Goal: Task Accomplishment & Management: Manage account settings

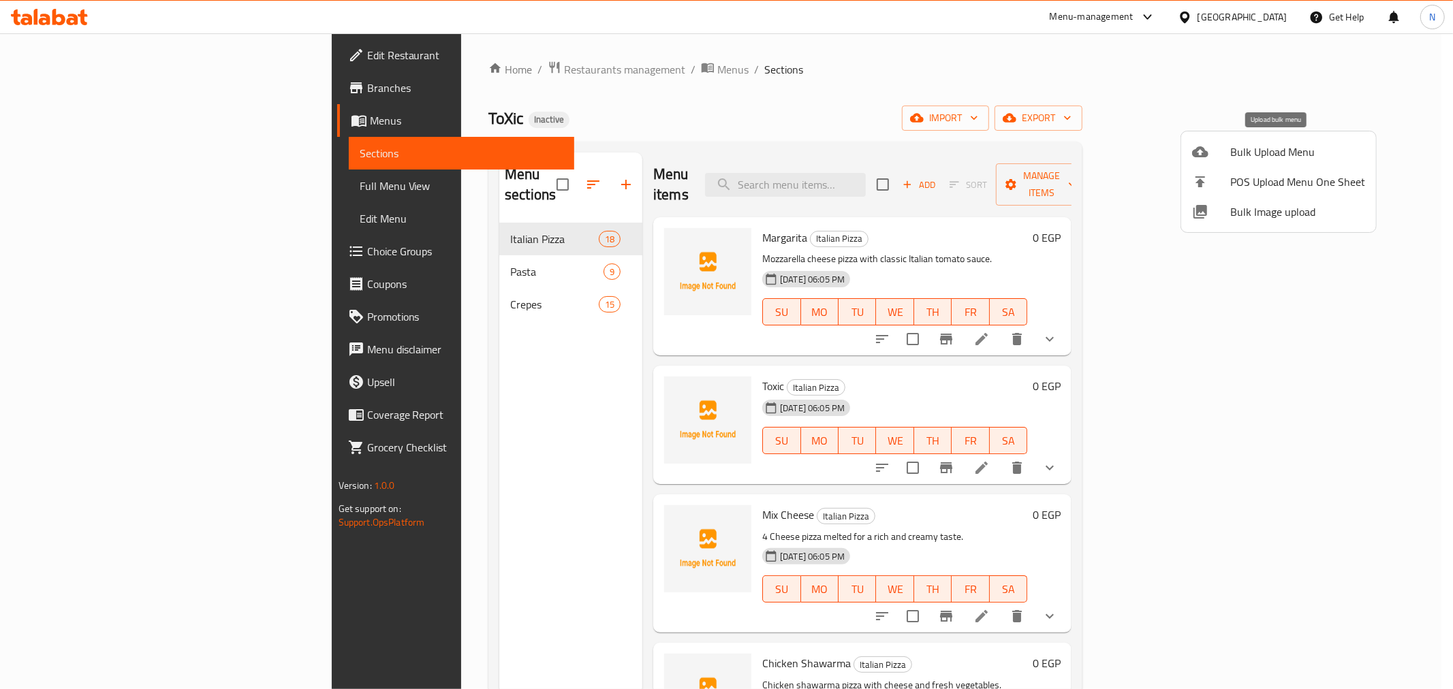
click at [1239, 148] on span "Bulk Upload Menu" at bounding box center [1297, 152] width 135 height 16
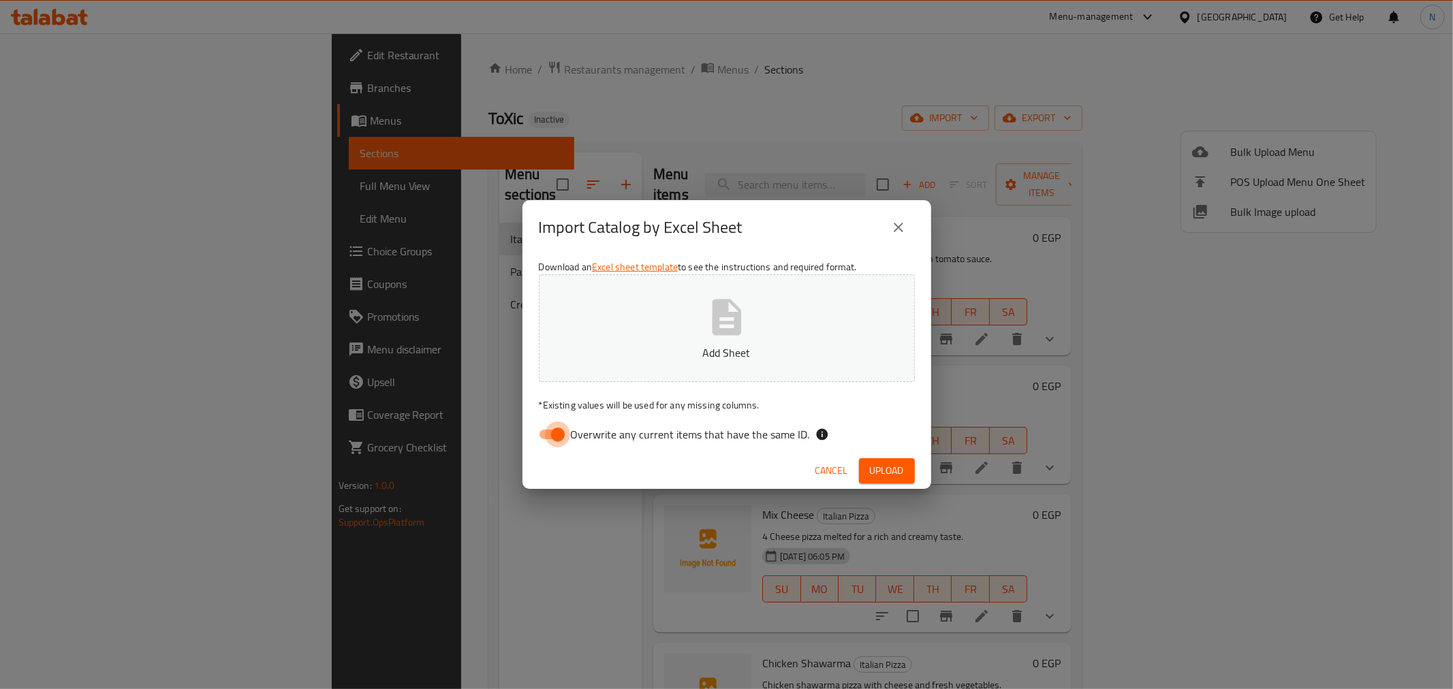
click at [556, 433] on input "Overwrite any current items that have the same ID." at bounding box center [558, 435] width 78 height 26
checkbox input "false"
click at [893, 474] on span "Upload" at bounding box center [887, 471] width 34 height 17
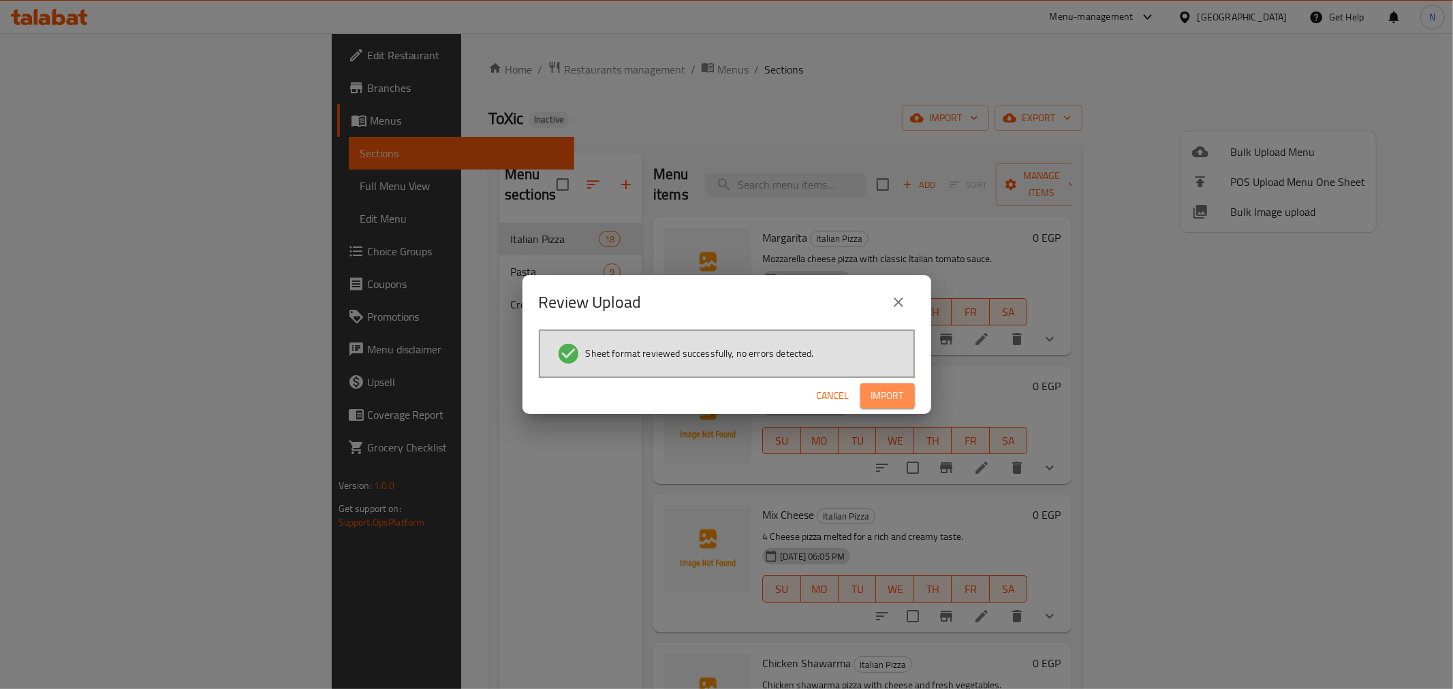
click at [875, 394] on span "Import" at bounding box center [887, 396] width 33 height 17
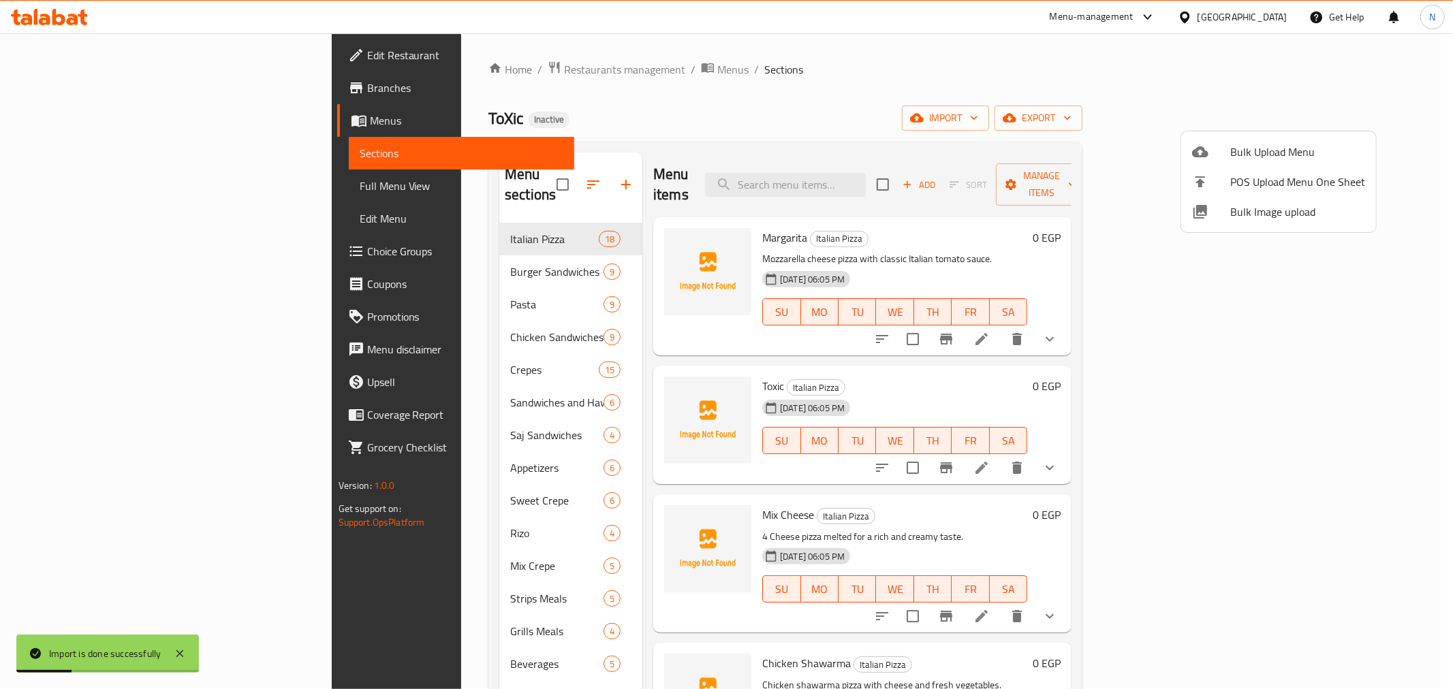
click at [45, 184] on div at bounding box center [726, 344] width 1453 height 689
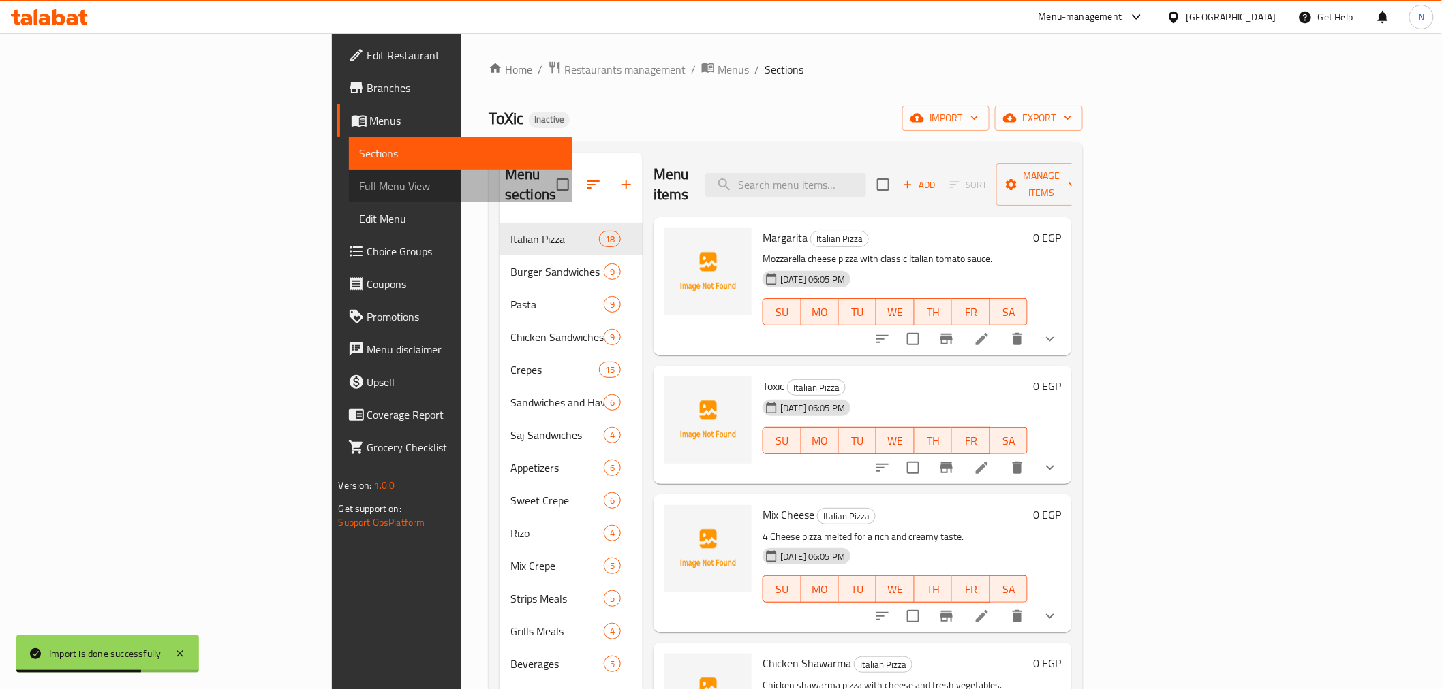
click at [360, 185] on span "Full Menu View" at bounding box center [461, 186] width 202 height 16
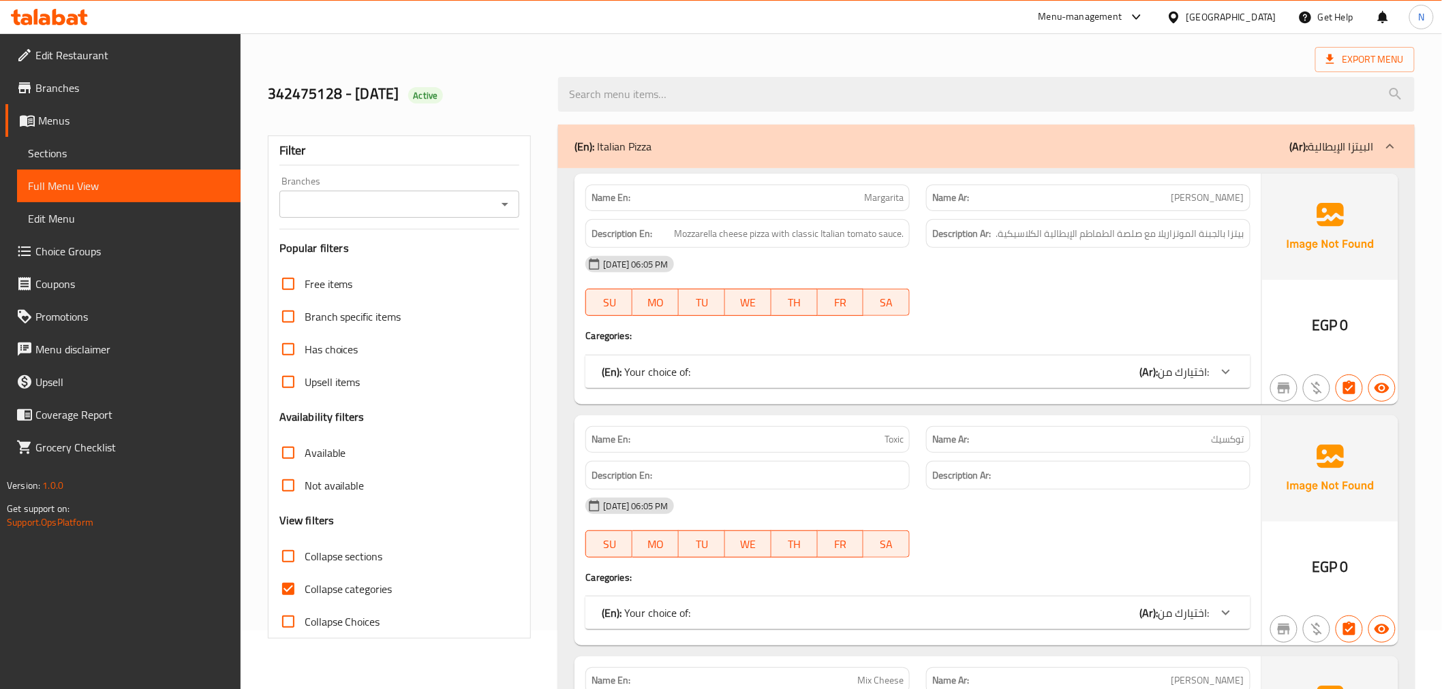
scroll to position [76, 0]
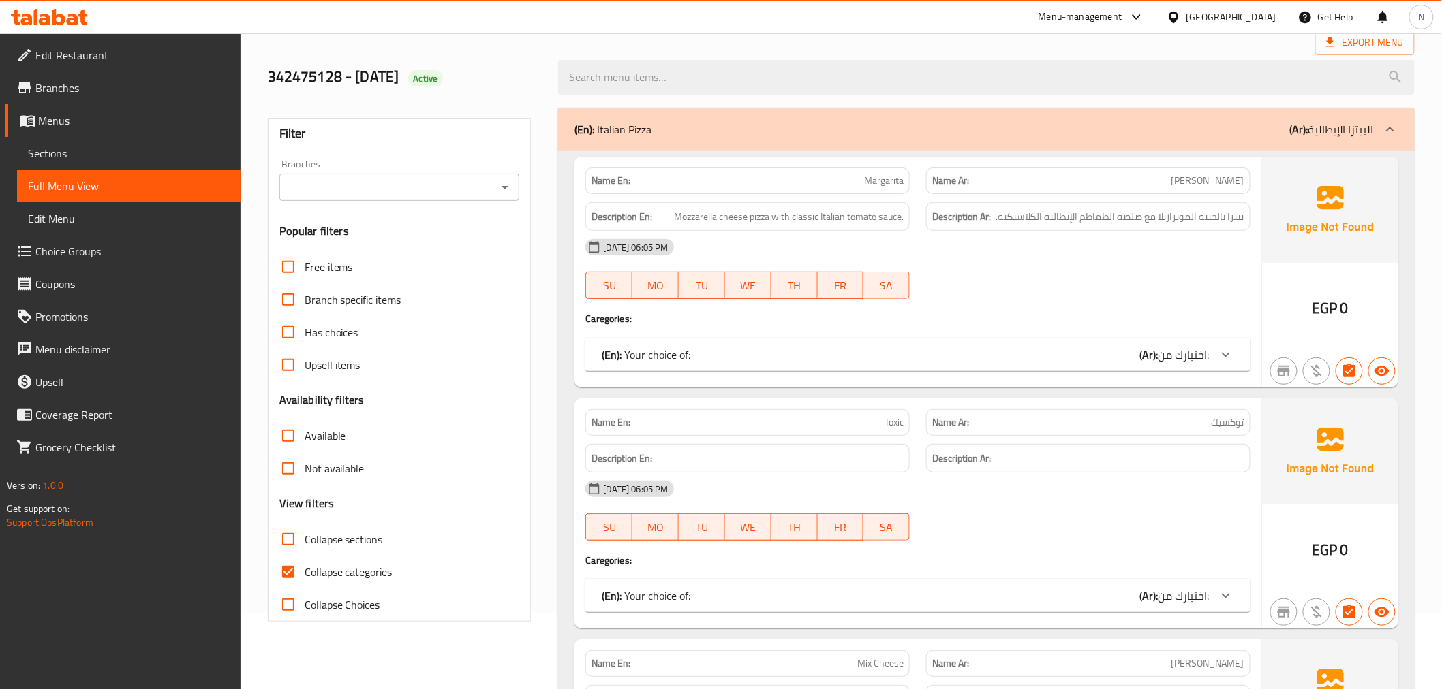
click at [294, 569] on input "Collapse categories" at bounding box center [288, 572] width 33 height 33
checkbox input "false"
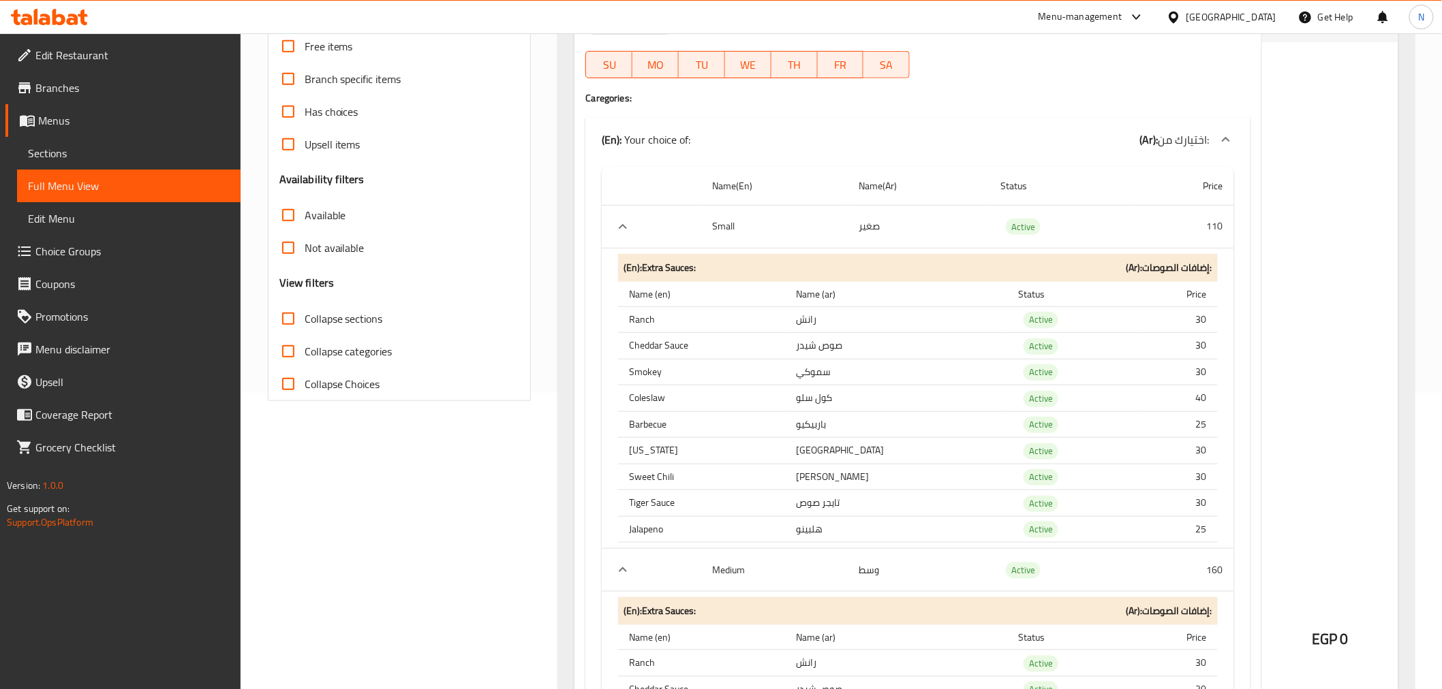
scroll to position [303, 0]
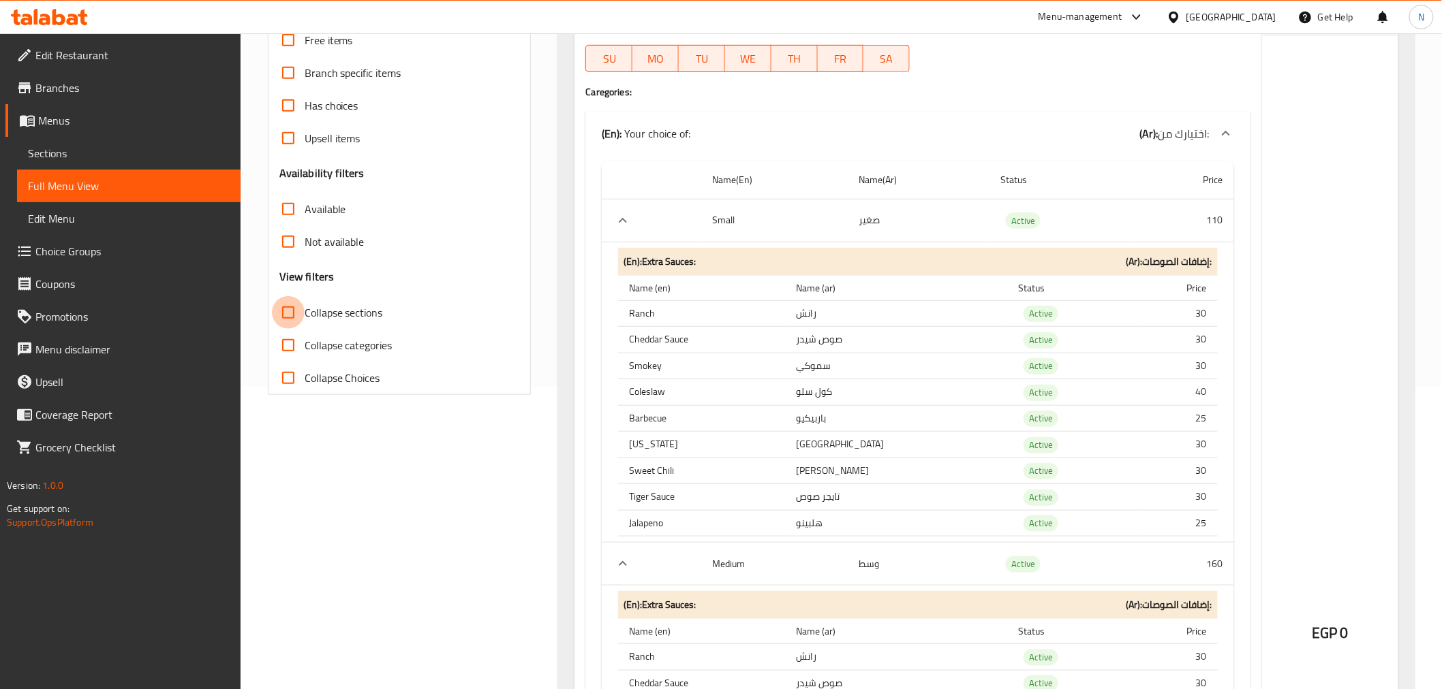
click at [287, 312] on input "Collapse sections" at bounding box center [288, 312] width 33 height 33
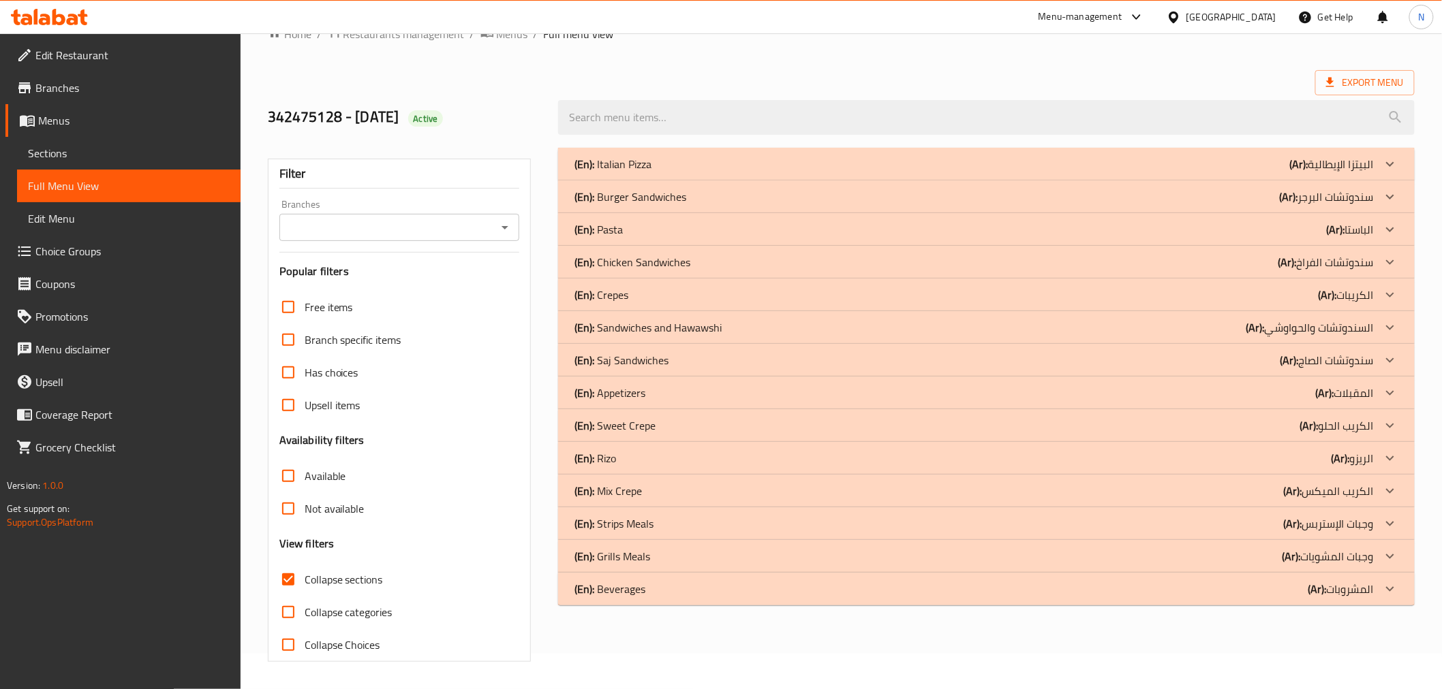
scroll to position [35, 0]
click at [284, 582] on input "Collapse sections" at bounding box center [288, 579] width 33 height 33
checkbox input "false"
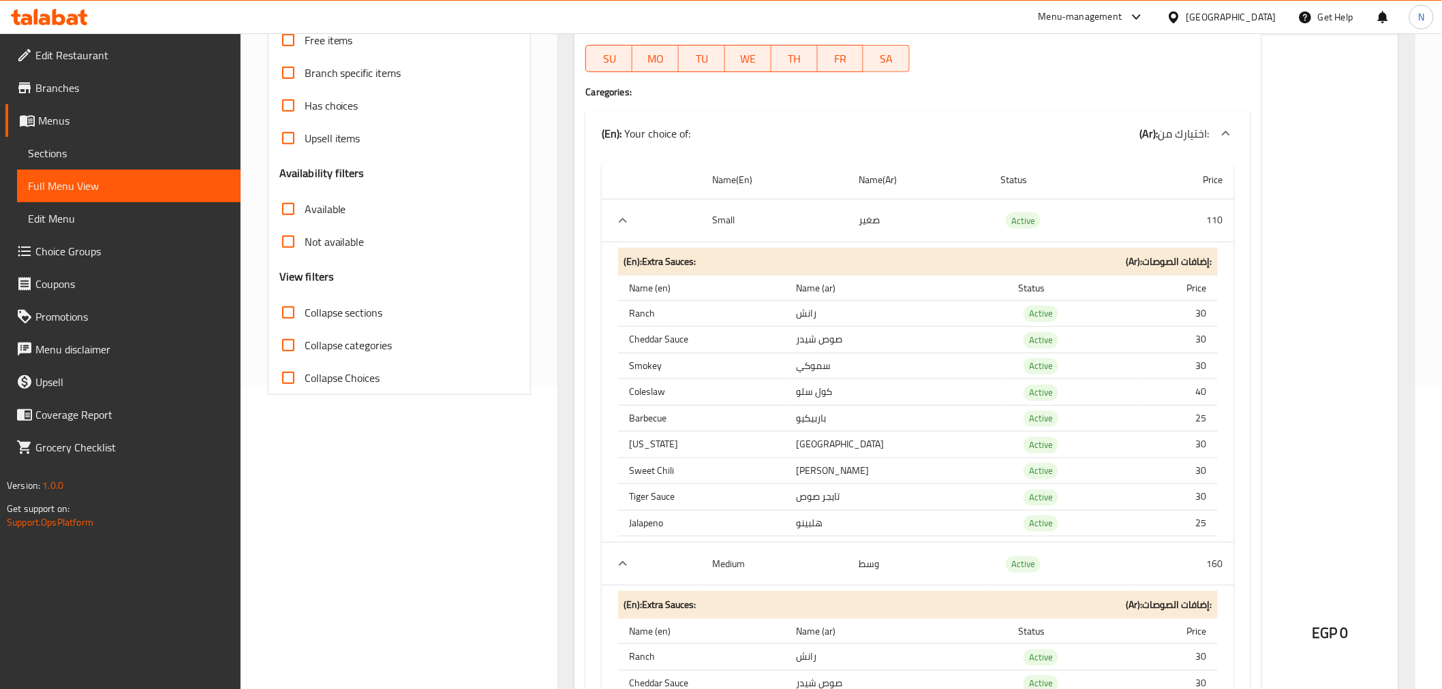
scroll to position [0, 0]
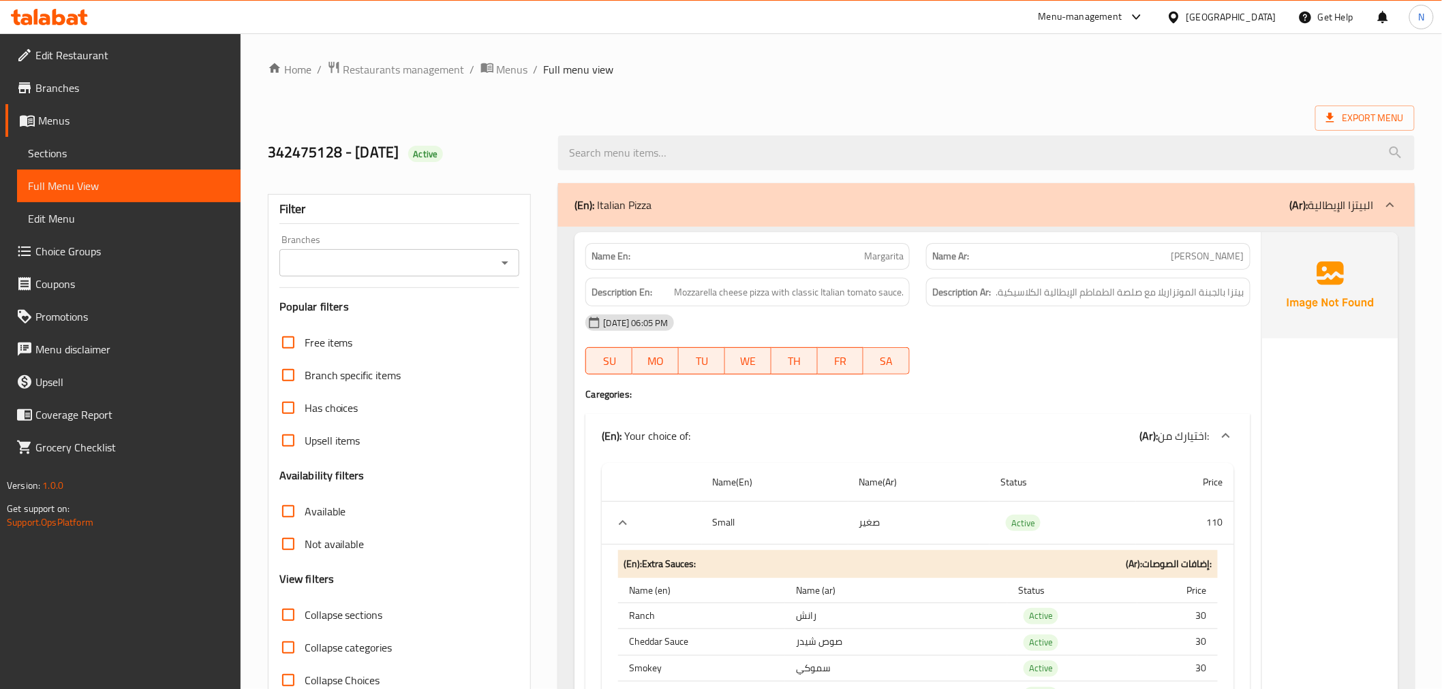
click at [1392, 202] on icon at bounding box center [1390, 205] width 16 height 16
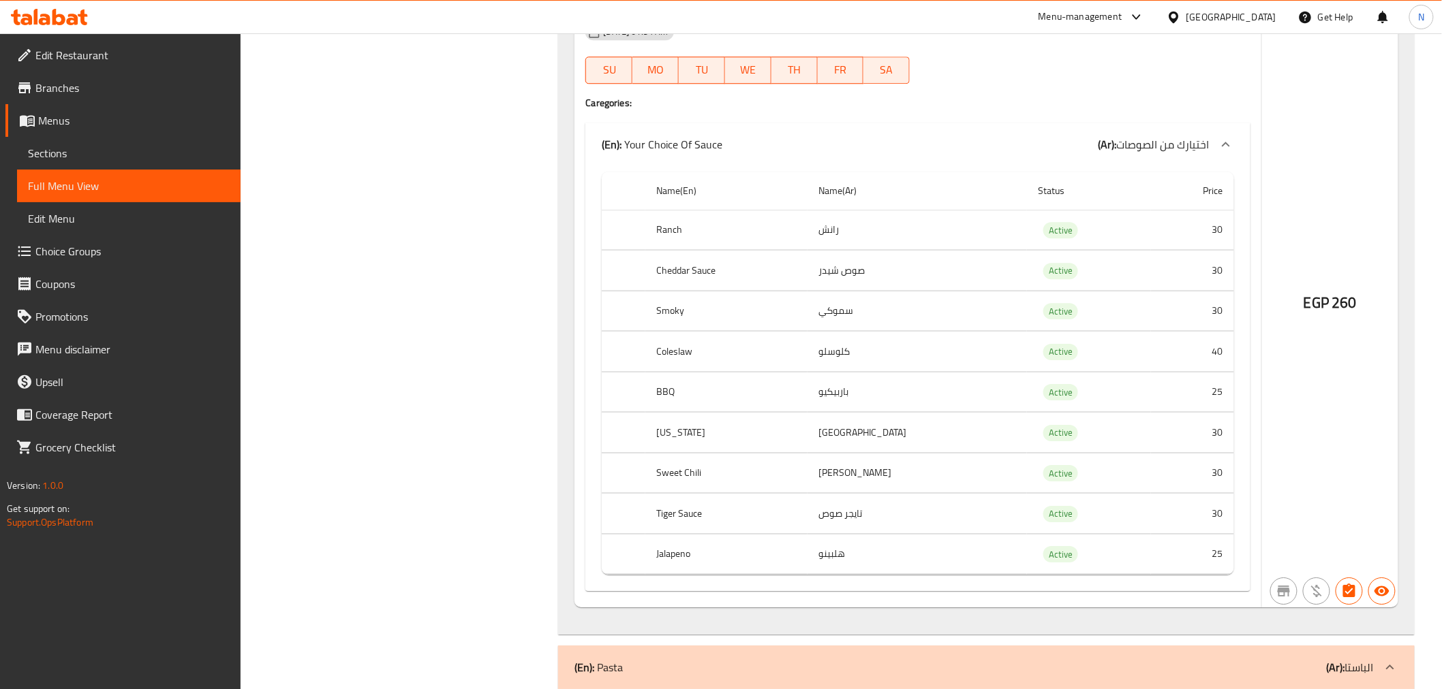
scroll to position [6359, 0]
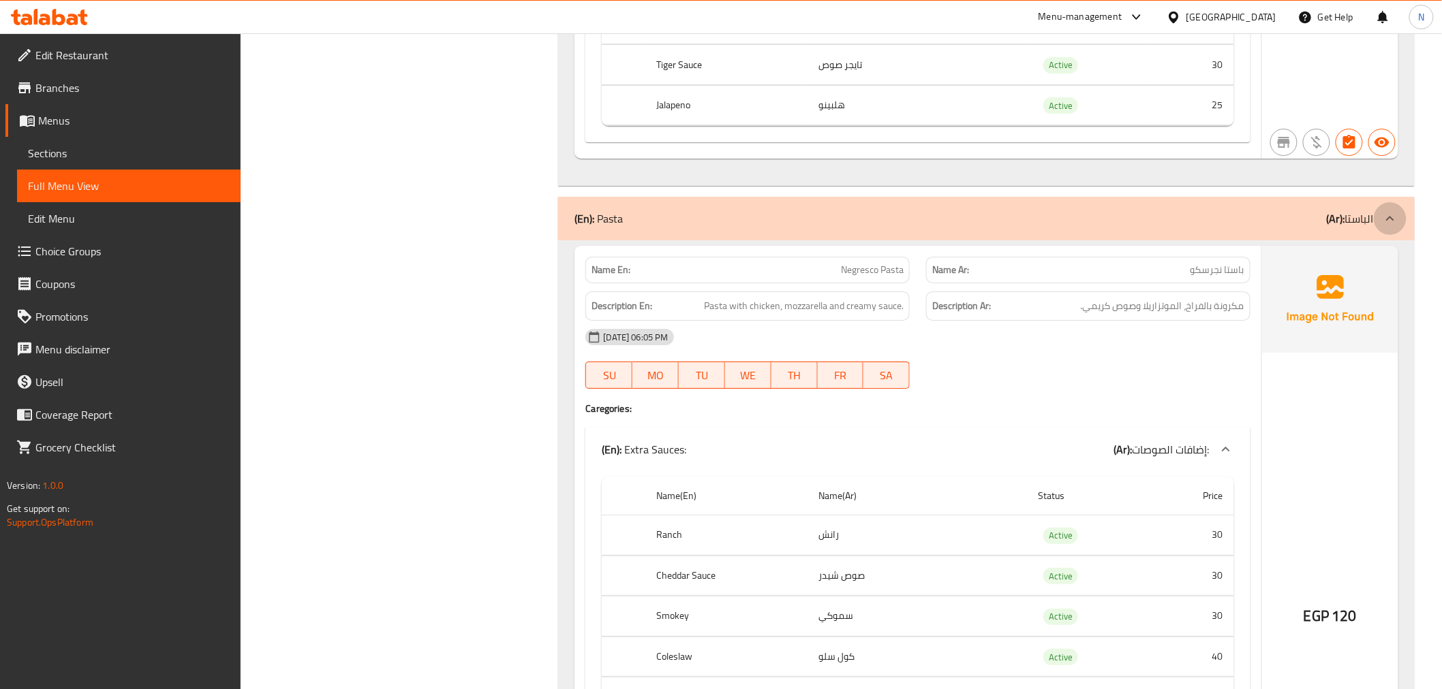
click at [1394, 211] on icon at bounding box center [1390, 219] width 16 height 16
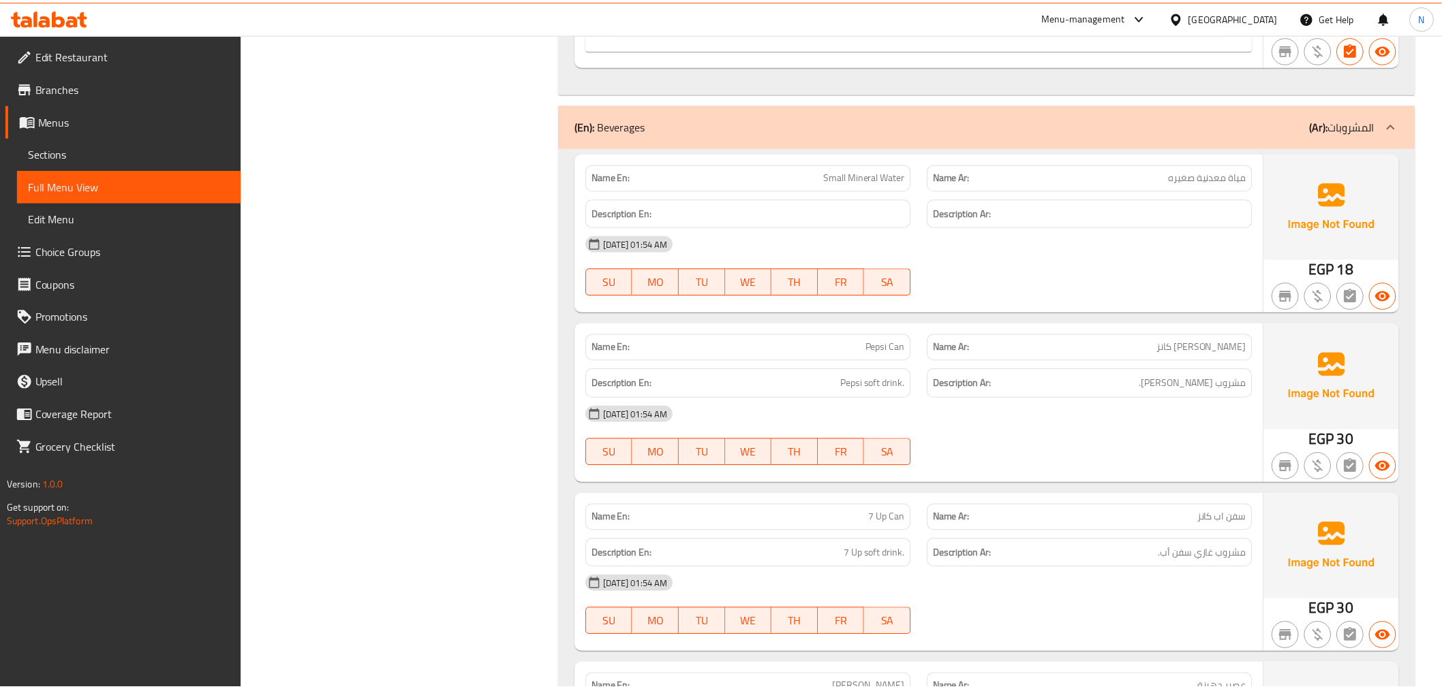
scroll to position [51036, 0]
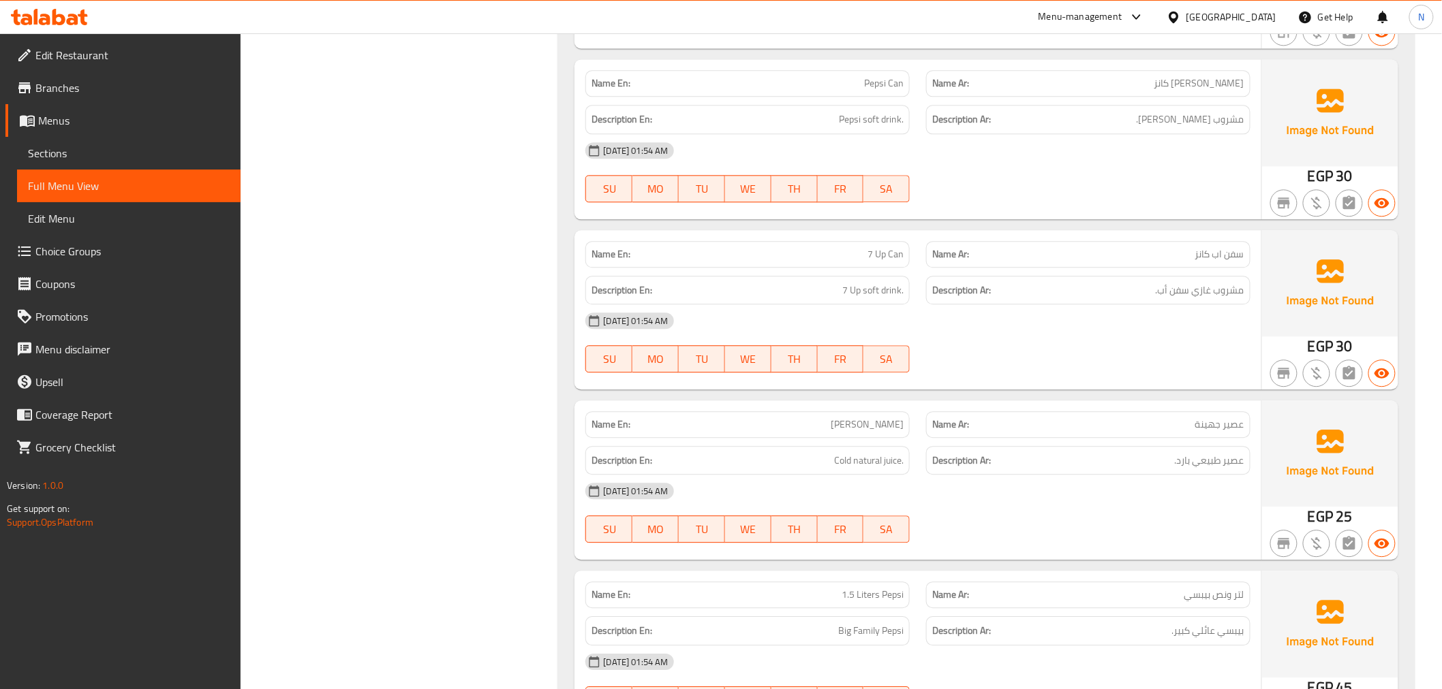
click at [84, 57] on span "Edit Restaurant" at bounding box center [132, 55] width 194 height 16
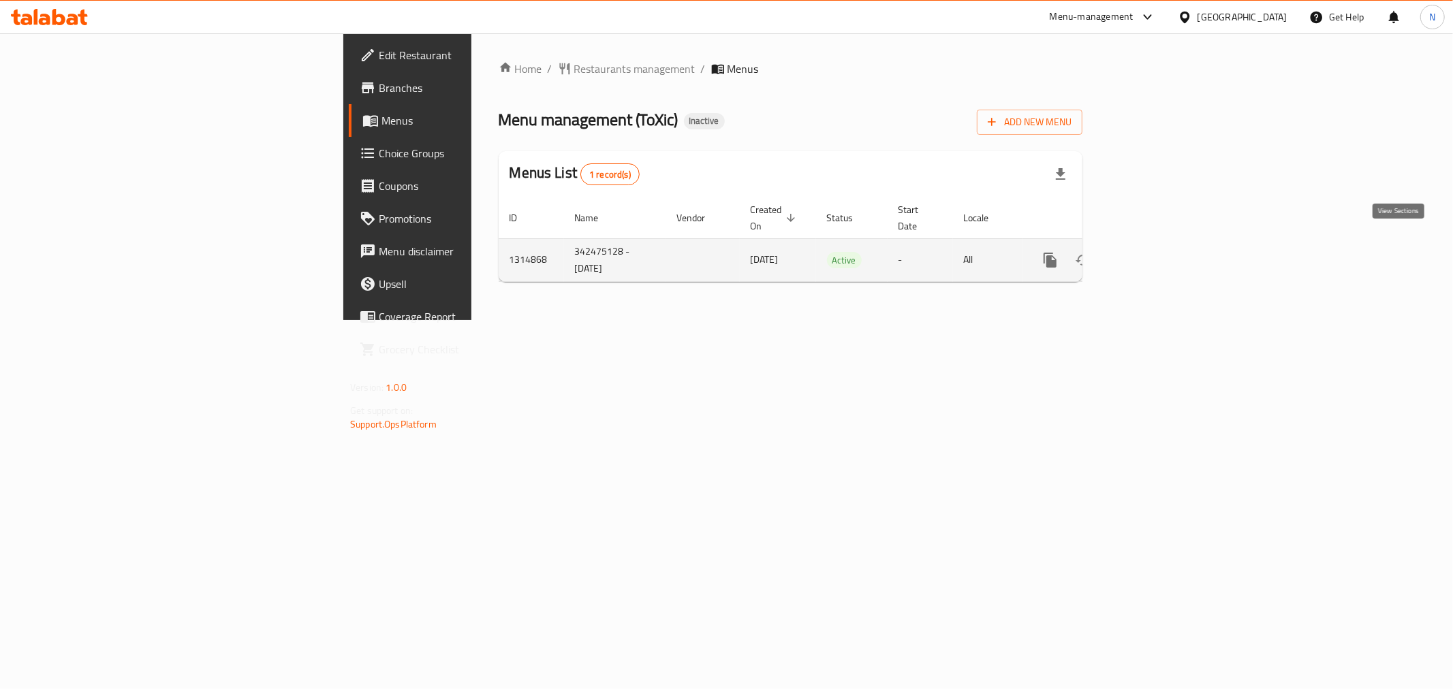
click at [1165, 244] on link "enhanced table" at bounding box center [1148, 260] width 33 height 33
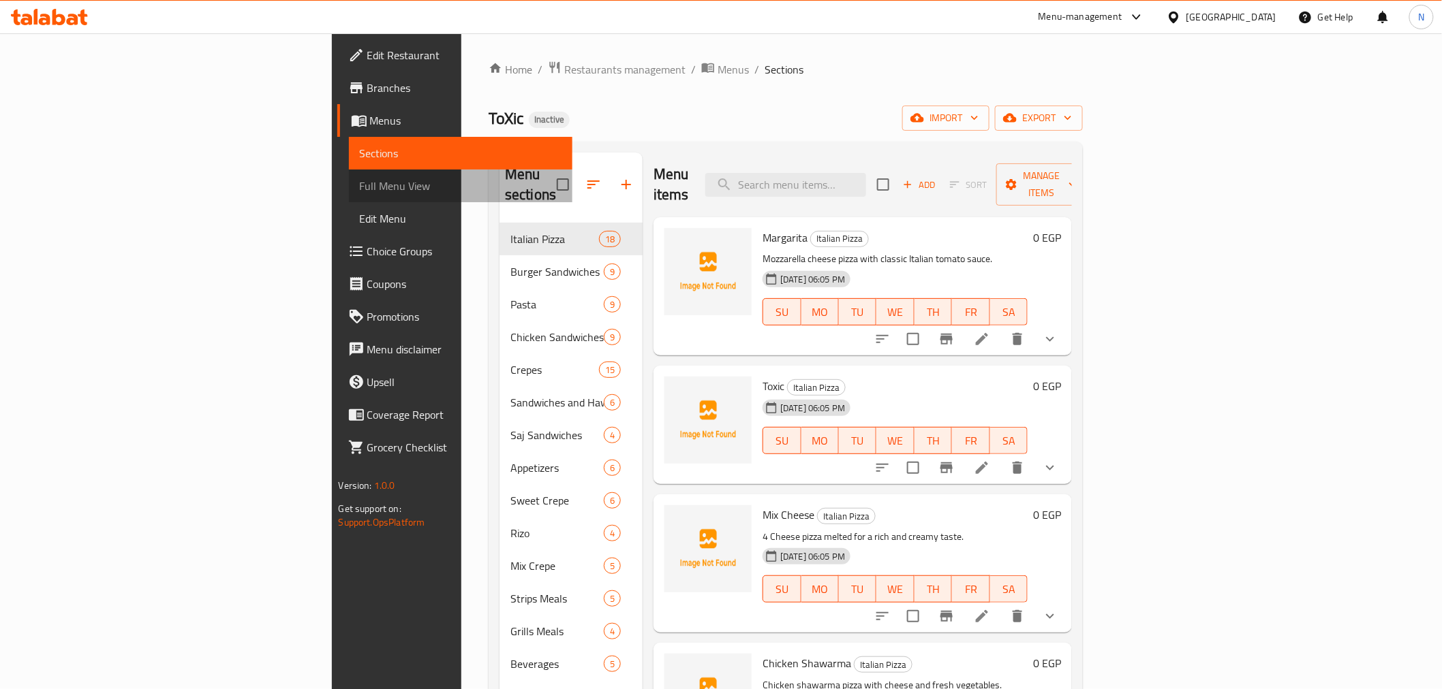
click at [360, 189] on span "Full Menu View" at bounding box center [461, 186] width 202 height 16
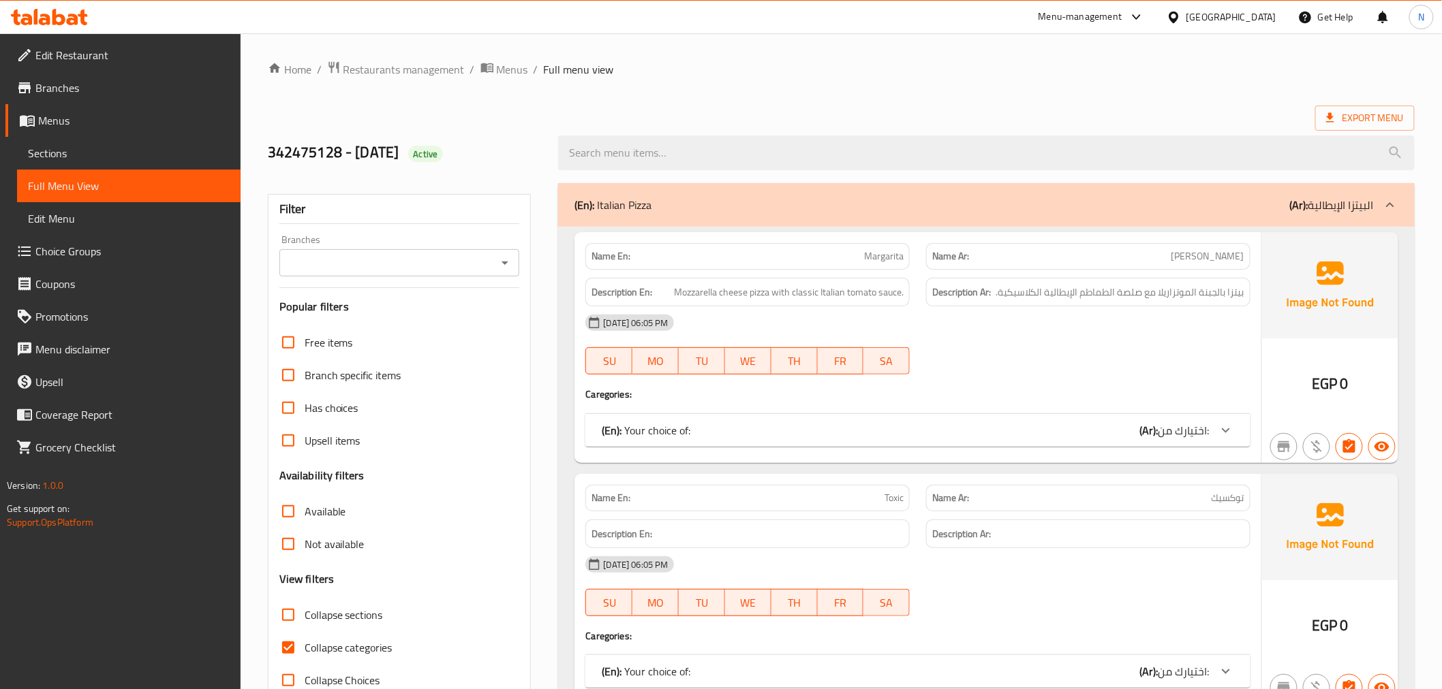
scroll to position [227, 0]
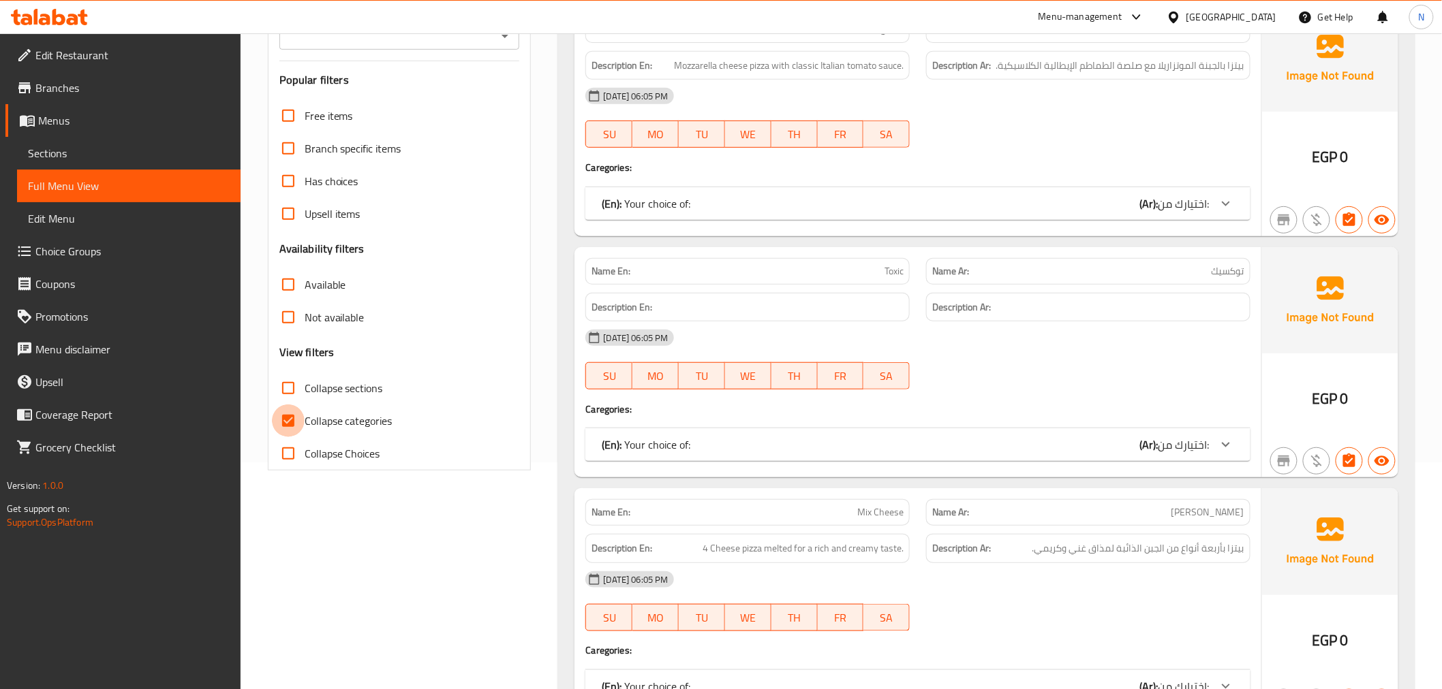
click at [288, 420] on input "Collapse categories" at bounding box center [288, 421] width 33 height 33
checkbox input "false"
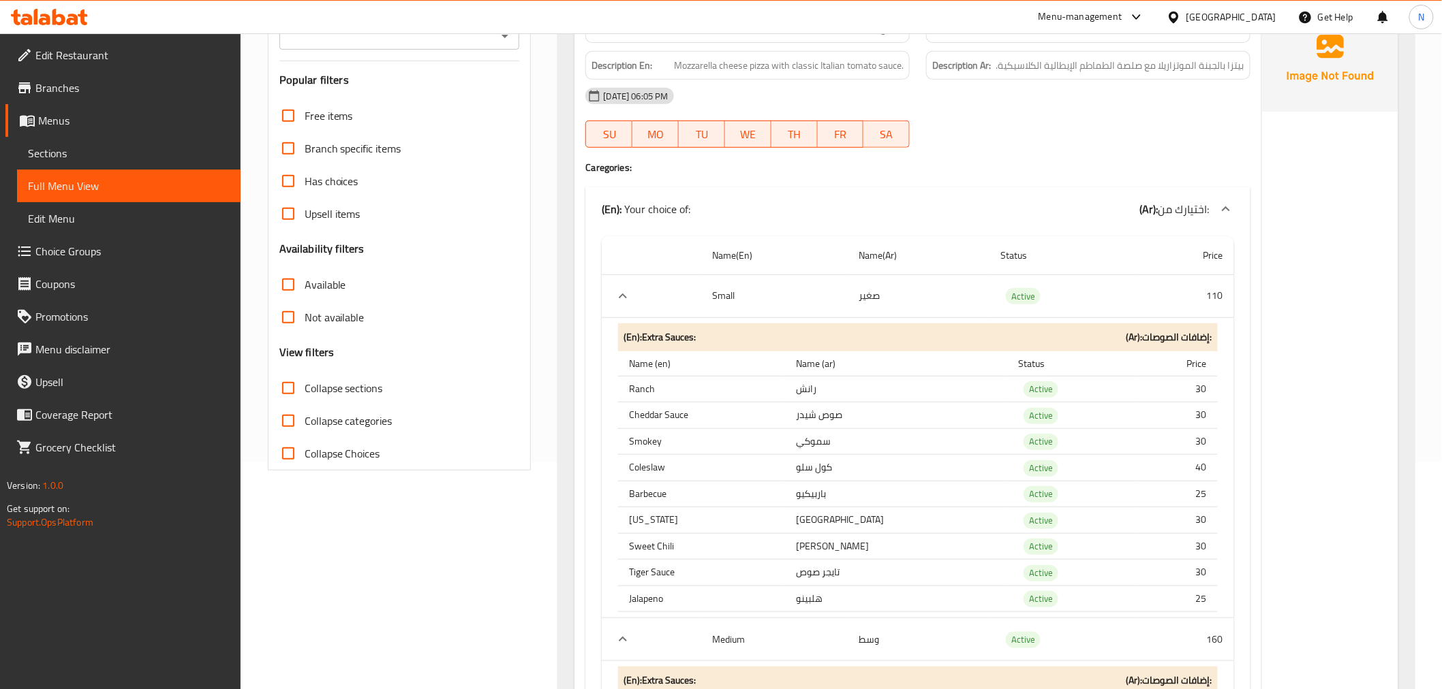
scroll to position [0, 0]
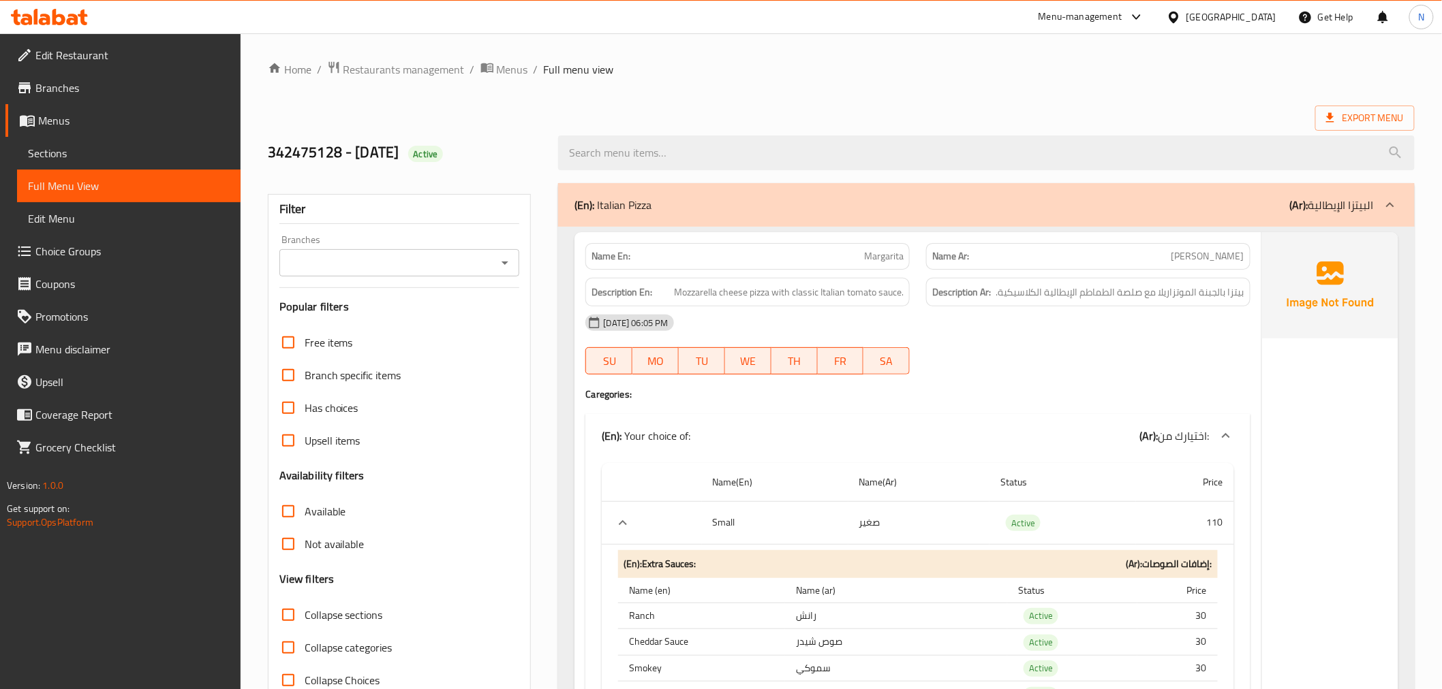
click at [888, 252] on span "Margarita" at bounding box center [884, 256] width 40 height 14
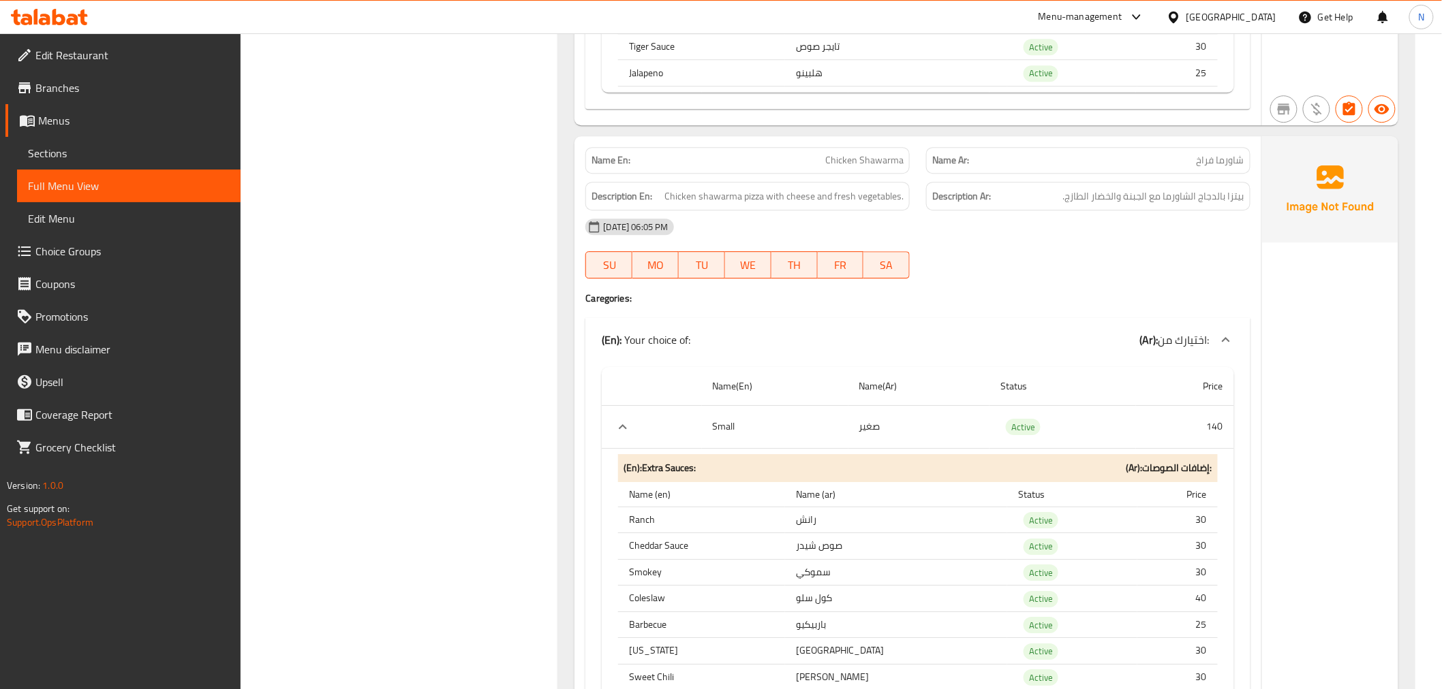
scroll to position [3785, 0]
click at [873, 154] on span "Chicken Shawarma" at bounding box center [864, 161] width 78 height 14
copy span "Chicken Shawarma"
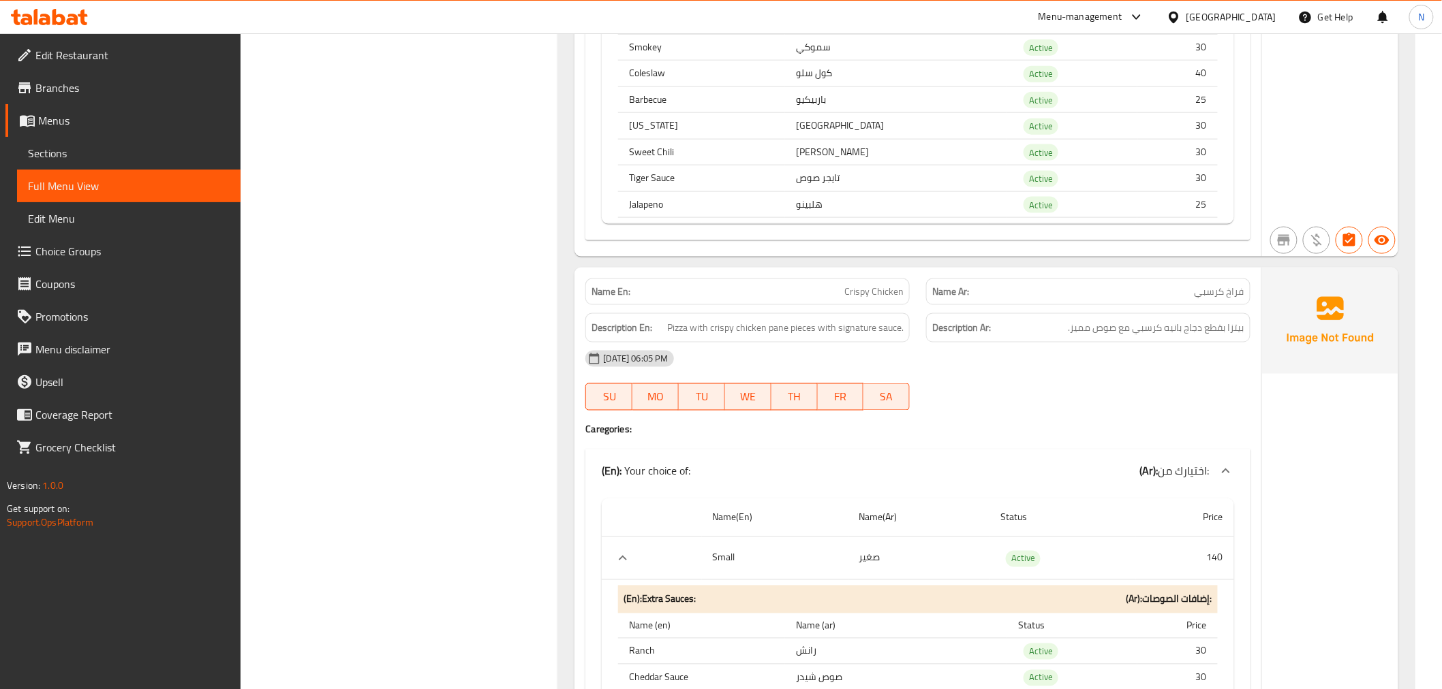
scroll to position [4996, 0]
click at [871, 287] on span "Crispy Chicken" at bounding box center [873, 294] width 59 height 14
copy span "Crispy Chicken"
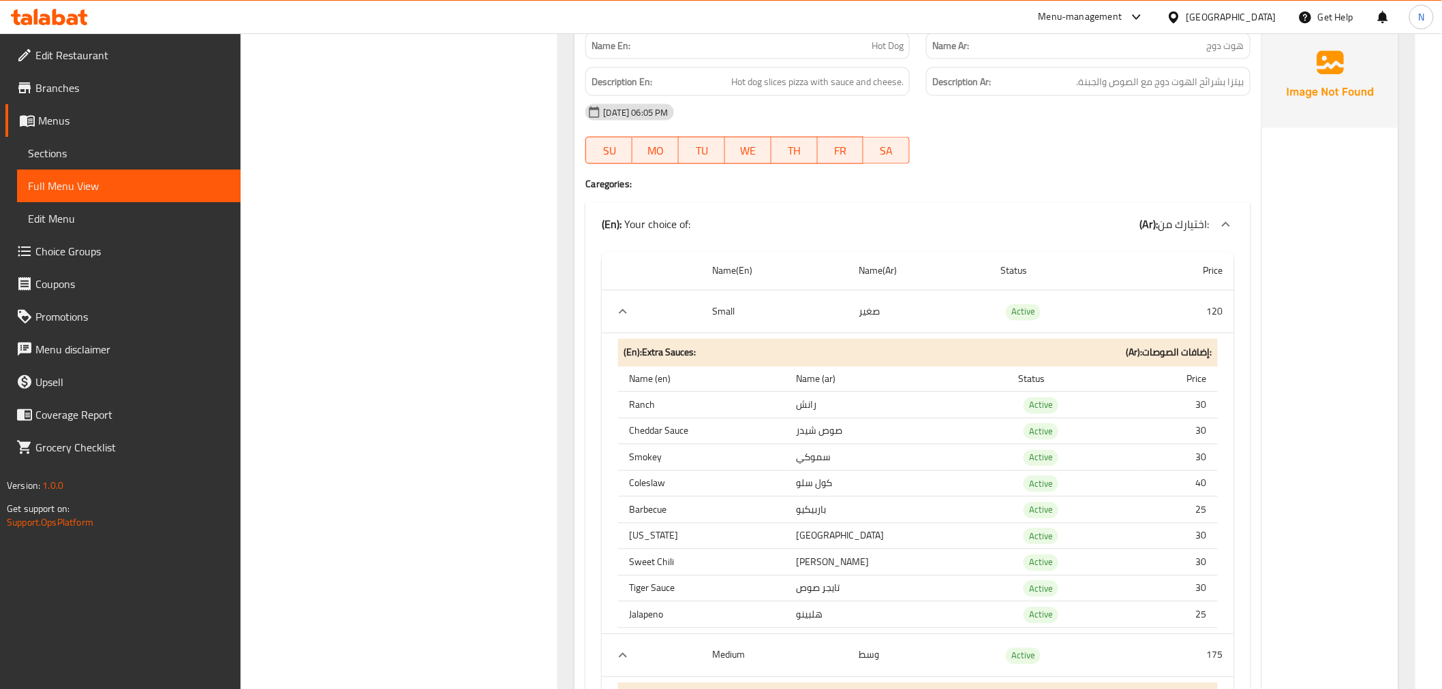
scroll to position [15427, 0]
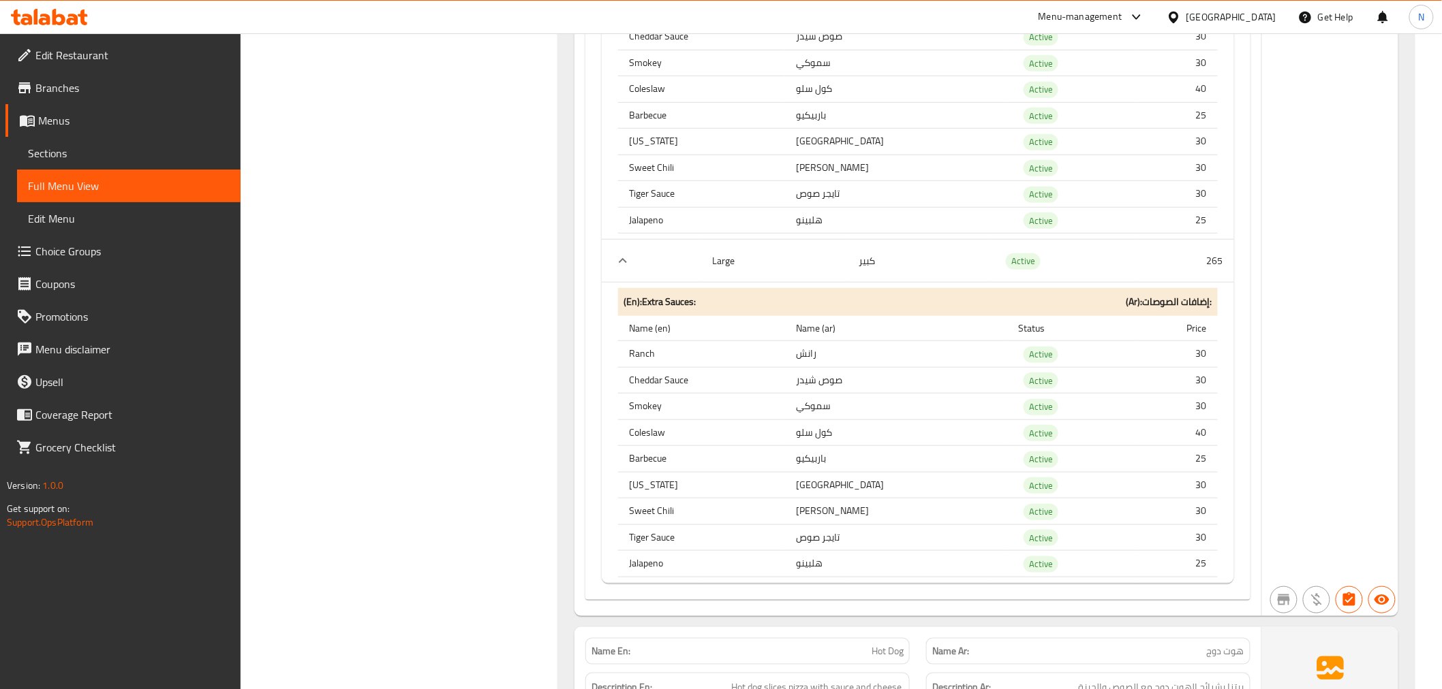
click at [896, 645] on span "Hot Dog" at bounding box center [887, 652] width 32 height 14
copy span "Hot Dog"
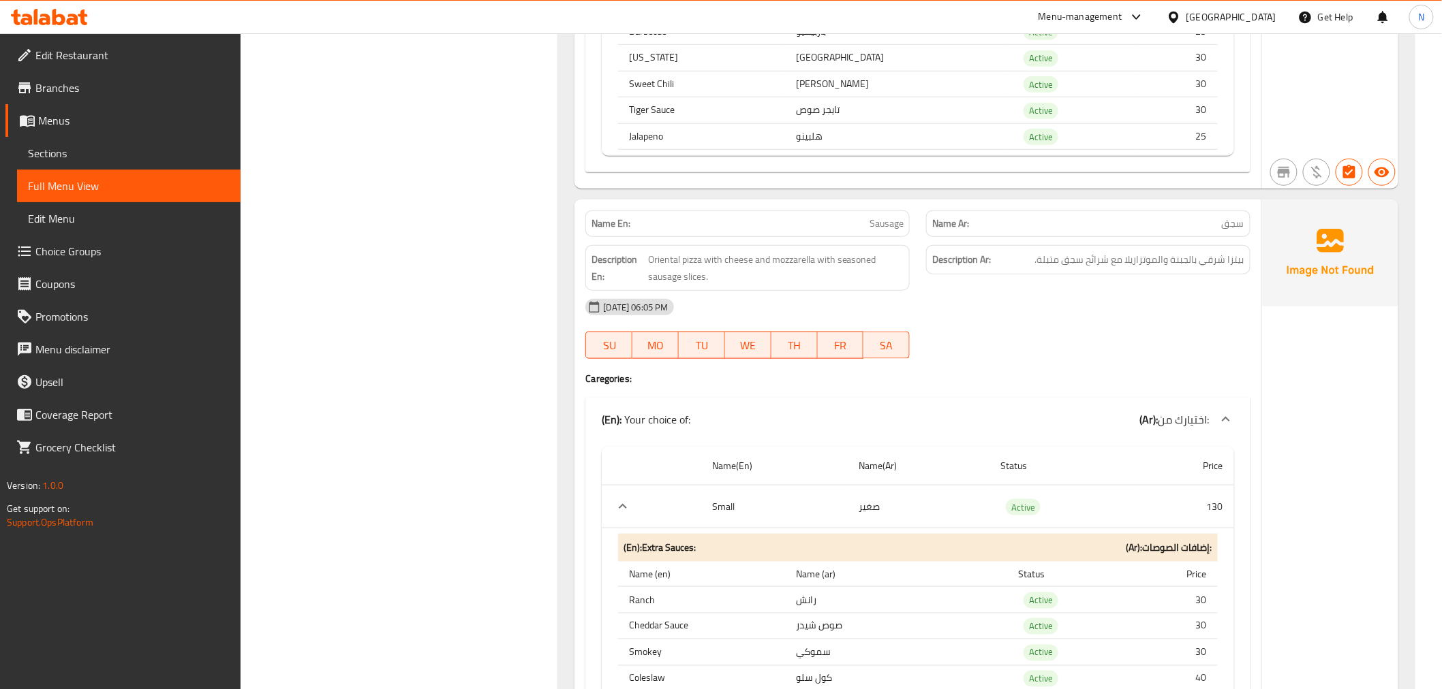
scroll to position [9113, 0]
click at [114, 161] on link "Sections" at bounding box center [128, 153] width 223 height 33
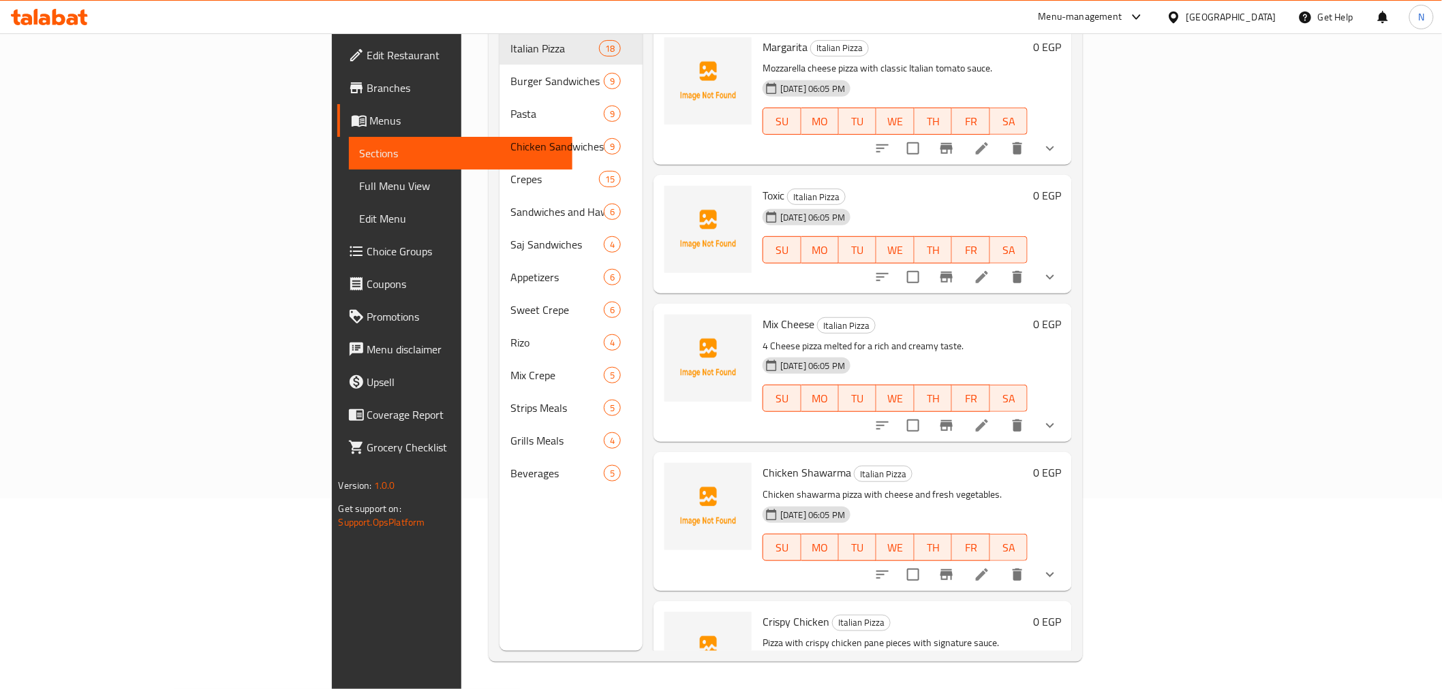
click at [360, 158] on span "Sections" at bounding box center [461, 153] width 202 height 16
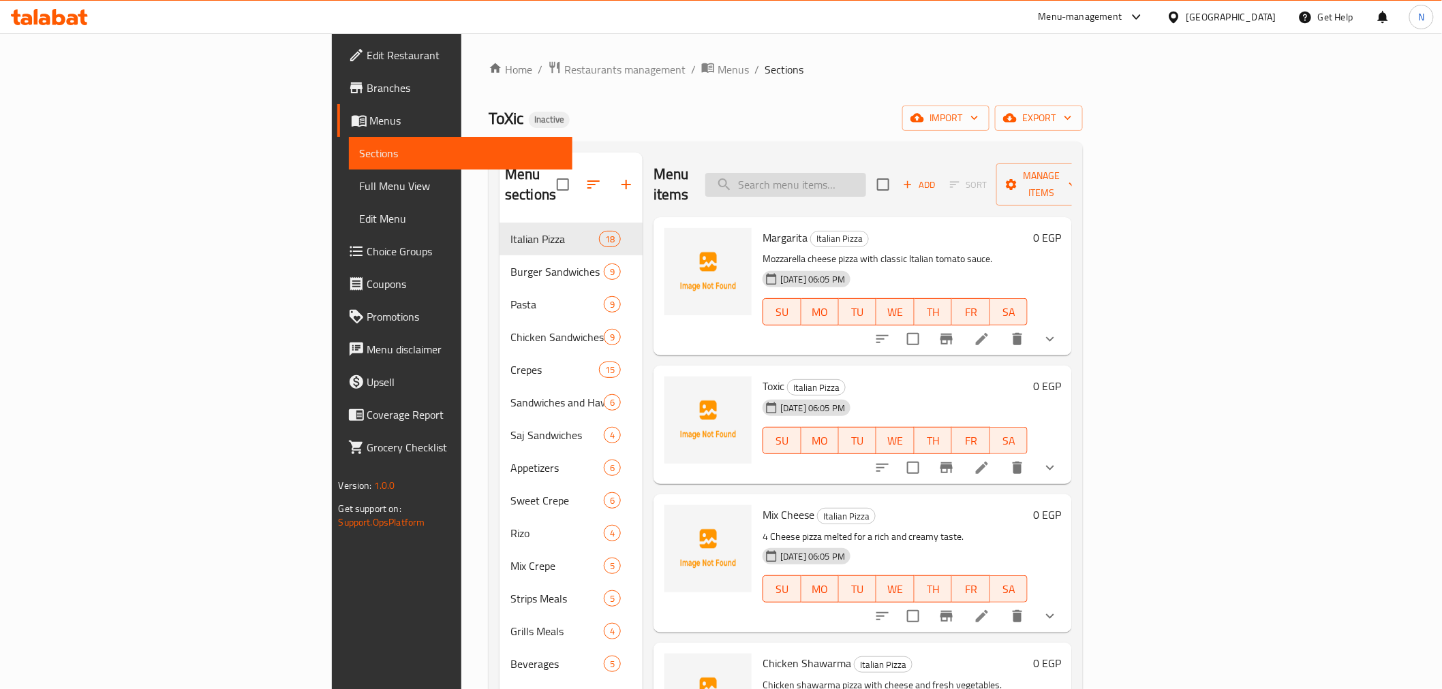
click at [866, 173] on input "search" at bounding box center [785, 185] width 161 height 24
paste input "Sandwiches and Hawawshi"
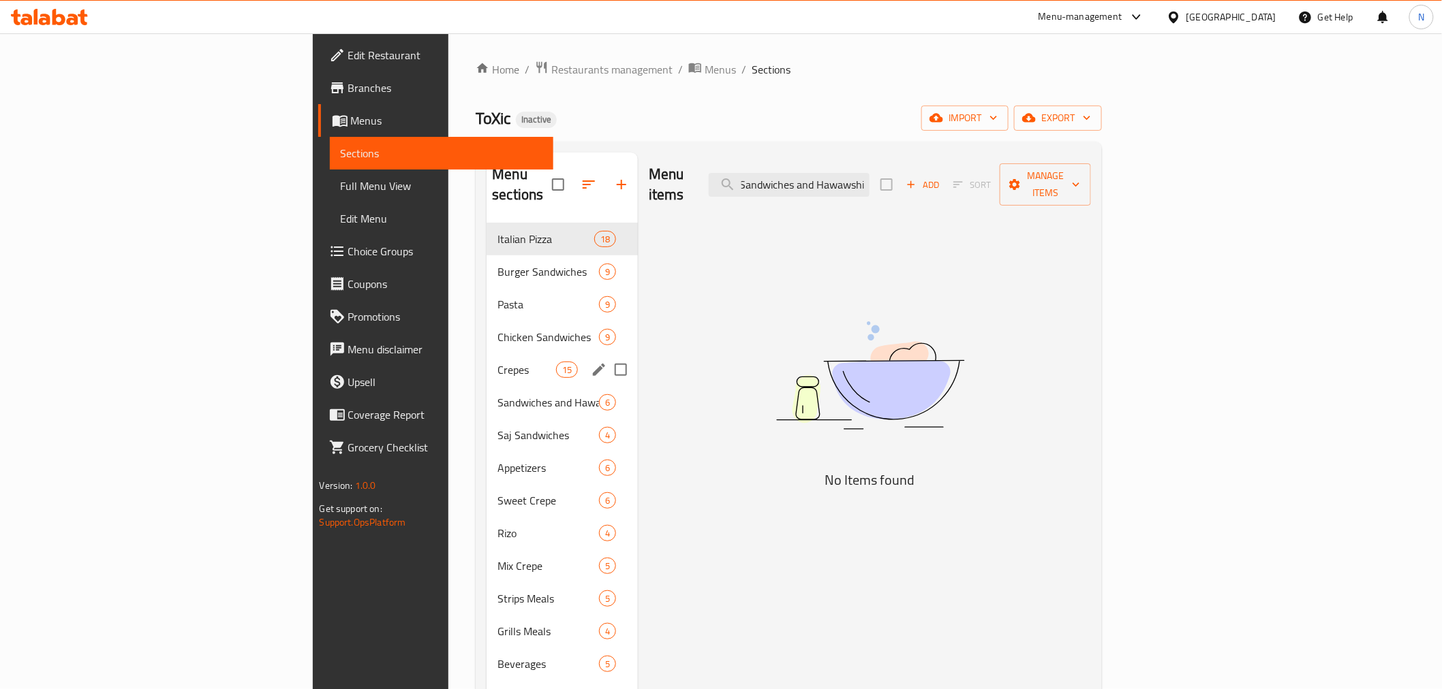
type input "Sandwiches and Hawawshi"
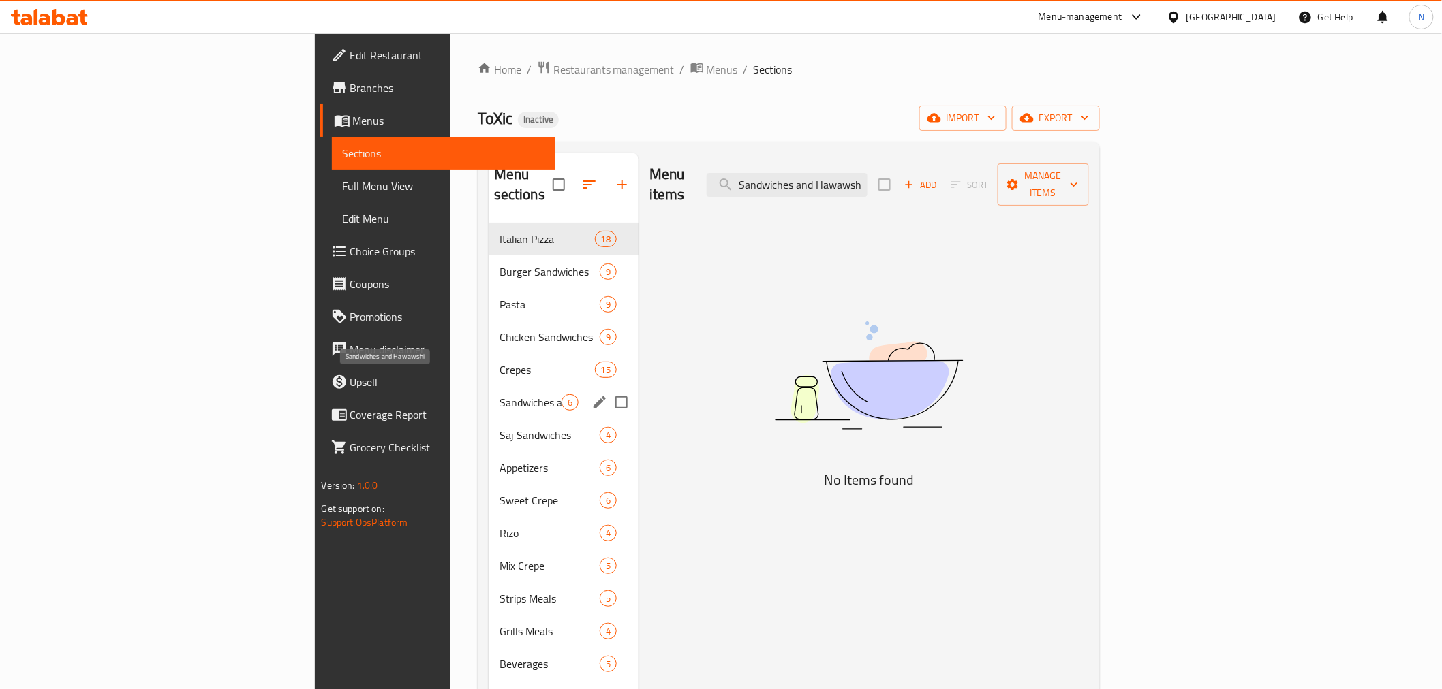
click at [499, 394] on span "Sandwiches and Hawawshi" at bounding box center [530, 402] width 62 height 16
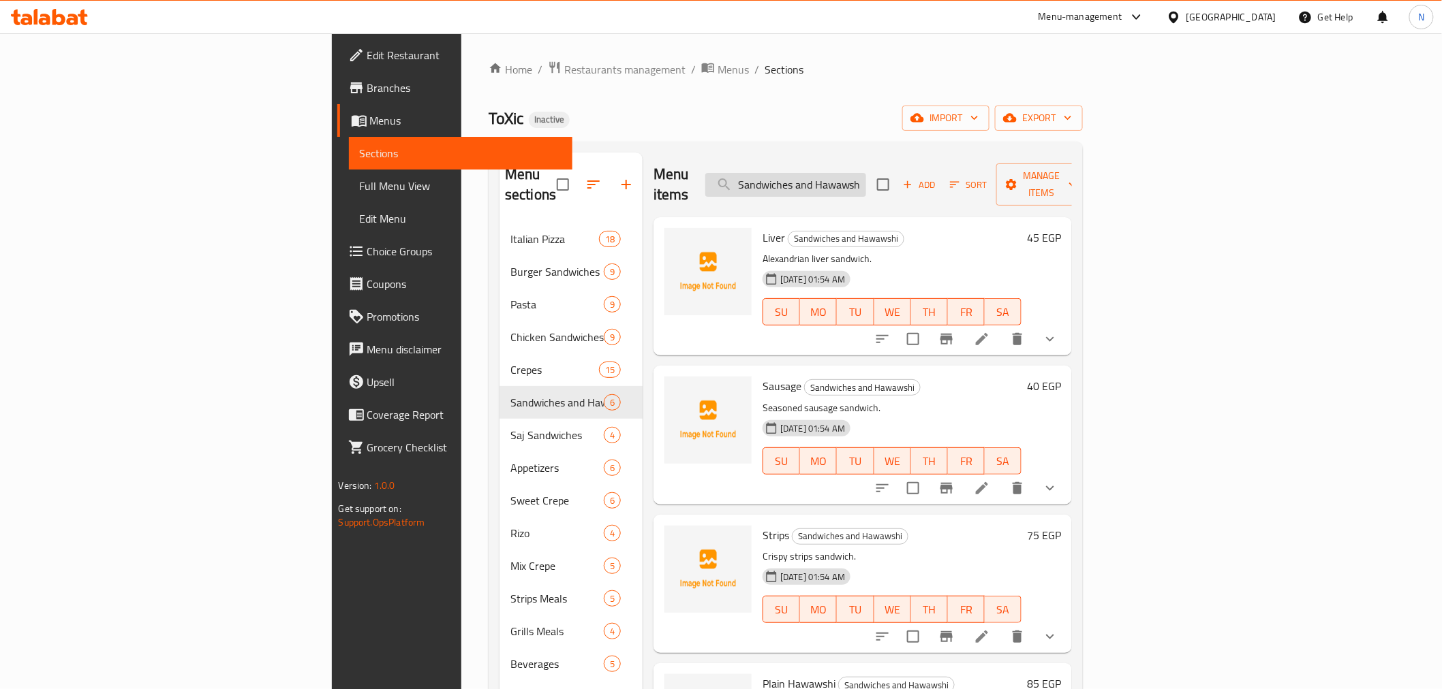
click at [866, 173] on input "Sandwiches and Hawawshi" at bounding box center [785, 185] width 161 height 24
click at [988, 333] on icon at bounding box center [982, 339] width 12 height 12
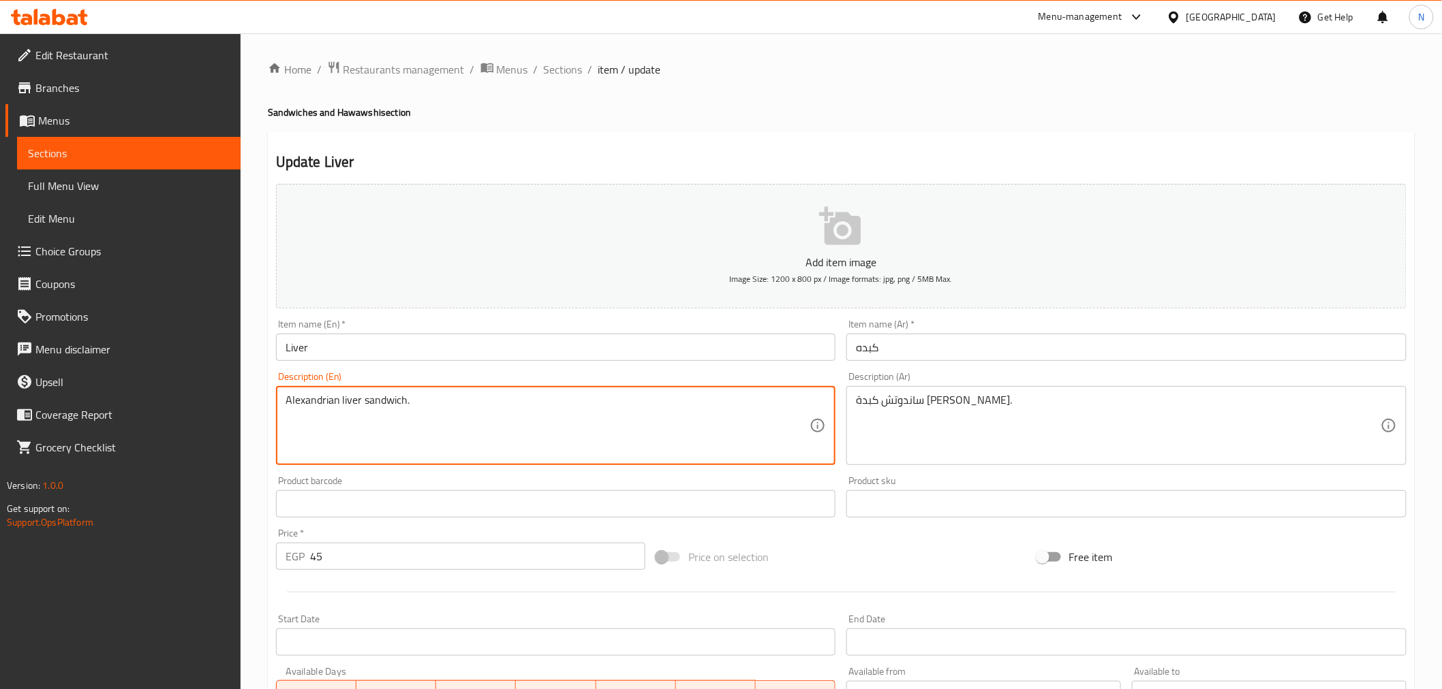
click at [383, 403] on textarea "Alexandrian liver sandwich." at bounding box center [547, 426] width 525 height 65
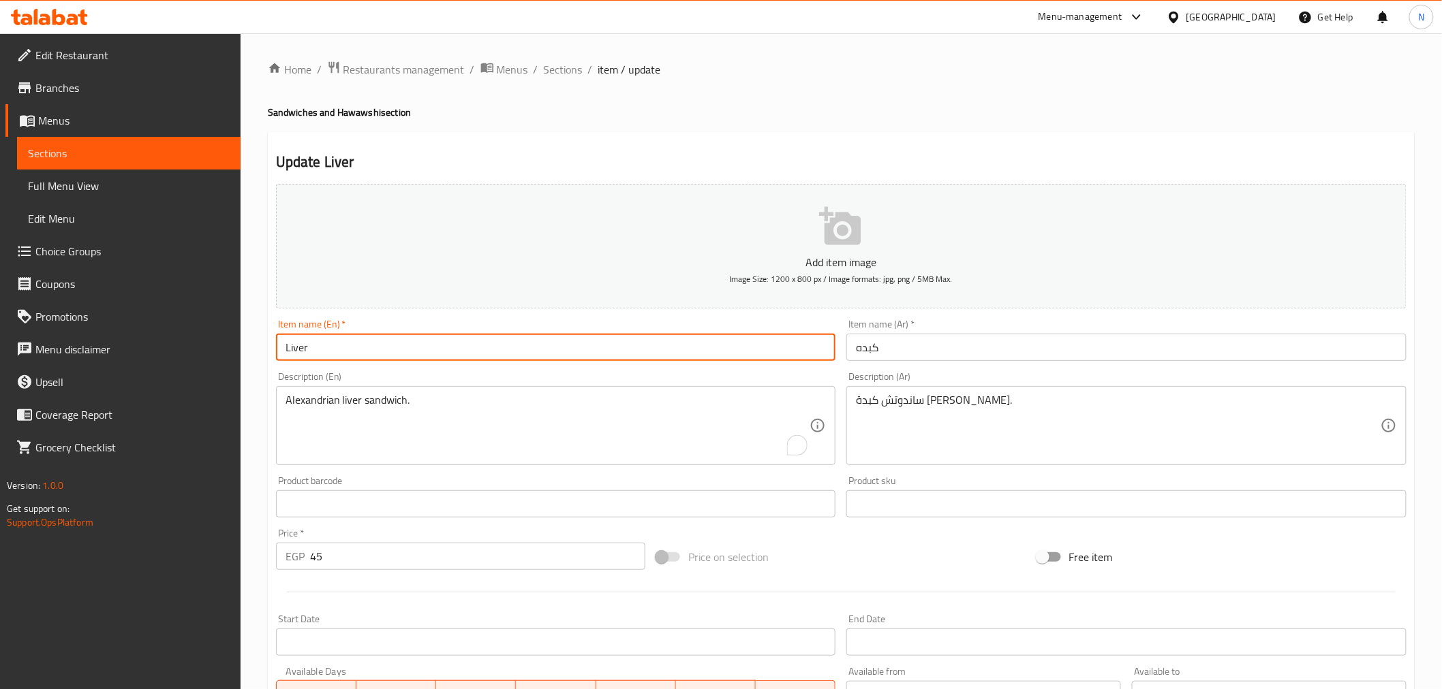
click at [368, 354] on input "Liver" at bounding box center [556, 347] width 560 height 27
paste input "sandwich"
type input "Liver sandwich"
click at [854, 352] on input "كبده" at bounding box center [1126, 347] width 560 height 27
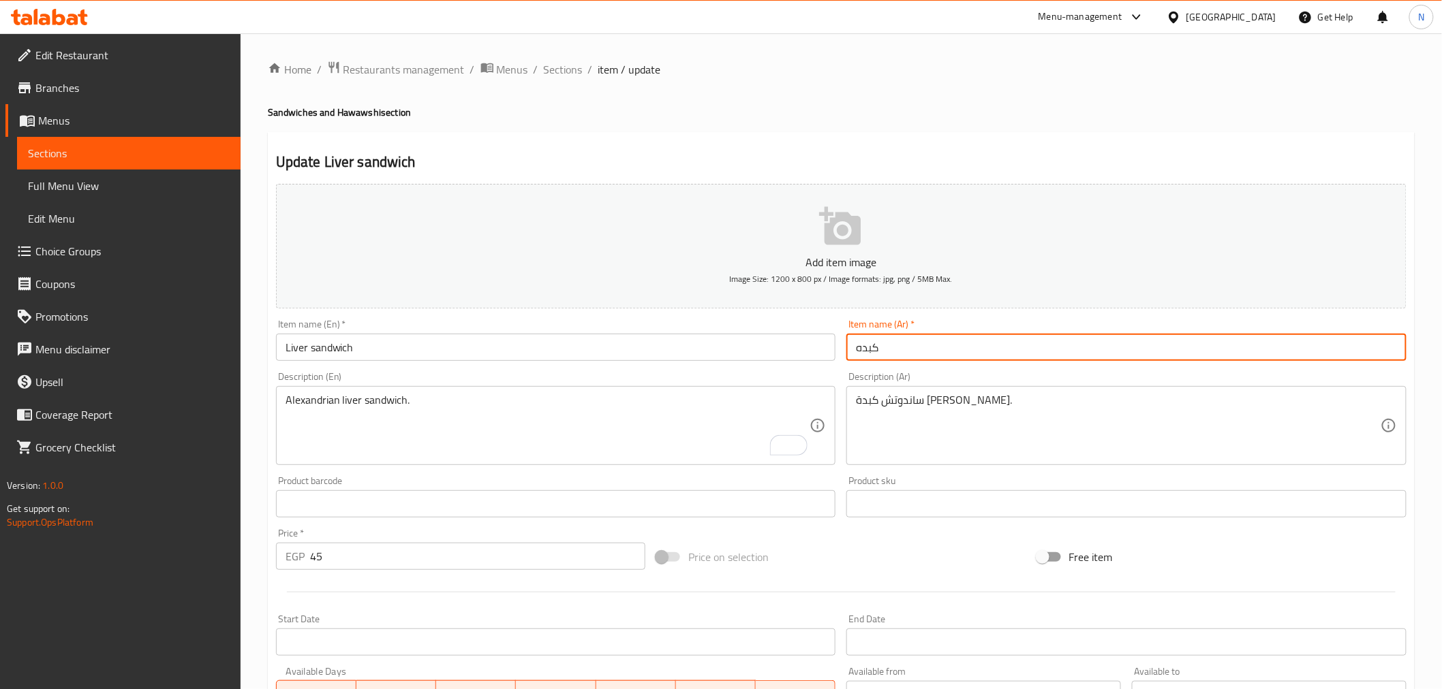
click at [854, 345] on input "كبده" at bounding box center [1126, 347] width 560 height 27
click at [913, 351] on input "سندويتش كبده" at bounding box center [1126, 347] width 560 height 27
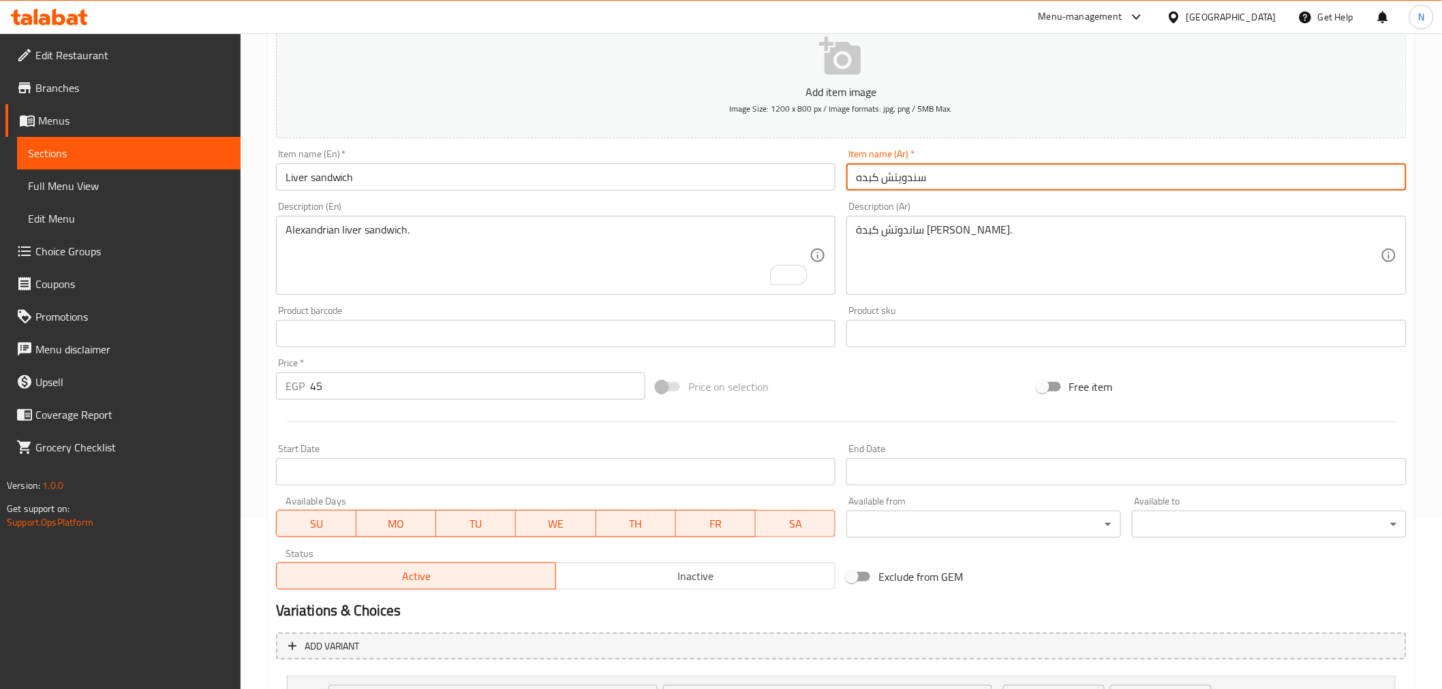
scroll to position [294, 0]
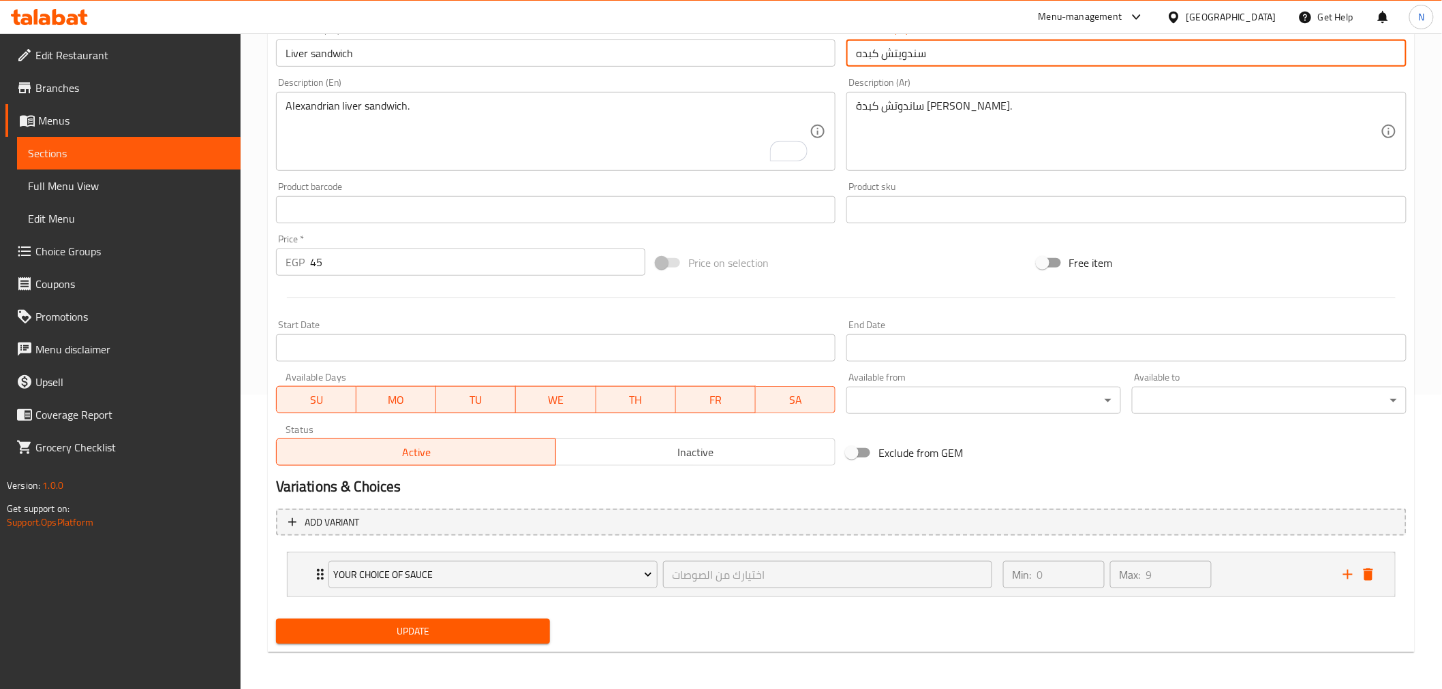
type input "سندويتش كبده"
click at [467, 623] on span "Update" at bounding box center [413, 631] width 253 height 17
click at [475, 630] on div at bounding box center [721, 344] width 1442 height 689
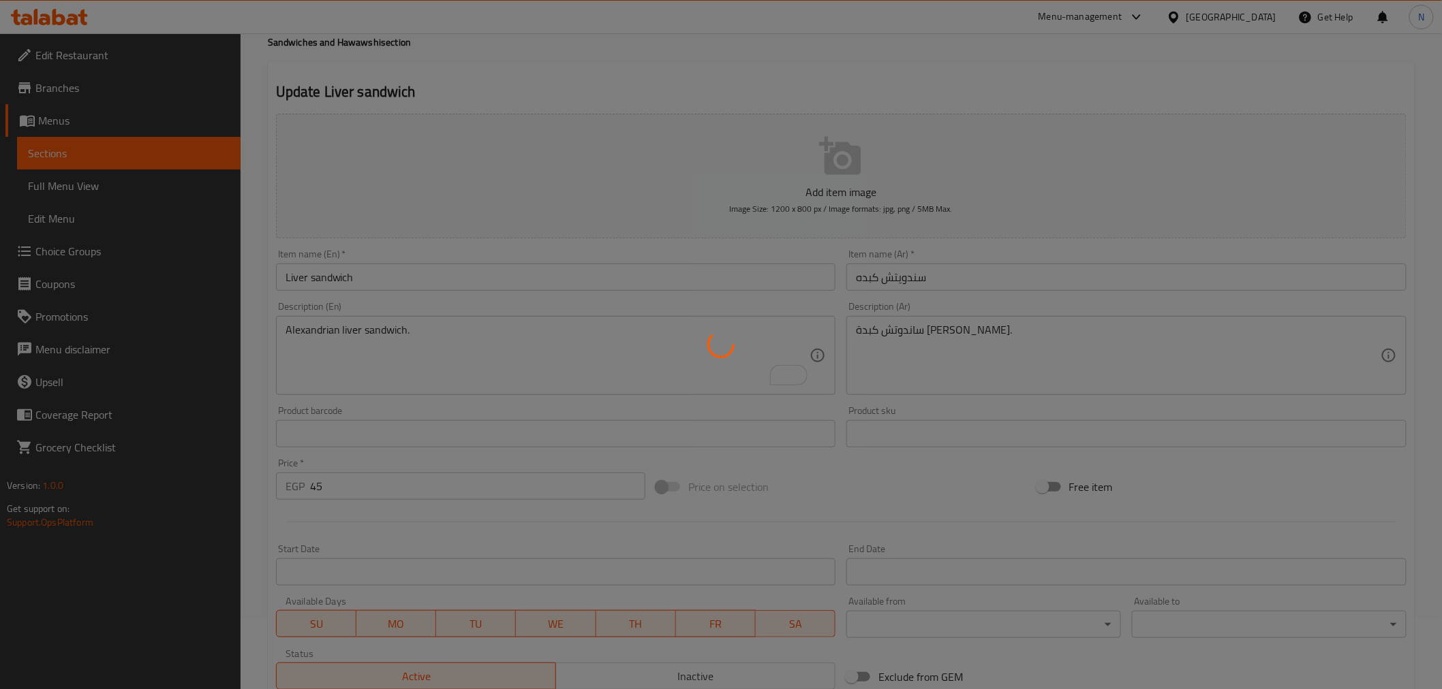
scroll to position [0, 0]
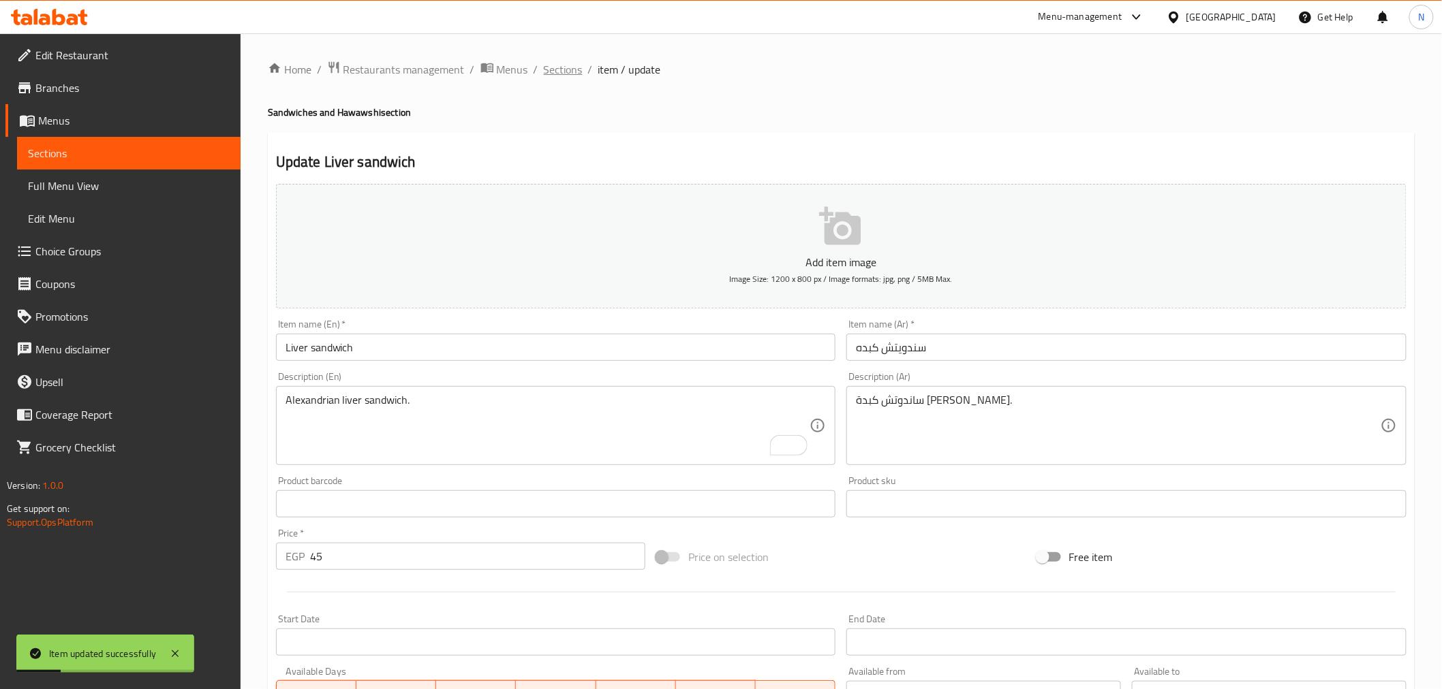
click at [570, 68] on span "Sections" at bounding box center [563, 69] width 39 height 16
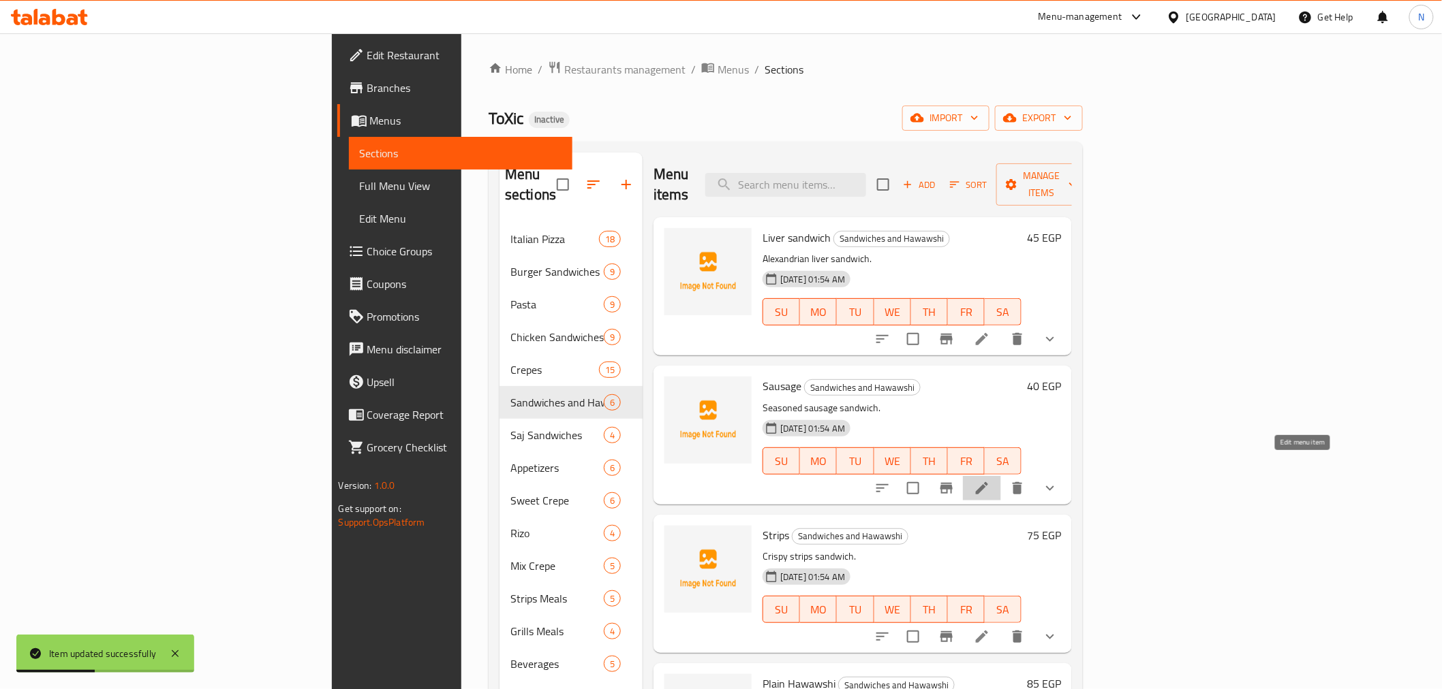
click at [990, 480] on icon at bounding box center [982, 488] width 16 height 16
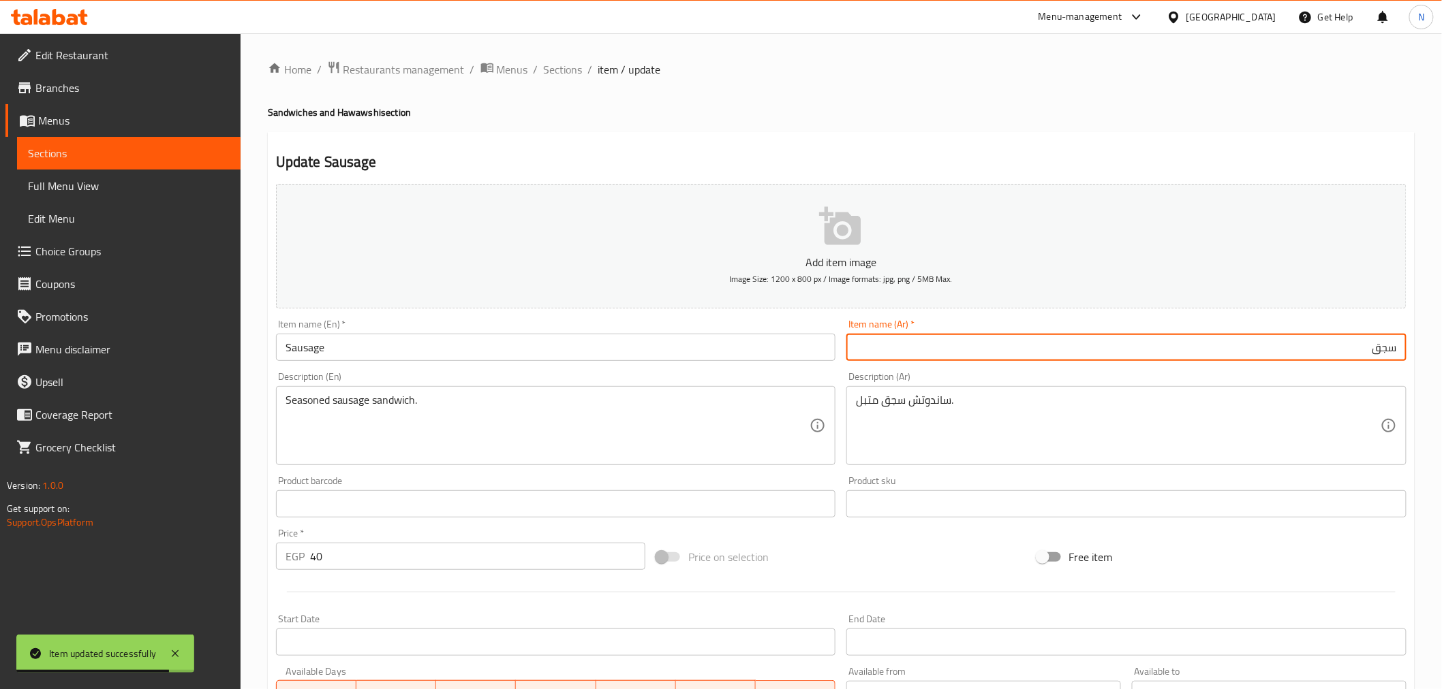
paste input "سندويتش"
click at [1401, 341] on input "سجق" at bounding box center [1126, 347] width 560 height 27
paste input "سندويتش"
type input "سندويتش سجق"
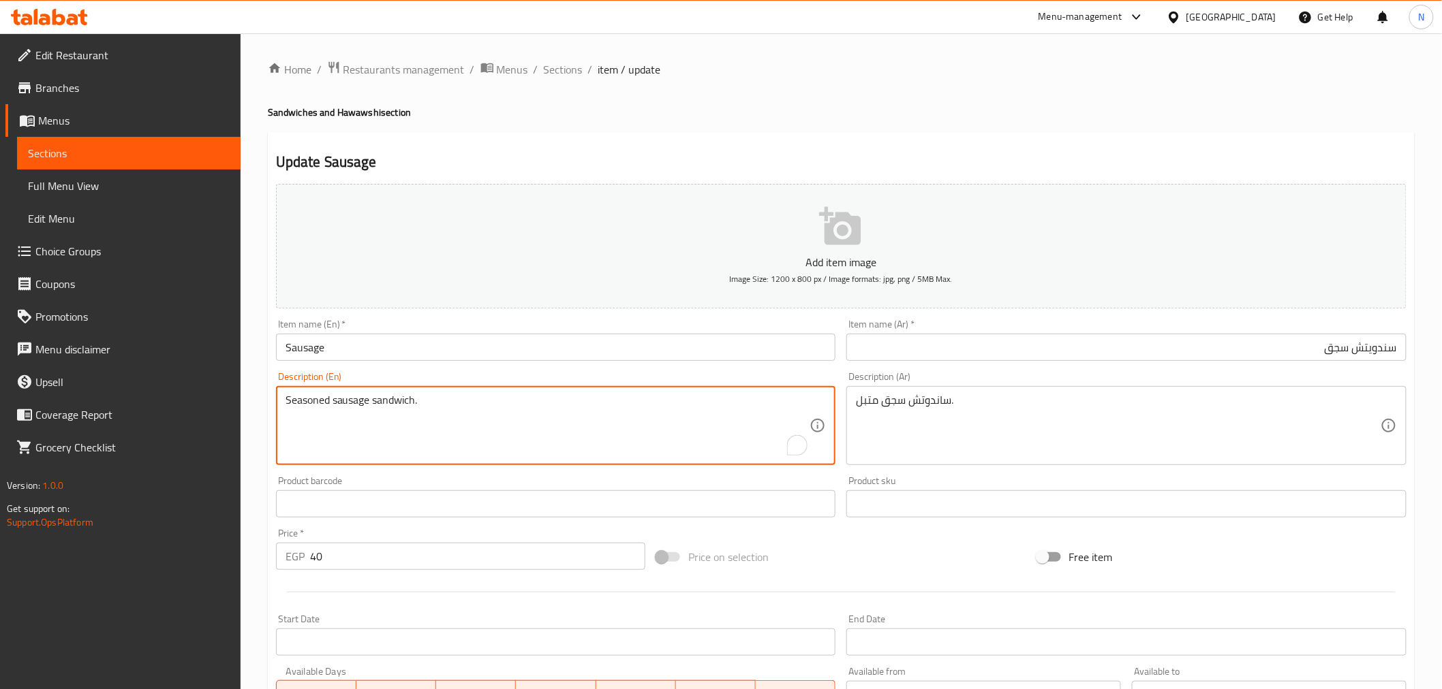
click at [382, 399] on textarea "Seasoned sausage sandwich." at bounding box center [547, 426] width 525 height 65
click at [376, 358] on input "Sausage" at bounding box center [556, 347] width 560 height 27
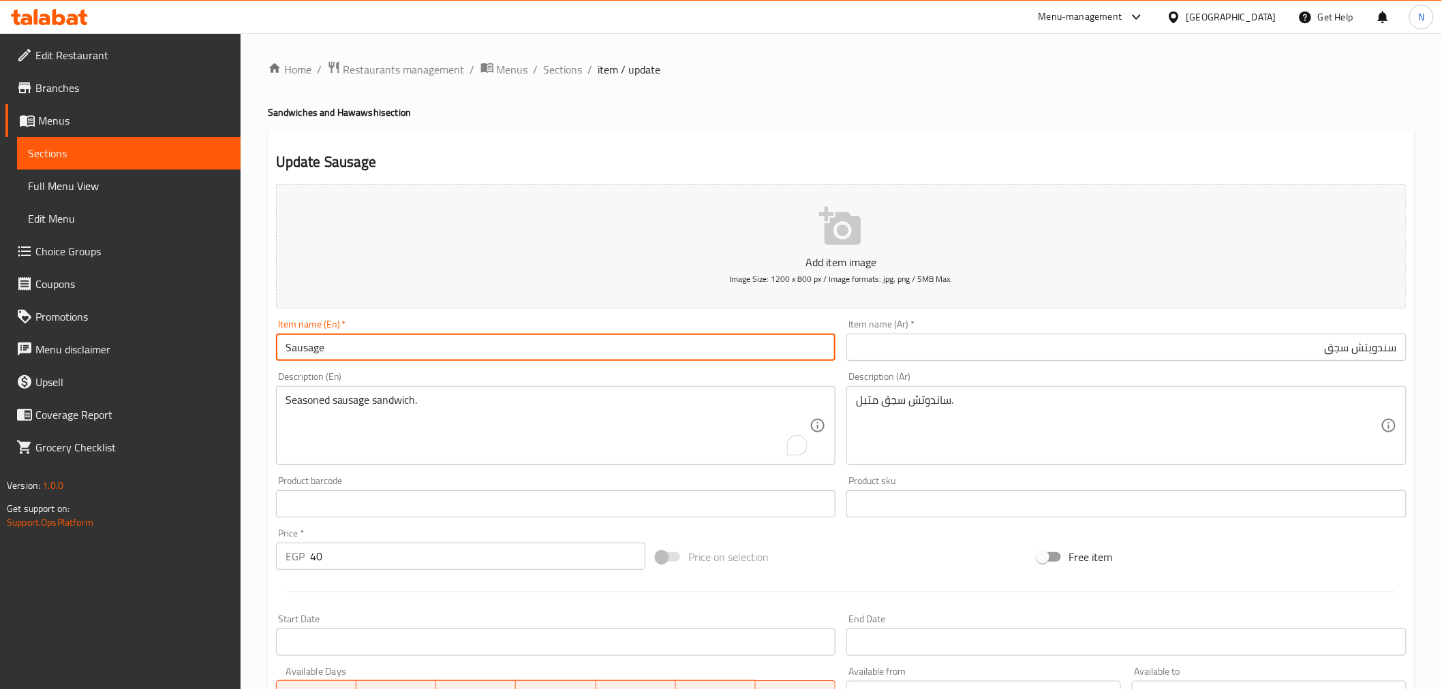
paste input "sandwich"
type input "Sausage sandwich"
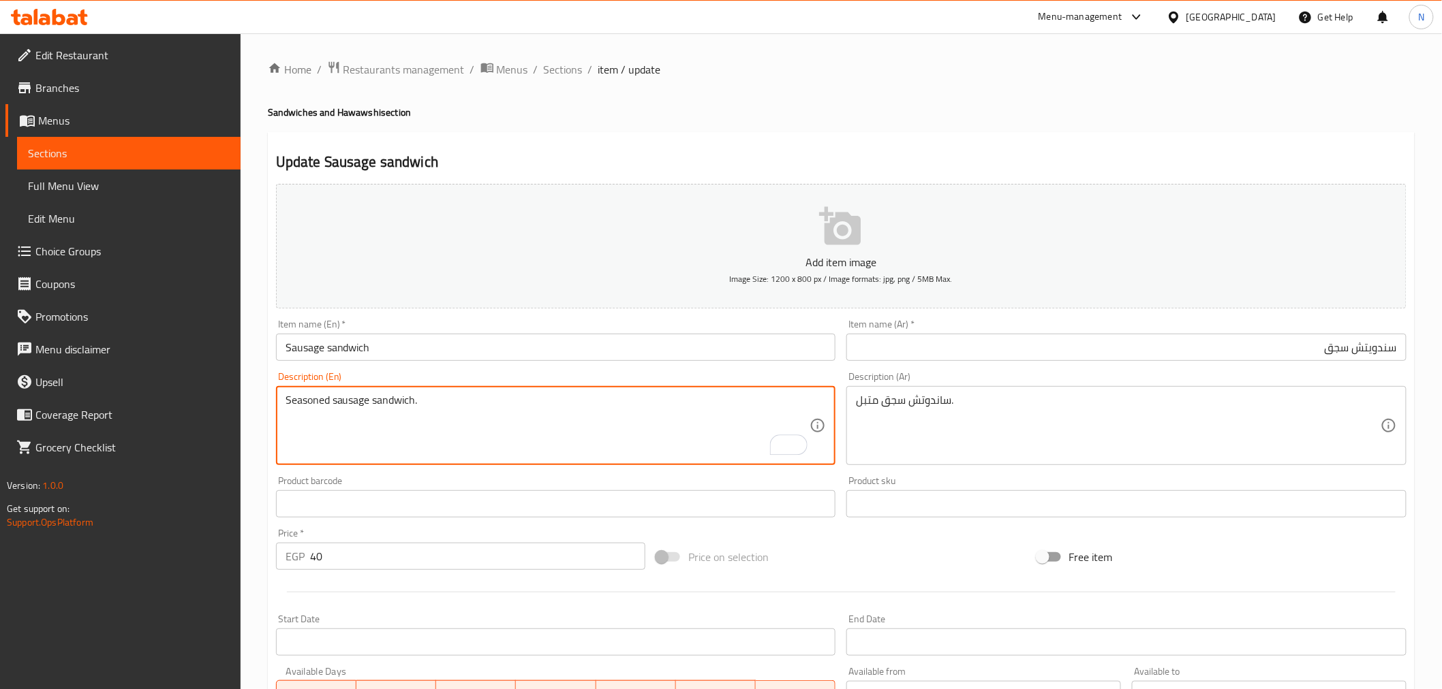
scroll to position [294, 0]
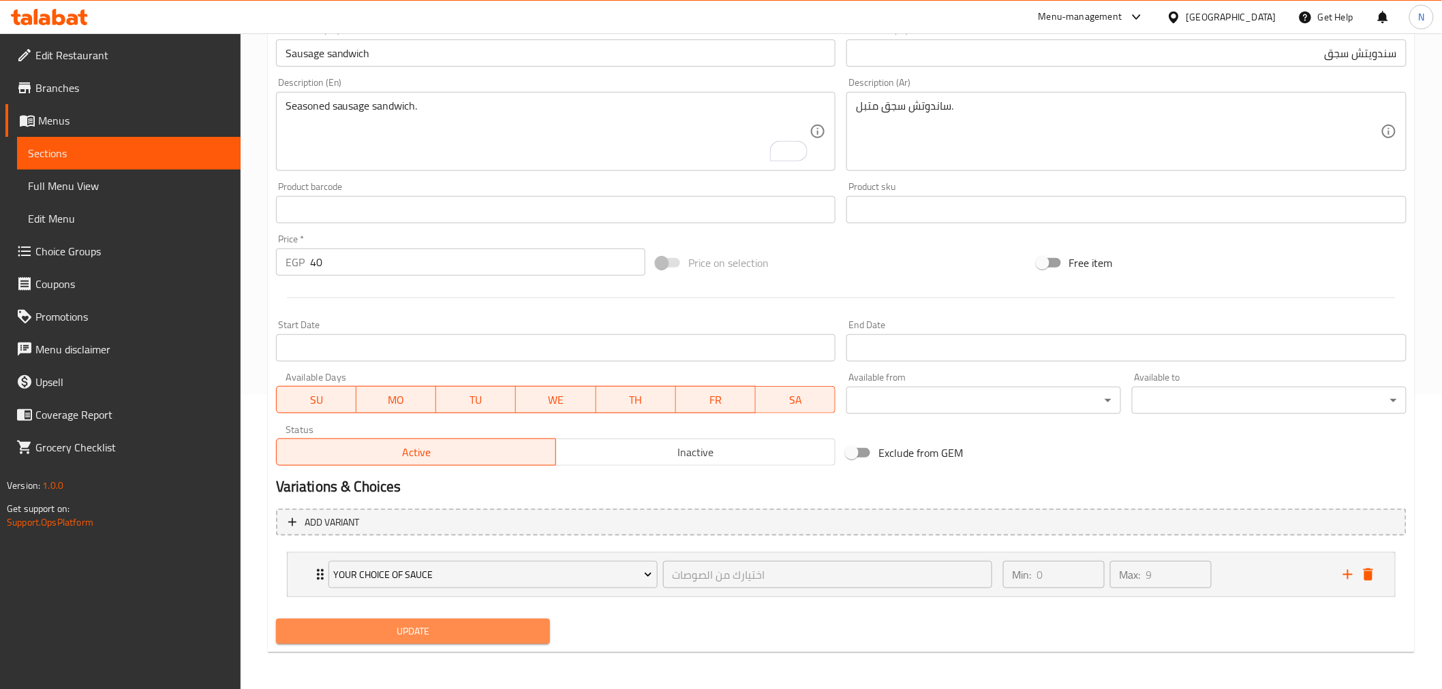
click at [518, 643] on button "Update" at bounding box center [413, 631] width 275 height 25
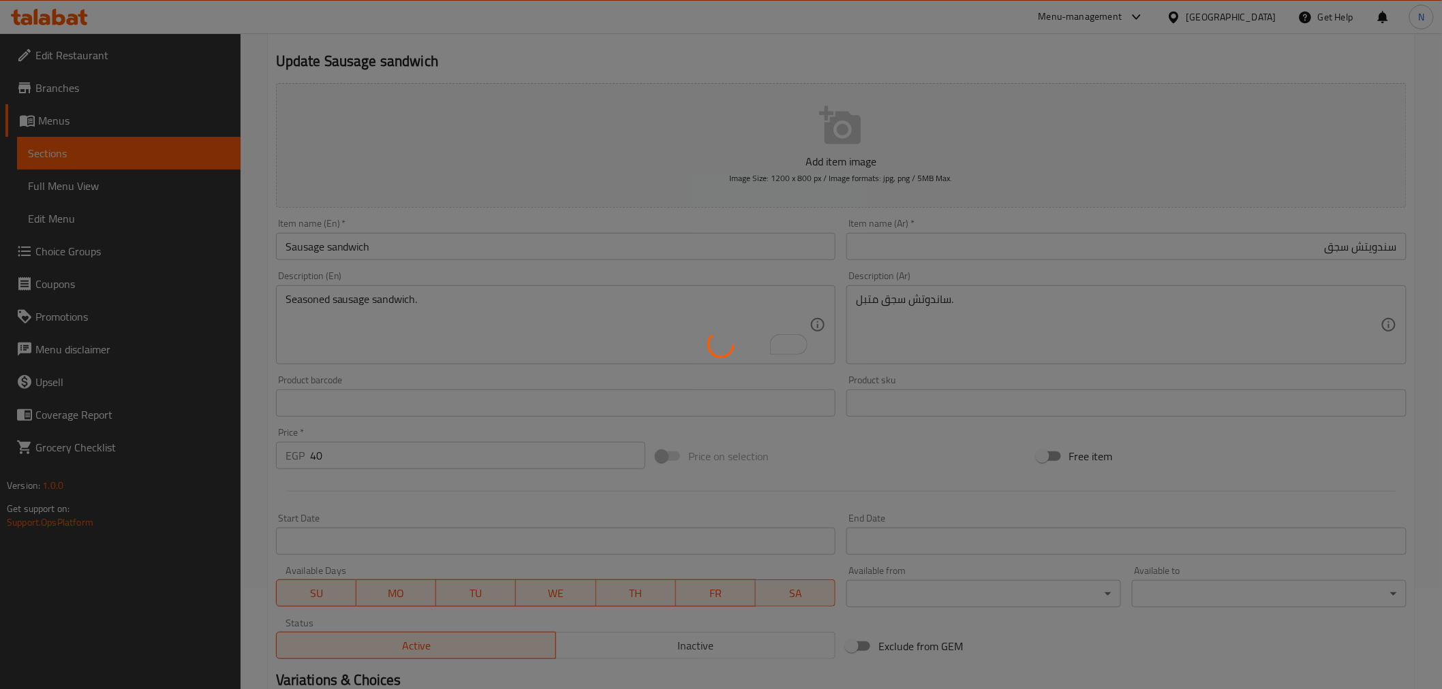
scroll to position [0, 0]
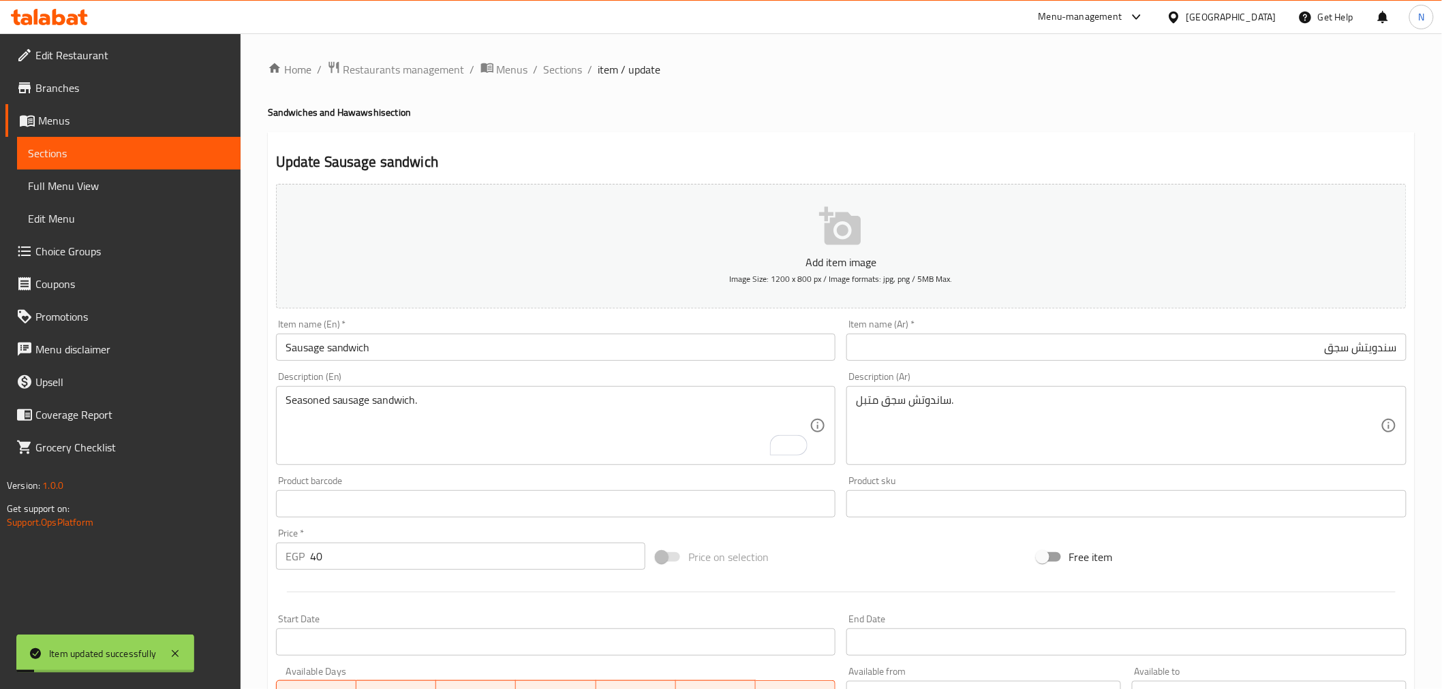
click at [1374, 342] on input "سندويتش سجق" at bounding box center [1126, 347] width 560 height 27
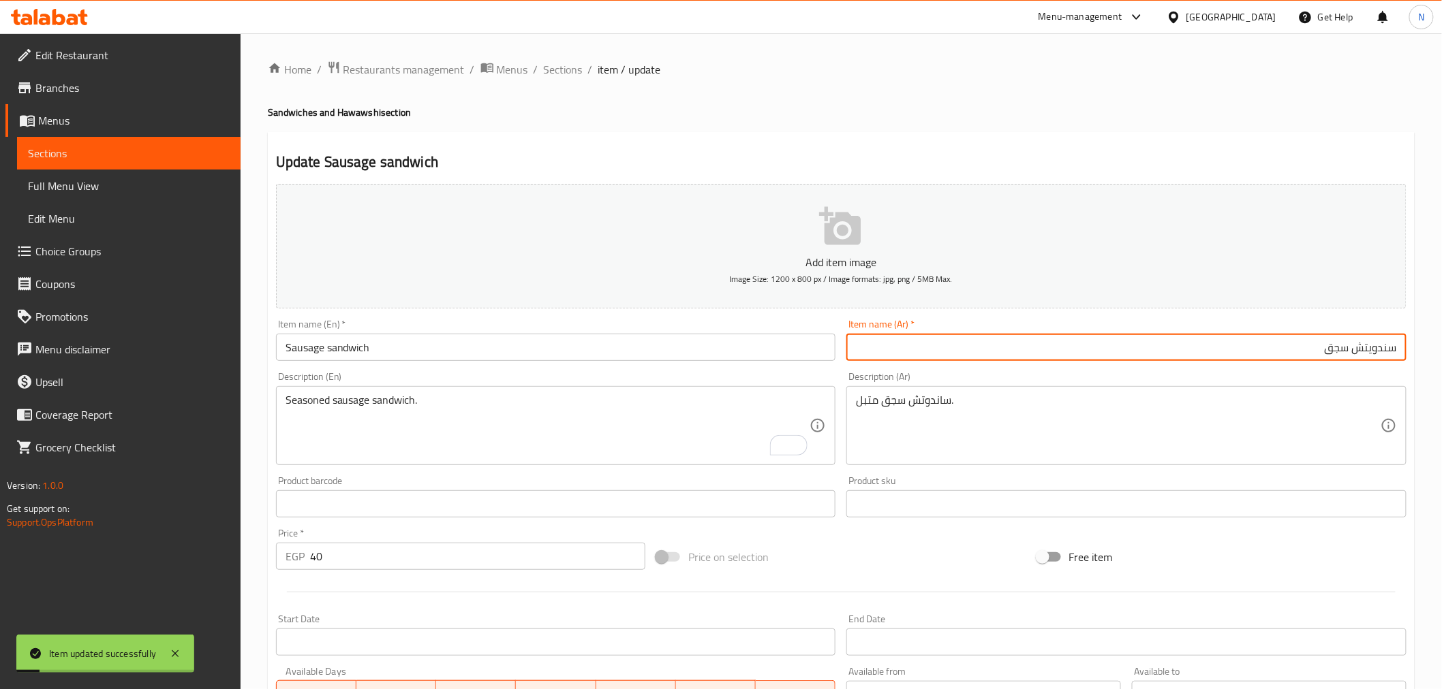
click at [1374, 342] on input "سندويتش سجق" at bounding box center [1126, 347] width 560 height 27
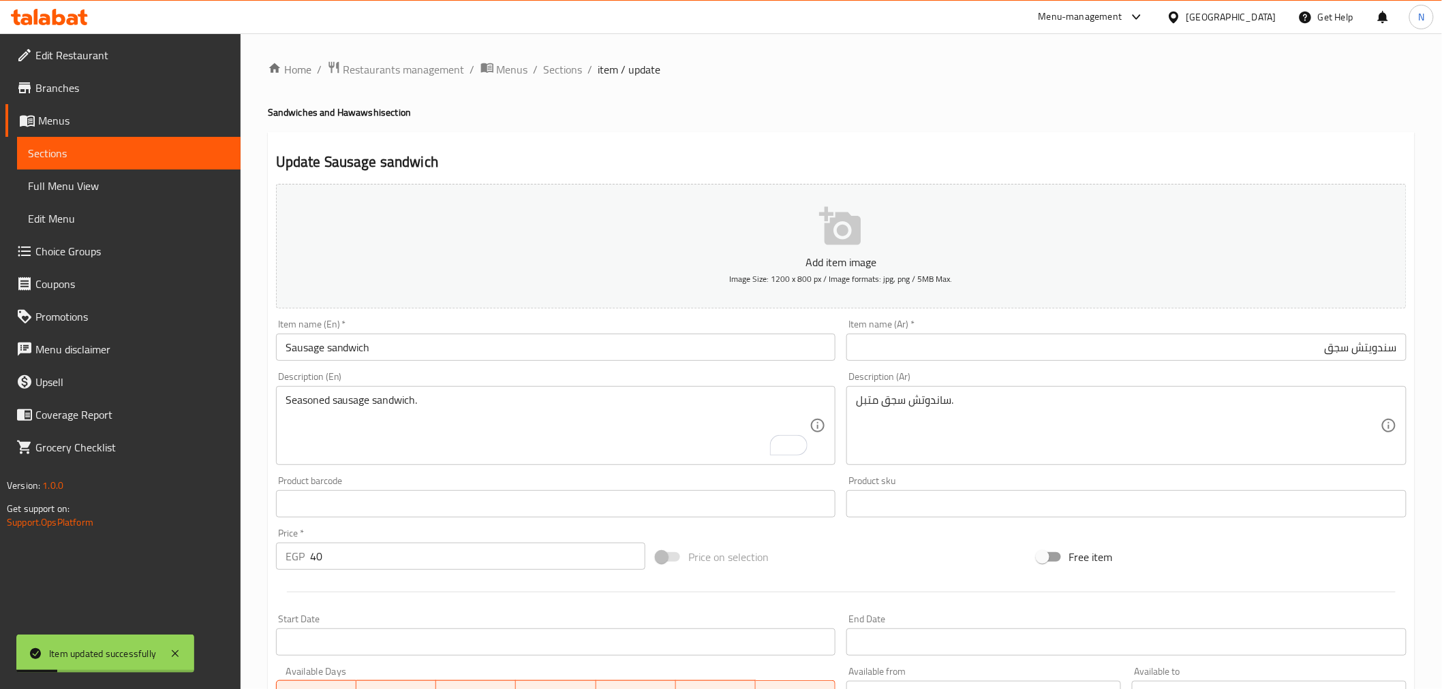
drag, startPoint x: 557, startPoint y: 71, endPoint x: 572, endPoint y: 91, distance: 25.2
click at [557, 71] on span "Sections" at bounding box center [563, 69] width 39 height 16
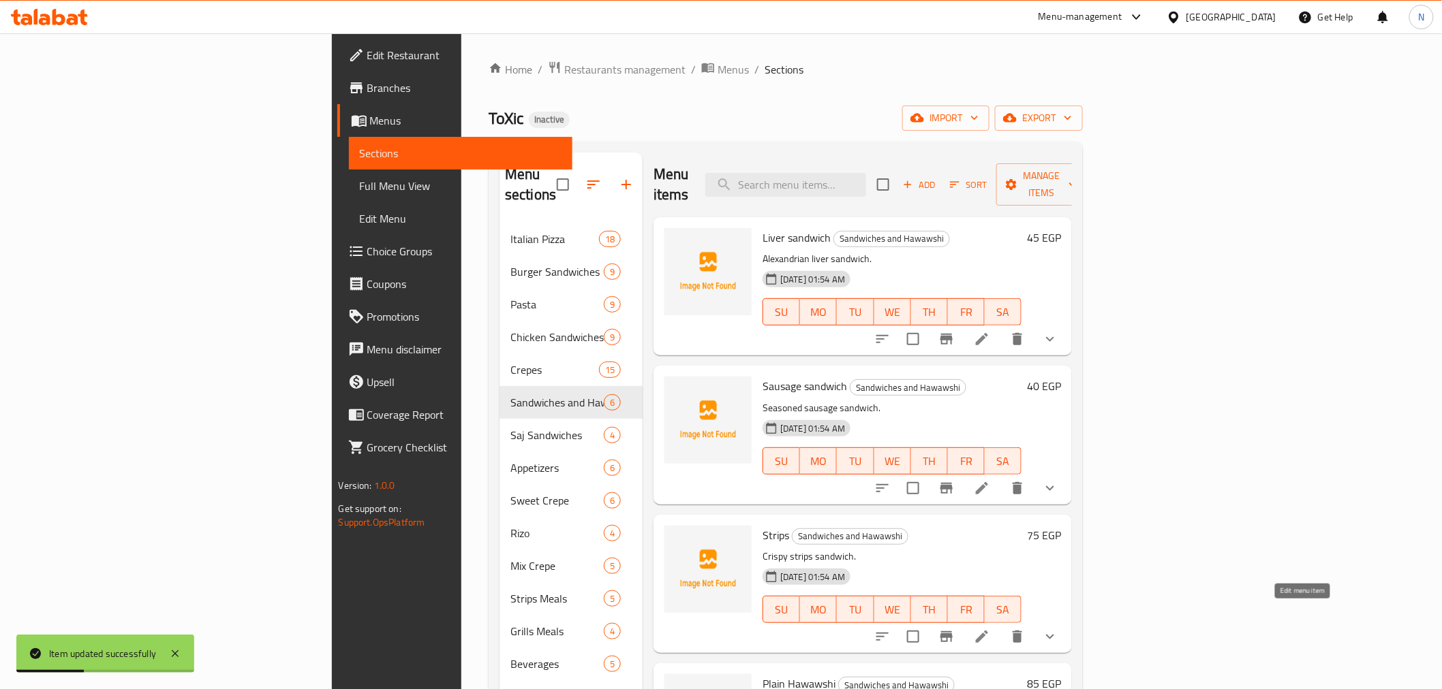
click at [990, 629] on icon at bounding box center [982, 637] width 16 height 16
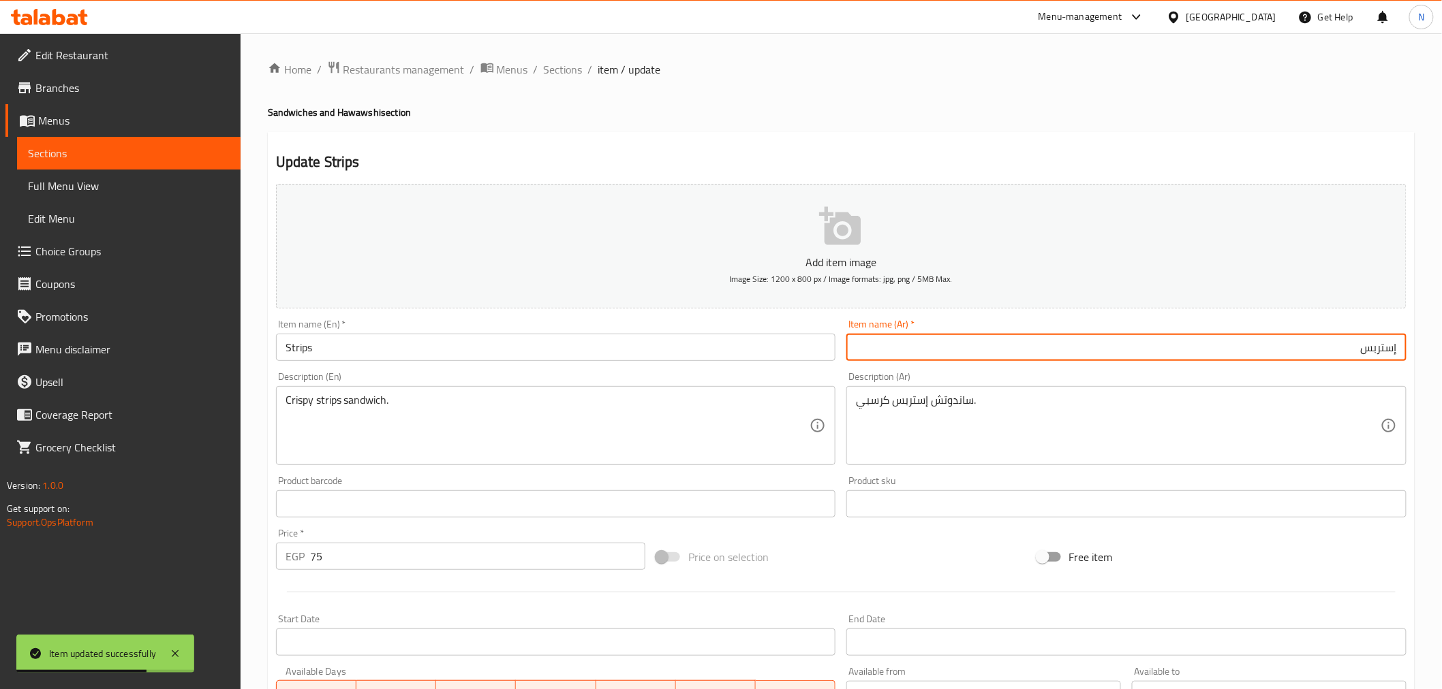
click at [1399, 341] on input "إستربس" at bounding box center [1126, 347] width 560 height 27
paste input "سندويتش"
type input "سندويتش إستربس"
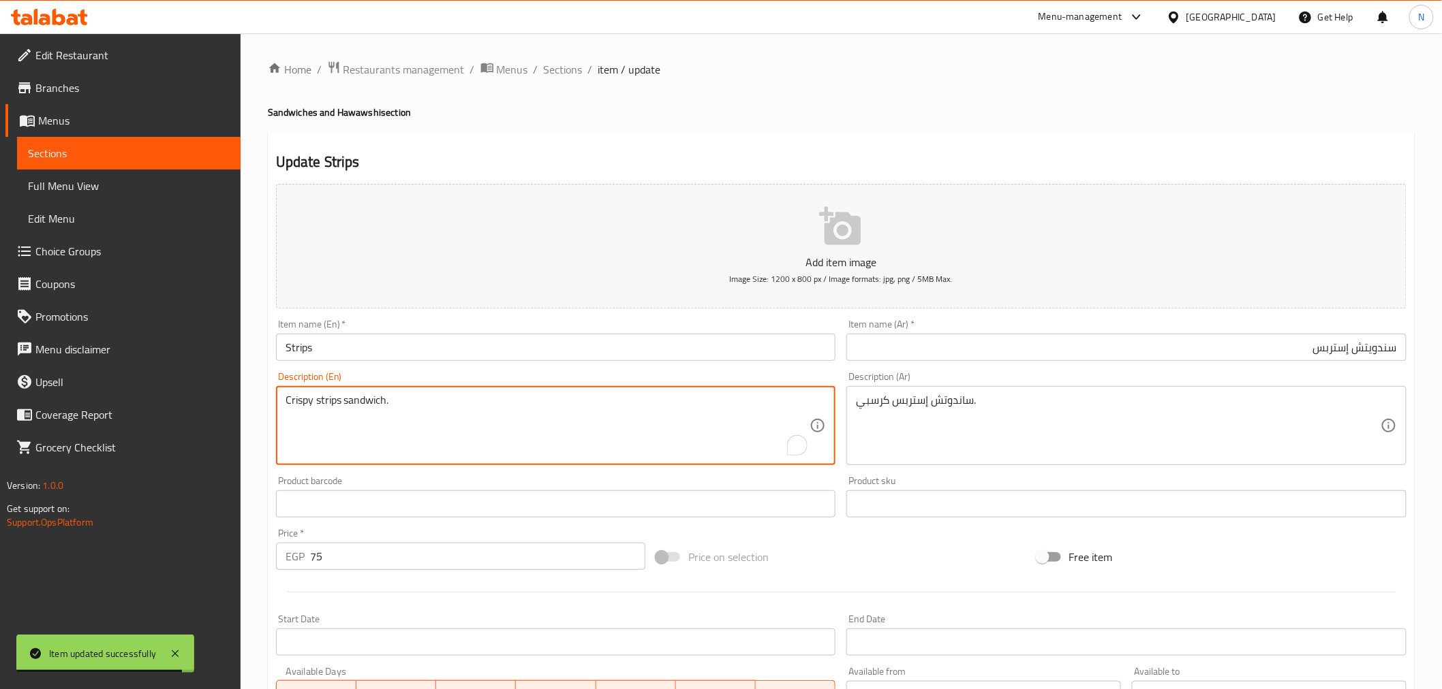
click at [368, 398] on textarea "Crispy strips sandwich." at bounding box center [547, 426] width 525 height 65
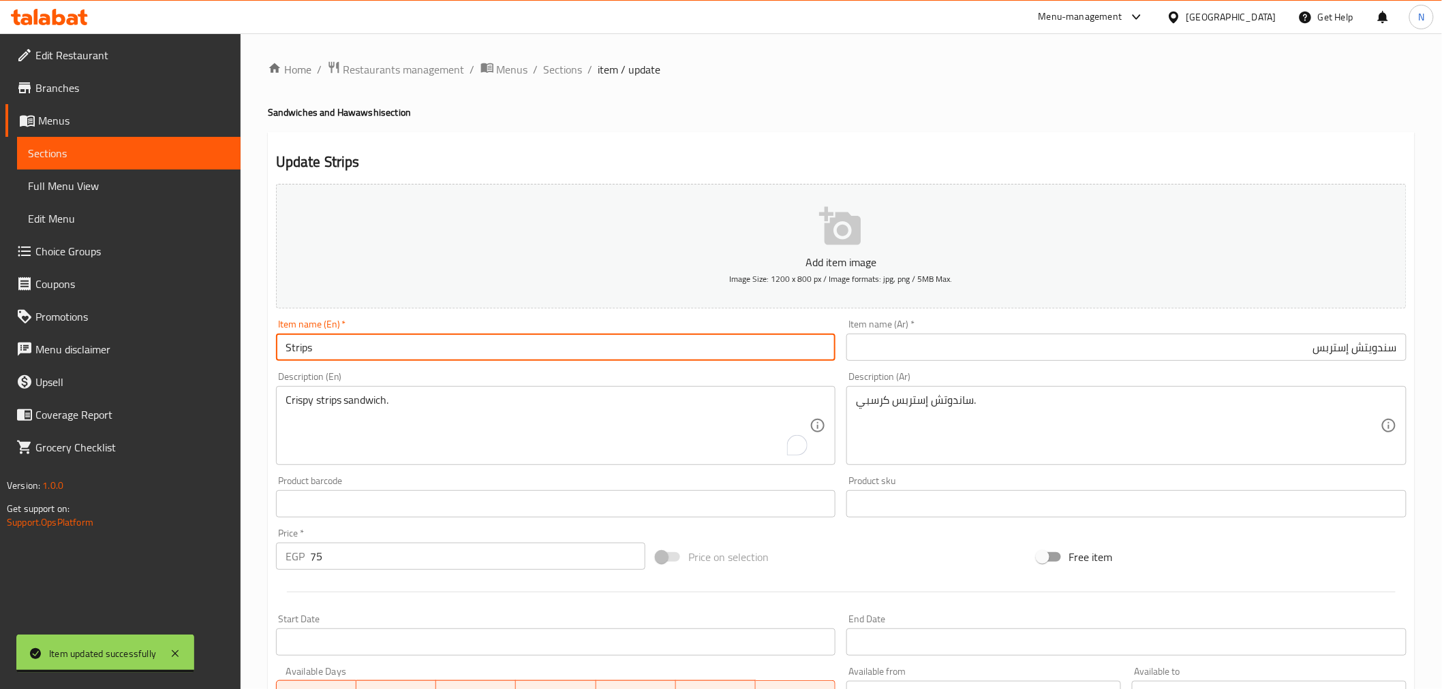
click at [361, 346] on input "Strips" at bounding box center [556, 347] width 560 height 27
paste input "sandwich"
type input "Strips sandwich"
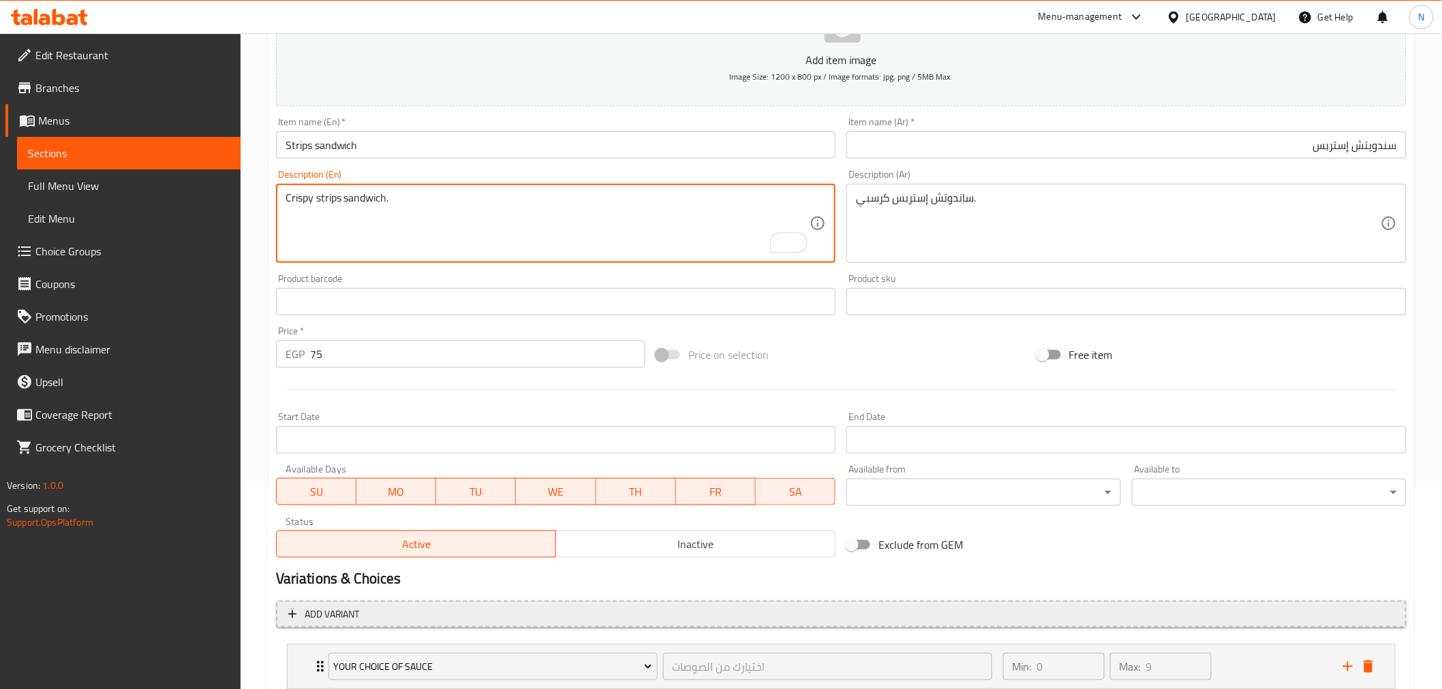
scroll to position [294, 0]
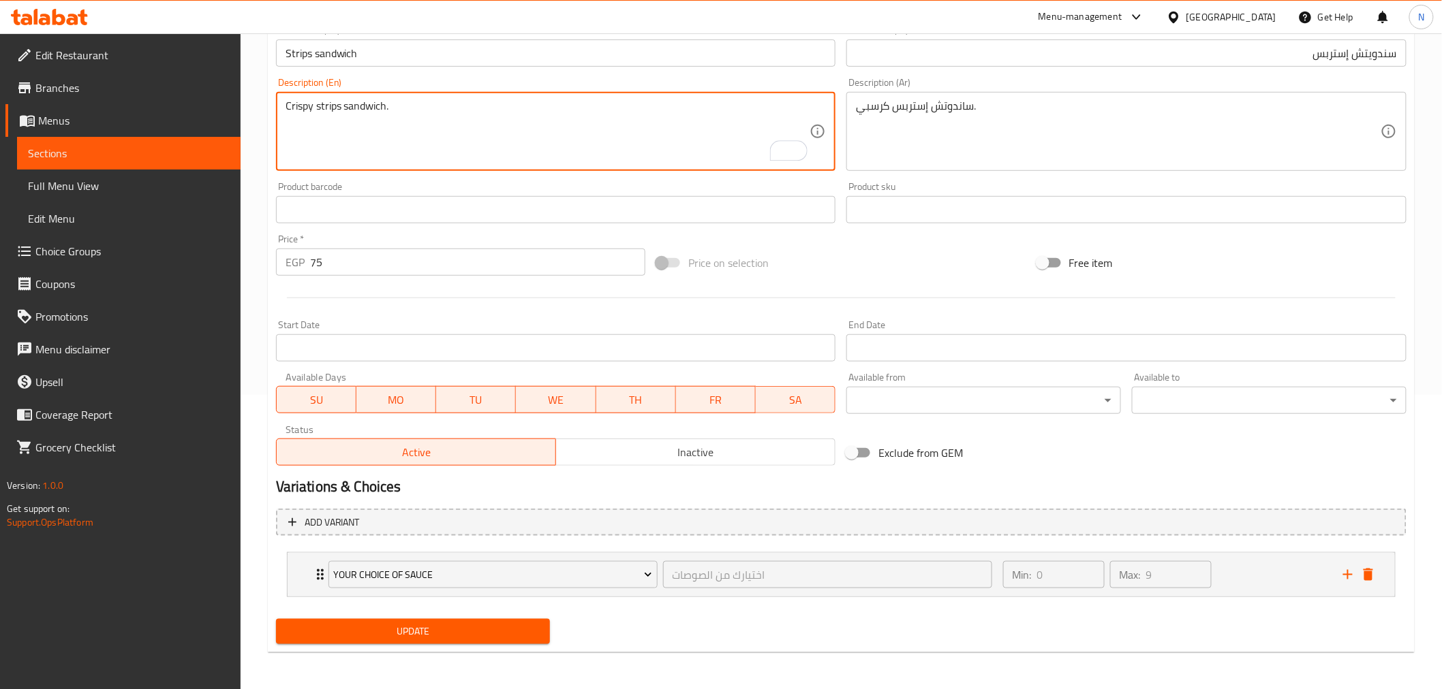
click at [392, 634] on span "Update" at bounding box center [413, 631] width 253 height 17
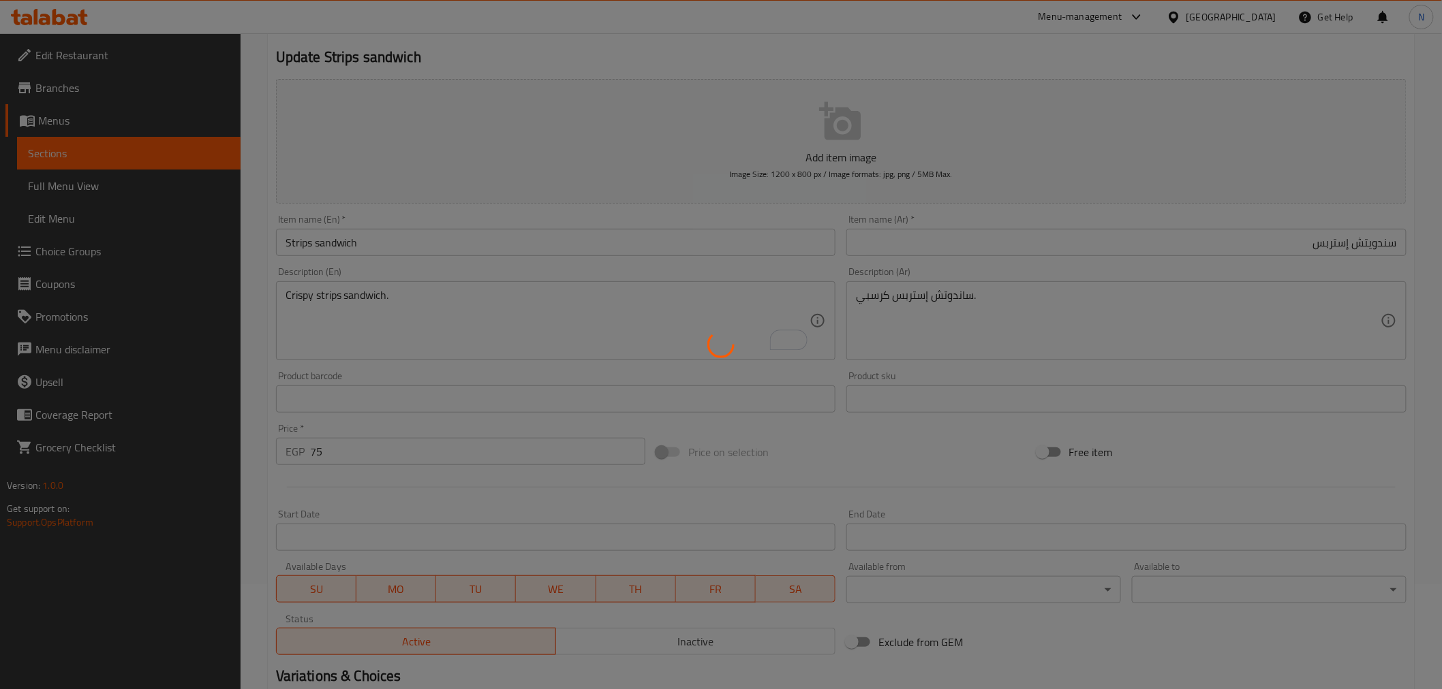
scroll to position [0, 0]
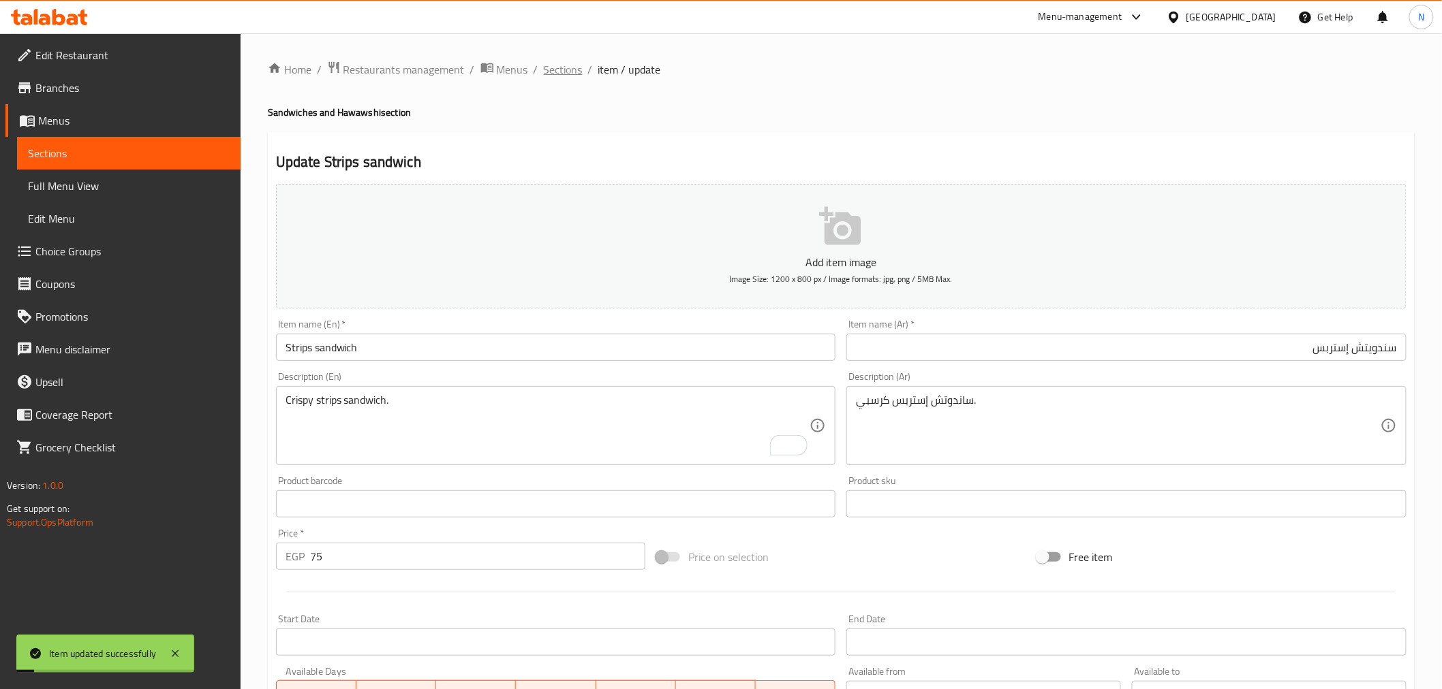
click at [569, 74] on span "Sections" at bounding box center [563, 69] width 39 height 16
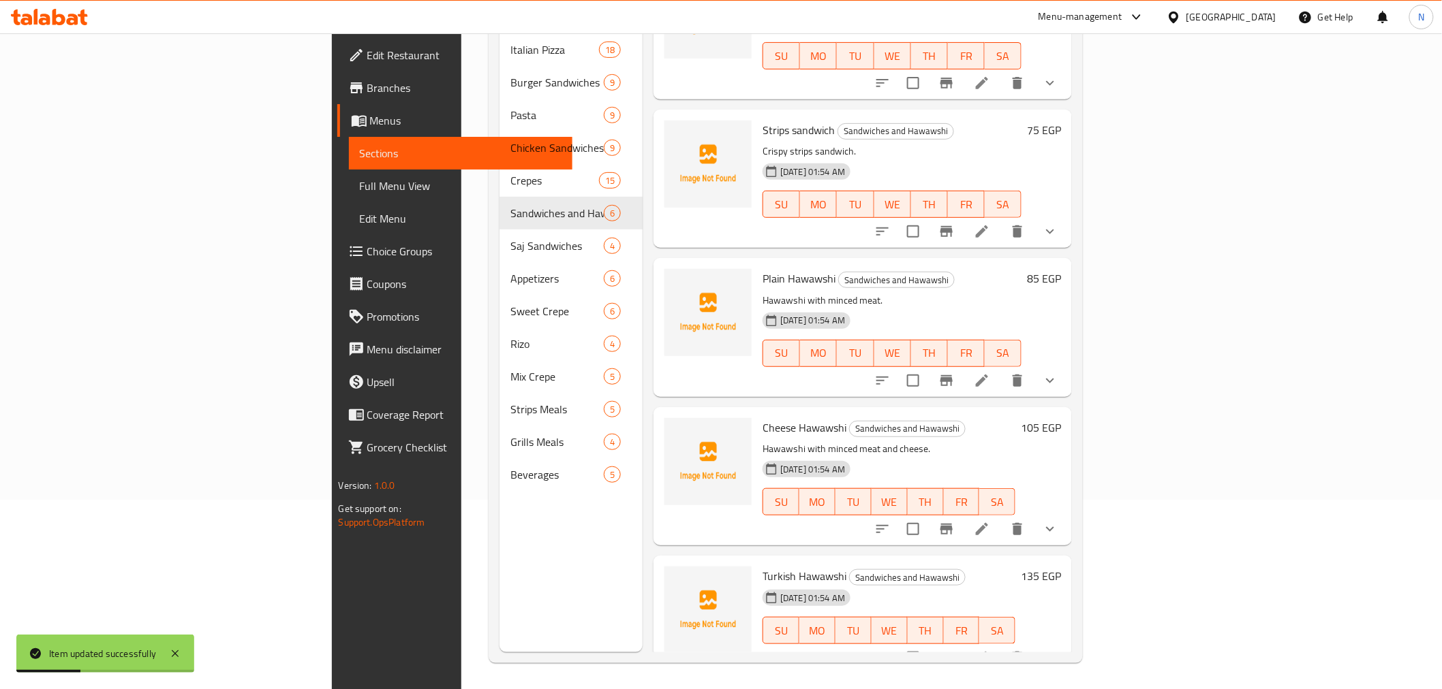
scroll to position [191, 0]
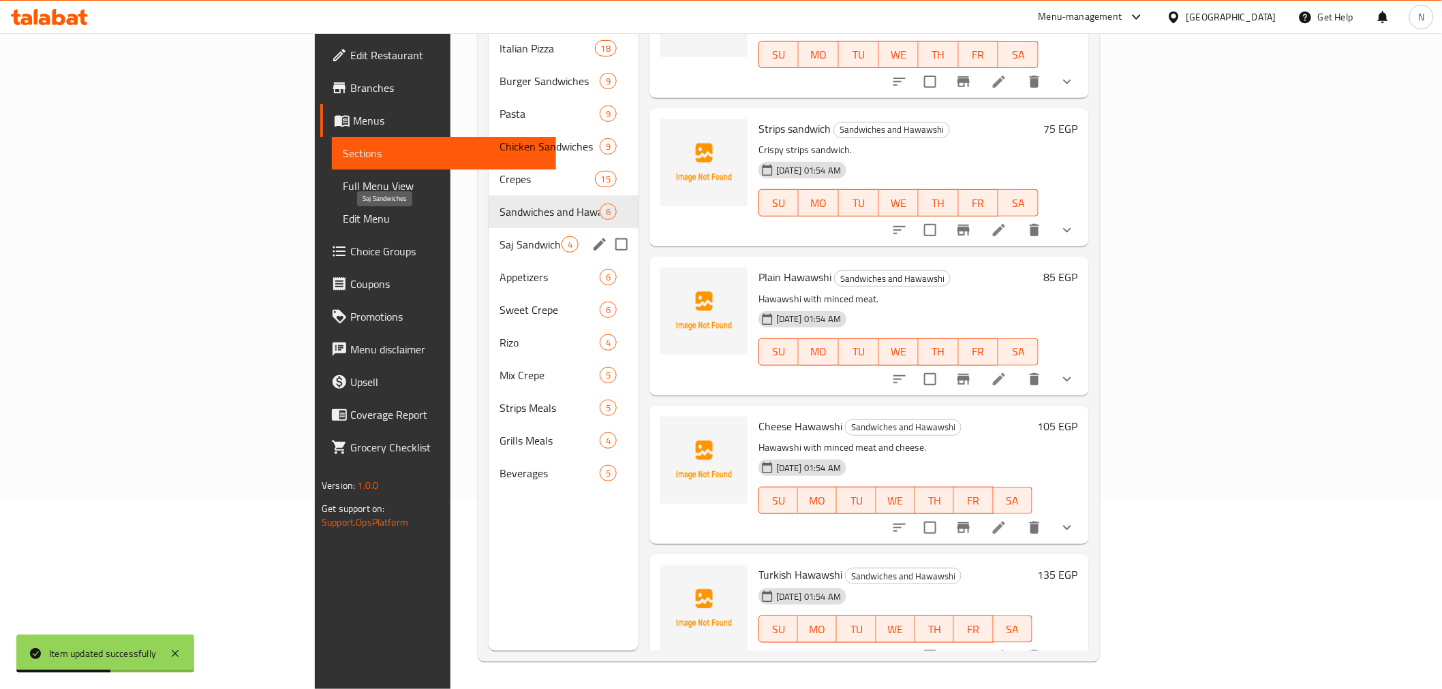
click at [499, 236] on span "Saj Sandwiches" at bounding box center [530, 244] width 62 height 16
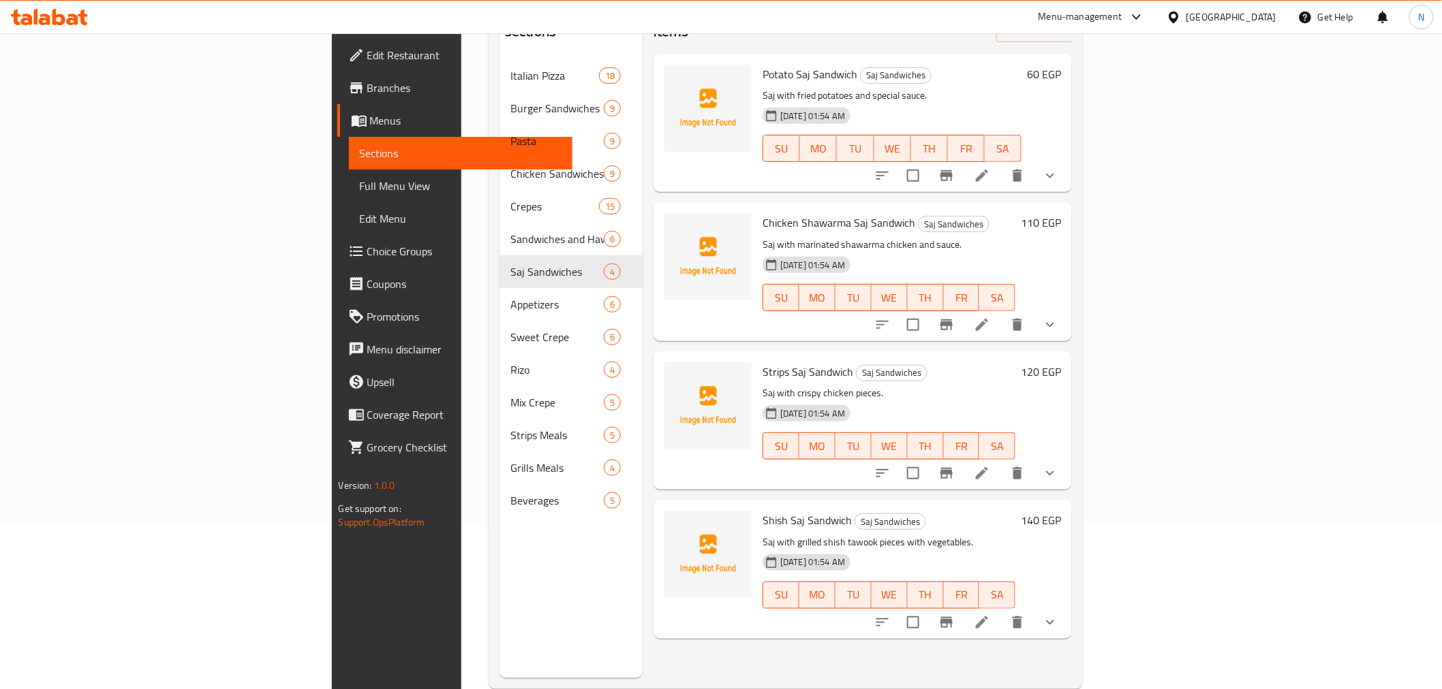
scroll to position [191, 0]
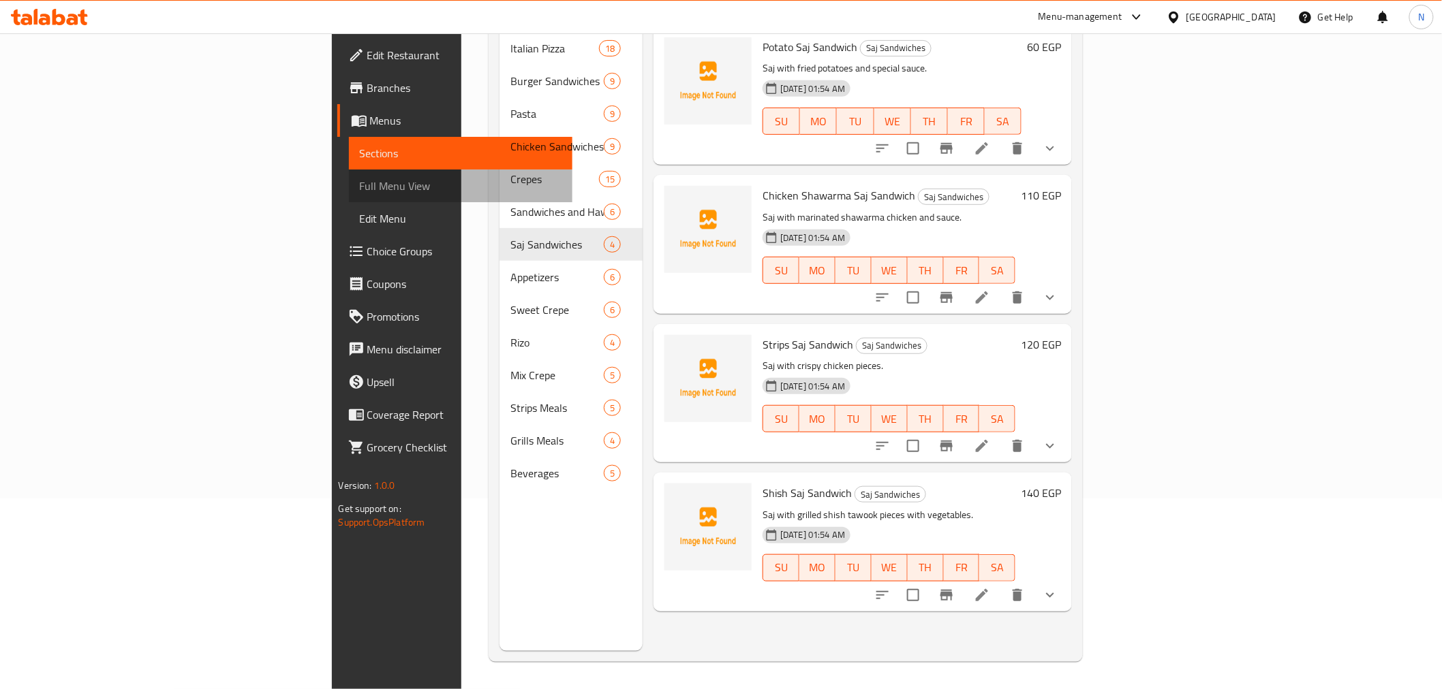
click at [360, 180] on span "Full Menu View" at bounding box center [461, 186] width 202 height 16
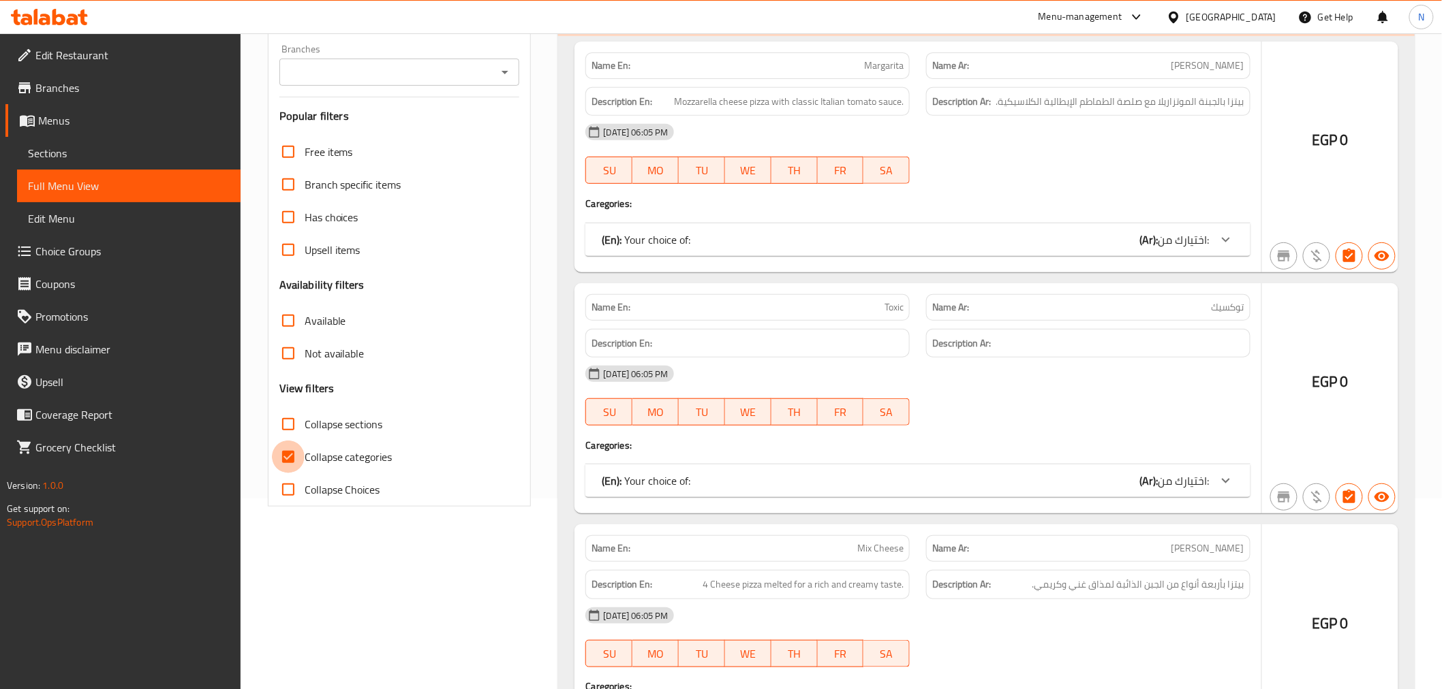
click at [290, 450] on input "Collapse categories" at bounding box center [288, 457] width 33 height 33
checkbox input "false"
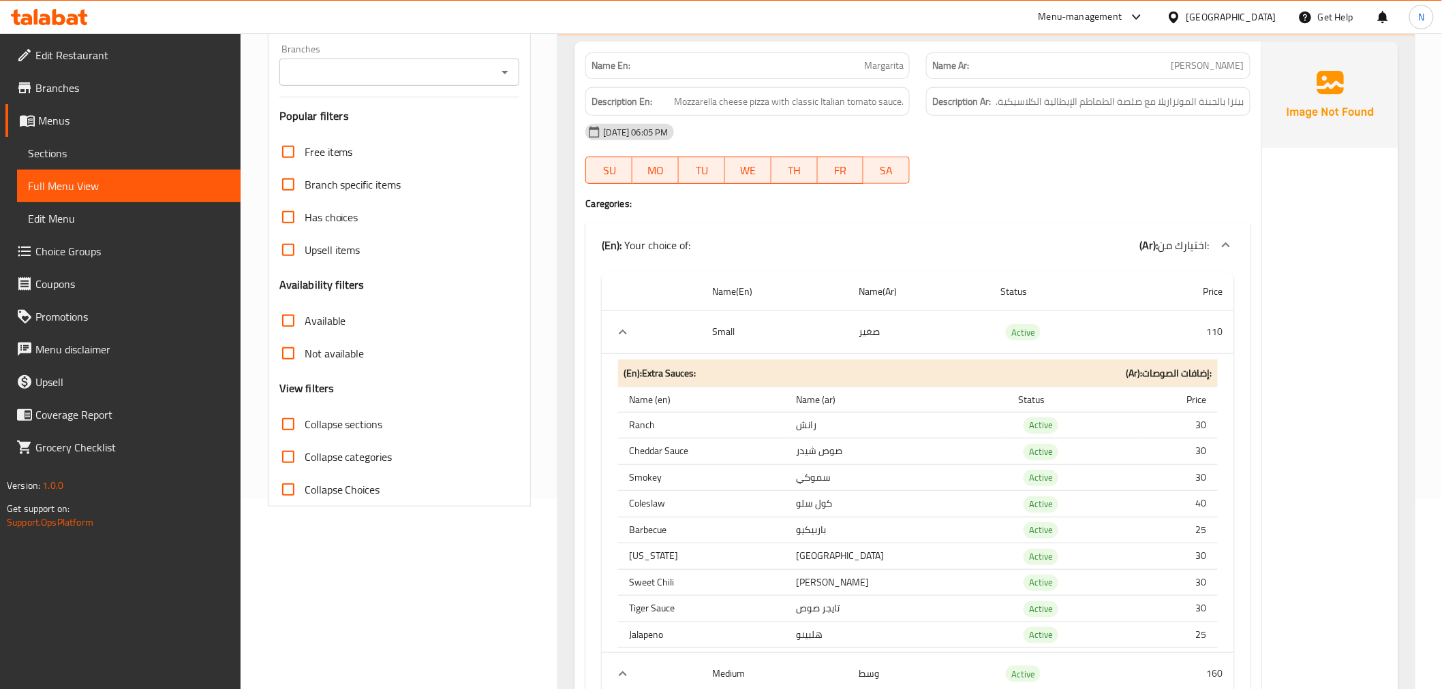
click at [286, 427] on input "Collapse sections" at bounding box center [288, 424] width 33 height 33
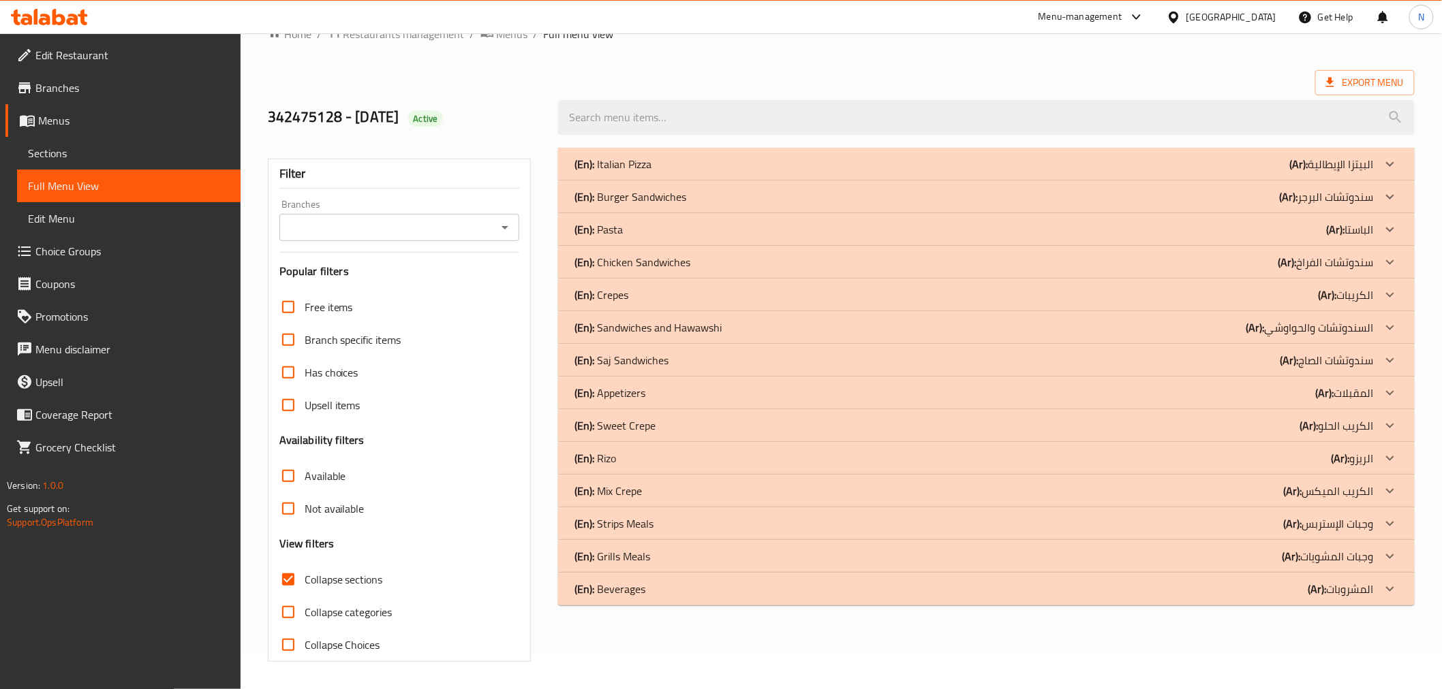
scroll to position [35, 0]
click at [286, 579] on input "Collapse sections" at bounding box center [288, 579] width 33 height 33
checkbox input "false"
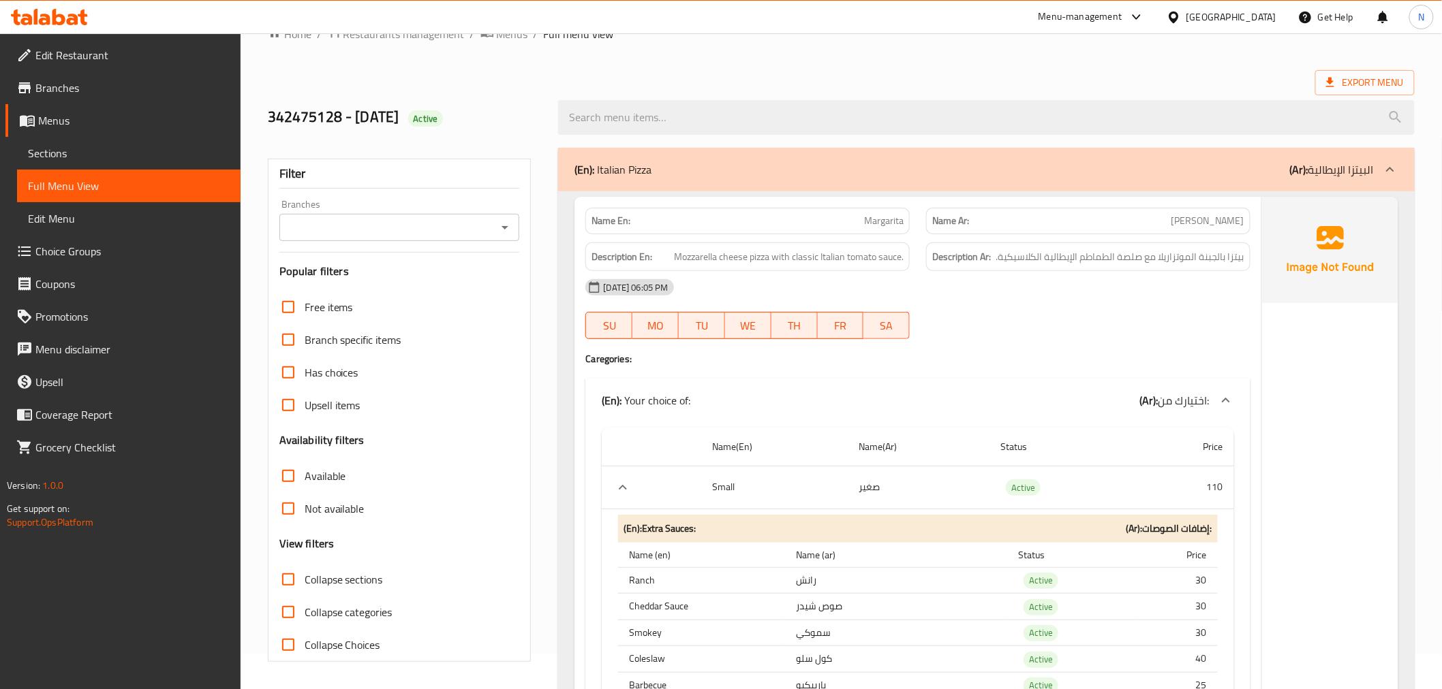
scroll to position [191, 0]
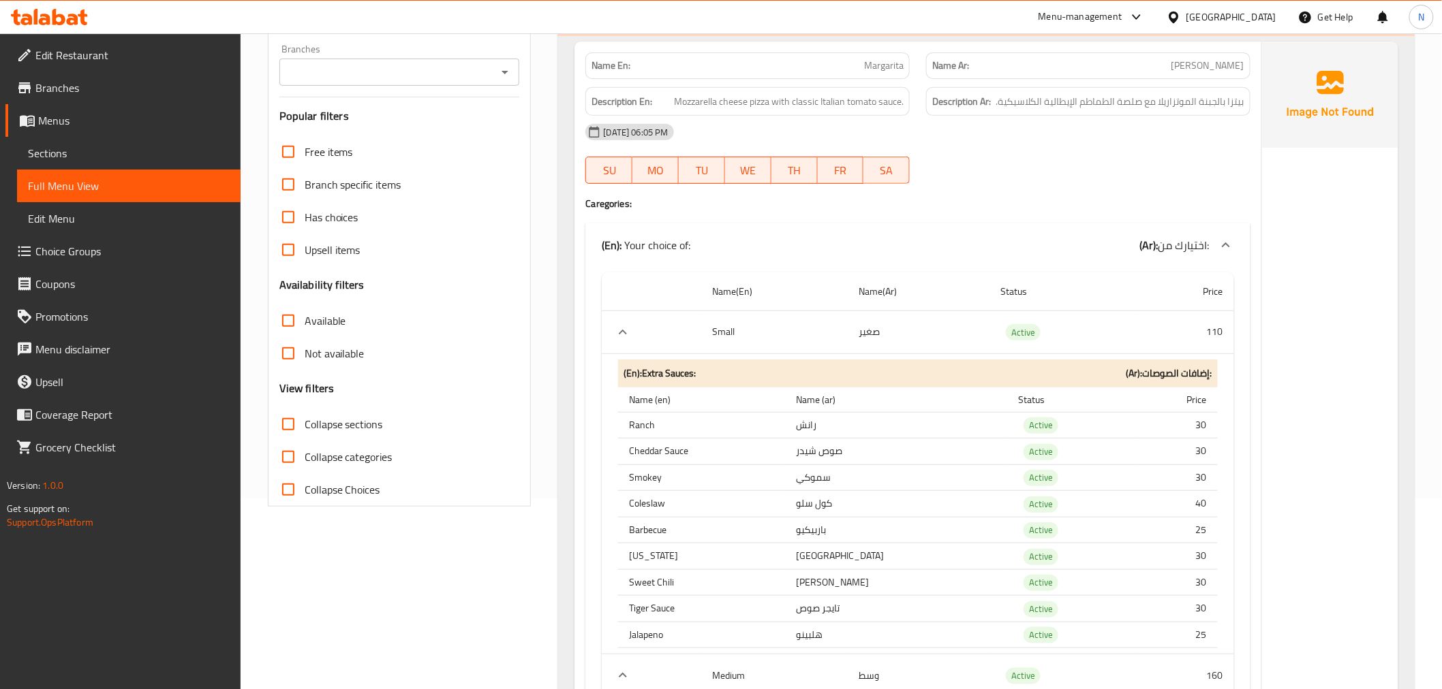
click at [1395, 22] on icon at bounding box center [1390, 14] width 16 height 16
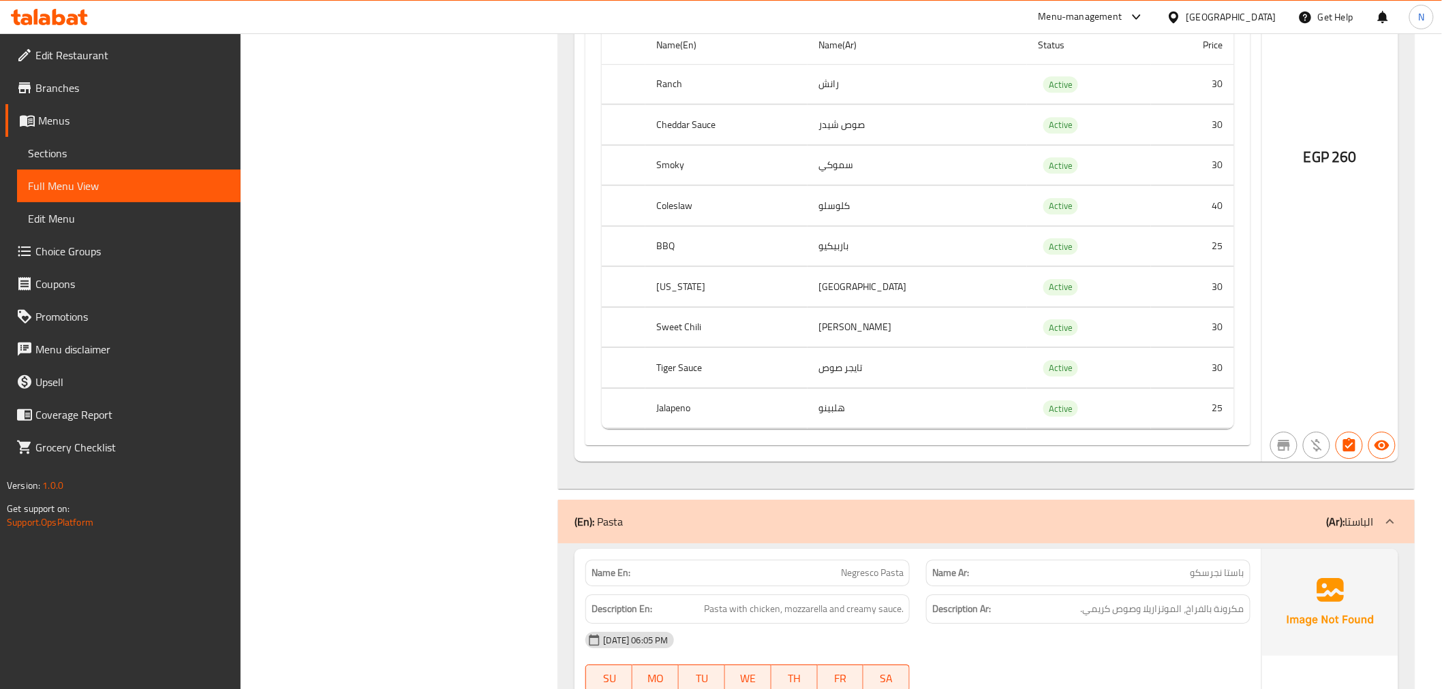
scroll to position [6510, 0]
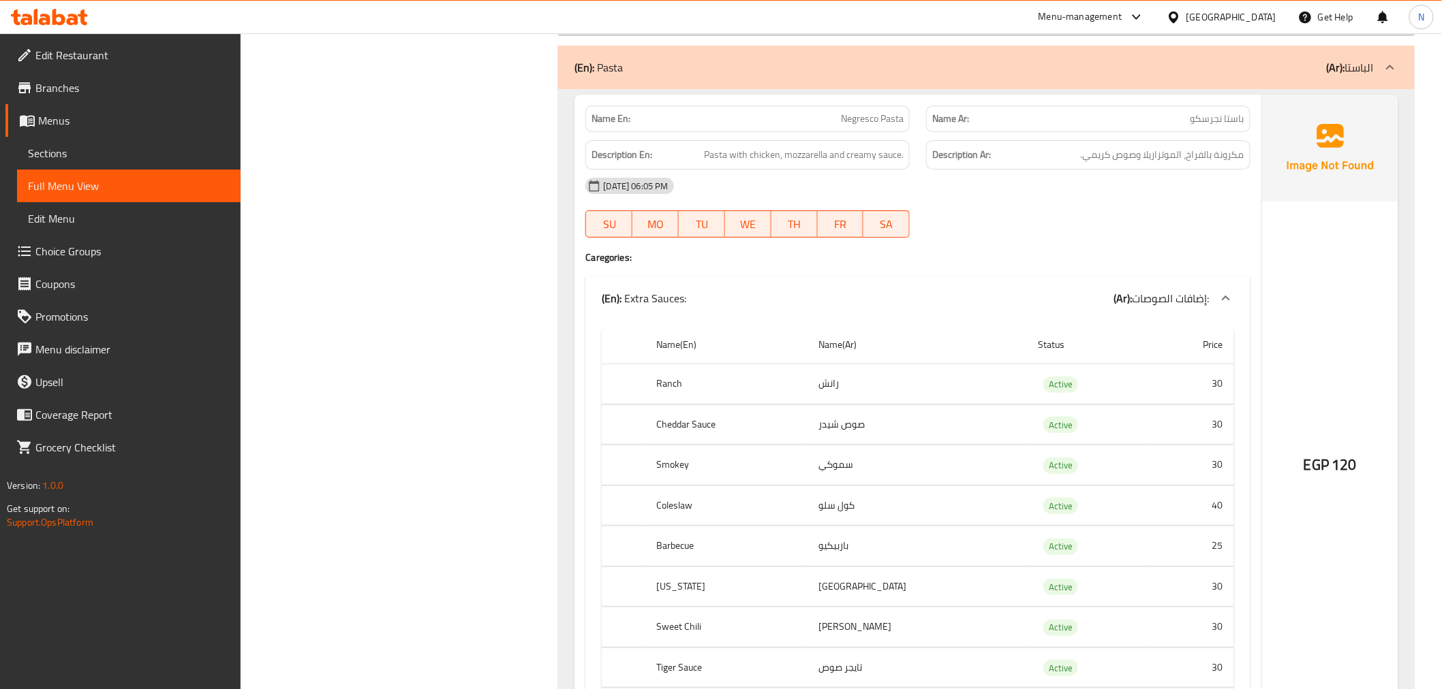
click at [1391, 59] on icon at bounding box center [1390, 67] width 16 height 16
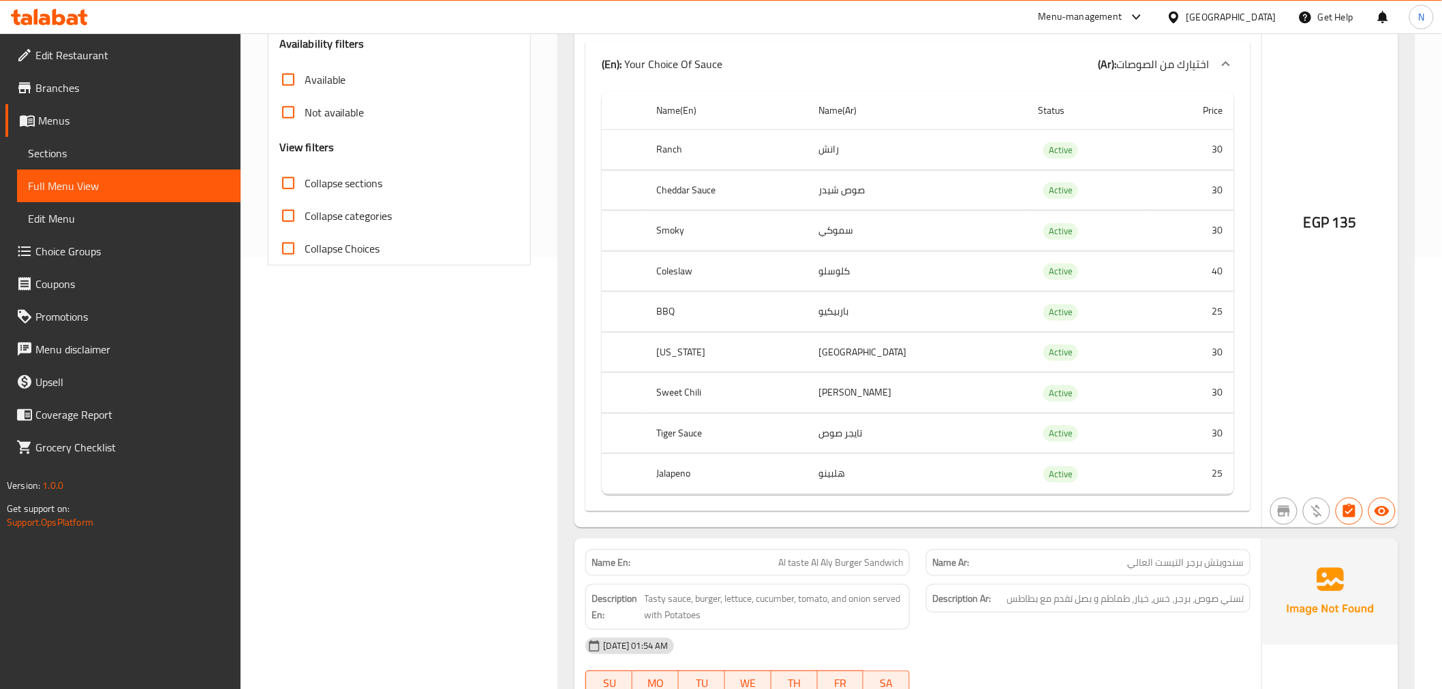
scroll to position [529, 0]
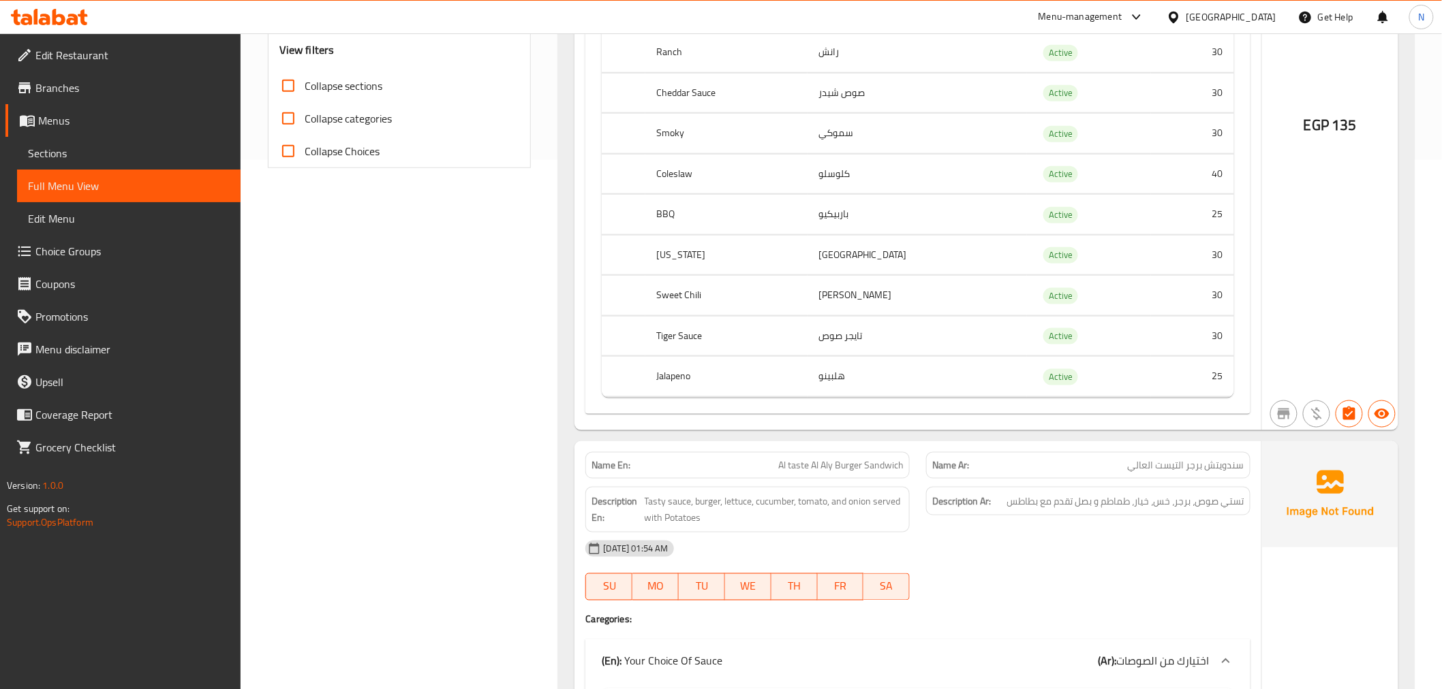
click at [66, 252] on span "Choice Groups" at bounding box center [132, 251] width 194 height 16
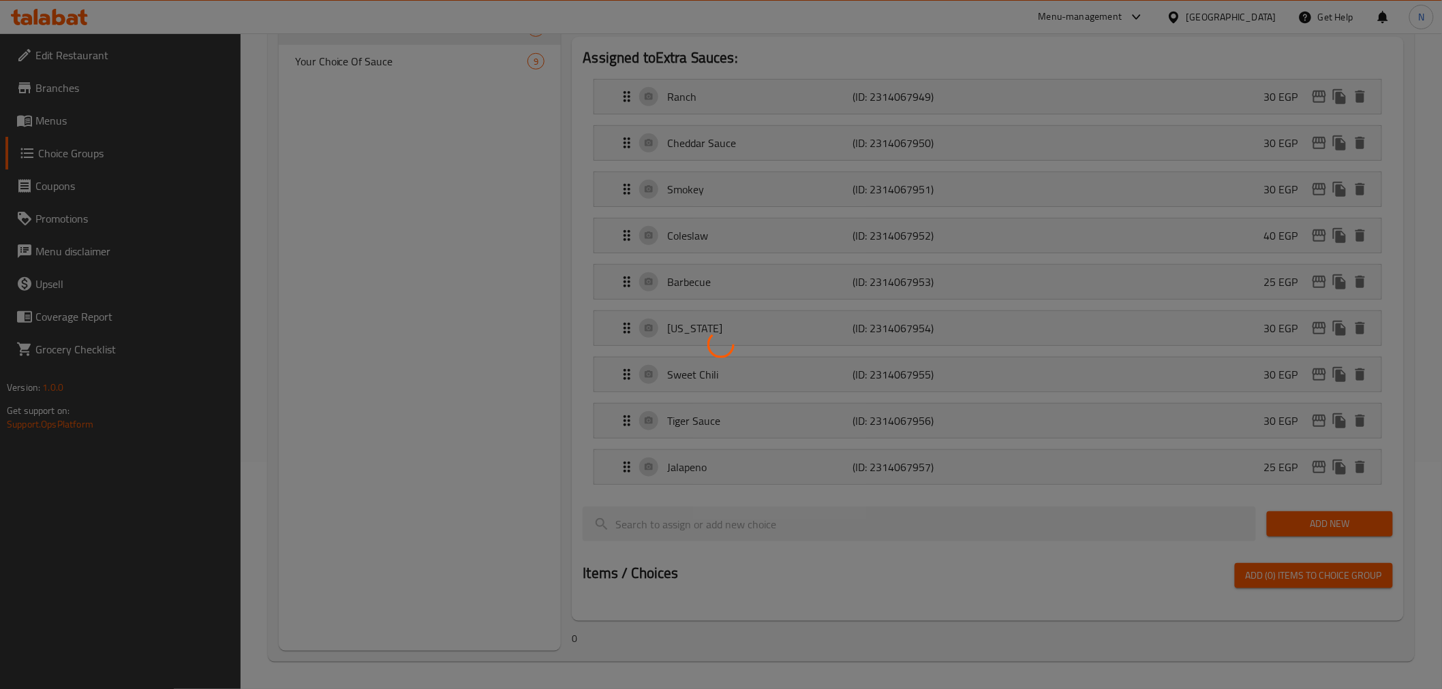
scroll to position [193, 0]
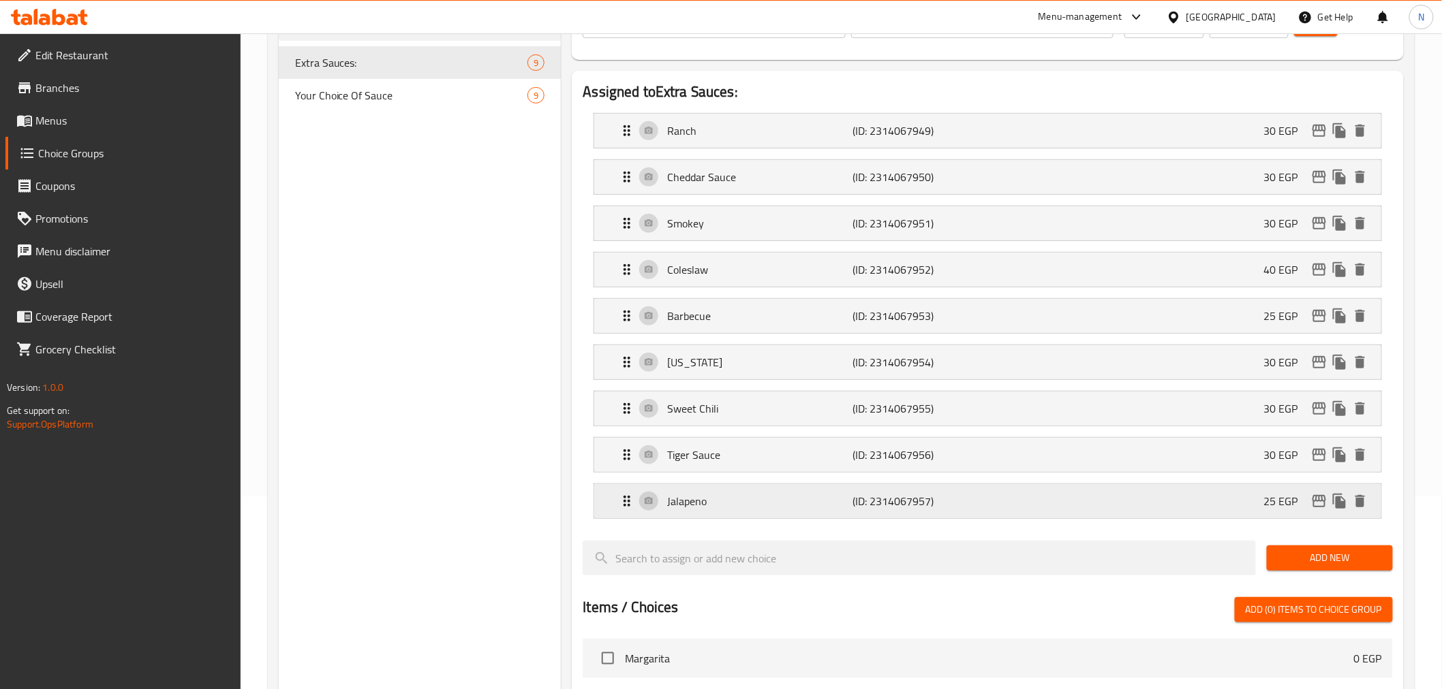
click at [710, 506] on p "Jalapeno" at bounding box center [759, 501] width 185 height 16
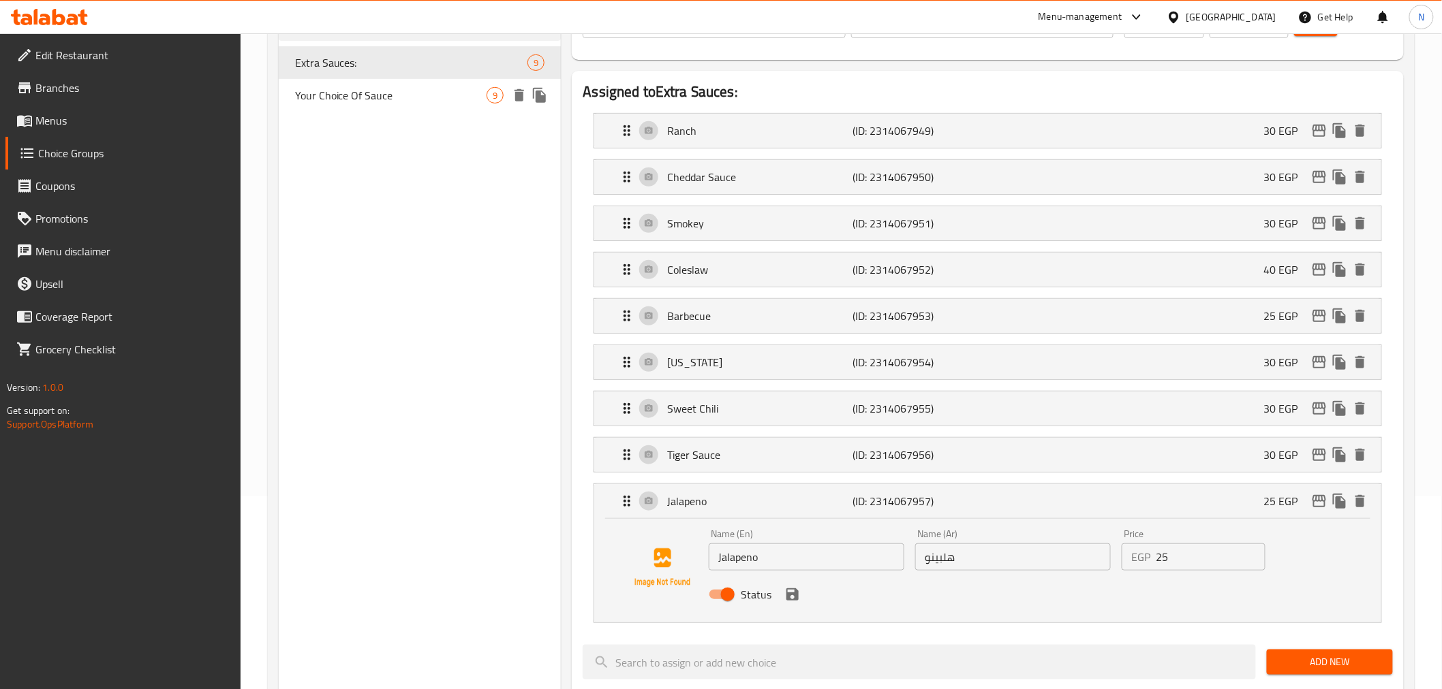
click at [401, 99] on span "Your Choice Of Sauce" at bounding box center [391, 95] width 192 height 16
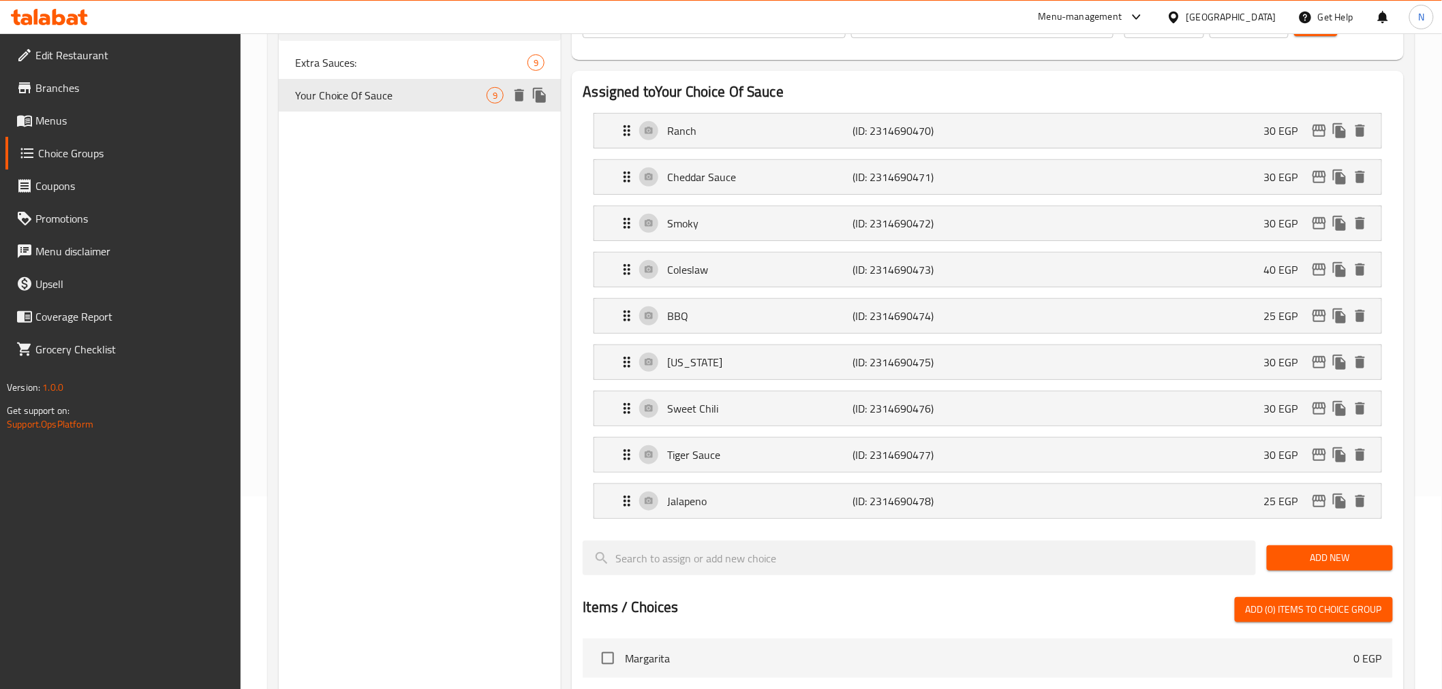
type input "Your Choice Of Sauce"
type input "اختيارك من الصوصات"
type input "9"
click at [722, 491] on div "Jalapeno (ID: 2314690478) 25 EGP" at bounding box center [991, 501] width 745 height 34
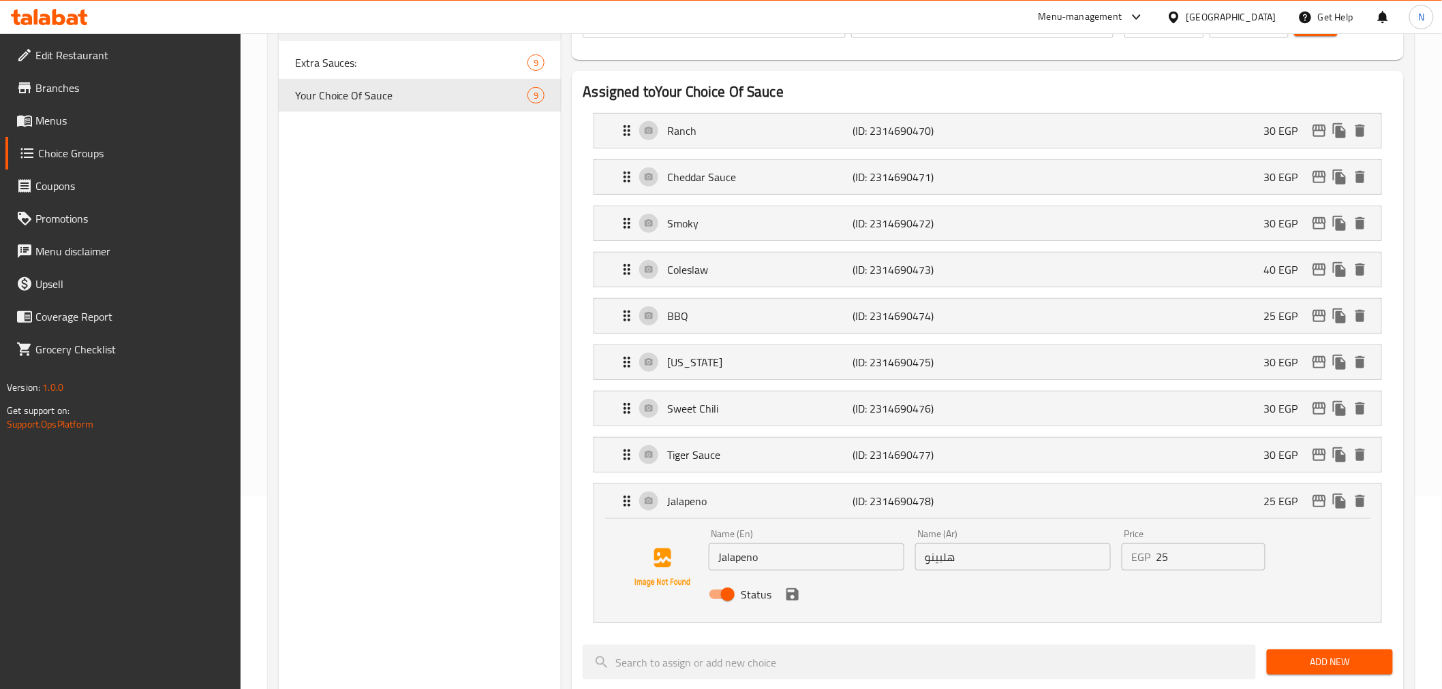
click at [743, 559] on input "Jalapeno" at bounding box center [807, 557] width 196 height 27
drag, startPoint x: 961, startPoint y: 563, endPoint x: 860, endPoint y: 561, distance: 100.9
click at [860, 561] on div "Name (En) Jalapeno Name (En) Name (Ar) هلبينو Name (Ar) Price EGP 25 Price Stat…" at bounding box center [1012, 568] width 619 height 89
paste input "البينو"
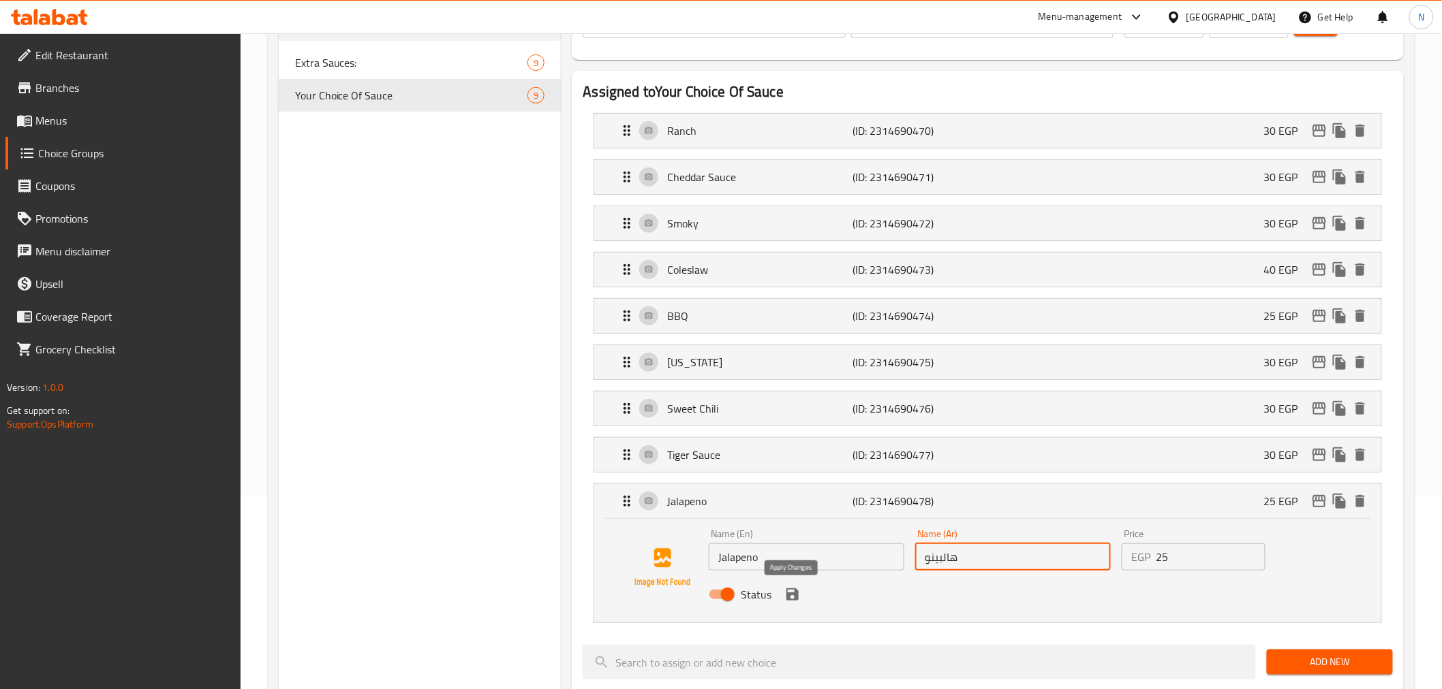
click at [792, 591] on icon "save" at bounding box center [792, 595] width 16 height 16
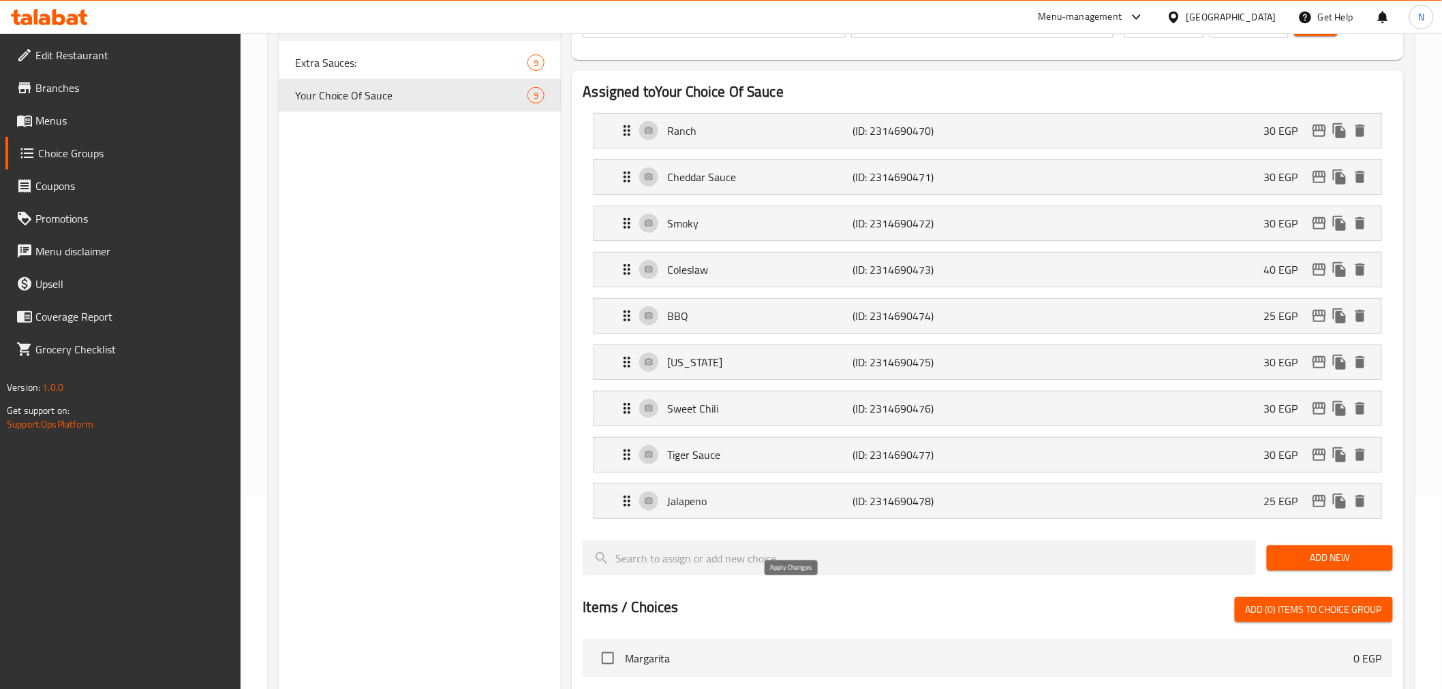
type input "هالبينو"
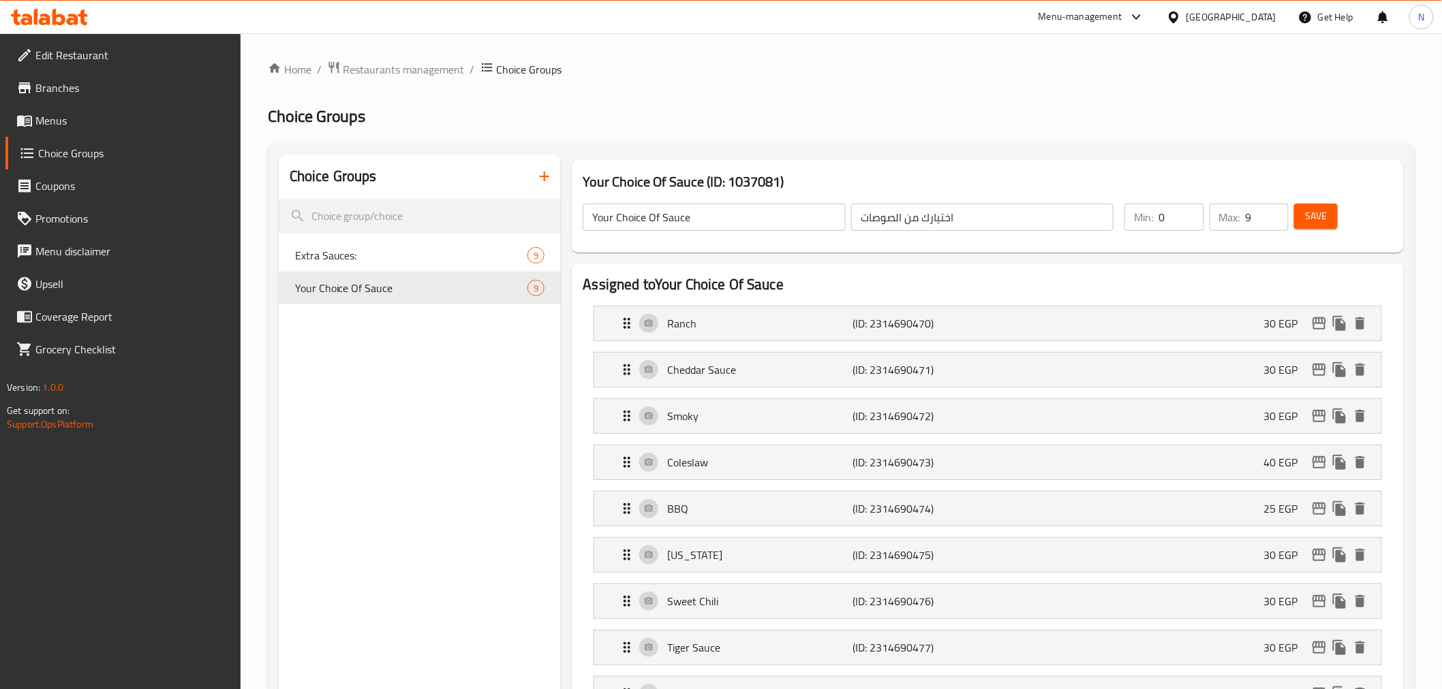
click at [1311, 219] on span "Save" at bounding box center [1316, 216] width 22 height 17
click at [42, 123] on span "Menus" at bounding box center [132, 120] width 194 height 16
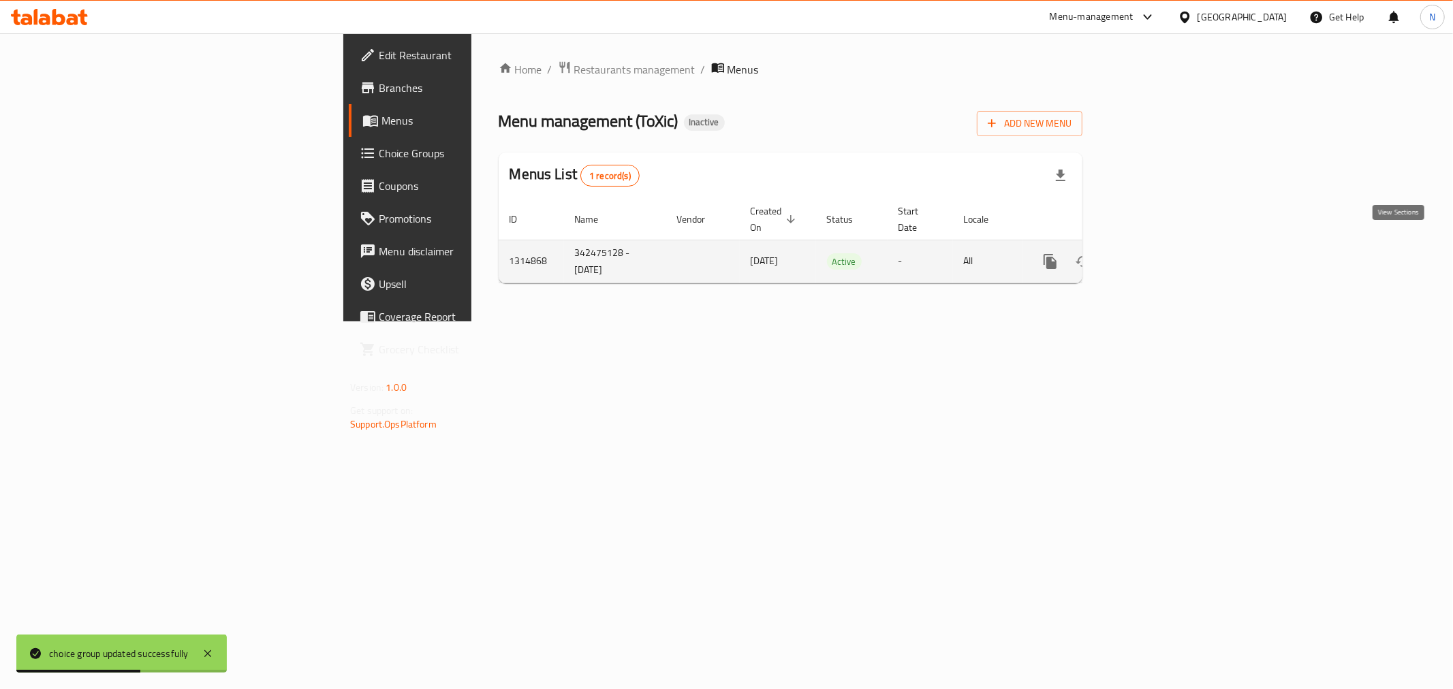
click at [1157, 253] on icon "enhanced table" at bounding box center [1149, 261] width 16 height 16
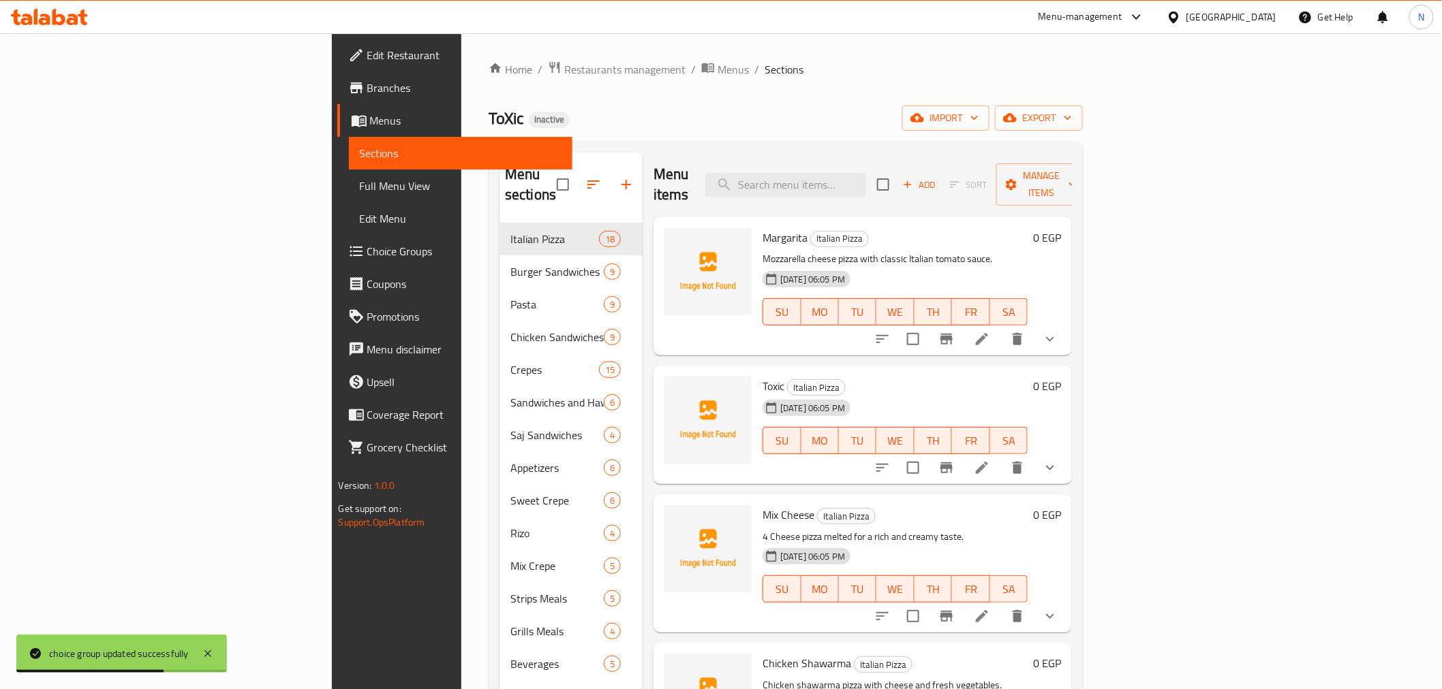
click at [360, 189] on span "Full Menu View" at bounding box center [461, 186] width 202 height 16
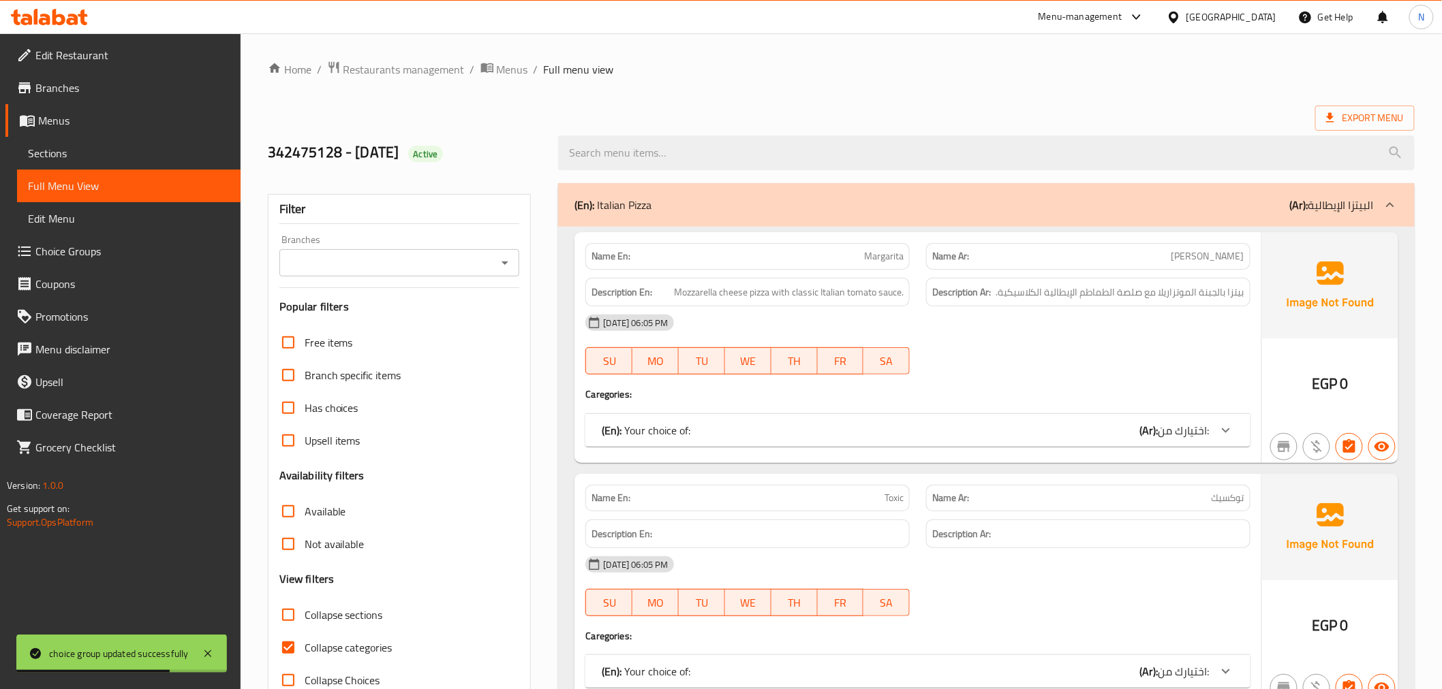
click at [293, 495] on input "Available" at bounding box center [288, 511] width 33 height 33
checkbox input "true"
click at [1389, 203] on icon at bounding box center [1390, 205] width 16 height 16
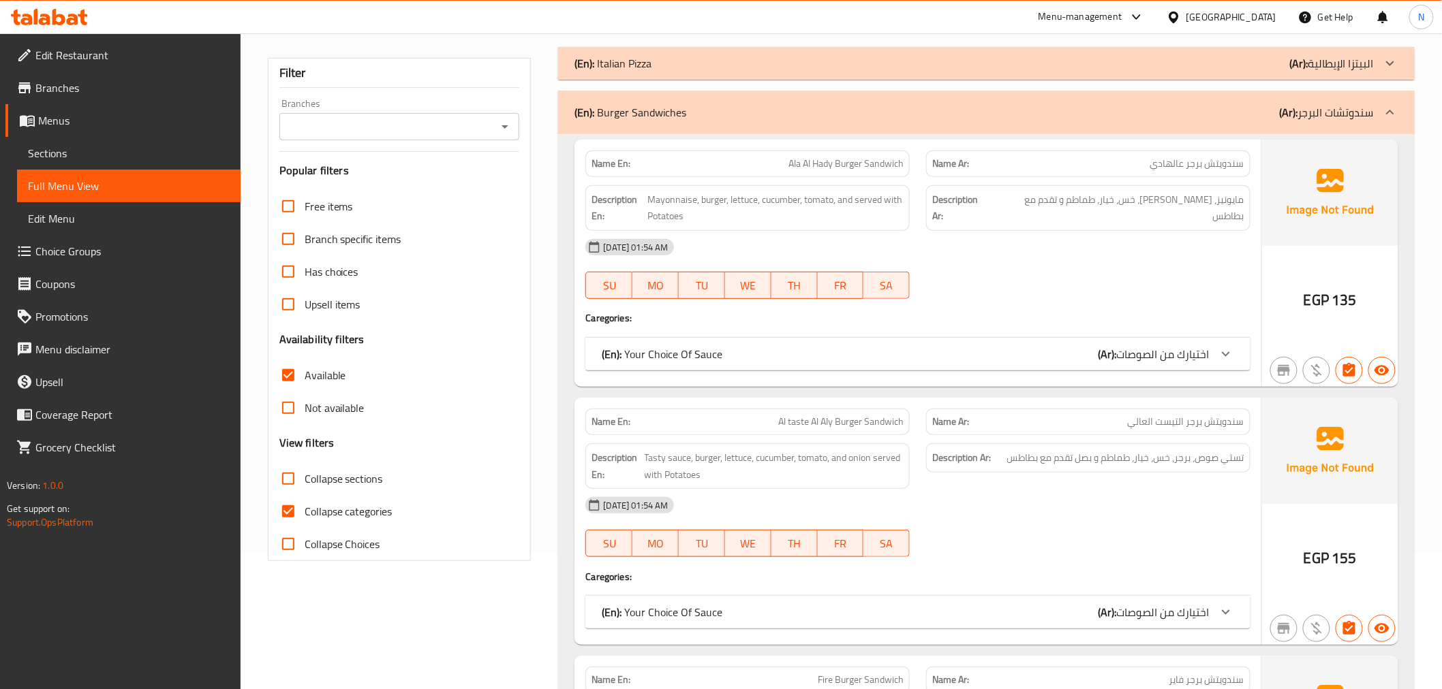
scroll to position [151, 0]
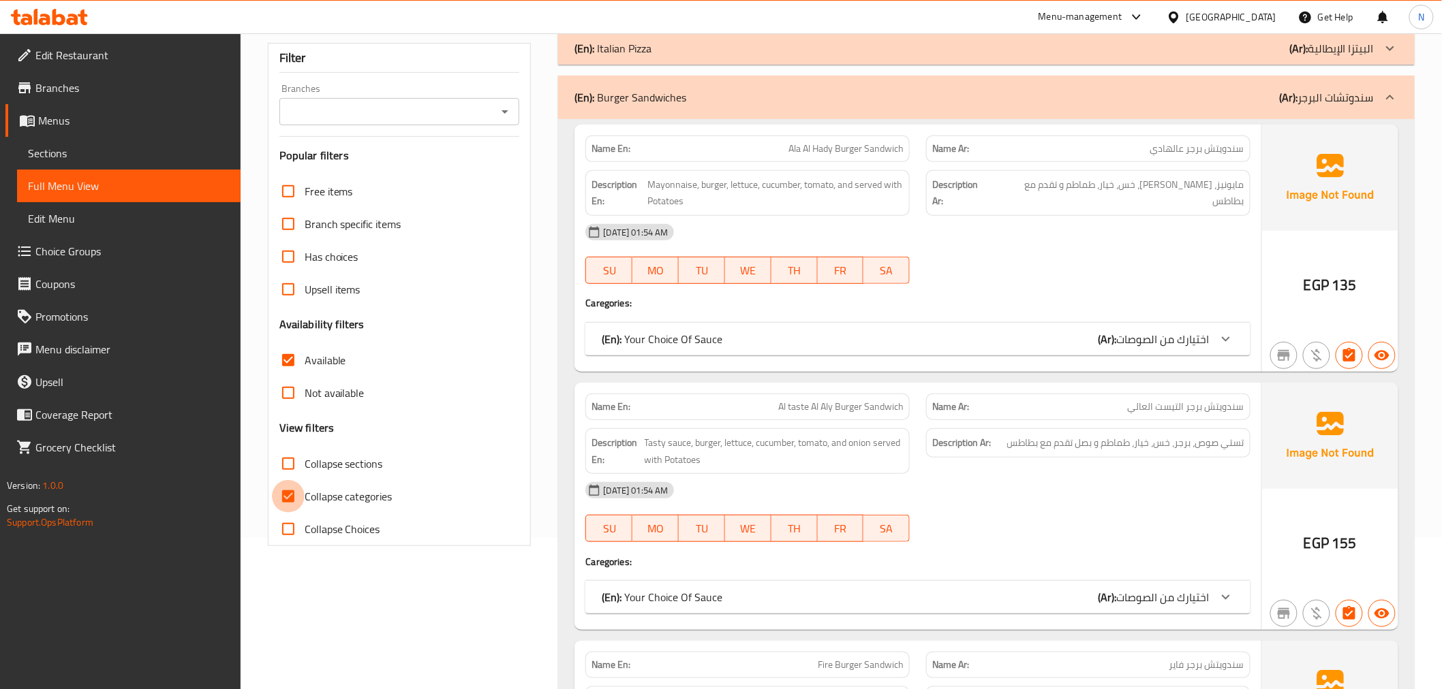
click at [287, 501] on input "Collapse categories" at bounding box center [288, 496] width 33 height 33
checkbox input "false"
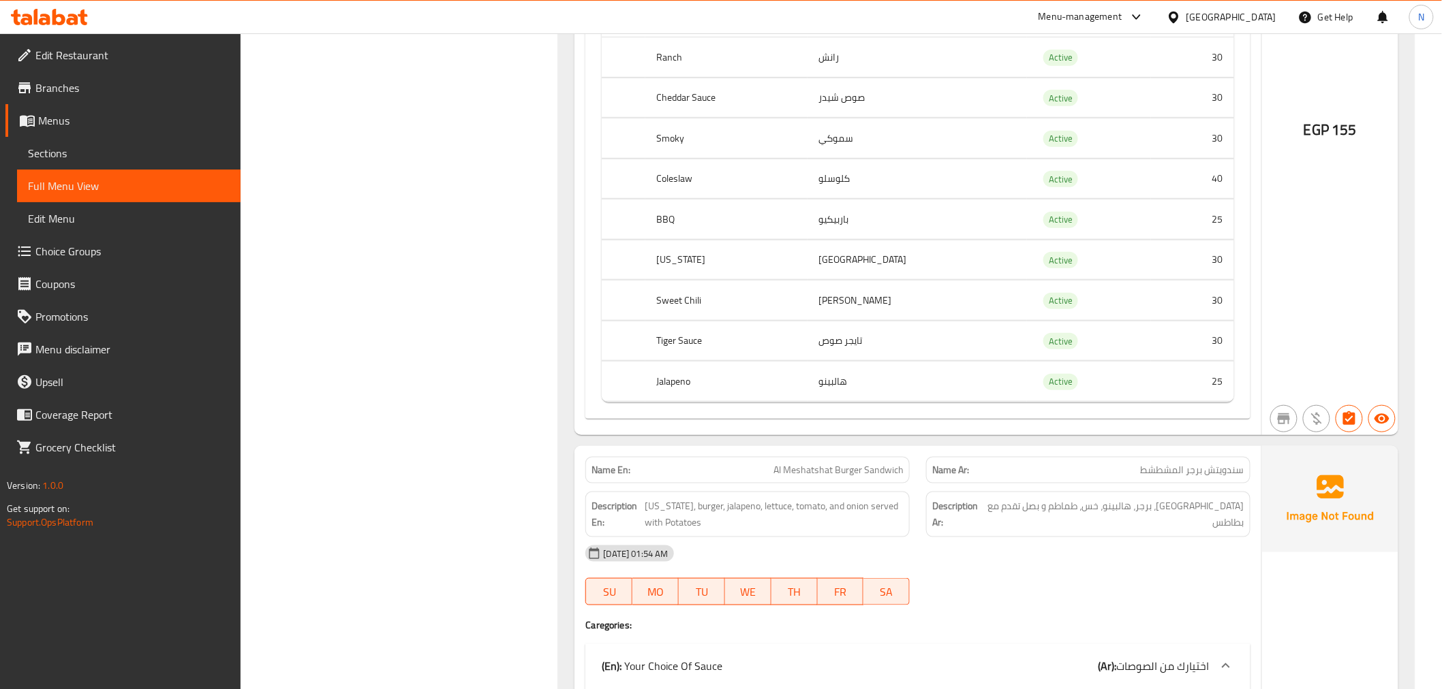
scroll to position [4920, 0]
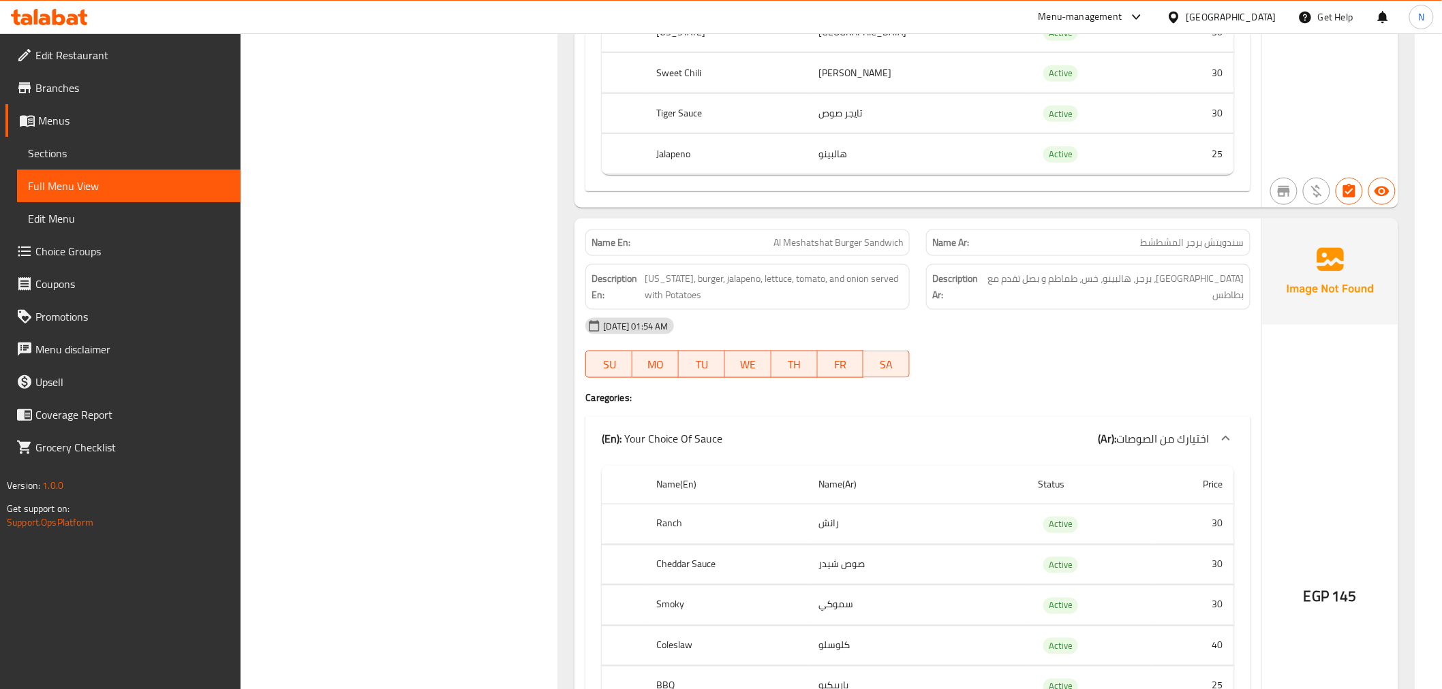
click at [1156, 326] on div "[DATE] 01:54 AM" at bounding box center [917, 326] width 681 height 33
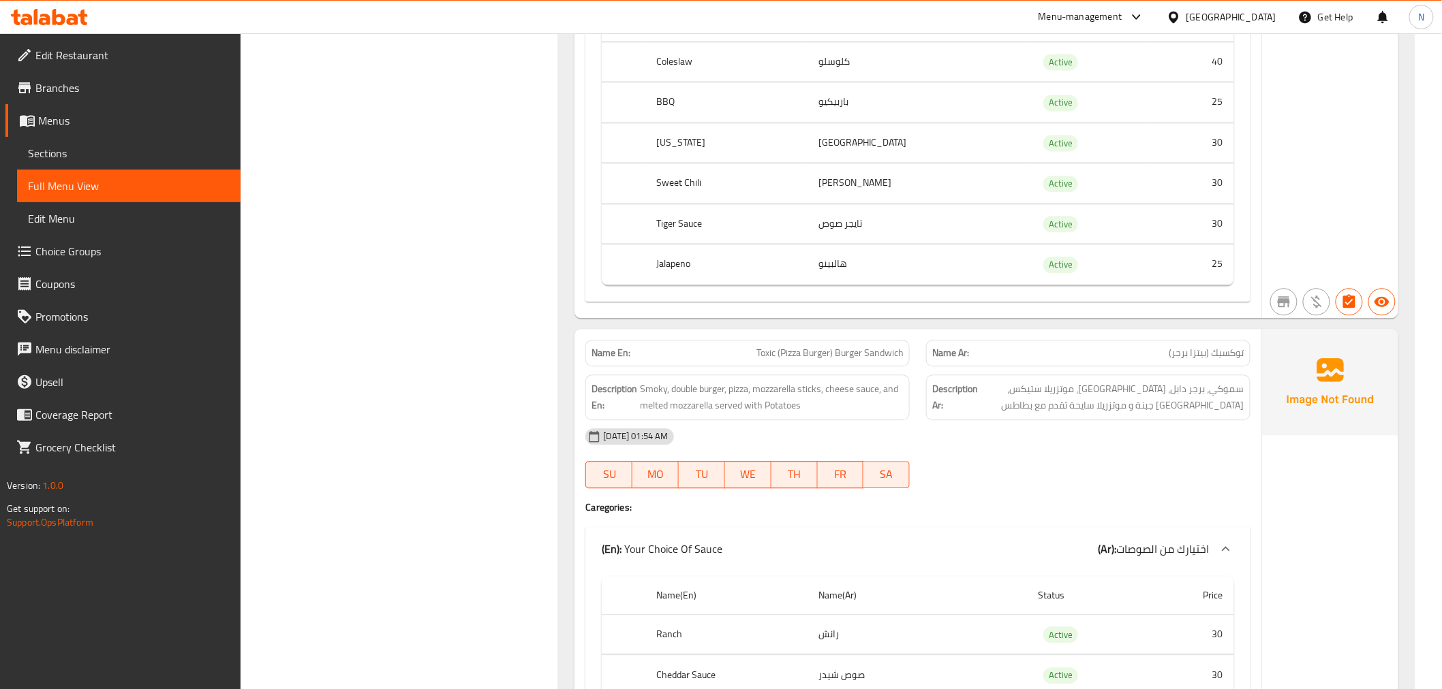
scroll to position [5526, 0]
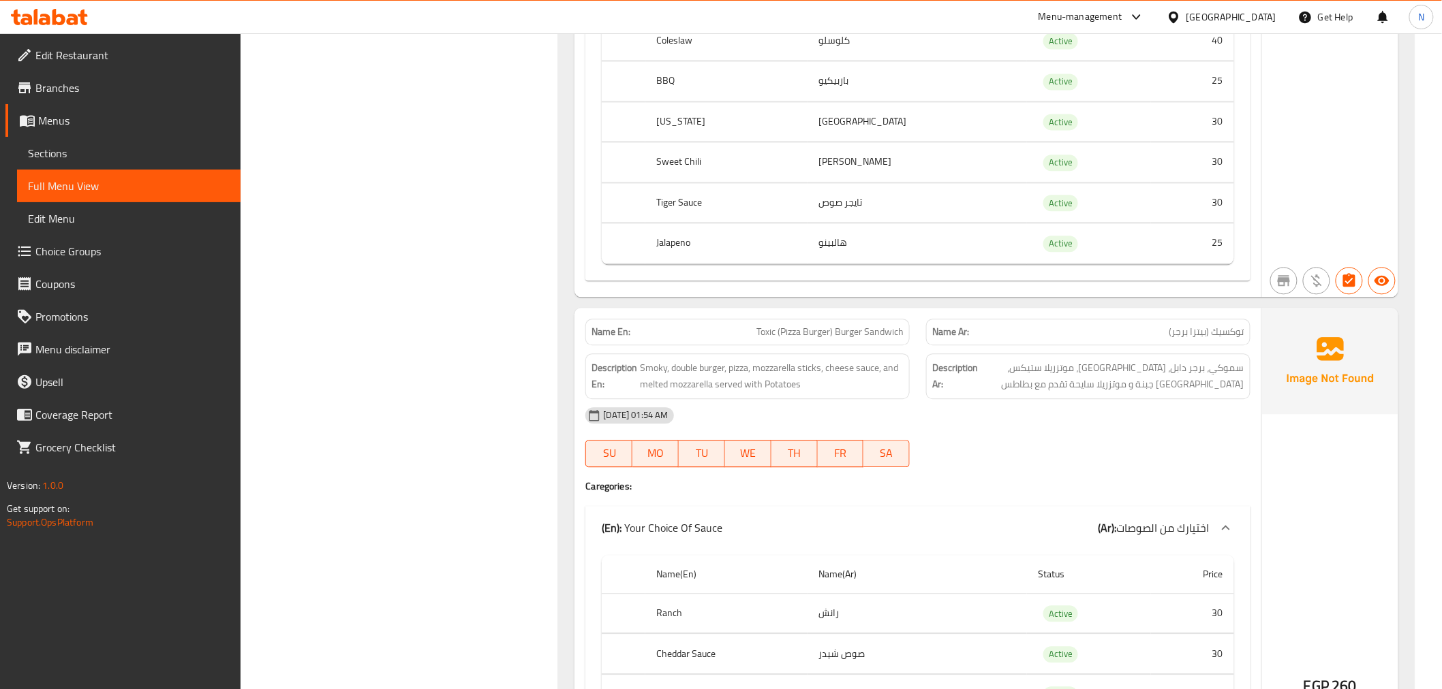
click at [830, 331] on span "Toxic (Pizza Burger) Burger Sandwich" at bounding box center [829, 332] width 147 height 14
copy span "Toxic (Pizza Burger) Burger Sandwich"
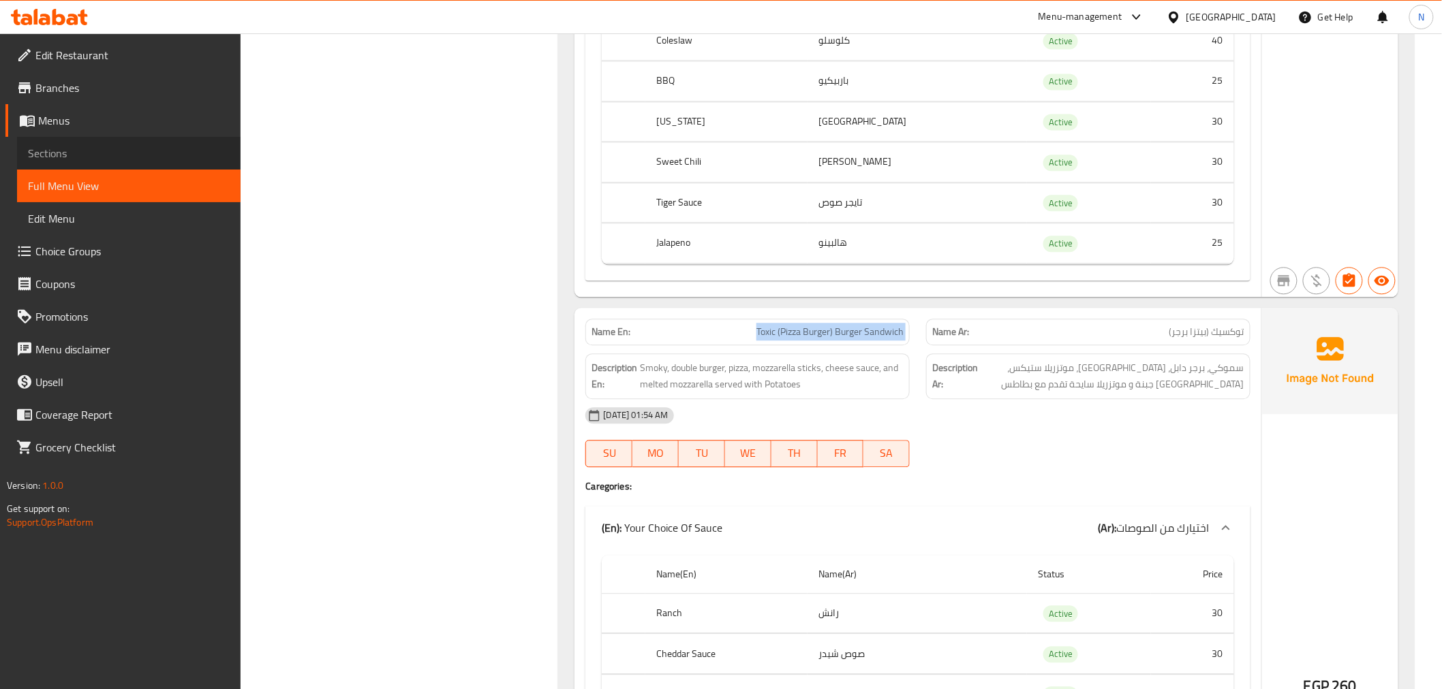
click at [58, 157] on span "Sections" at bounding box center [129, 153] width 202 height 16
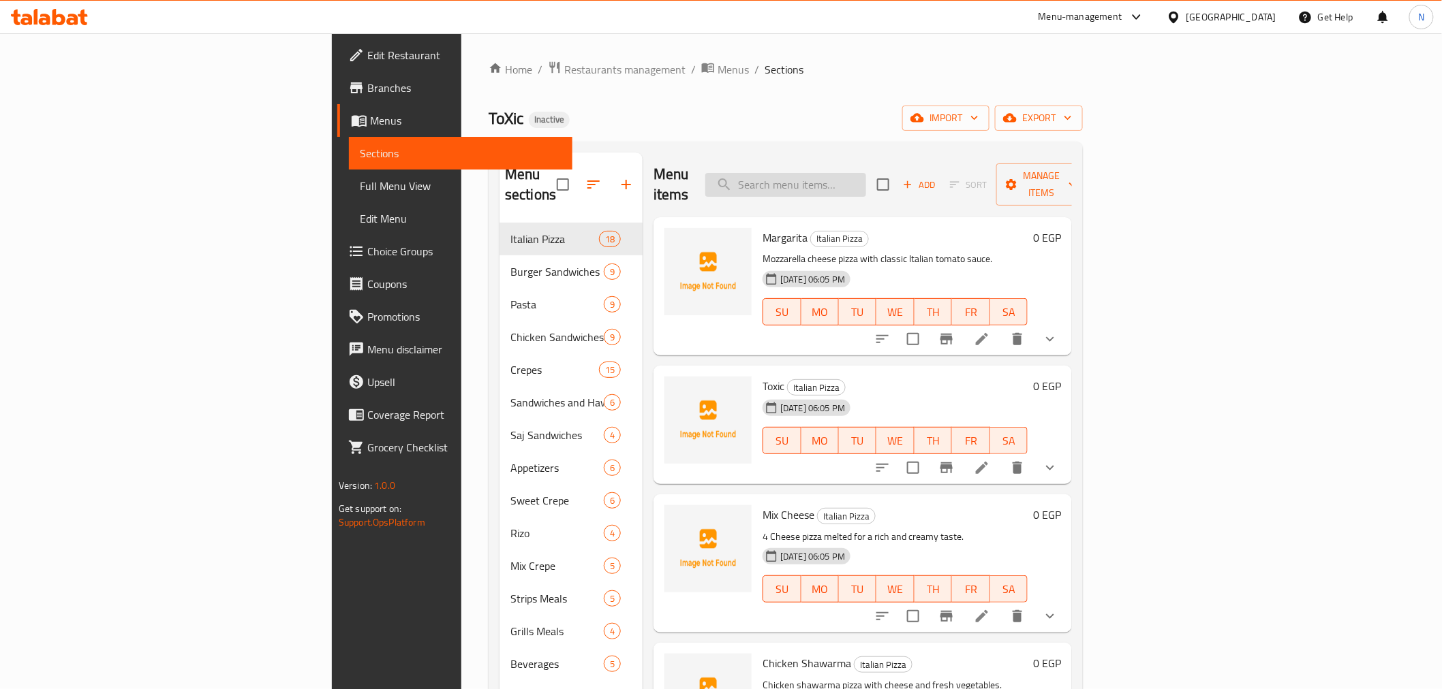
click at [866, 173] on input "search" at bounding box center [785, 185] width 161 height 24
paste input "Toxic (Pizza Burger) Burger Sandwich"
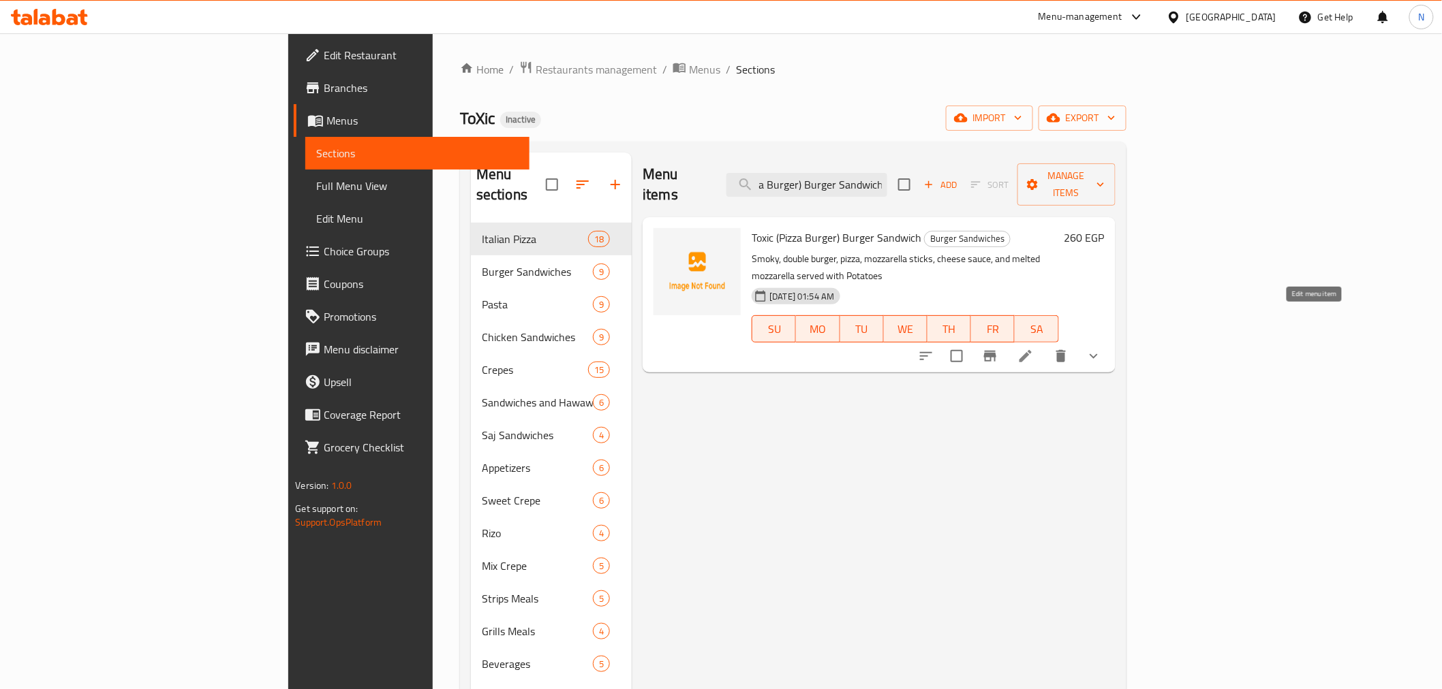
type input "Toxic (Pizza Burger) Burger Sandwich"
click at [1034, 348] on icon at bounding box center [1025, 356] width 16 height 16
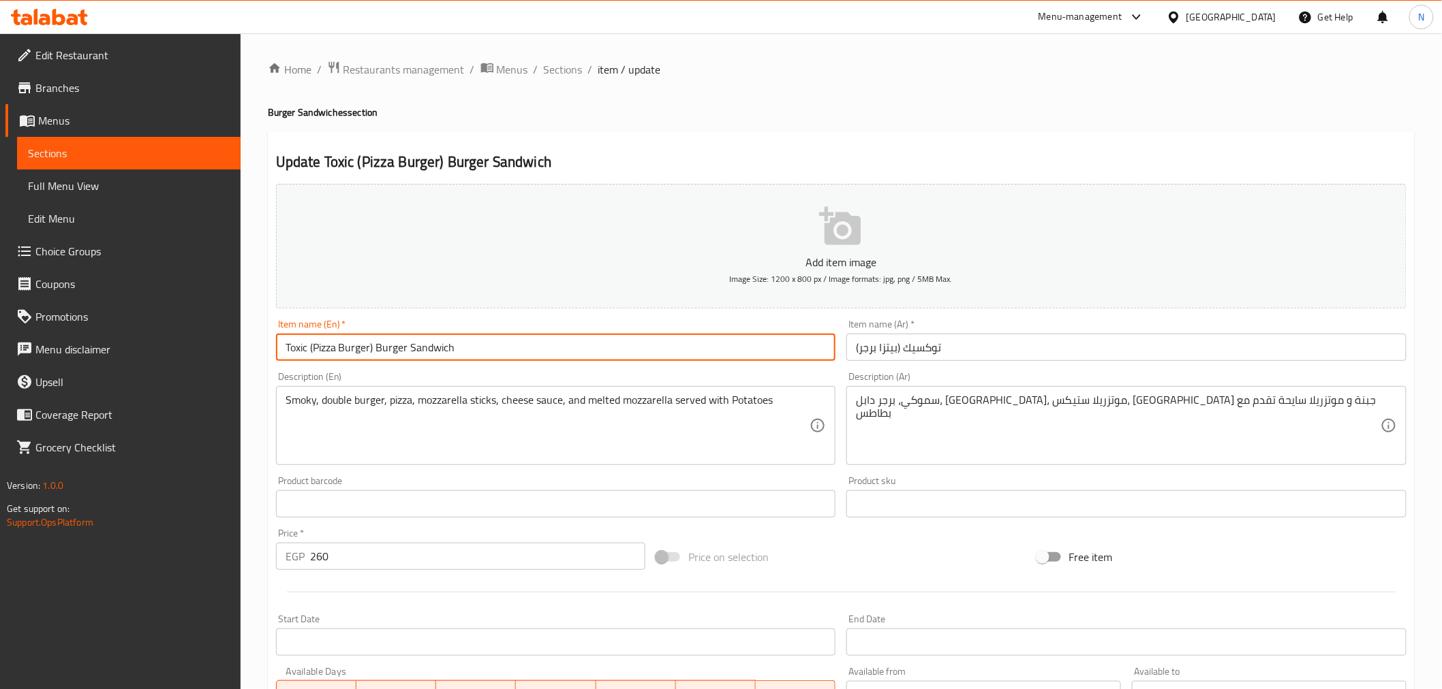
click at [391, 353] on input "Toxic (Pizza Burger) Burger Sandwich" at bounding box center [556, 347] width 560 height 27
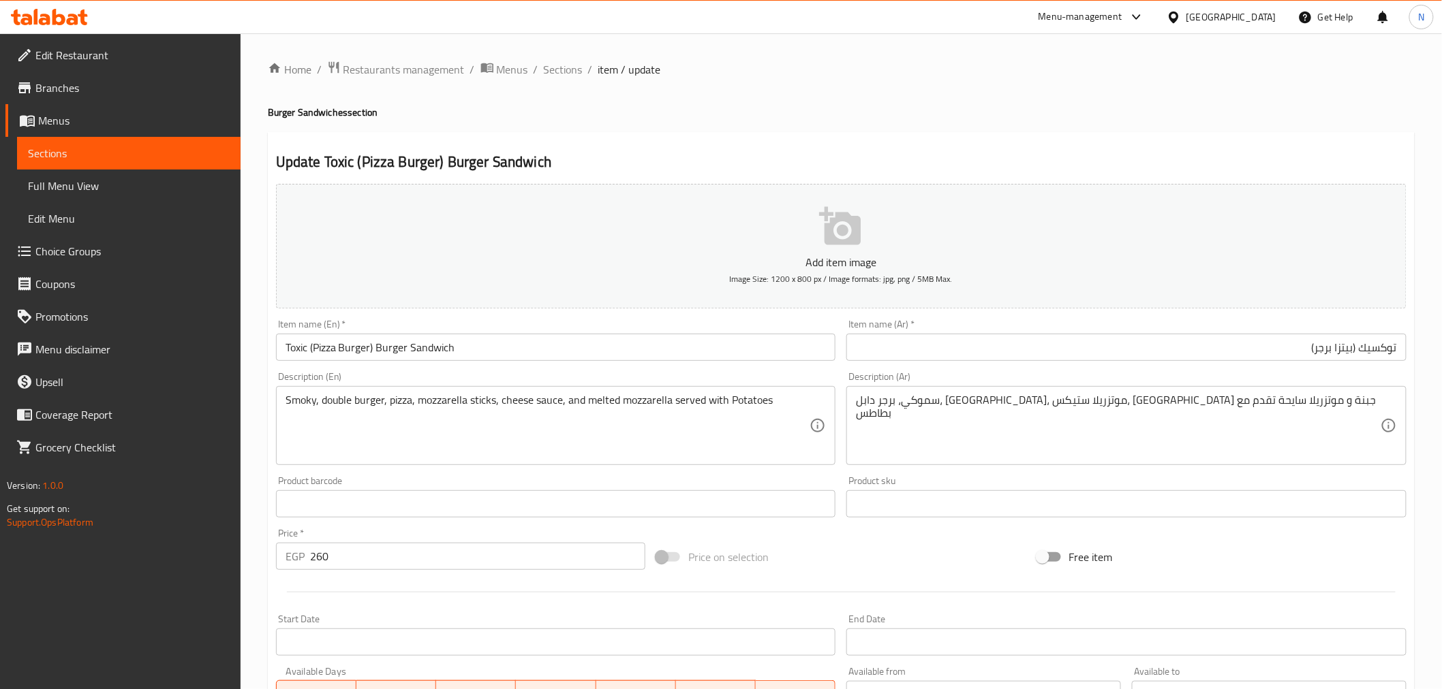
click at [1303, 353] on input "توكسيك (بيتزا برجر)" at bounding box center [1126, 347] width 560 height 27
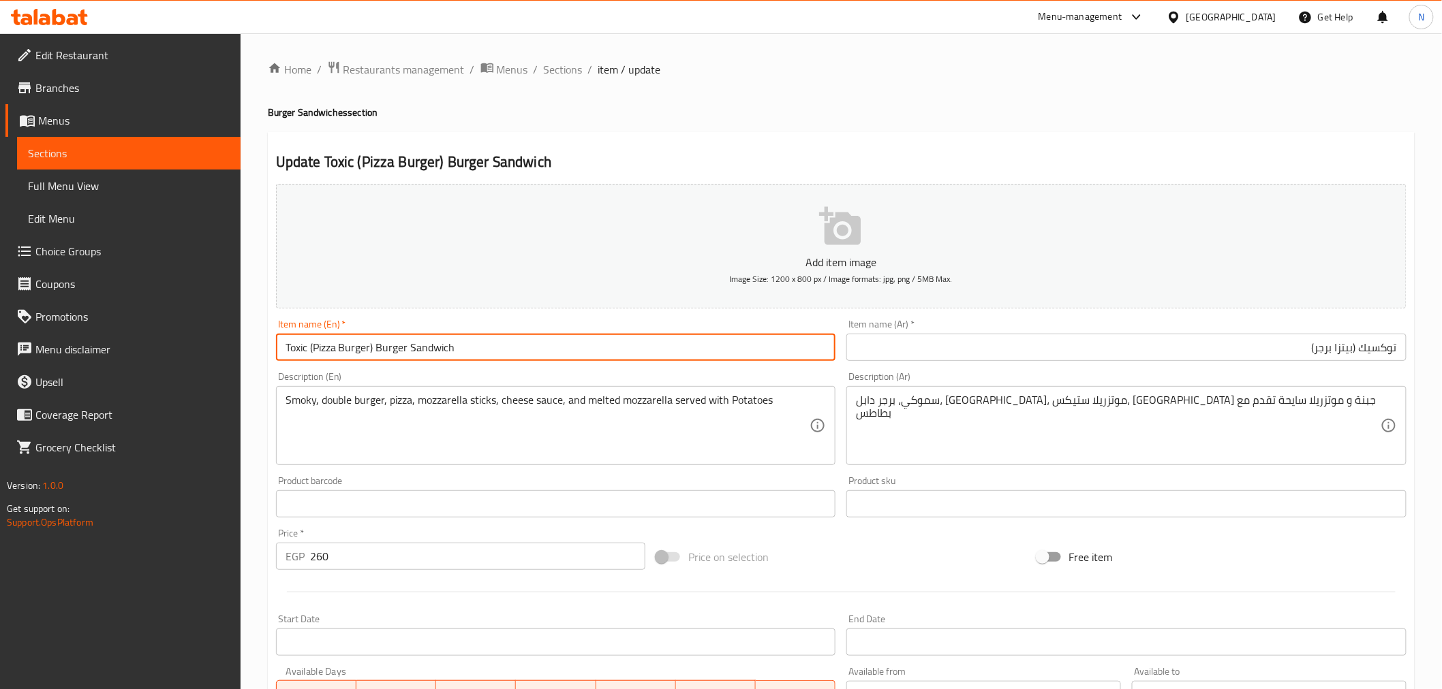
click at [380, 345] on input "Toxic (Pizza Burger) Burger Sandwich" at bounding box center [556, 347] width 560 height 27
click at [404, 350] on input "Toxic (Pizza Burger) Sandwich" at bounding box center [556, 347] width 560 height 27
type input "Toxic (Pizza Burger) Sandwich"
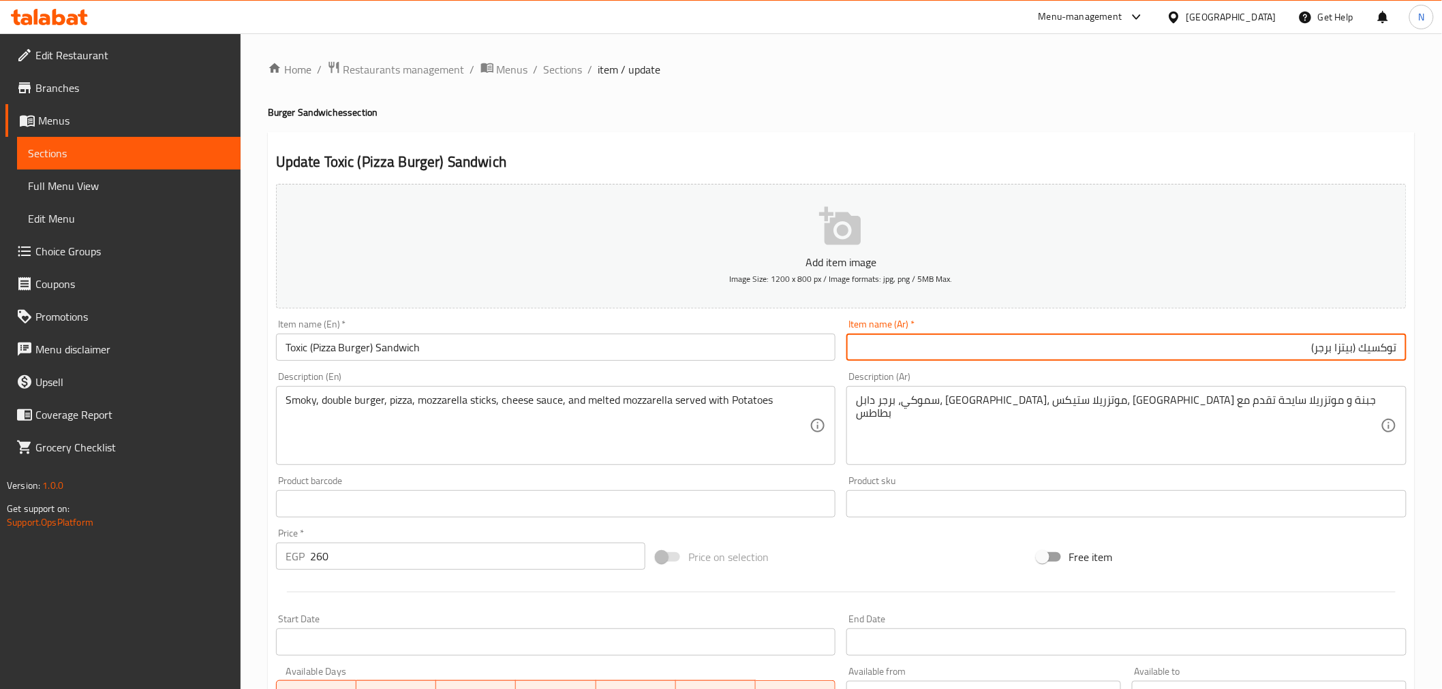
click at [1402, 346] on input "توكسيك (بيتزا برجر)" at bounding box center [1126, 347] width 560 height 27
paste input "سندويتش"
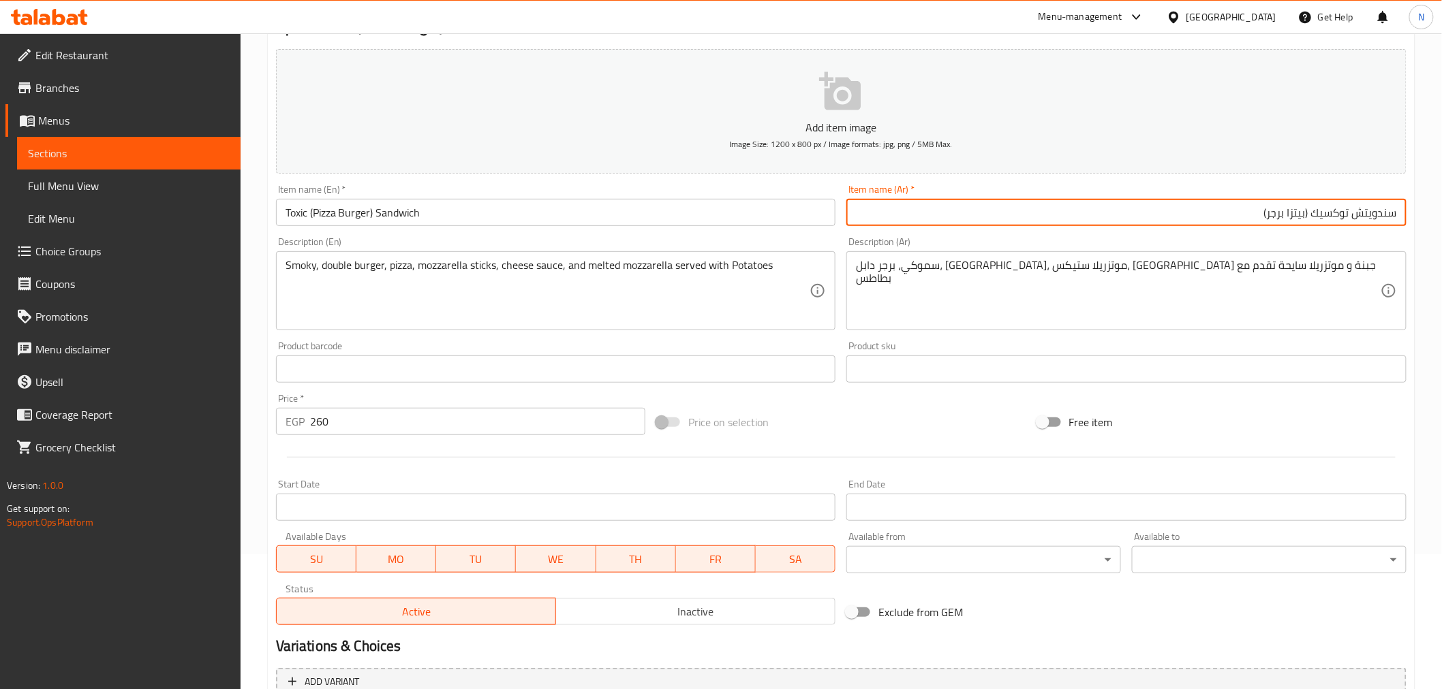
scroll to position [294, 0]
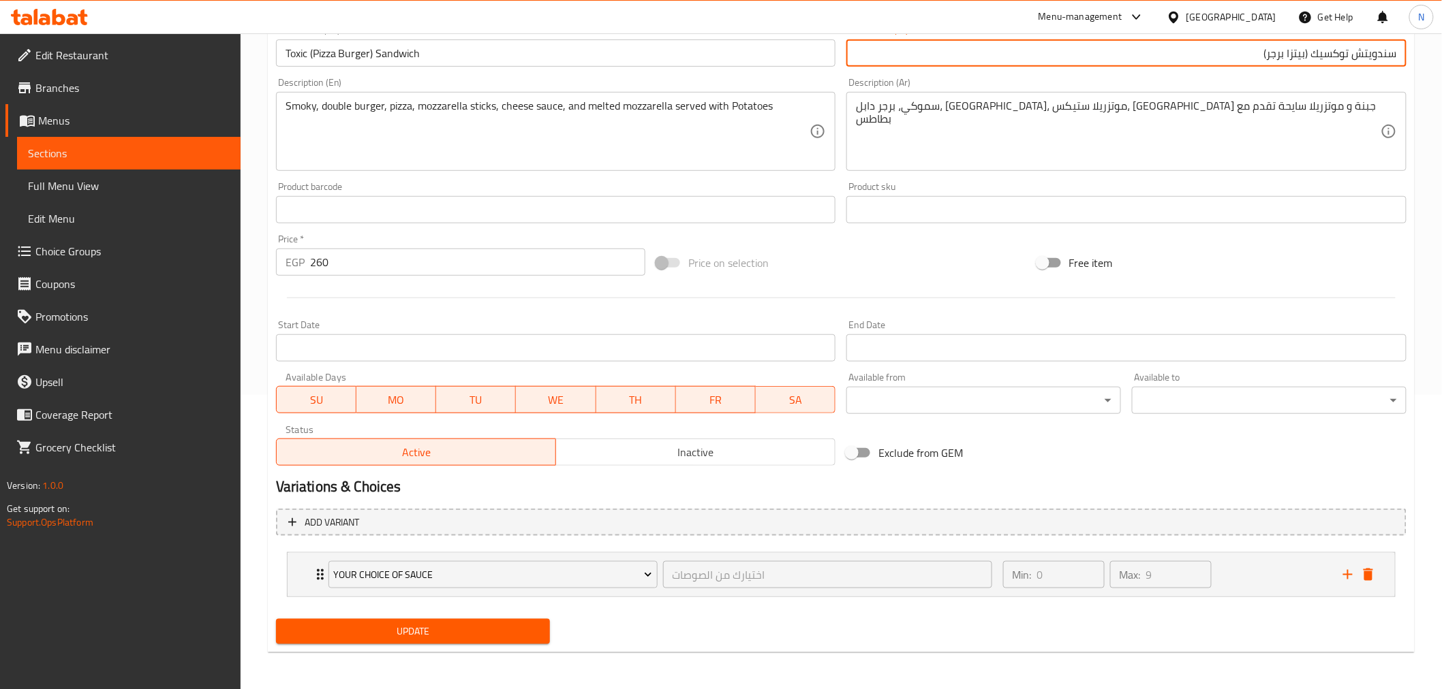
type input "سندويتش توكسيك (بيتزا برجر)"
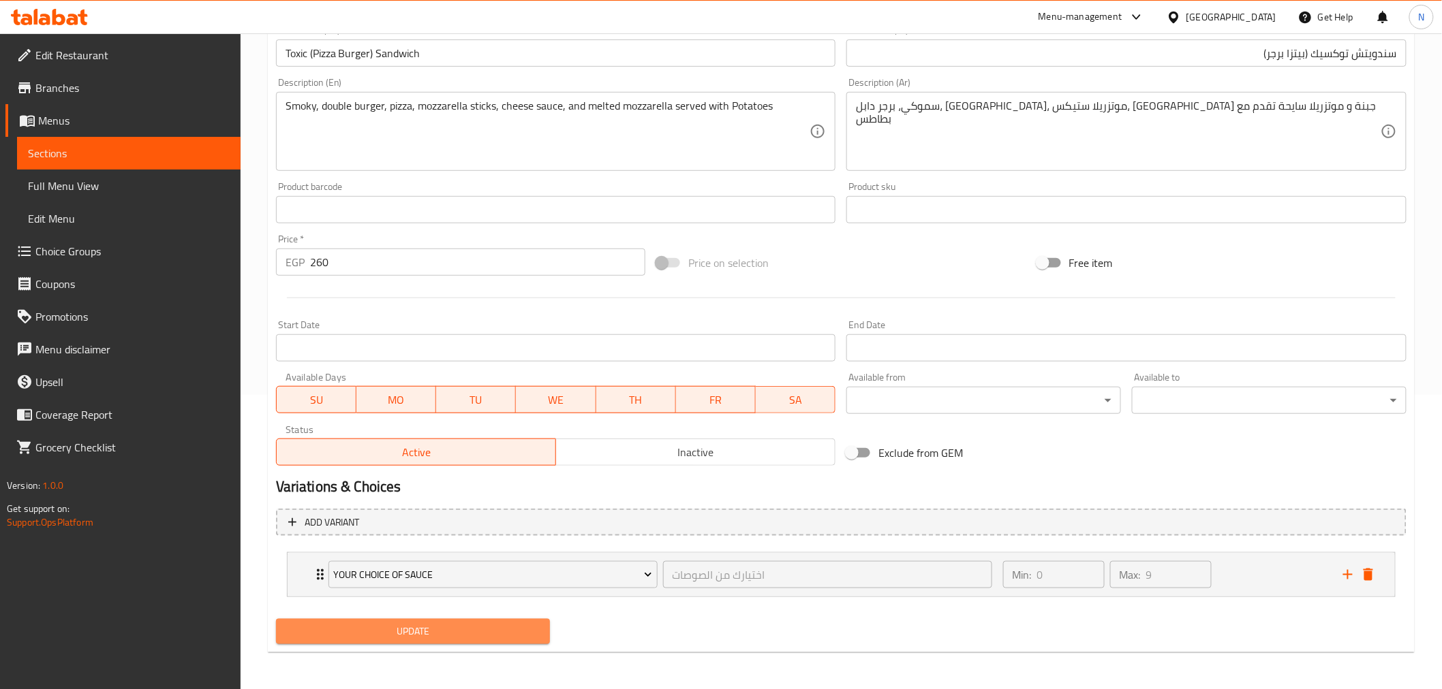
click at [491, 638] on span "Update" at bounding box center [413, 631] width 253 height 17
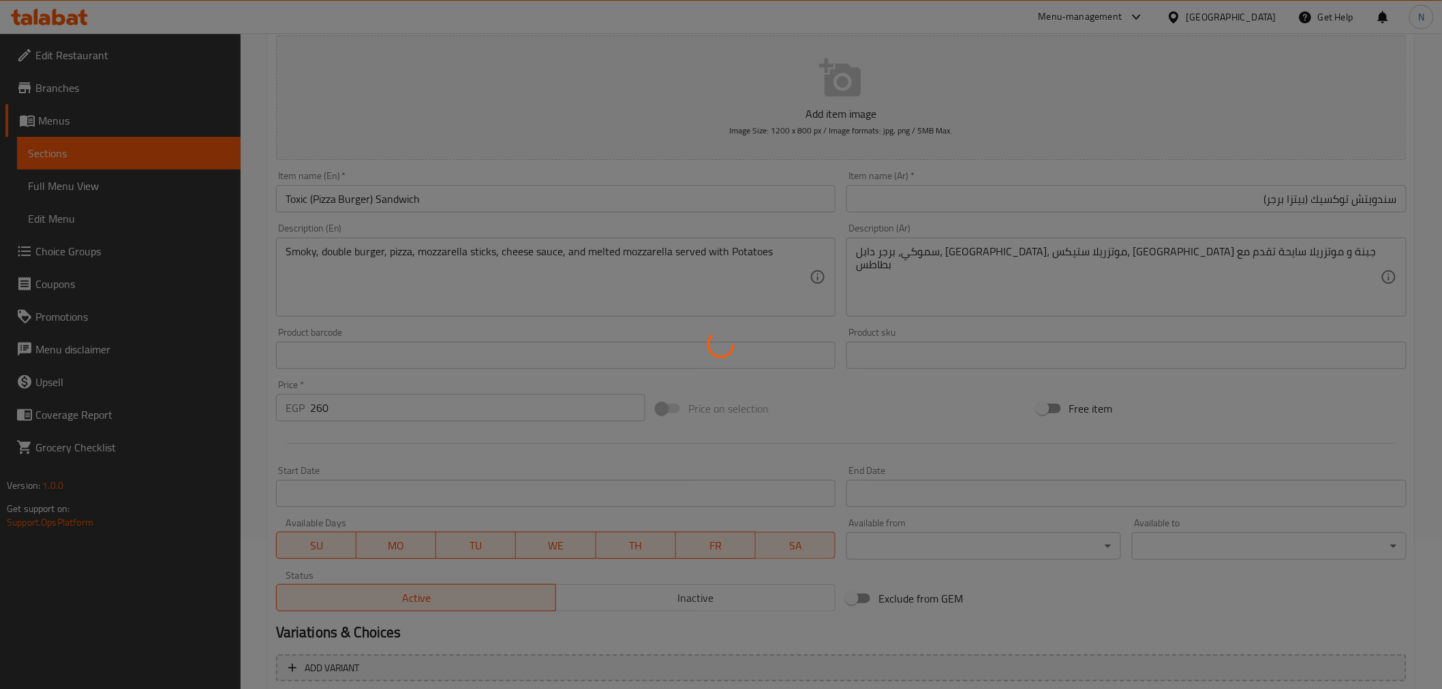
scroll to position [0, 0]
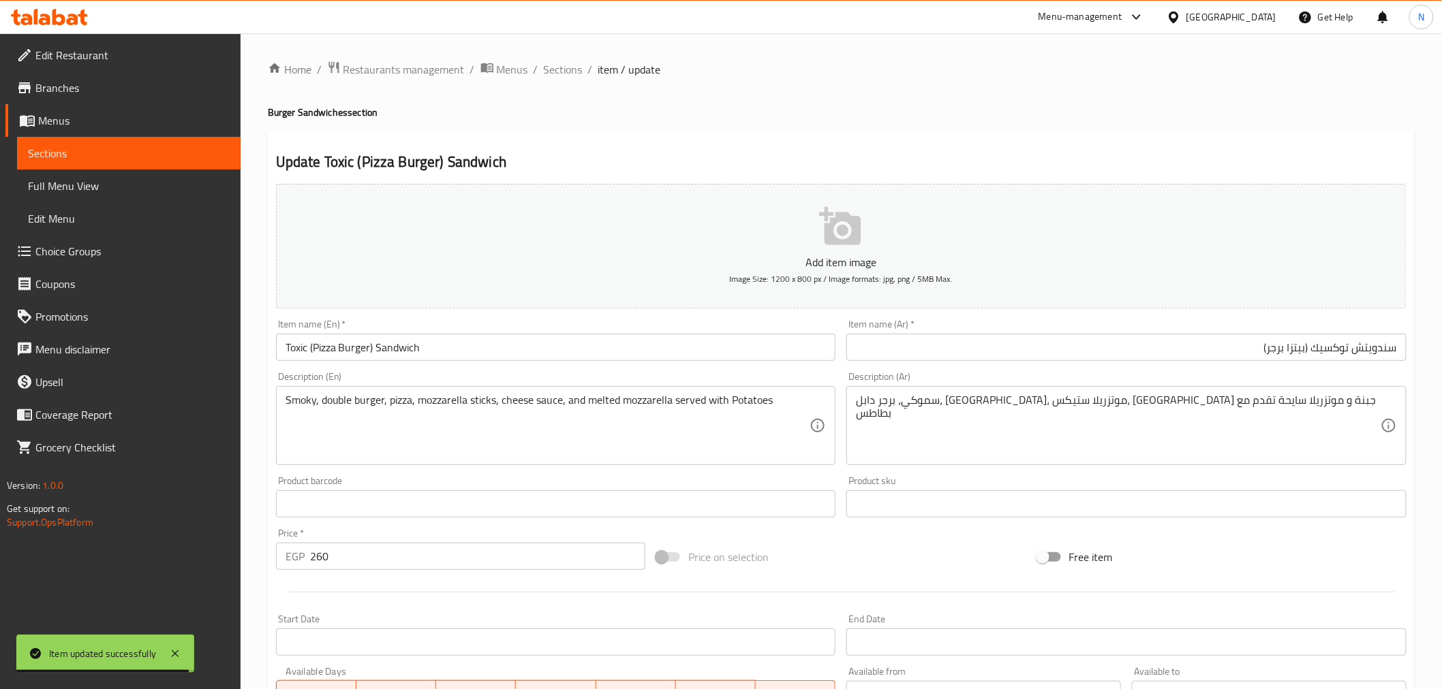
click at [437, 343] on input "Toxic (Pizza Burger) Sandwich" at bounding box center [556, 347] width 560 height 27
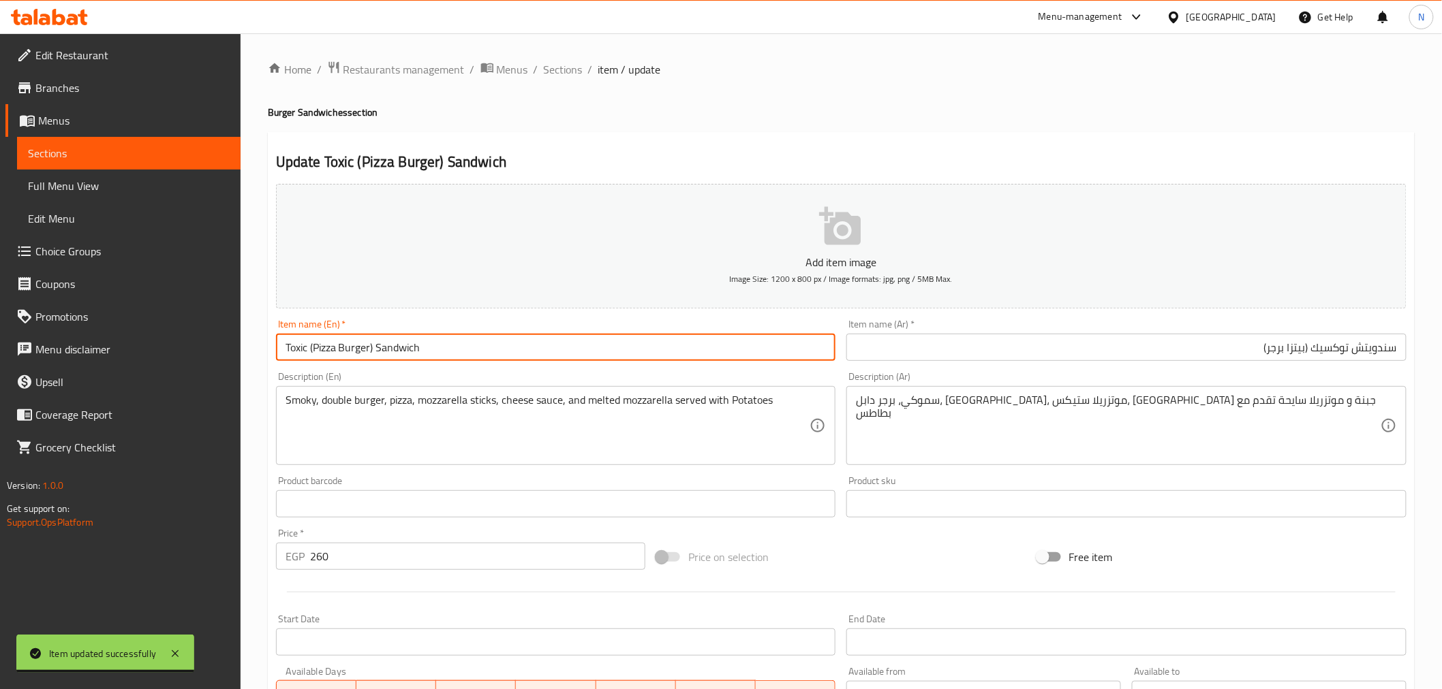
click at [437, 343] on input "Toxic (Pizza Burger) Sandwich" at bounding box center [556, 347] width 560 height 27
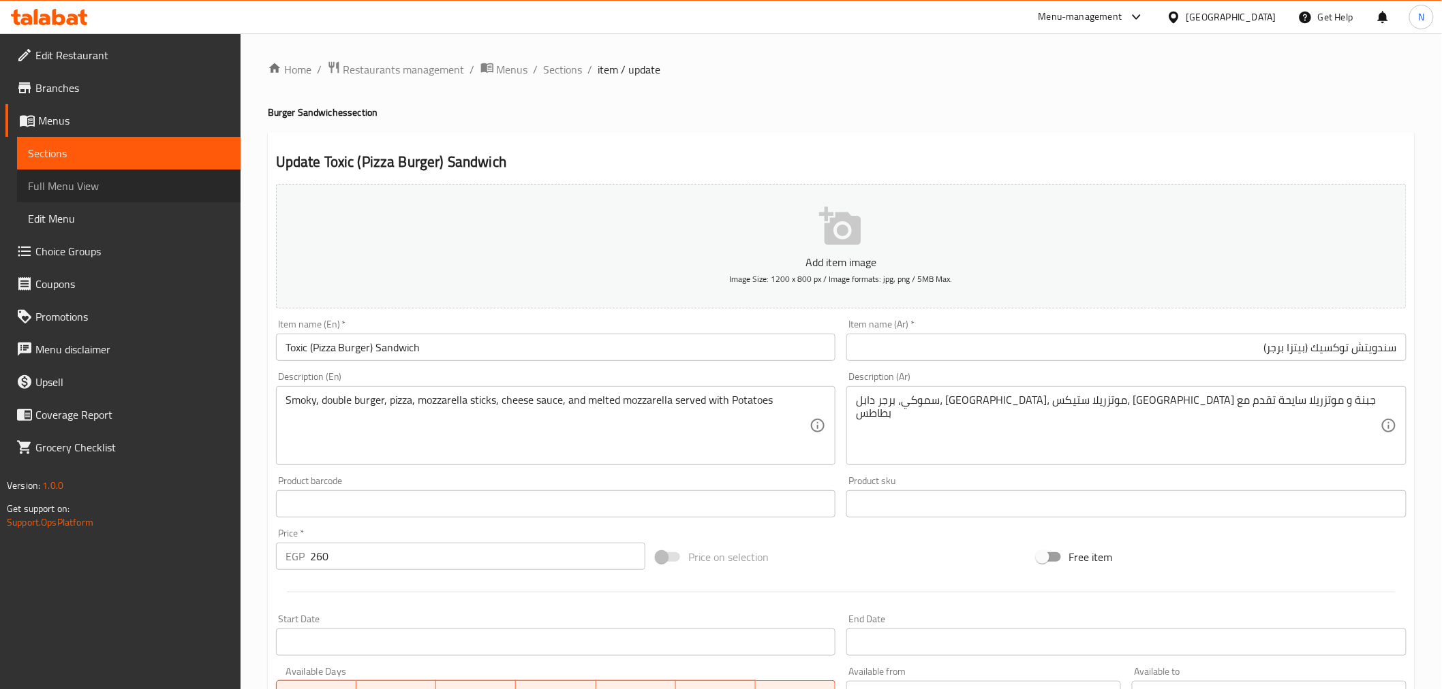
click at [123, 173] on link "Full Menu View" at bounding box center [128, 186] width 223 height 33
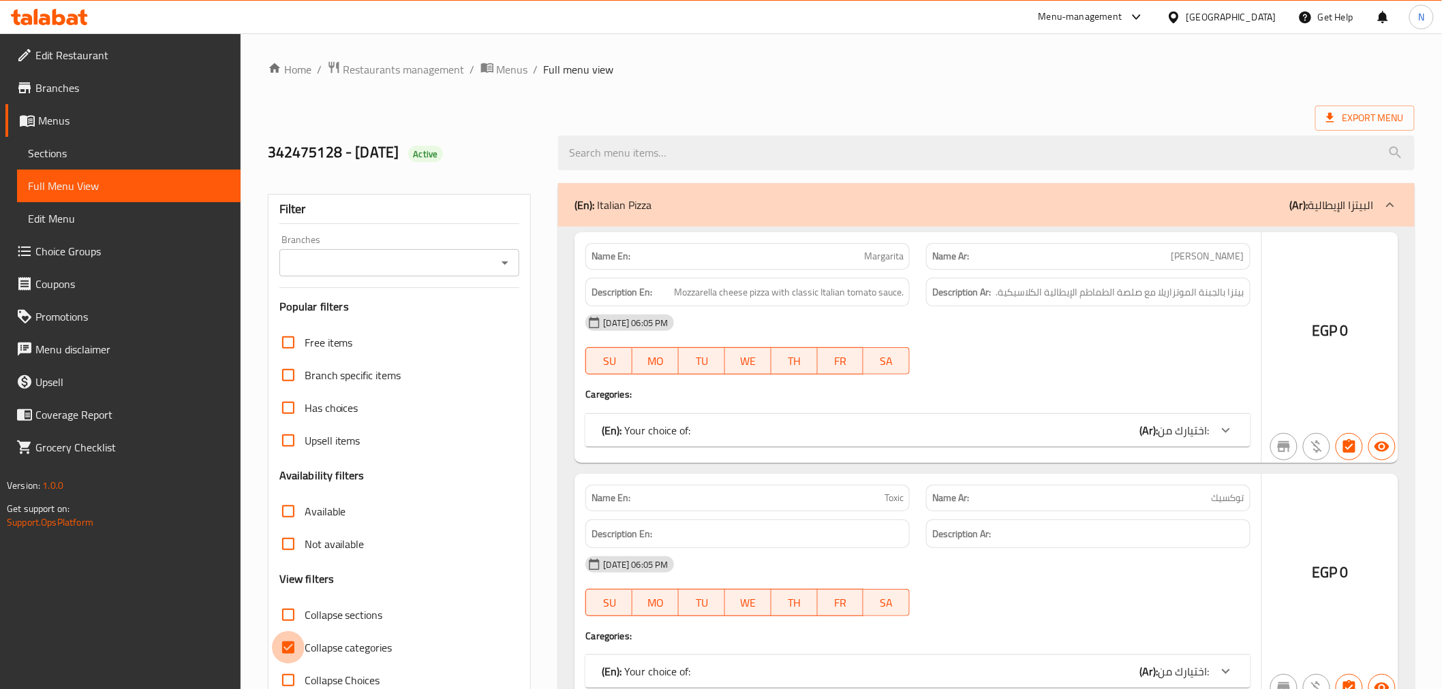
click at [291, 632] on input "Collapse categories" at bounding box center [288, 648] width 33 height 33
checkbox input "false"
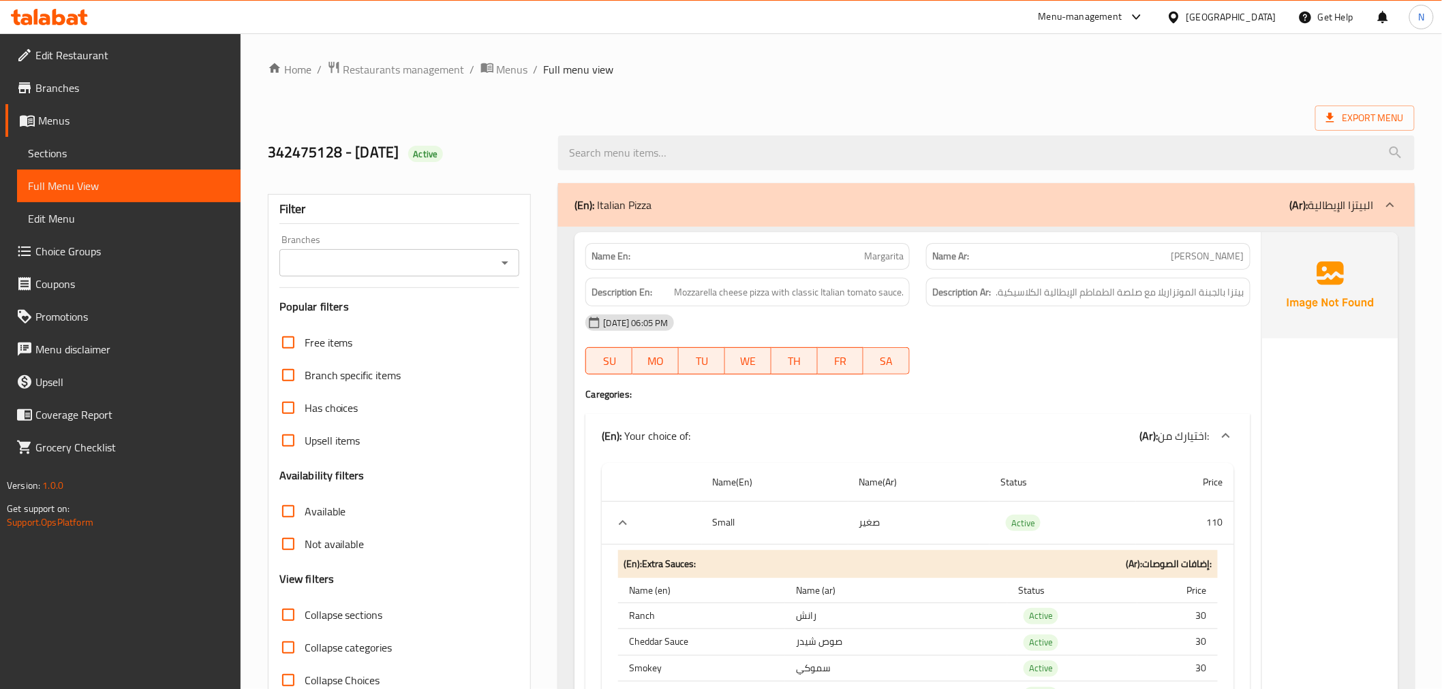
click at [1395, 202] on icon at bounding box center [1390, 205] width 16 height 16
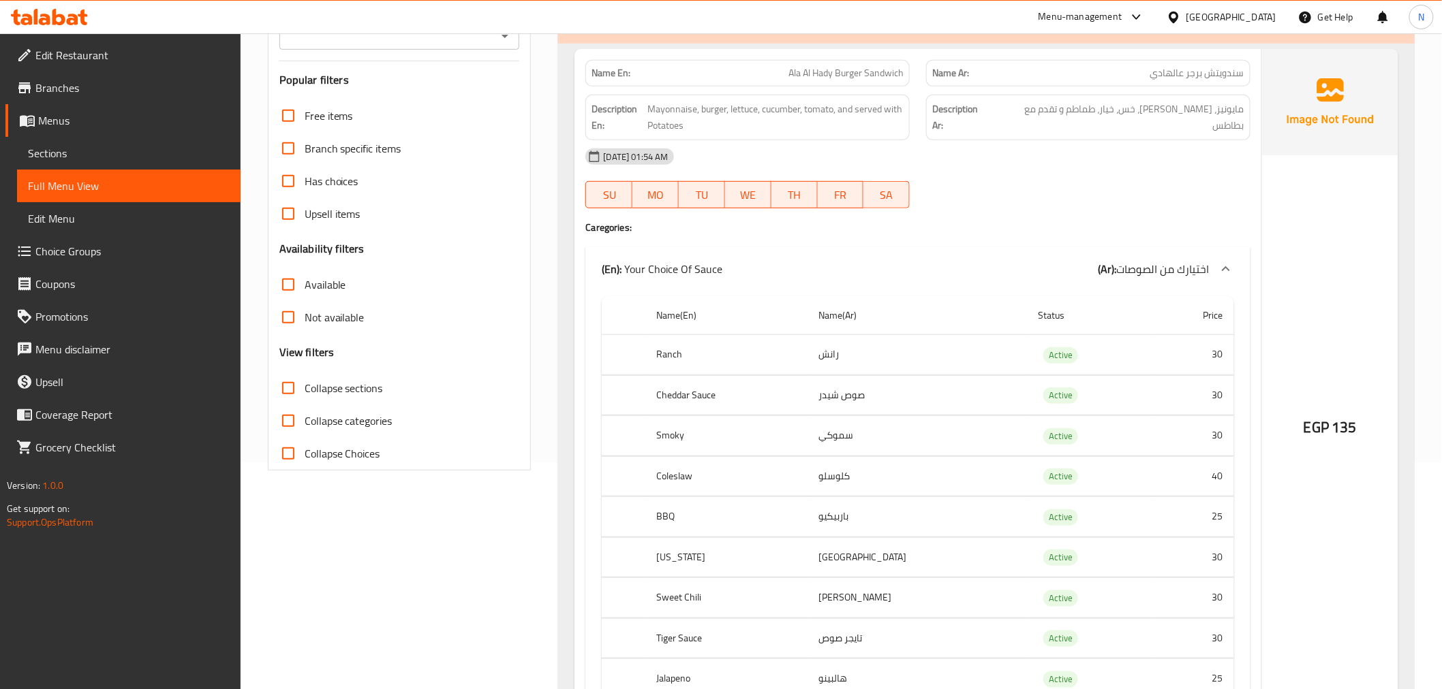
scroll to position [5508, 0]
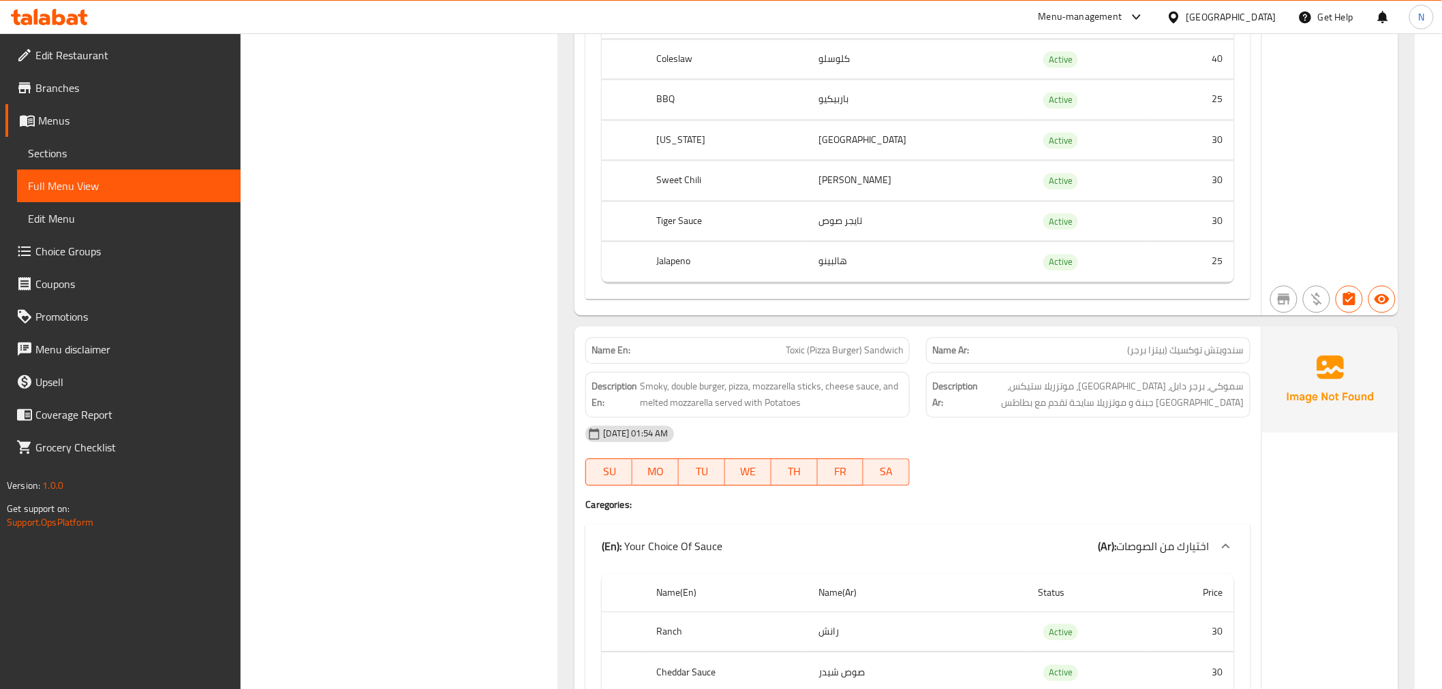
click at [1222, 418] on div "[DATE] 01:54 AM" at bounding box center [917, 434] width 681 height 33
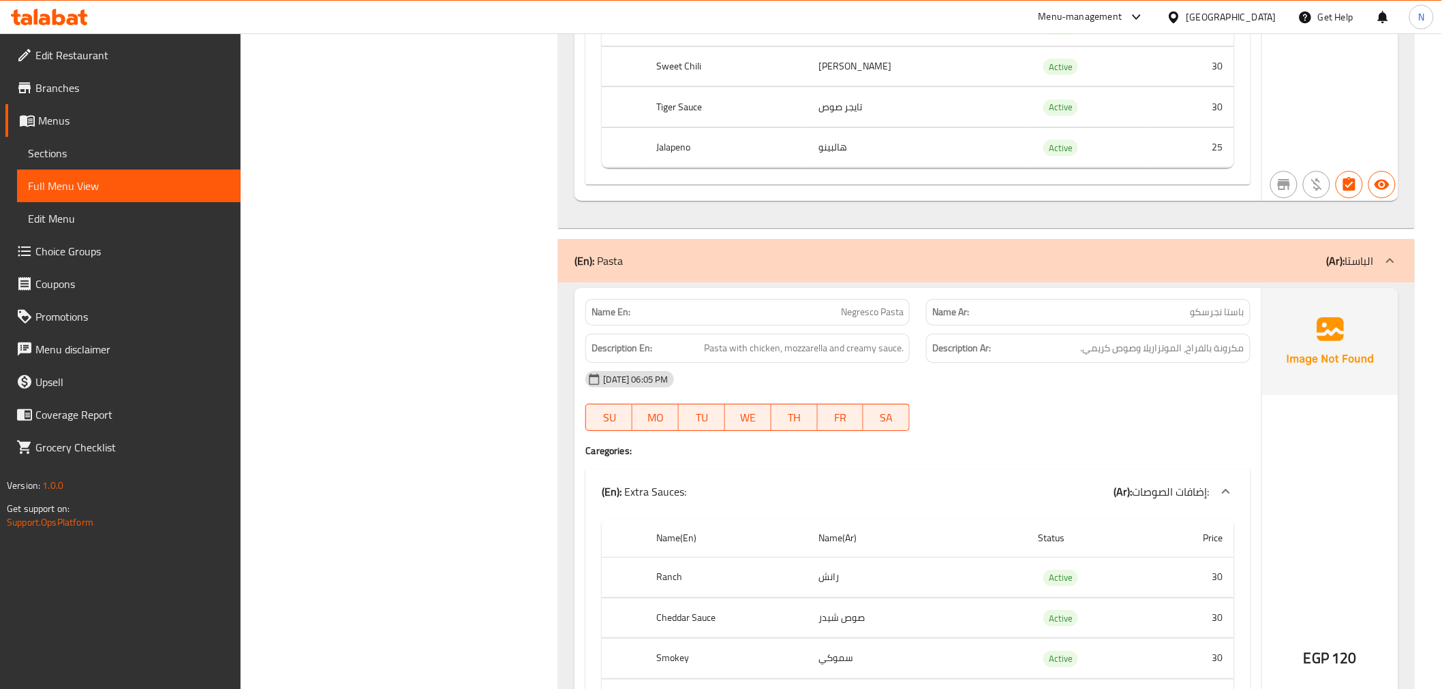
scroll to position [6340, 0]
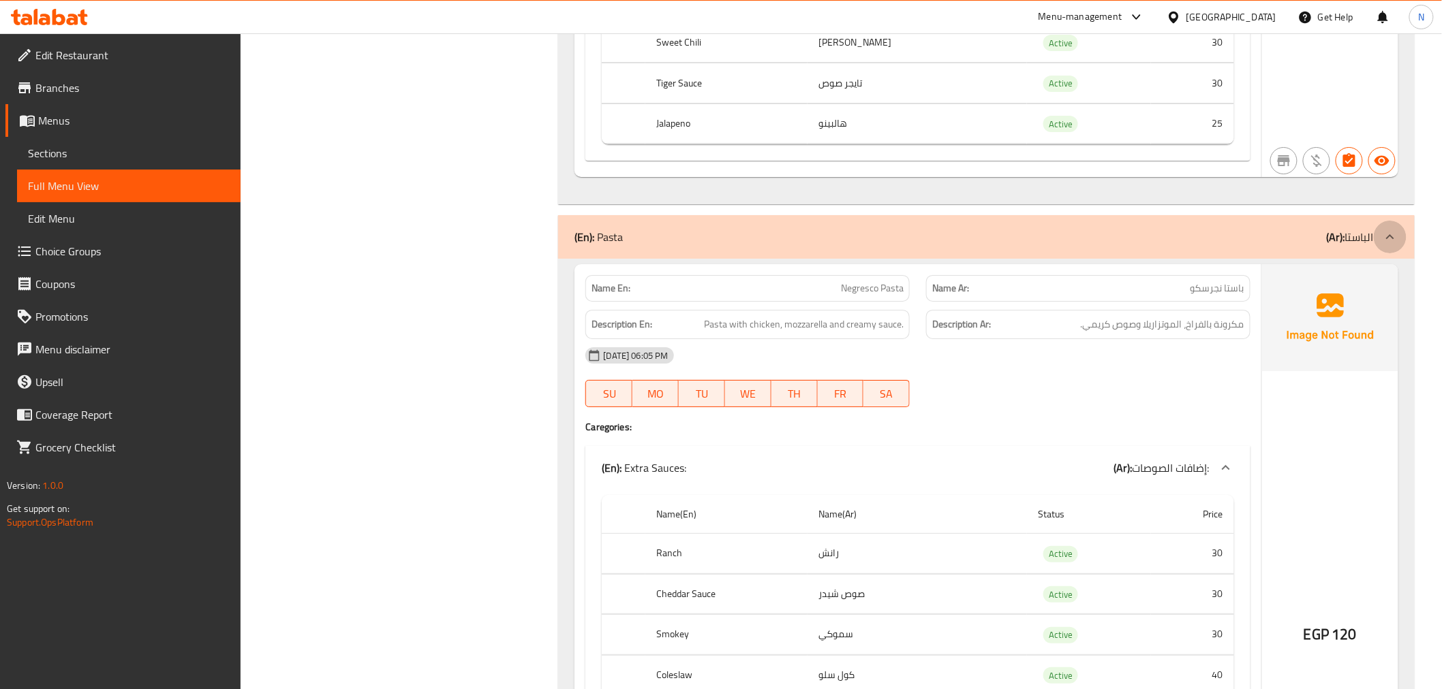
click at [1384, 230] on icon at bounding box center [1390, 237] width 16 height 16
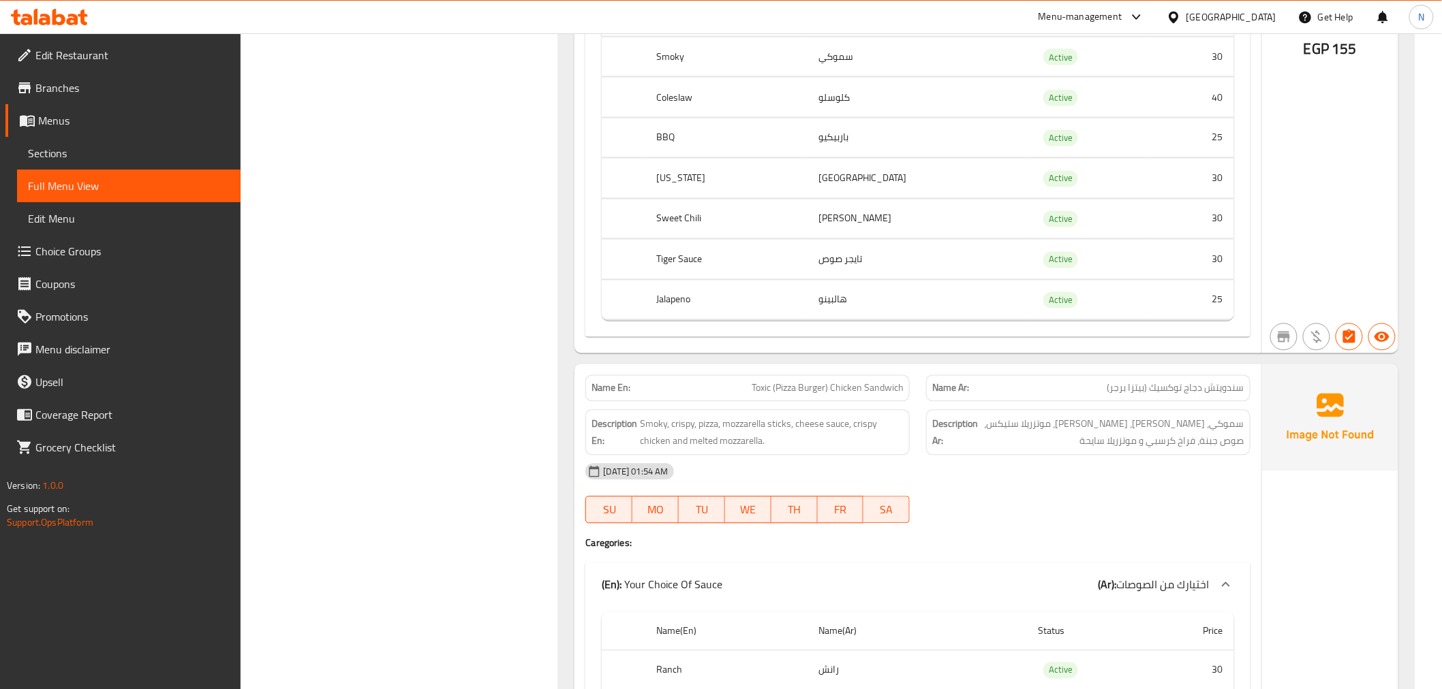
scroll to position [11942, 0]
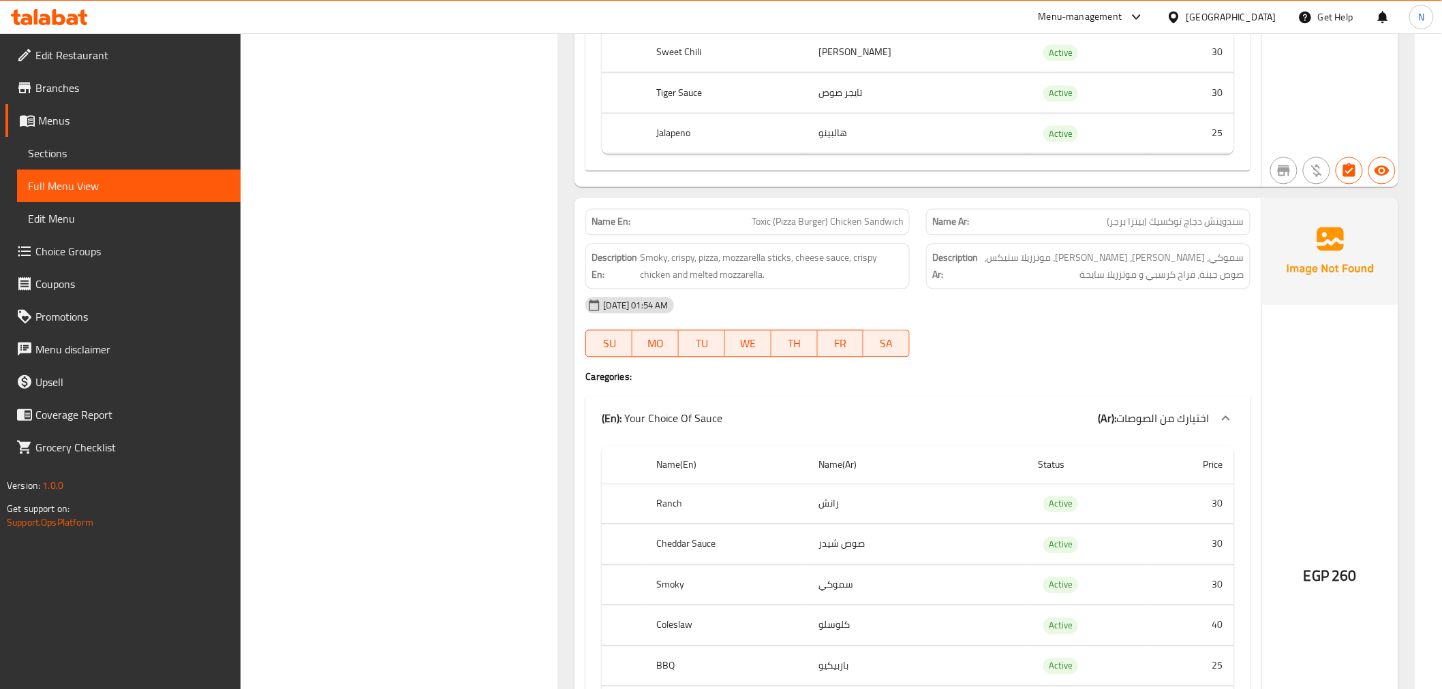
click at [872, 215] on span "Toxic (Pizza Burger) Chicken Sandwich" at bounding box center [827, 222] width 152 height 14
copy span "Toxic (Pizza Burger) Chicken Sandwich"
click at [33, 159] on span "Sections" at bounding box center [129, 153] width 202 height 16
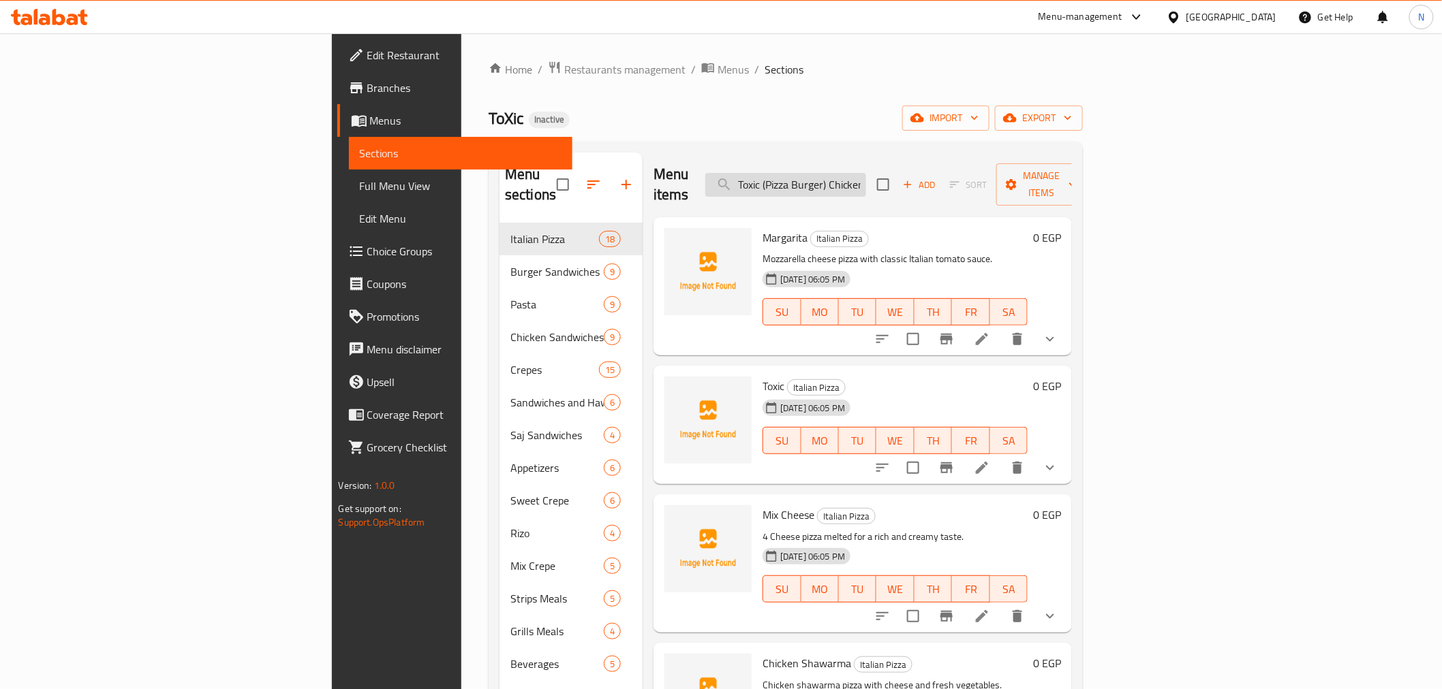
scroll to position [0, 50]
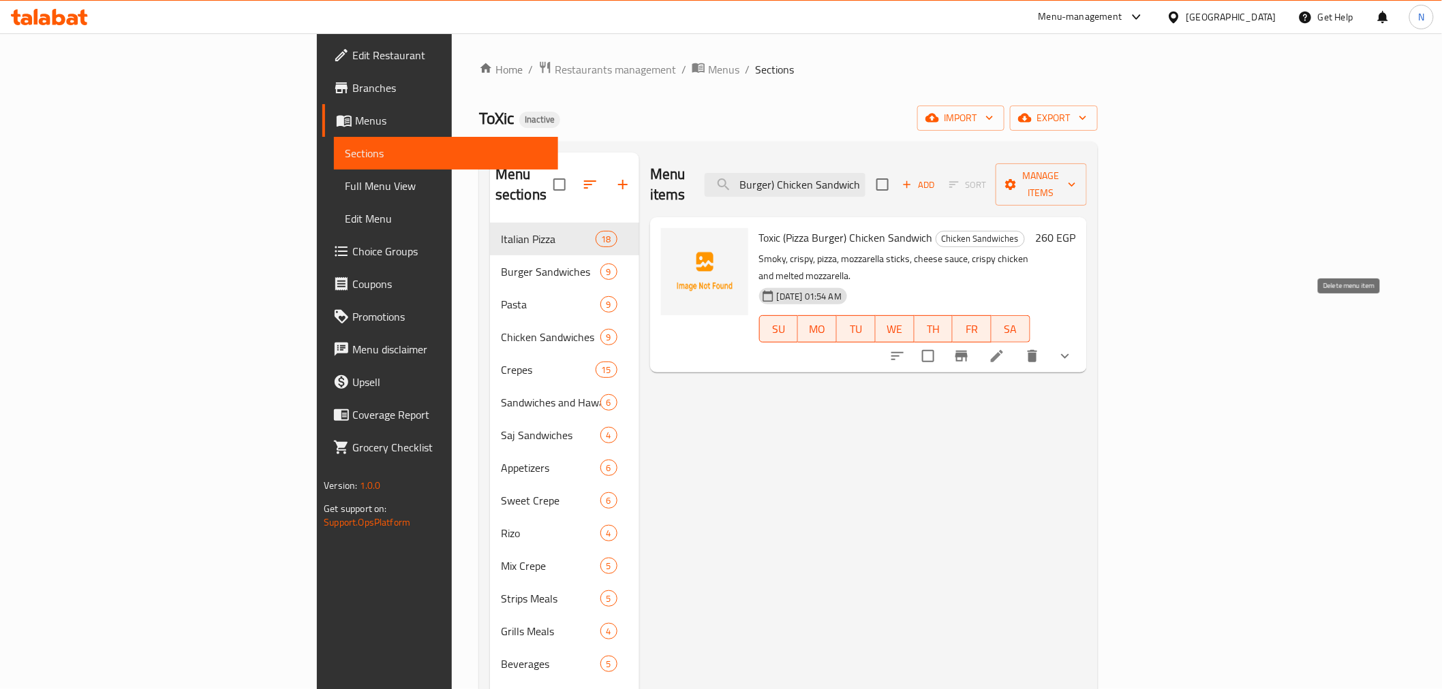
type input "Toxic (Pizza Burger) Chicken Sandwich"
click at [1005, 348] on icon at bounding box center [997, 356] width 16 height 16
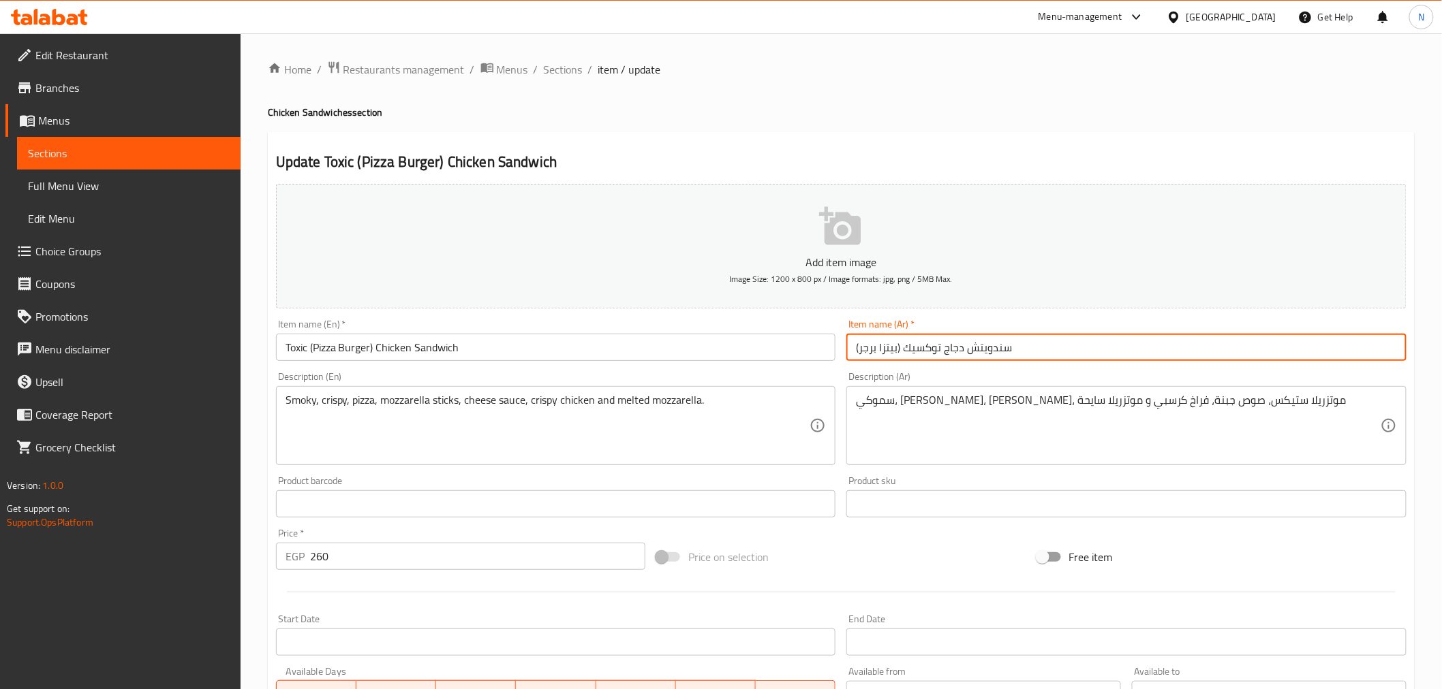
click at [866, 348] on input "سندويتش دجاج توكسيك (بيتزا برجر)" at bounding box center [1126, 347] width 560 height 27
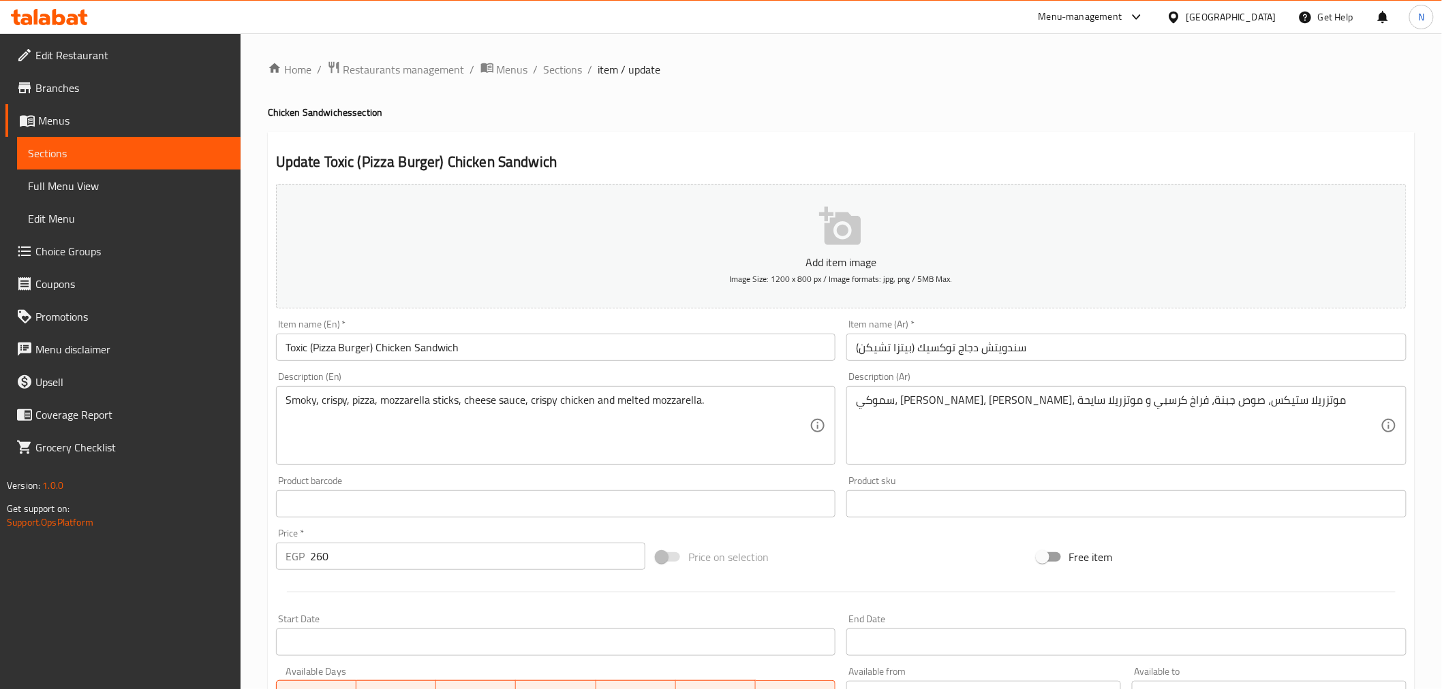
click at [1034, 520] on div "Product sku Product sku" at bounding box center [1126, 497] width 571 height 52
click at [967, 352] on input "سندويتش دجاج توكسيك (بيتزا تشيكن)" at bounding box center [1126, 347] width 560 height 27
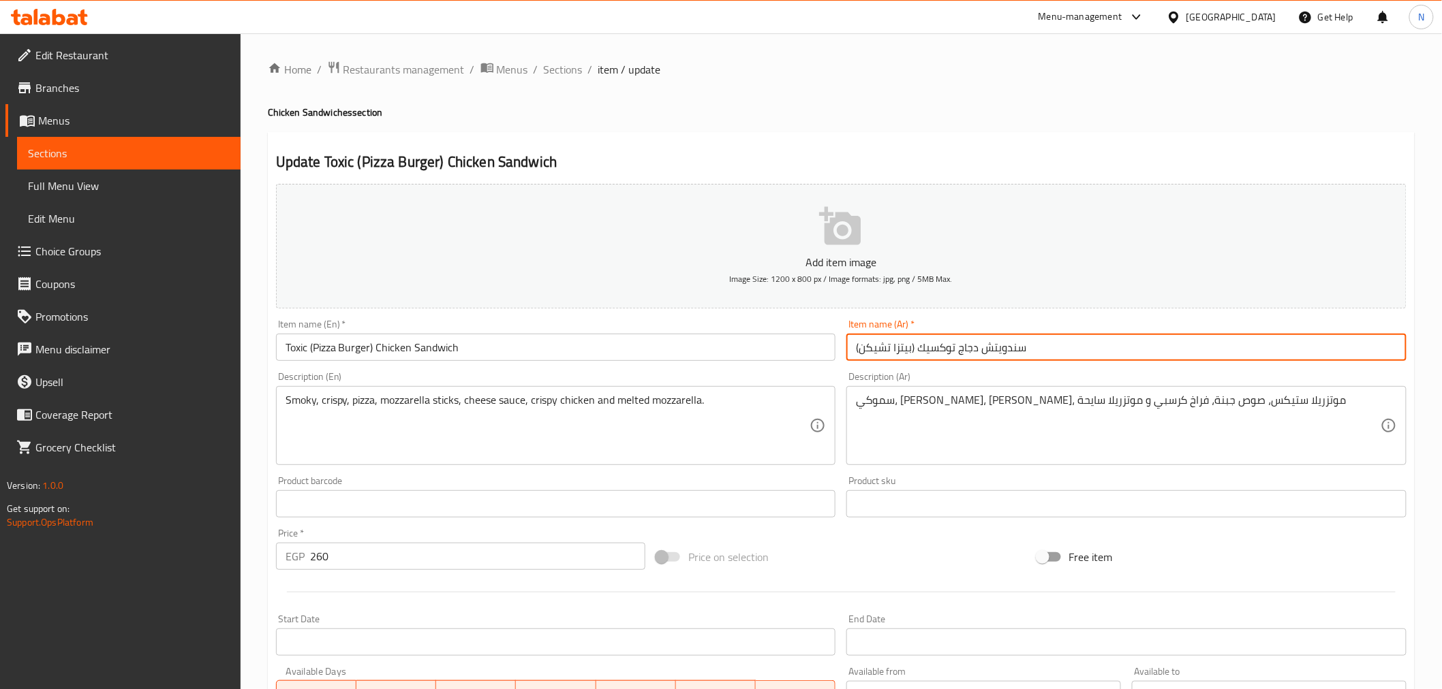
click at [967, 352] on input "سندويتش دجاج توكسيك (بيتزا تشيكن)" at bounding box center [1126, 347] width 560 height 27
type input "سندويتش توكسيك ([PERSON_NAME])"
click at [395, 343] on input "Toxic (Pizza Burger) Chicken Sandwich" at bounding box center [556, 347] width 560 height 27
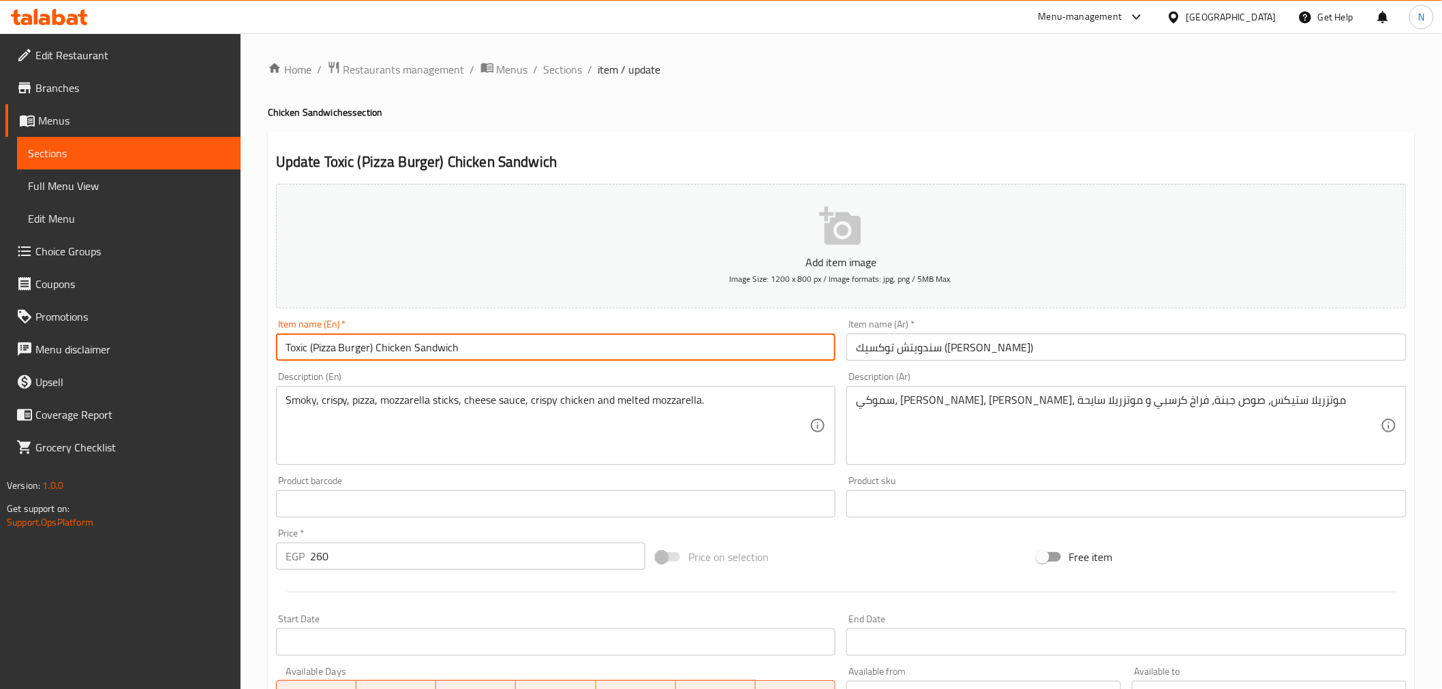
click at [395, 343] on input "Toxic (Pizza Burger) Chicken Sandwich" at bounding box center [556, 347] width 560 height 27
click at [352, 347] on input "Toxic (Pizza Burger) Chicken Sandwich" at bounding box center [556, 347] width 560 height 27
paste input "Chicken"
click at [412, 350] on input "Toxic (Chicken Pizza) Chicken Sandwich" at bounding box center [556, 347] width 560 height 27
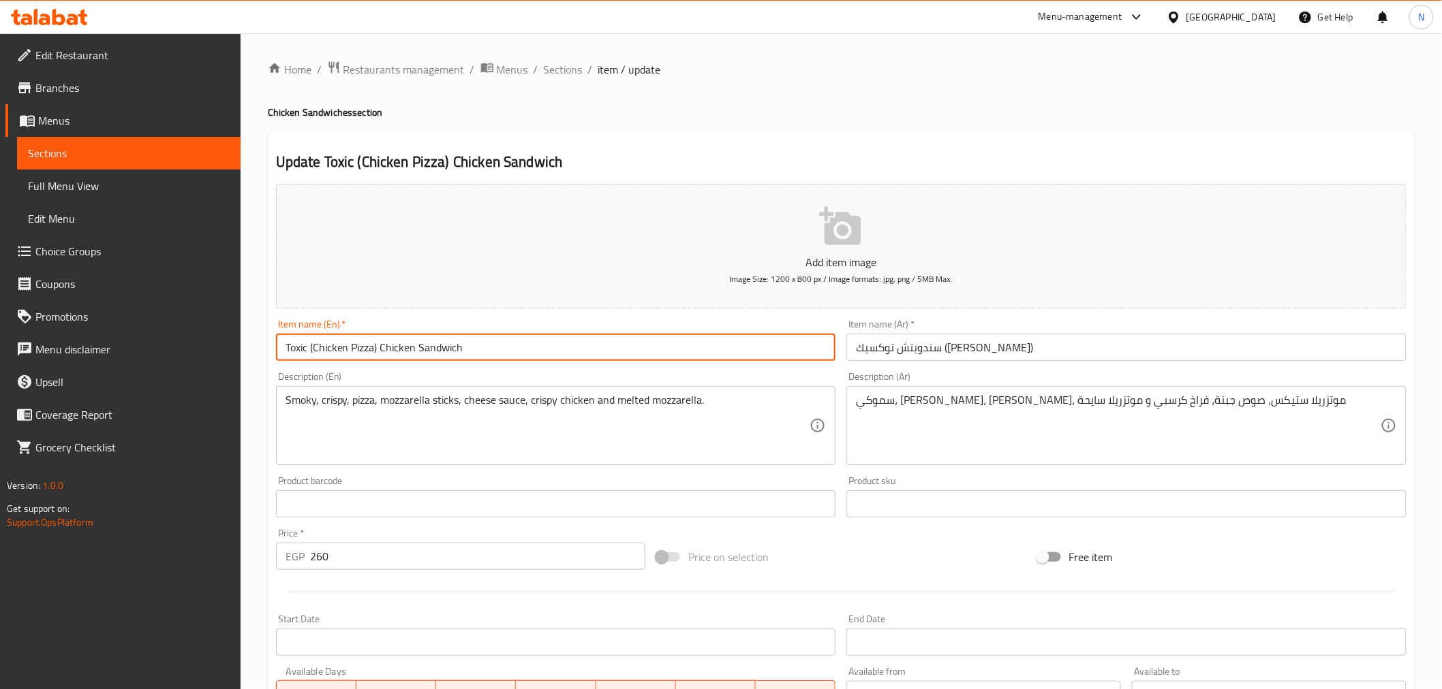
click at [411, 350] on input "Toxic (Chicken Pizza) Chicken Sandwich" at bounding box center [556, 347] width 560 height 27
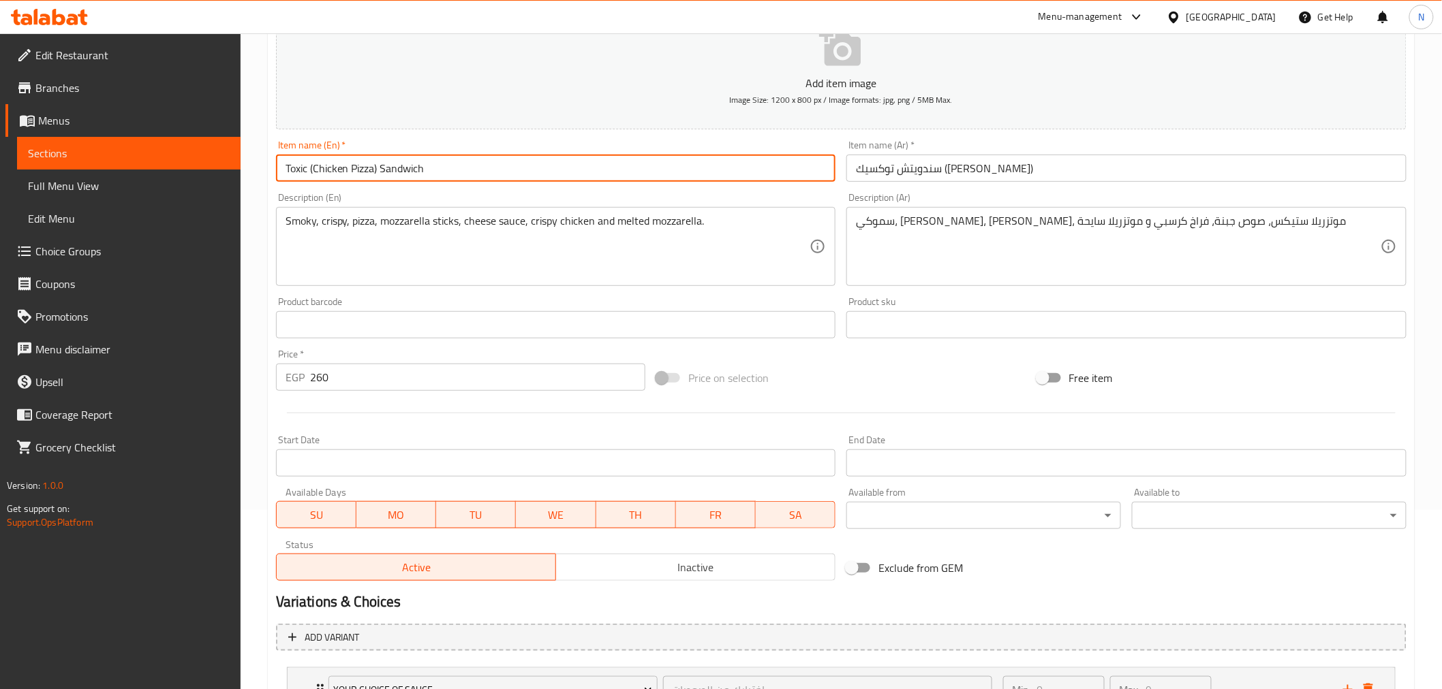
scroll to position [294, 0]
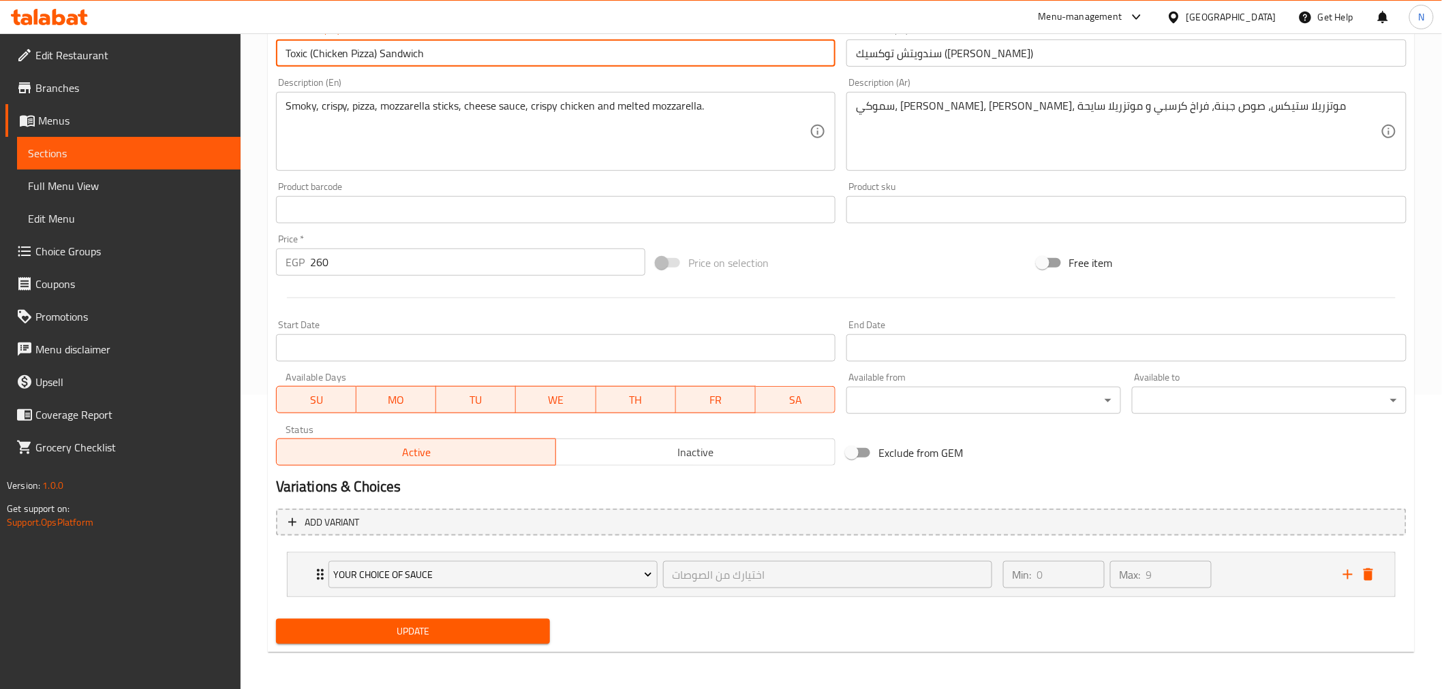
type input "Toxic (Chicken Pizza) Sandwich"
click at [467, 627] on span "Update" at bounding box center [413, 631] width 253 height 17
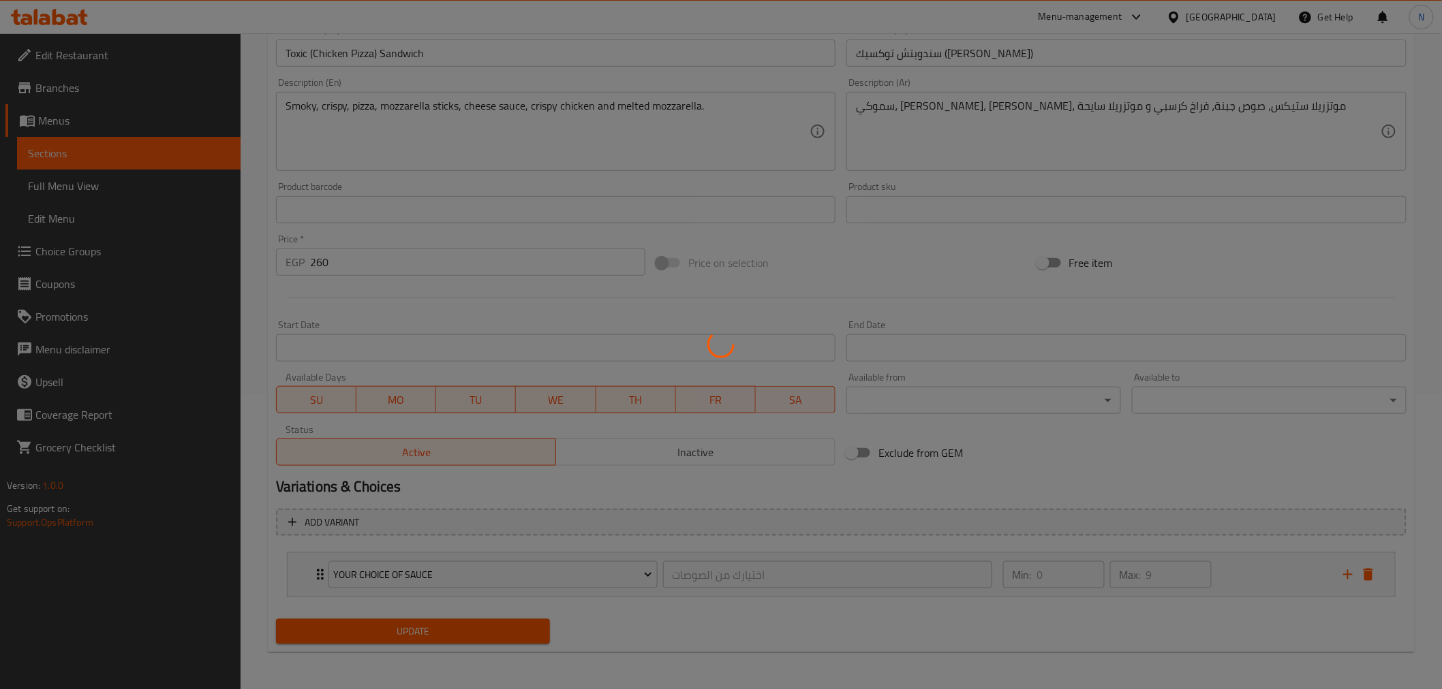
scroll to position [0, 0]
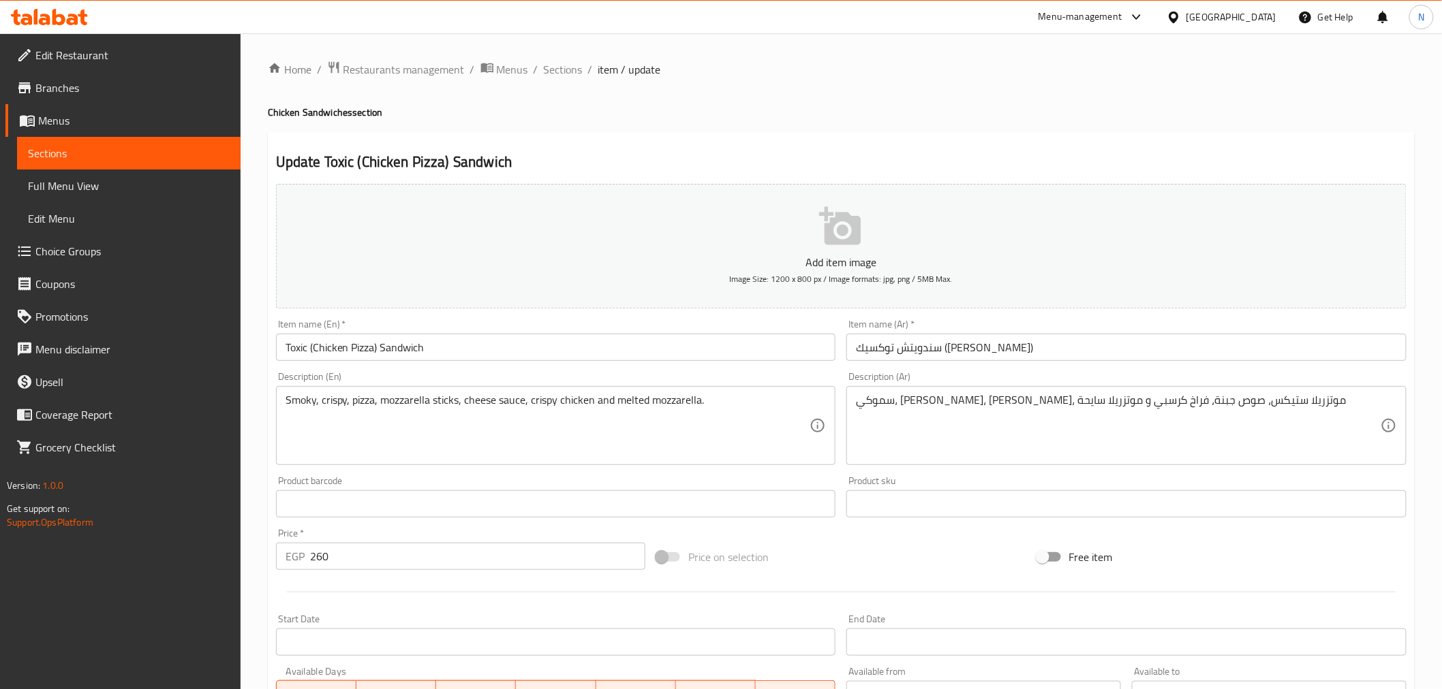
click at [1076, 536] on div "Add item image Image Size: 1200 x 800 px / Image formats: jpg, png / 5MB Max. I…" at bounding box center [840, 472] width 1141 height 587
click at [373, 343] on input "Toxic (Chicken Pizza) Sandwich" at bounding box center [556, 347] width 560 height 27
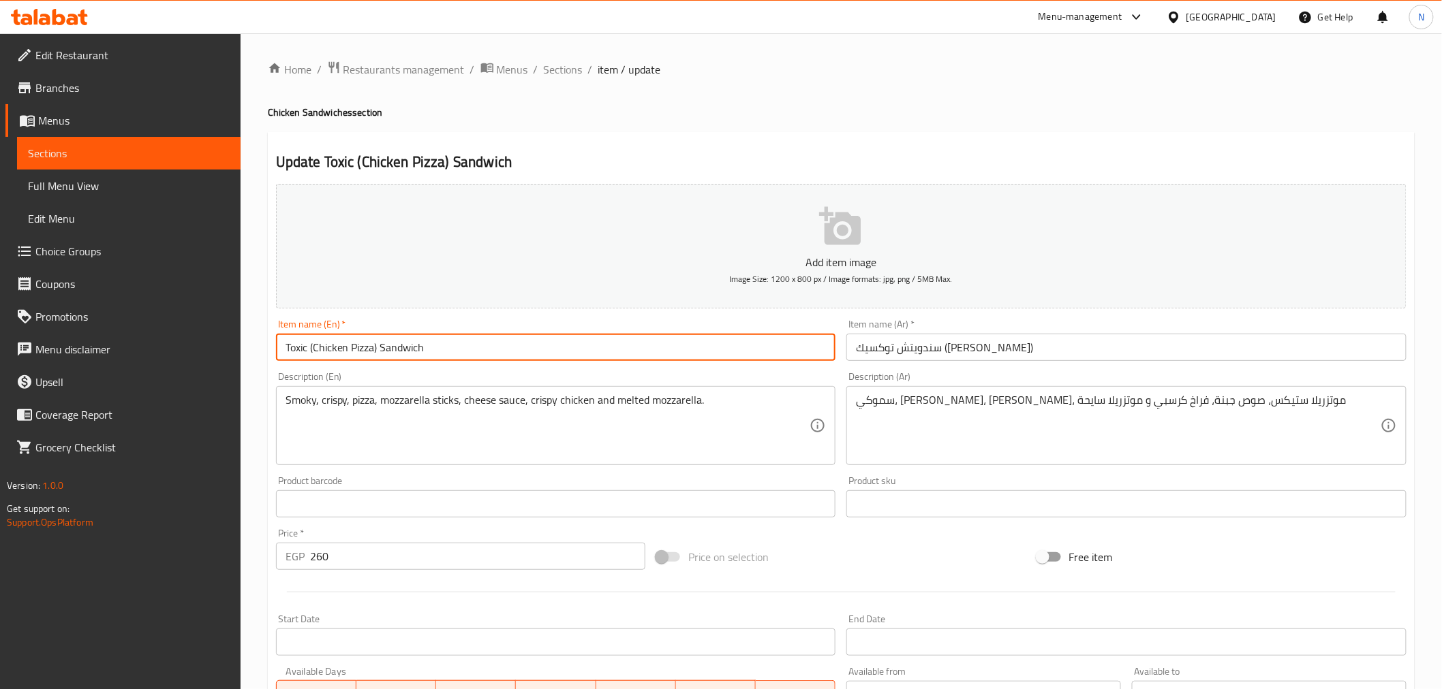
click at [373, 343] on input "Toxic (Chicken Pizza) Sandwich" at bounding box center [556, 347] width 560 height 27
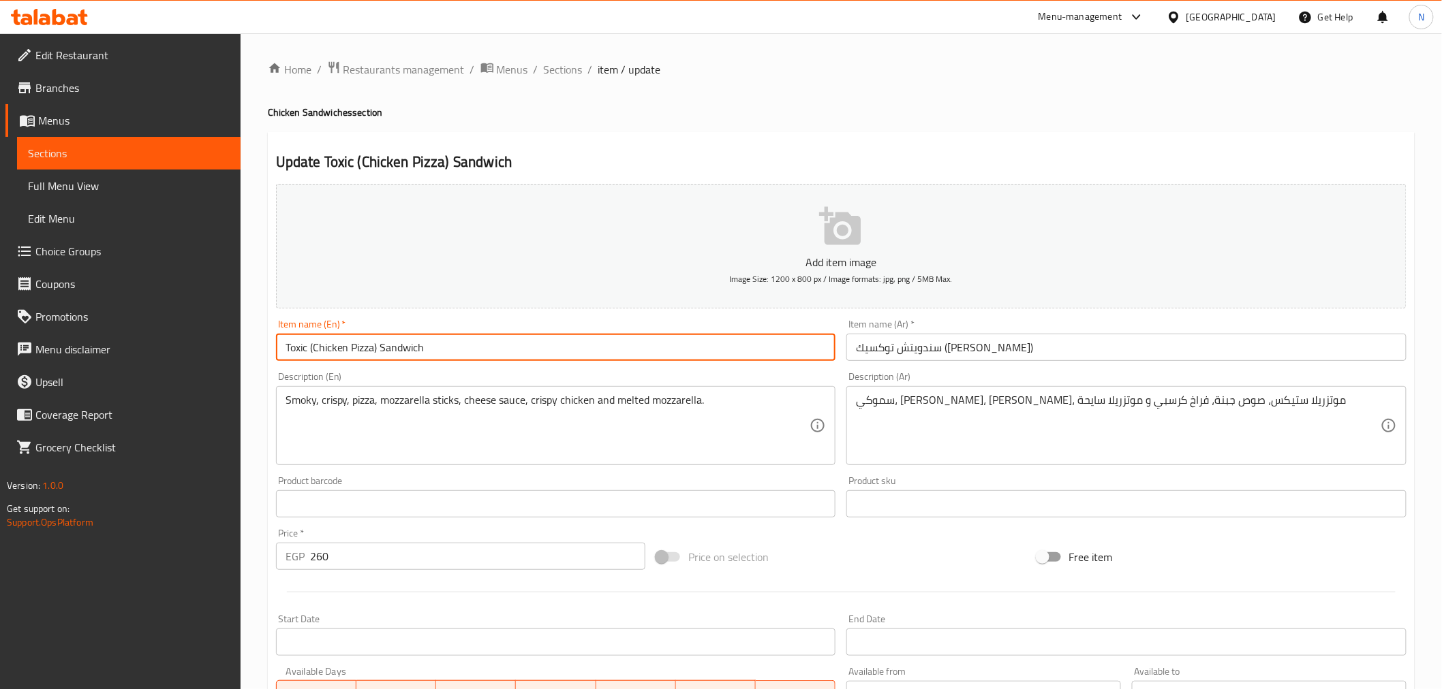
click at [373, 343] on input "Toxic (Chicken Pizza) Sandwich" at bounding box center [556, 347] width 560 height 27
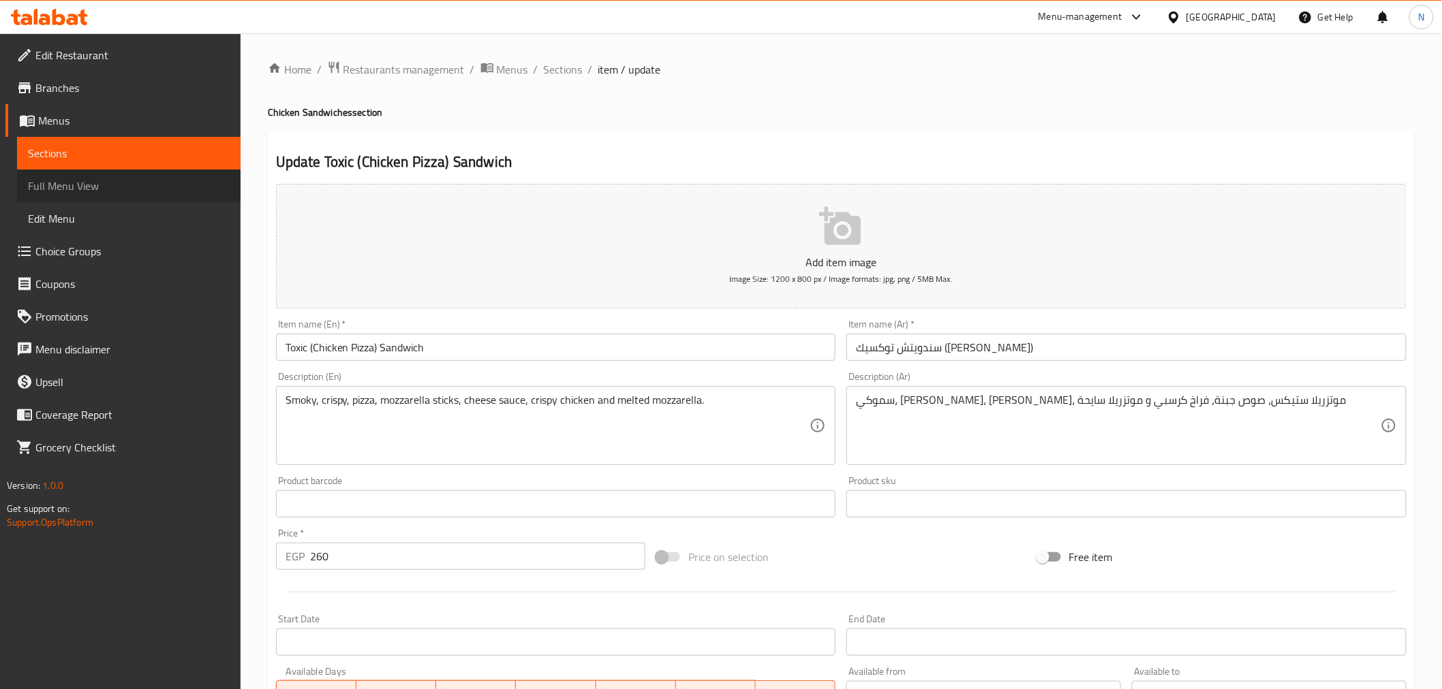
click at [67, 185] on span "Full Menu View" at bounding box center [129, 186] width 202 height 16
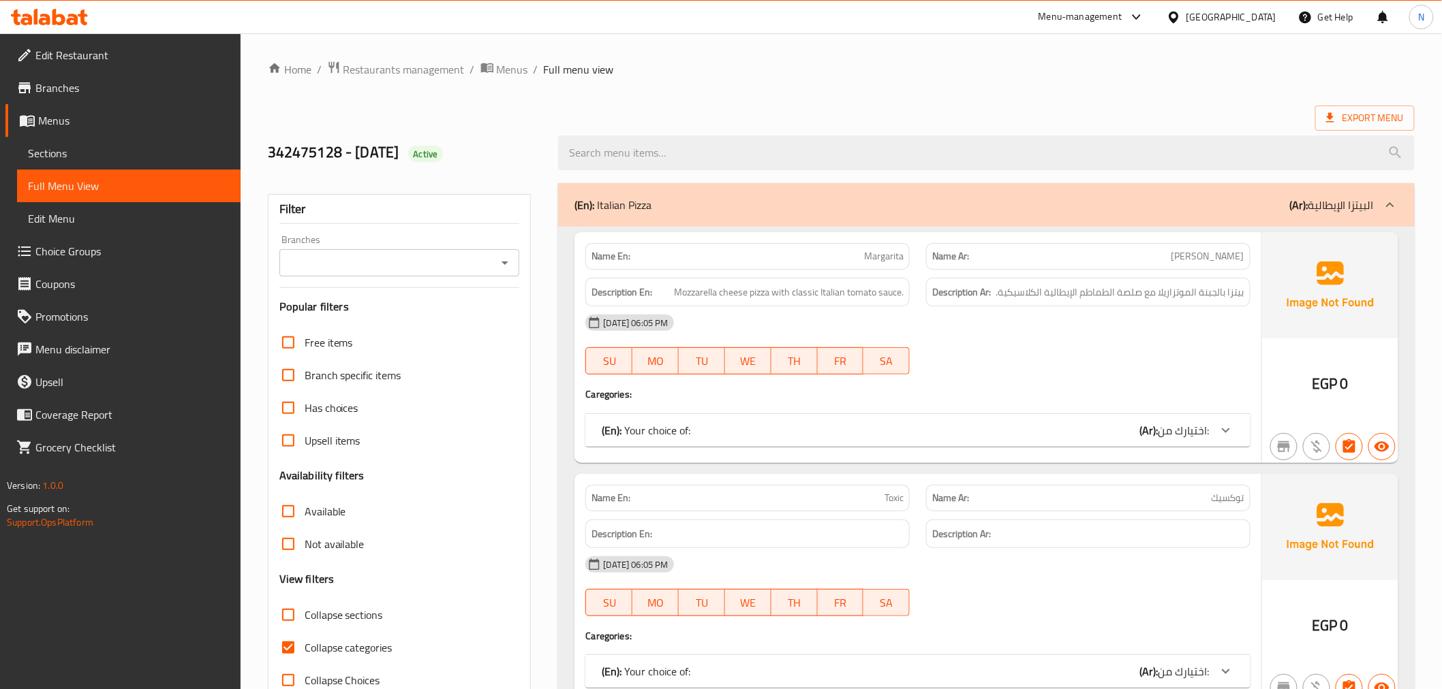
click at [288, 418] on input "Has choices" at bounding box center [288, 408] width 33 height 33
checkbox input "true"
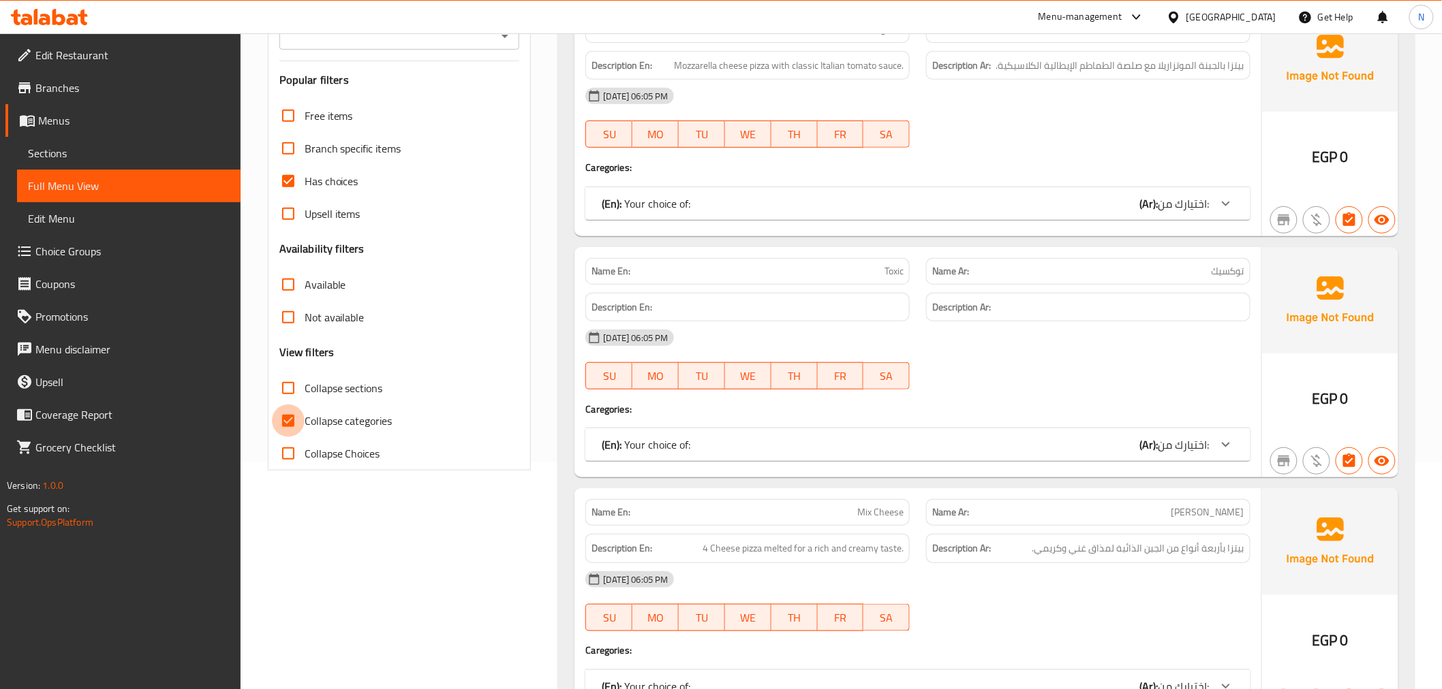
click at [291, 420] on input "Collapse categories" at bounding box center [288, 421] width 33 height 33
checkbox input "false"
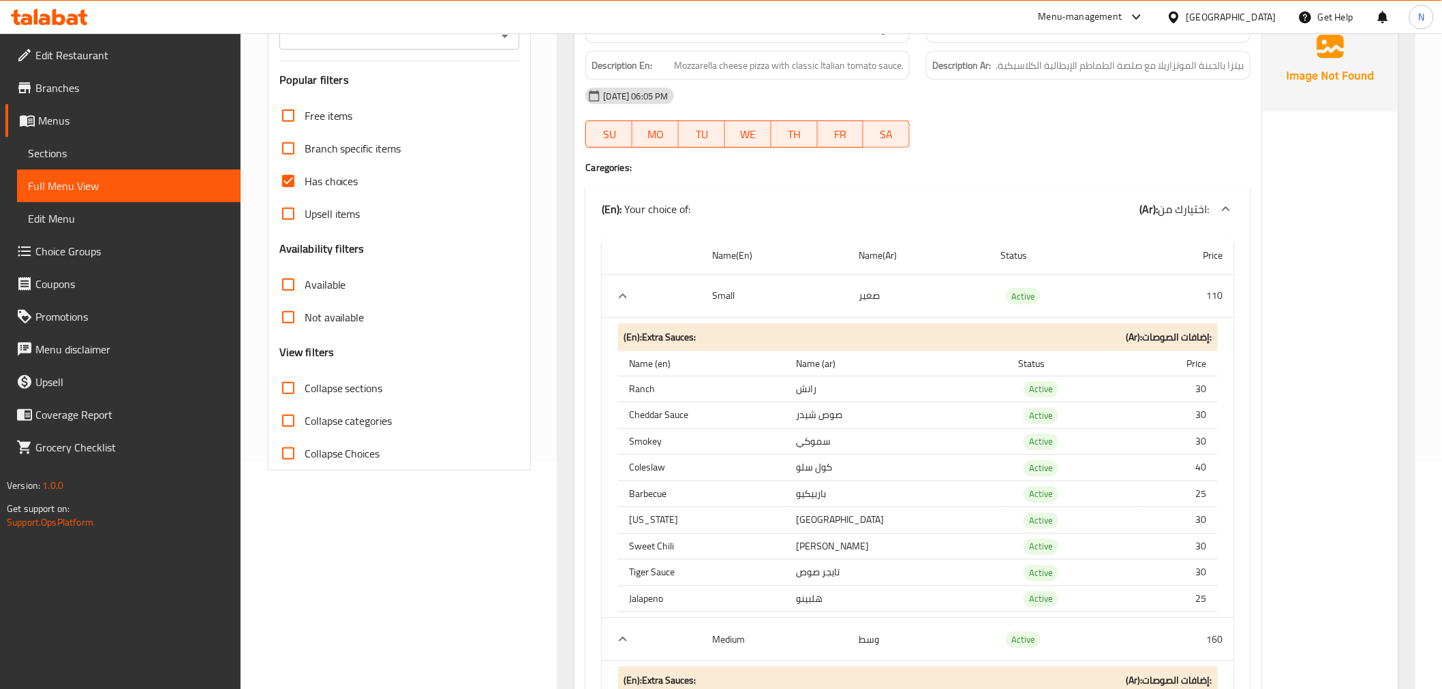
scroll to position [0, 0]
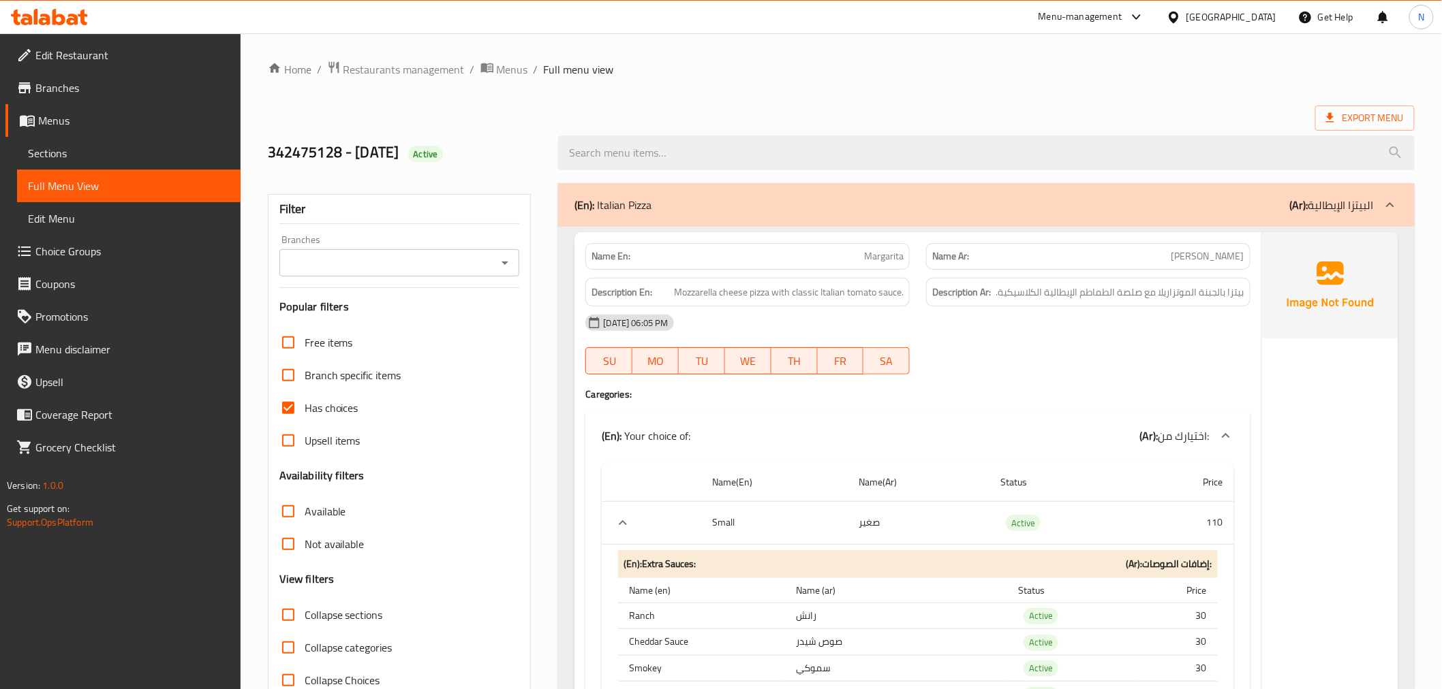
click at [1391, 203] on icon at bounding box center [1390, 204] width 8 height 5
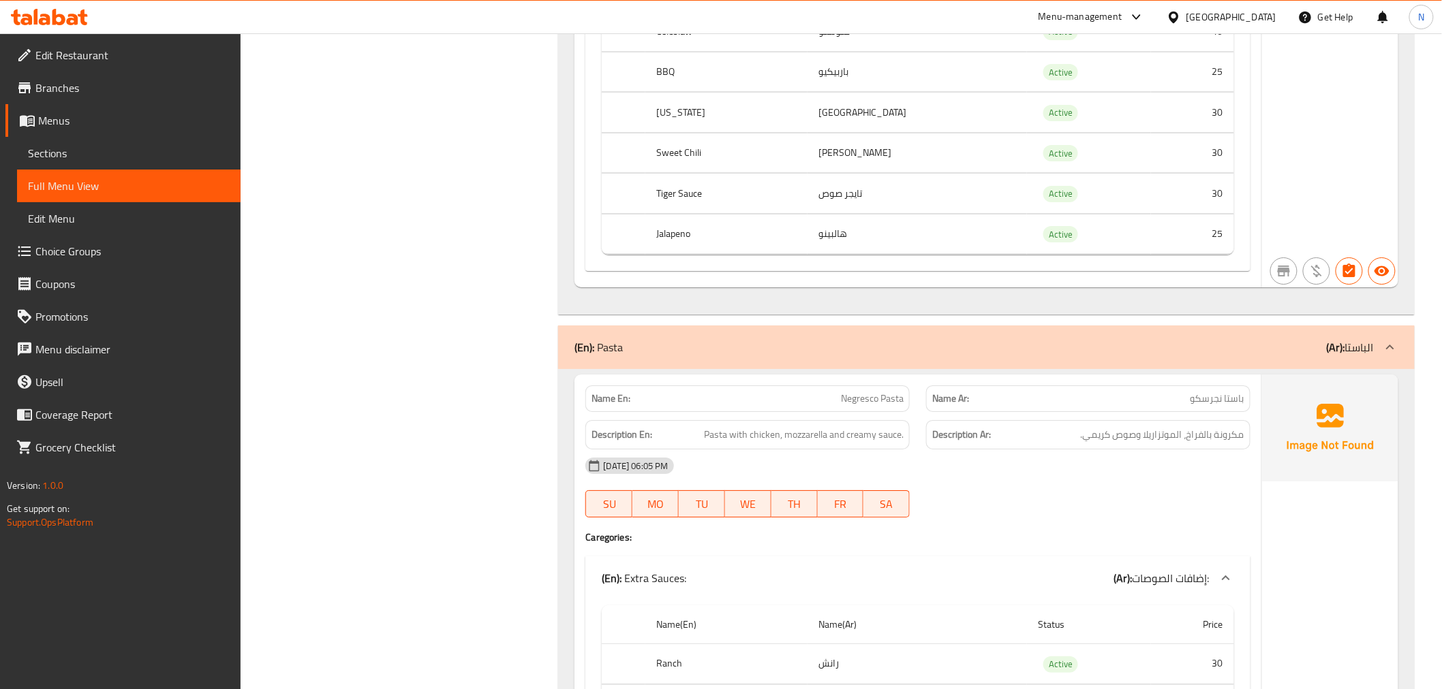
scroll to position [6434, 0]
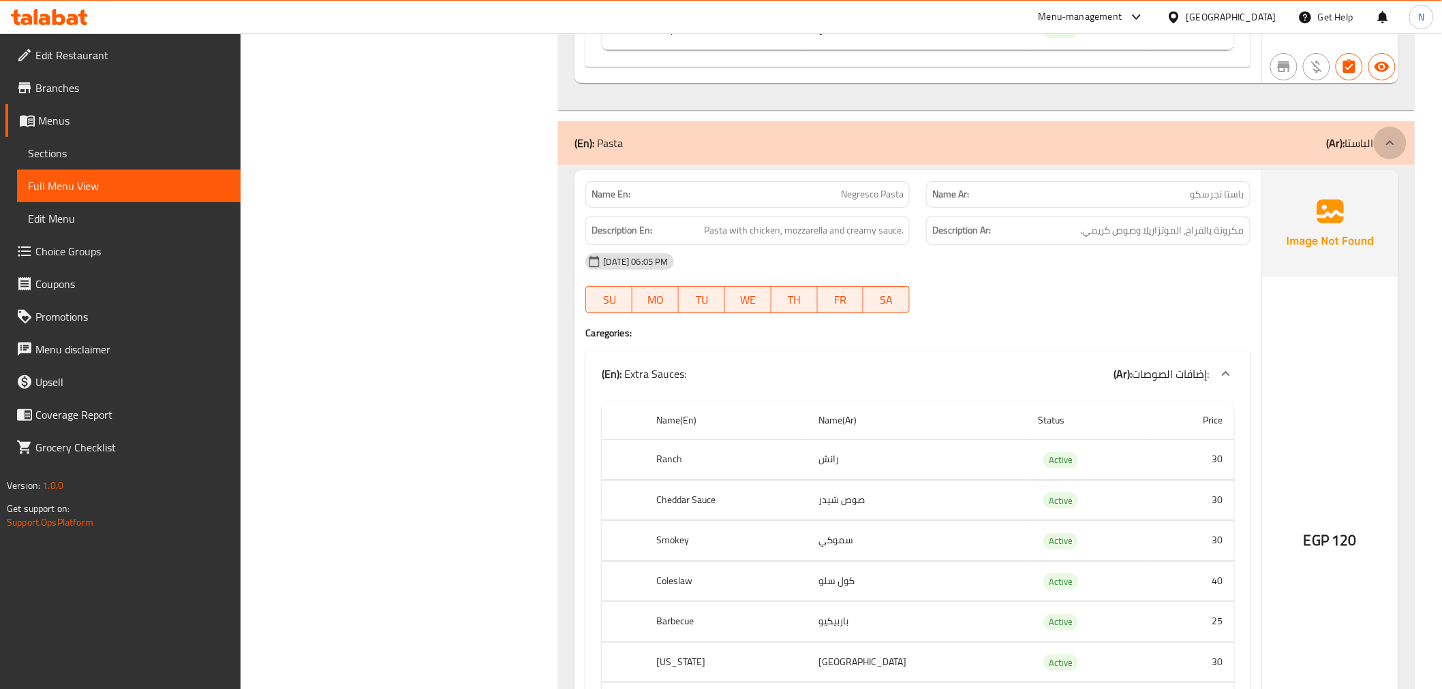
click at [1390, 140] on icon at bounding box center [1390, 142] width 8 height 5
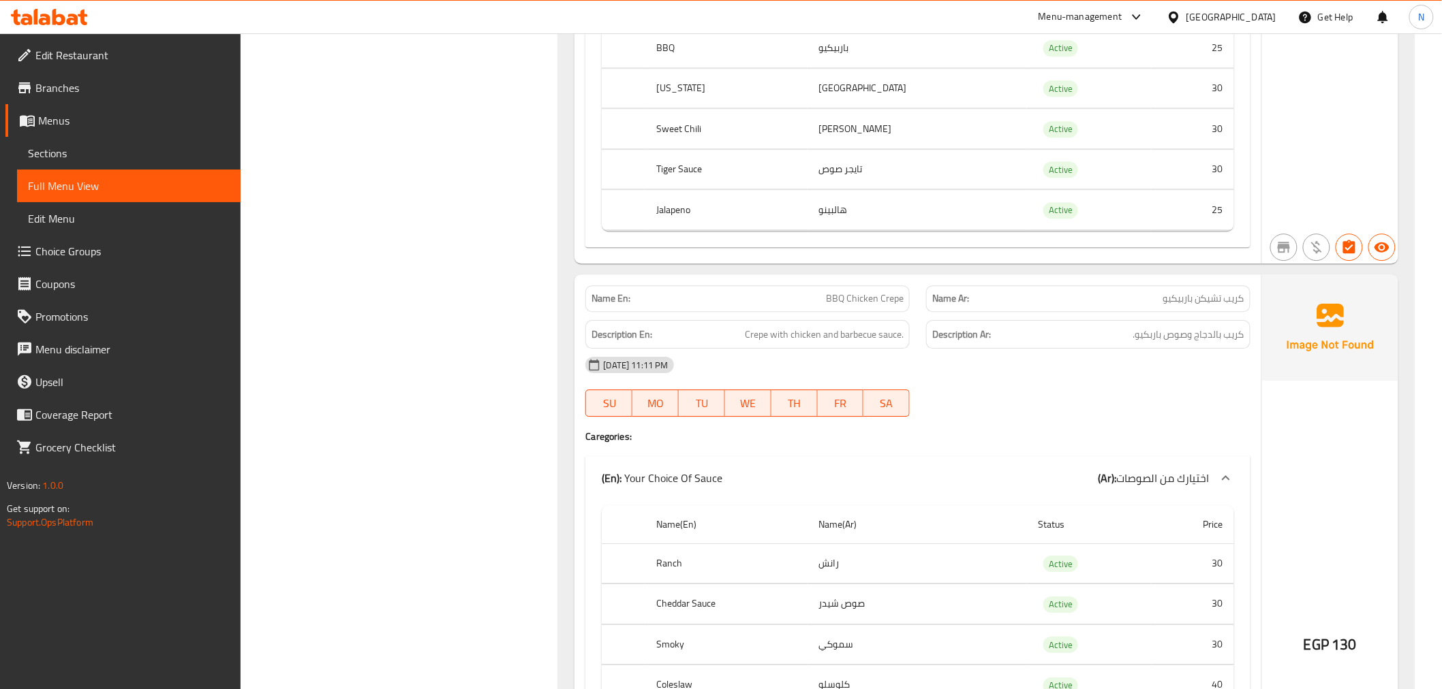
scroll to position [16730, 0]
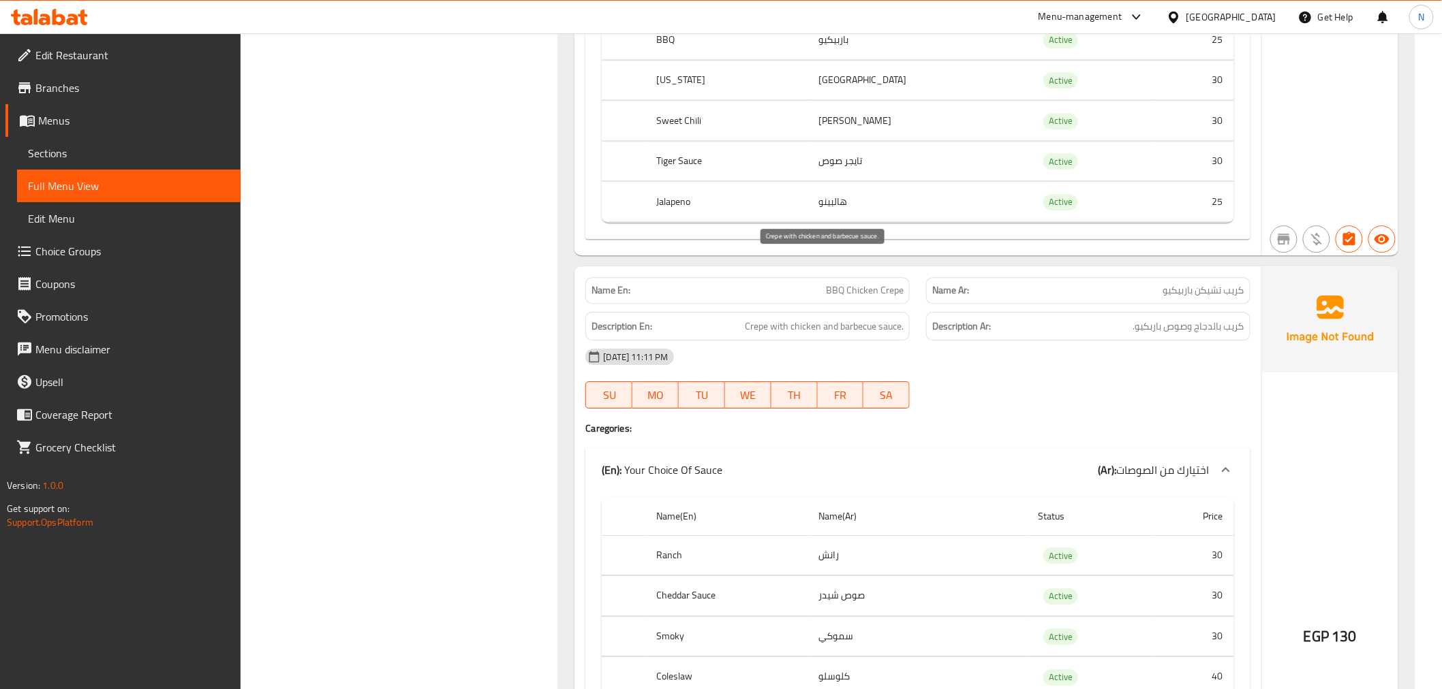
click at [856, 318] on span "Crepe with chicken and barbecue sauce." at bounding box center [824, 326] width 159 height 17
copy span "barbecue"
click at [1160, 341] on div "[DATE] 11:11 PM" at bounding box center [917, 357] width 681 height 33
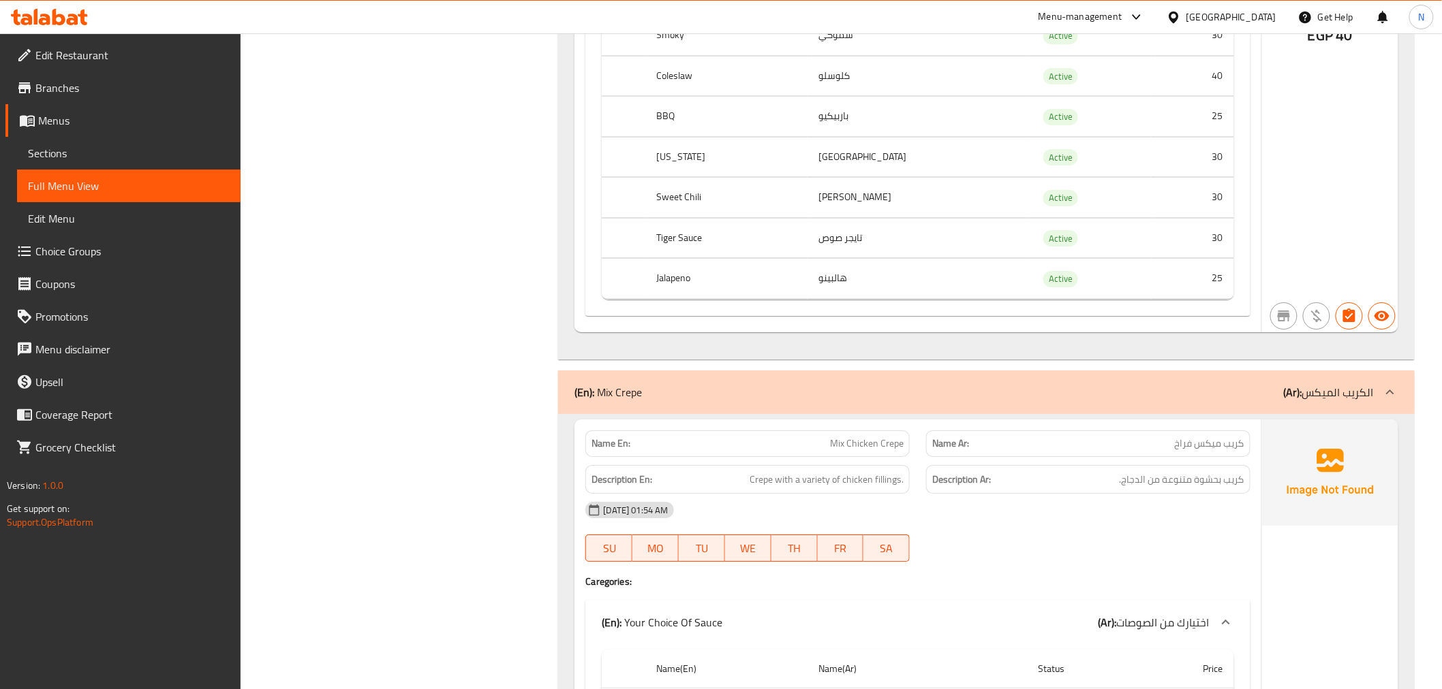
scroll to position [40802, 0]
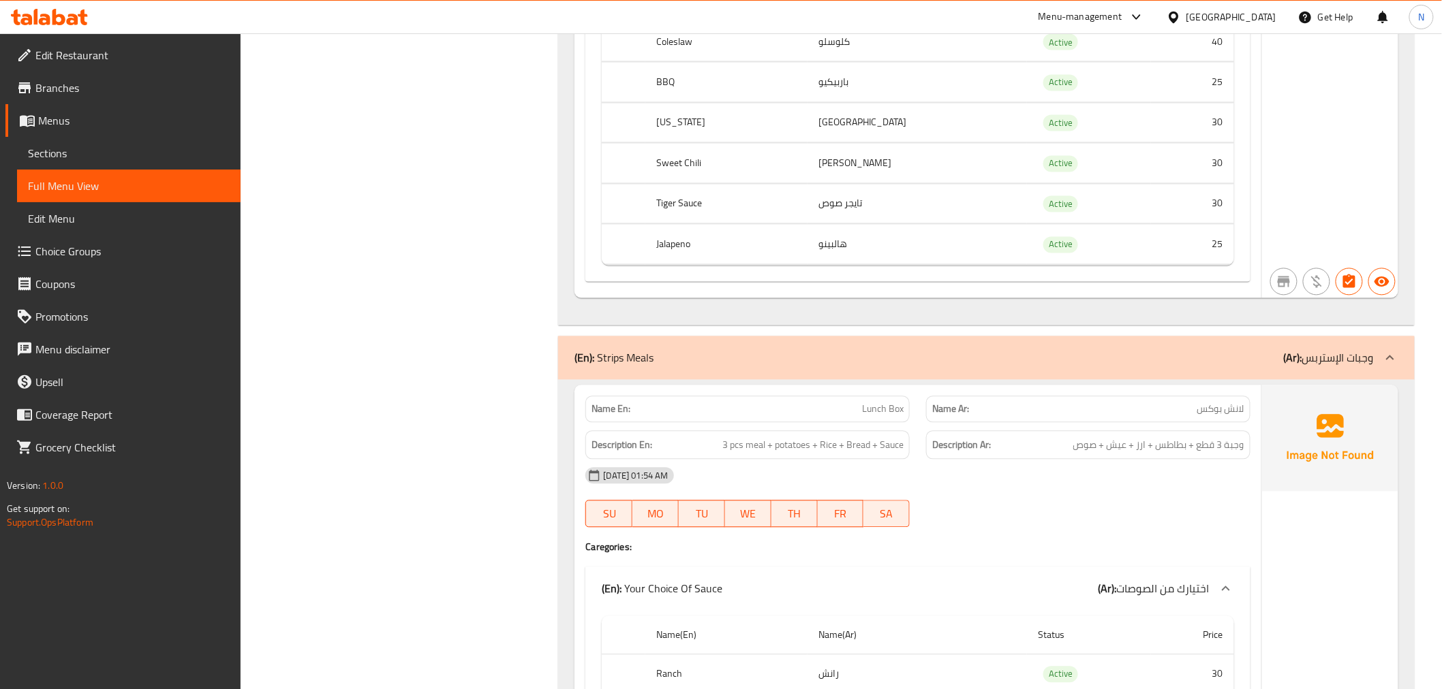
scroll to position [44285, 0]
click at [1155, 518] on div at bounding box center [1088, 526] width 341 height 16
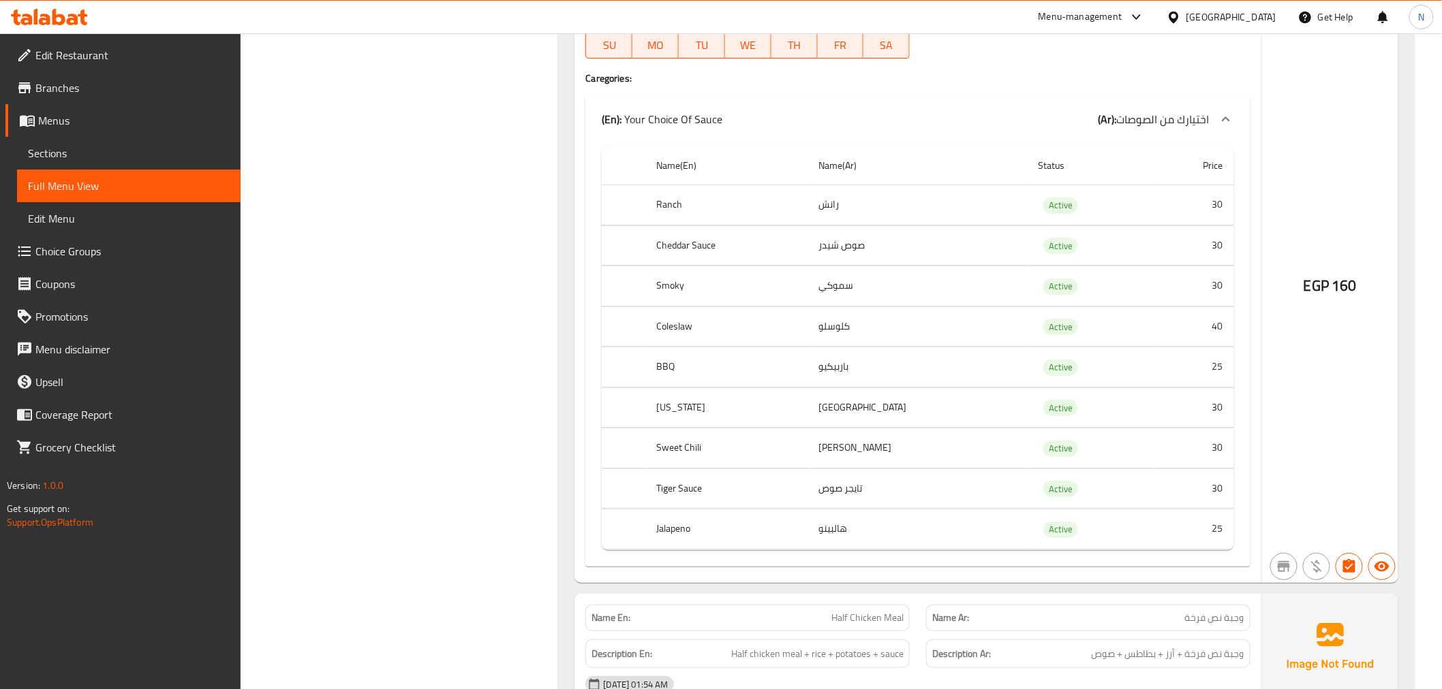
scroll to position [50106, 0]
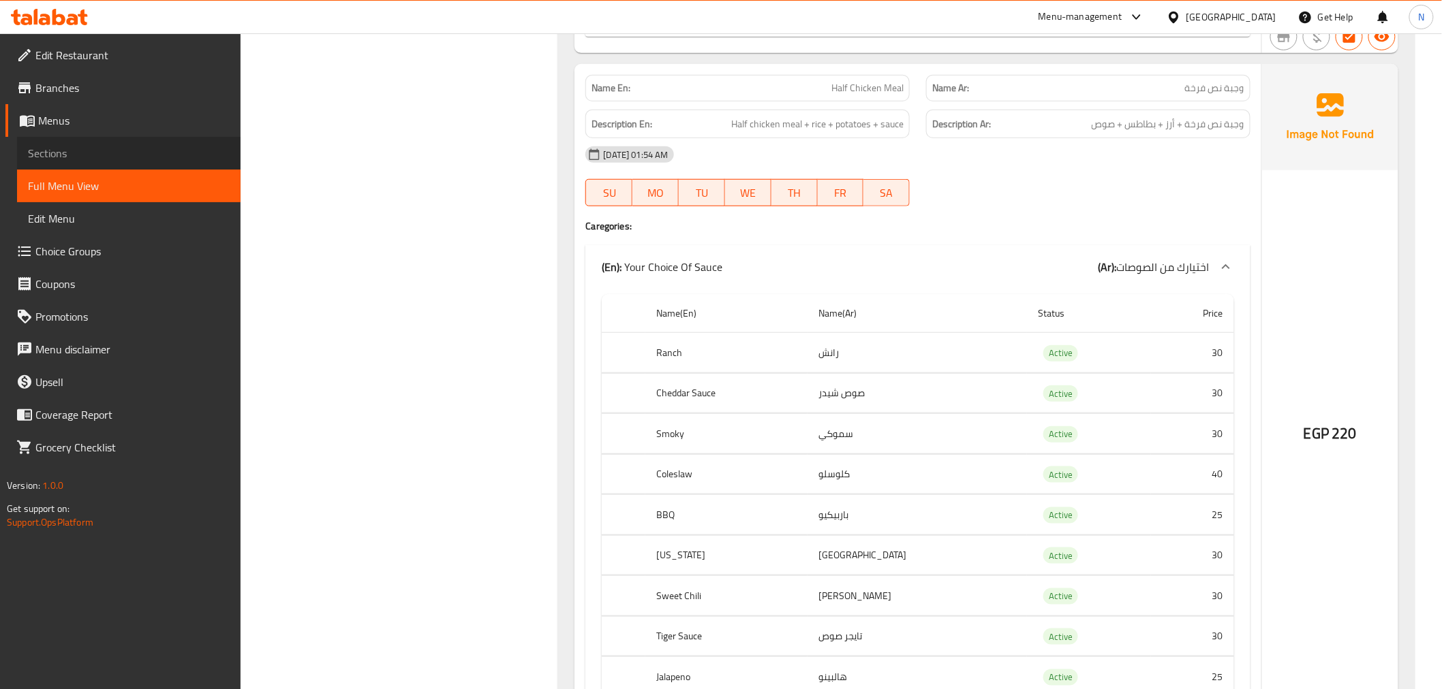
click at [75, 149] on span "Sections" at bounding box center [129, 153] width 202 height 16
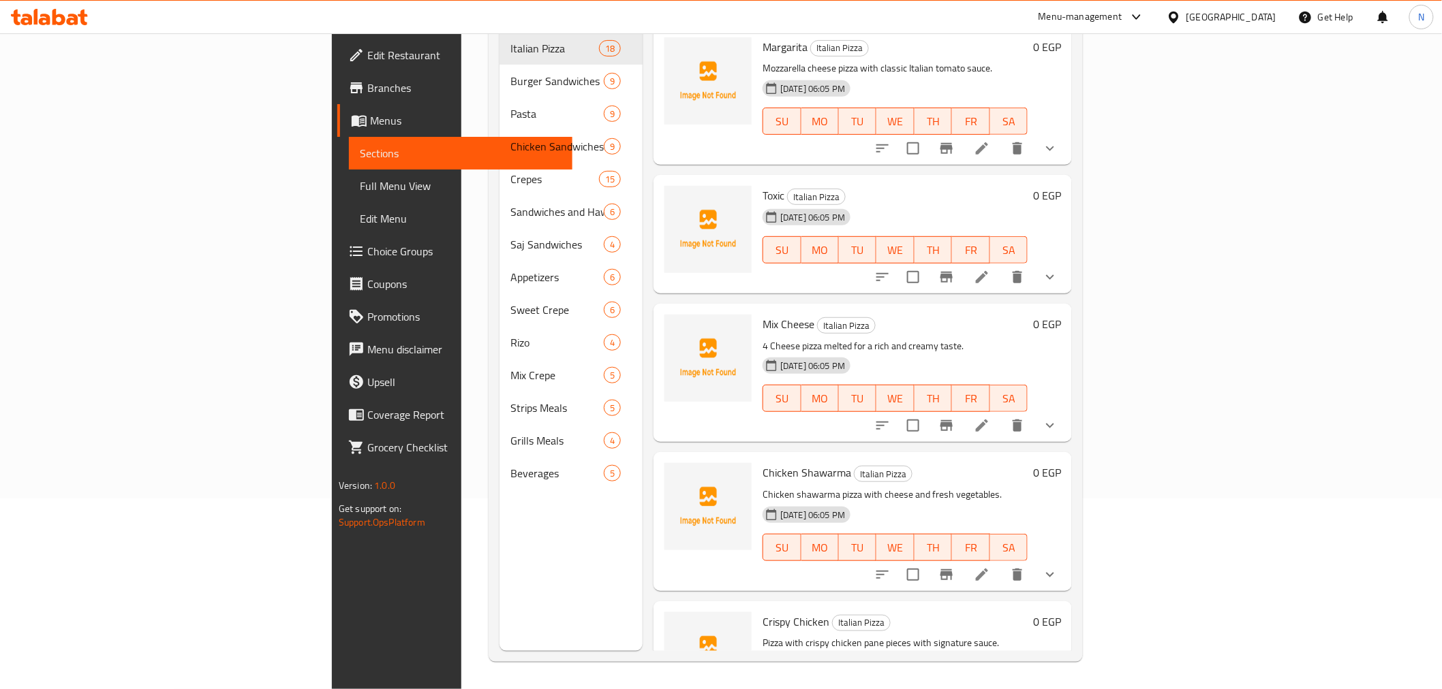
scroll to position [191, 0]
click at [360, 192] on span "Full Menu View" at bounding box center [461, 186] width 202 height 16
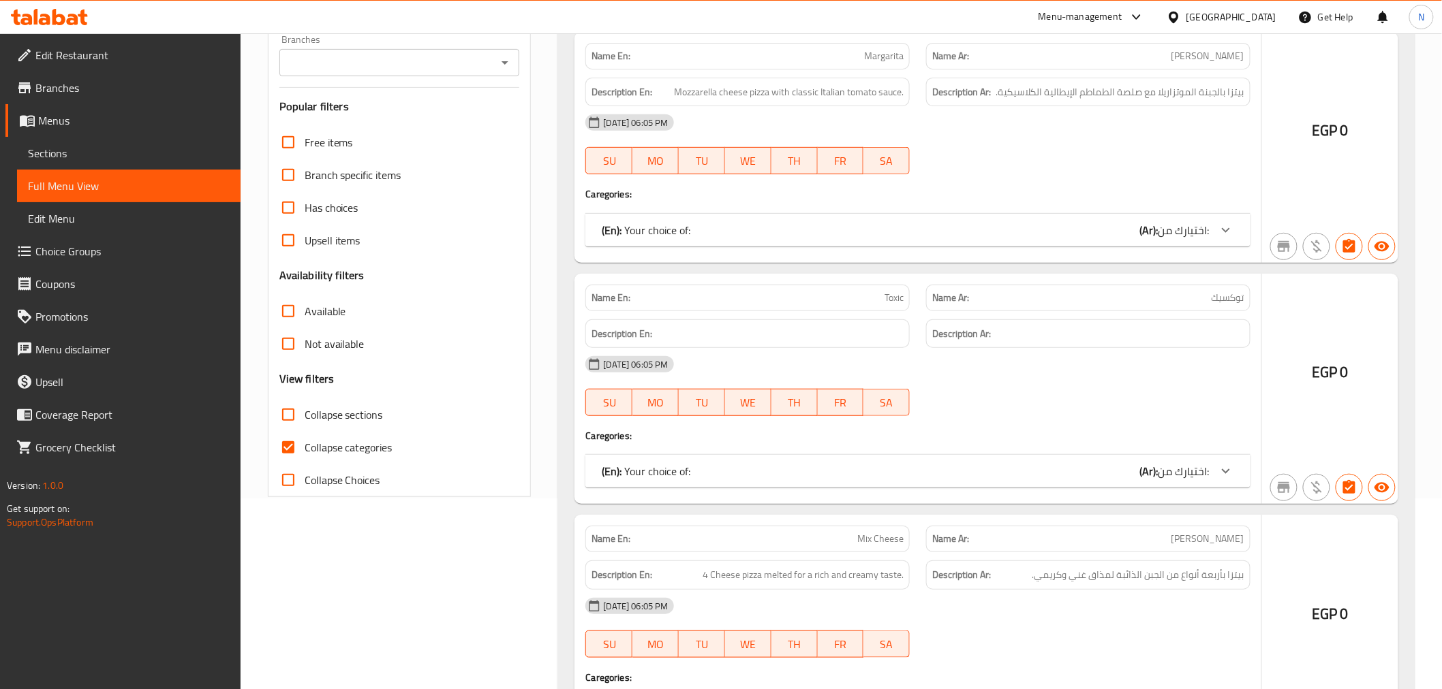
click at [288, 448] on input "Collapse categories" at bounding box center [288, 447] width 33 height 33
checkbox input "false"
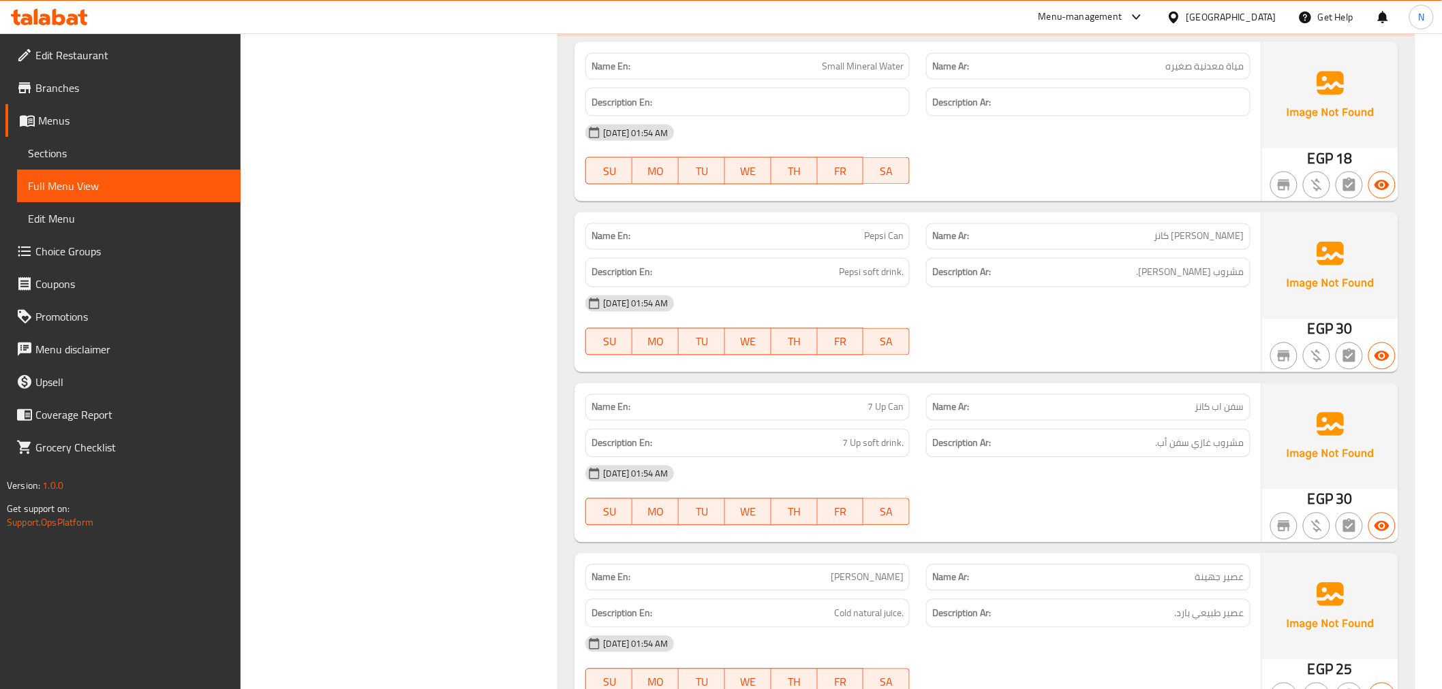
scroll to position [81015, 0]
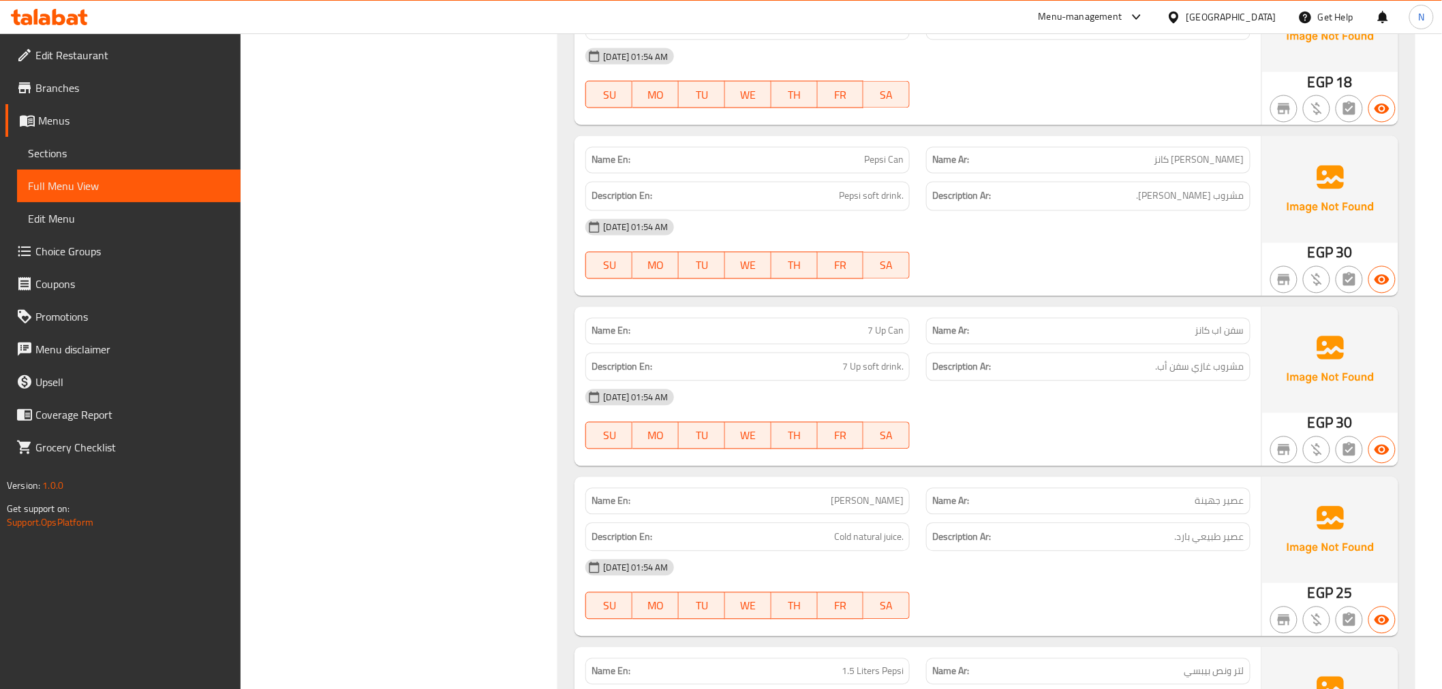
click at [78, 253] on span "Choice Groups" at bounding box center [132, 251] width 194 height 16
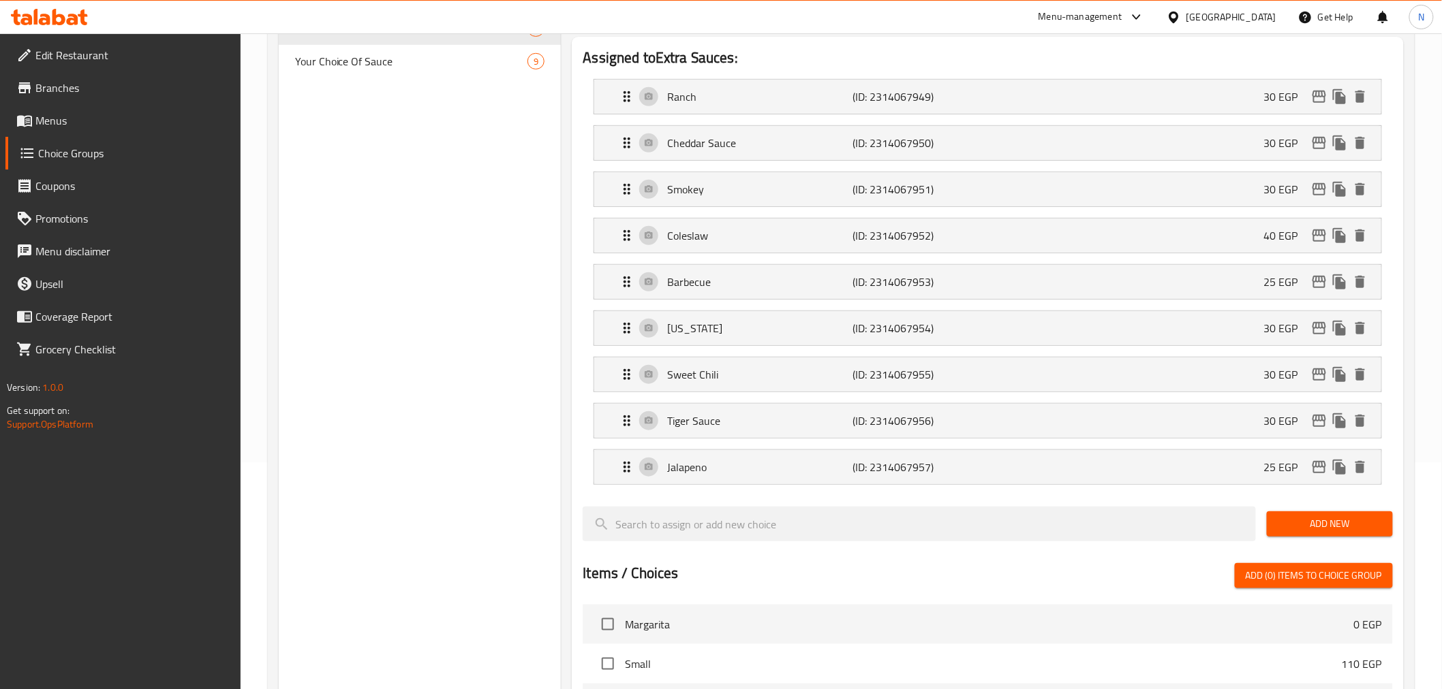
scroll to position [76, 0]
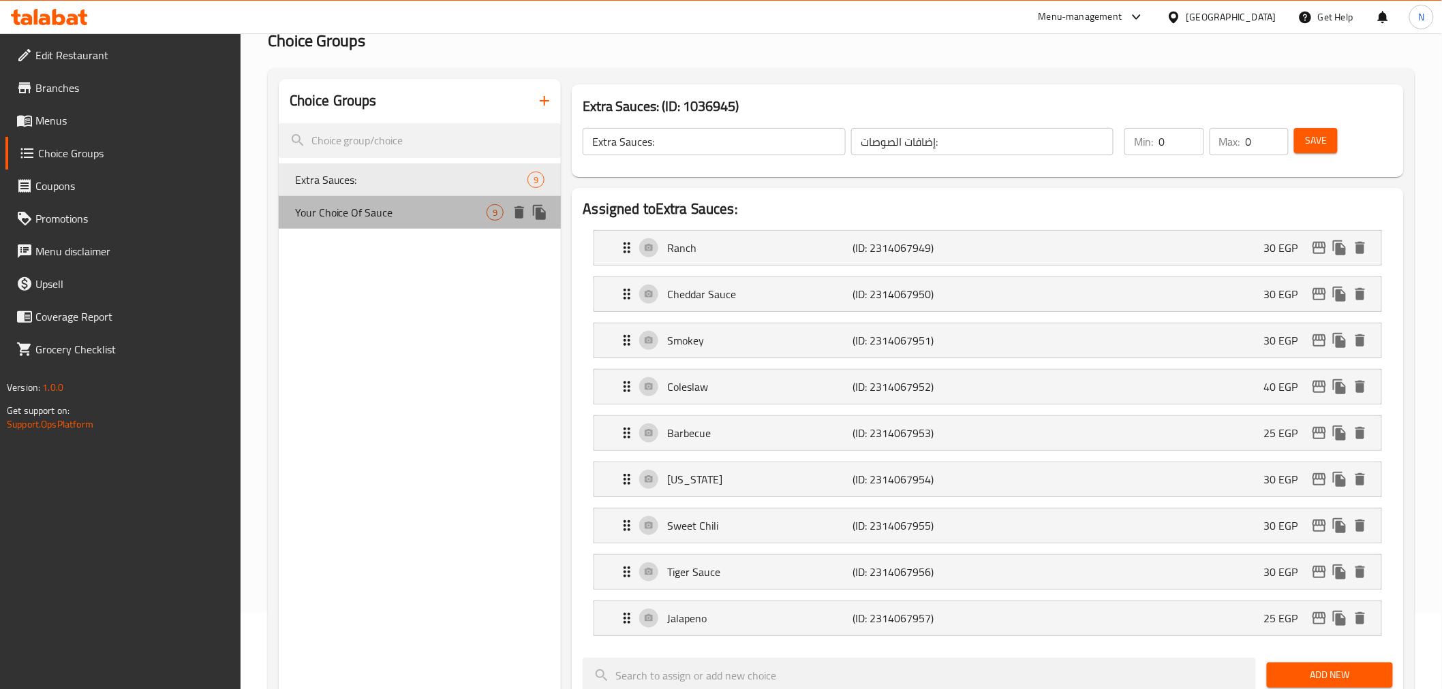
click at [370, 213] on span "Your Choice Of Sauce" at bounding box center [391, 212] width 192 height 16
type input "Your Choice Of Sauce"
type input "اختيارك من الصوصات"
type input "9"
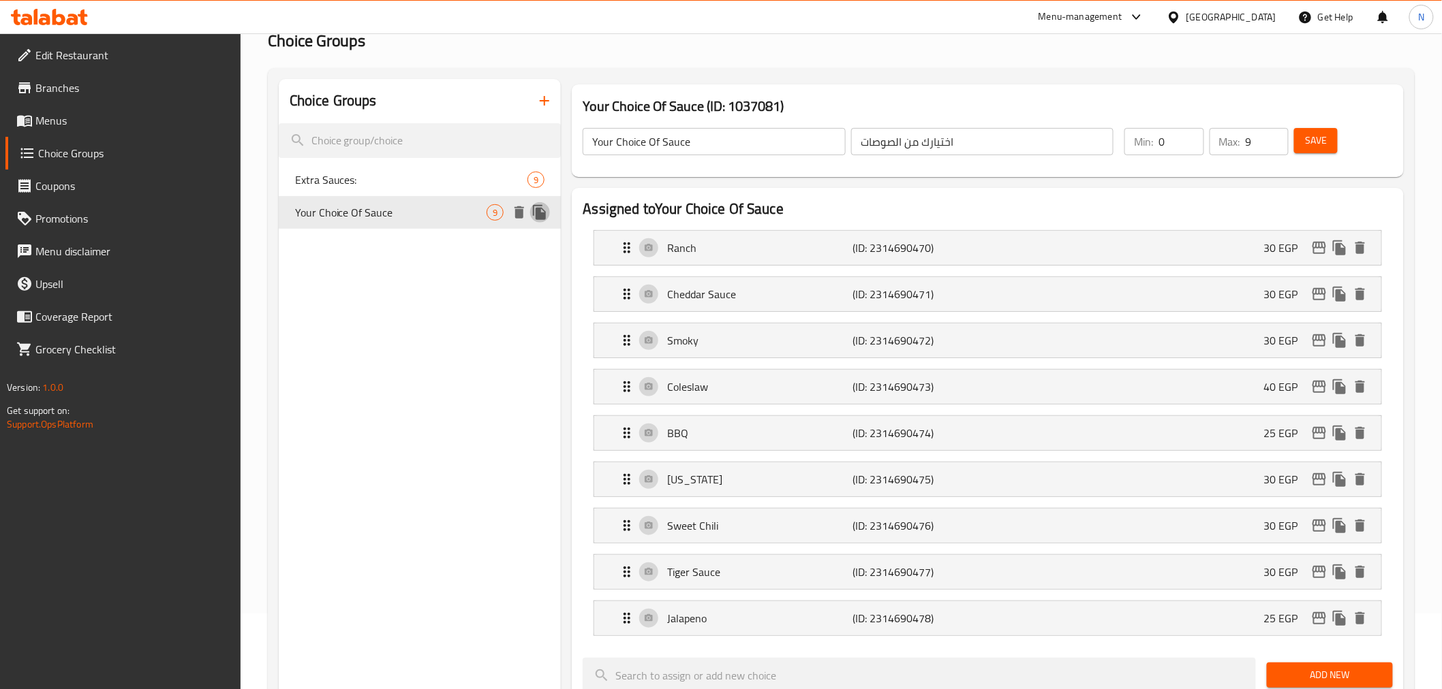
click at [539, 215] on icon "duplicate" at bounding box center [539, 212] width 13 height 15
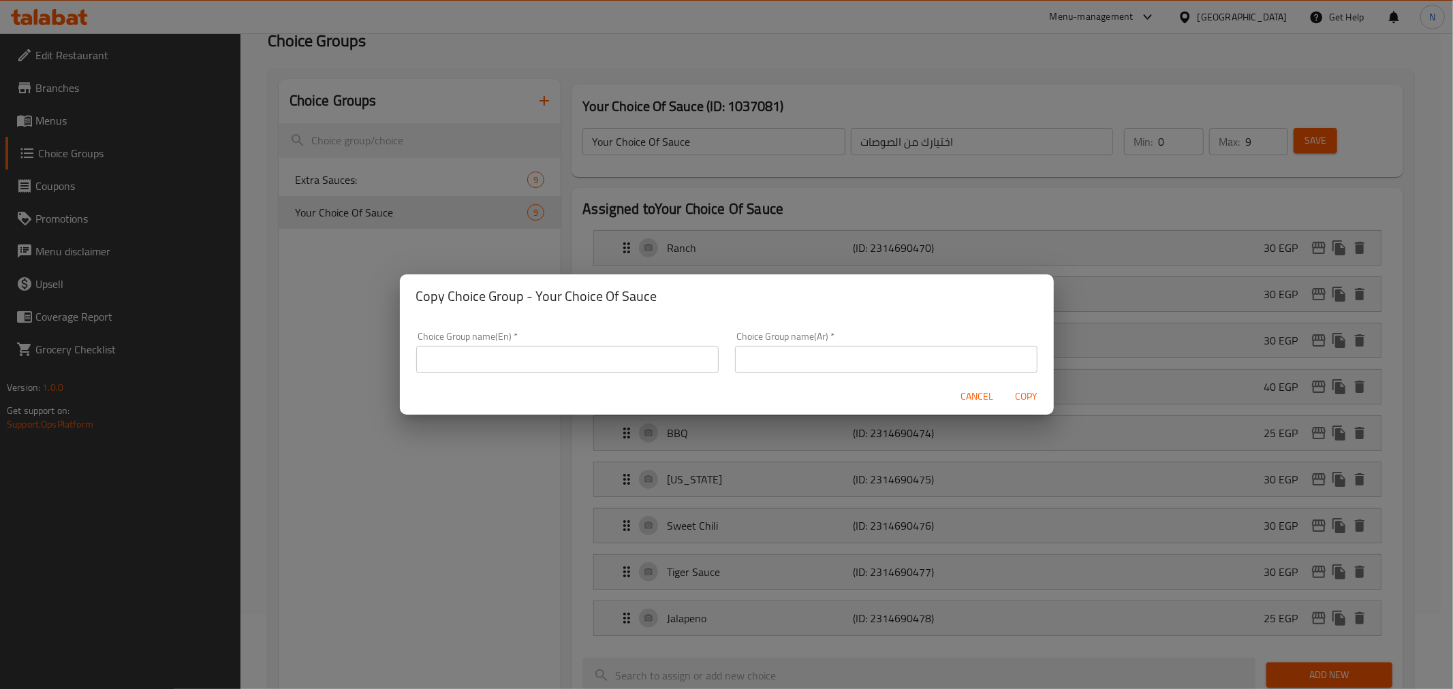
click at [974, 399] on span "Cancel" at bounding box center [977, 396] width 33 height 17
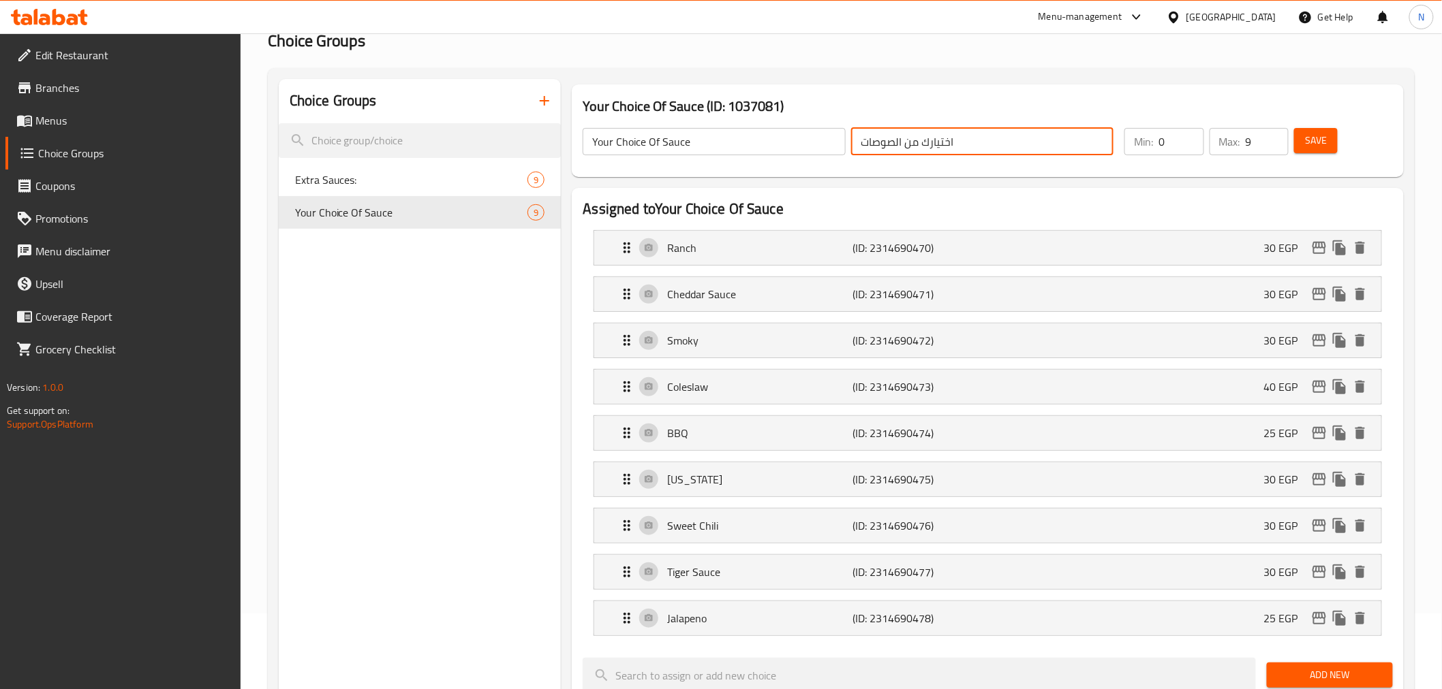
click at [881, 146] on input "اختيارك من الصوصات" at bounding box center [982, 141] width 262 height 27
type input "اختيارك من"
click at [669, 146] on input "Your Choice Of Sauce" at bounding box center [714, 141] width 262 height 27
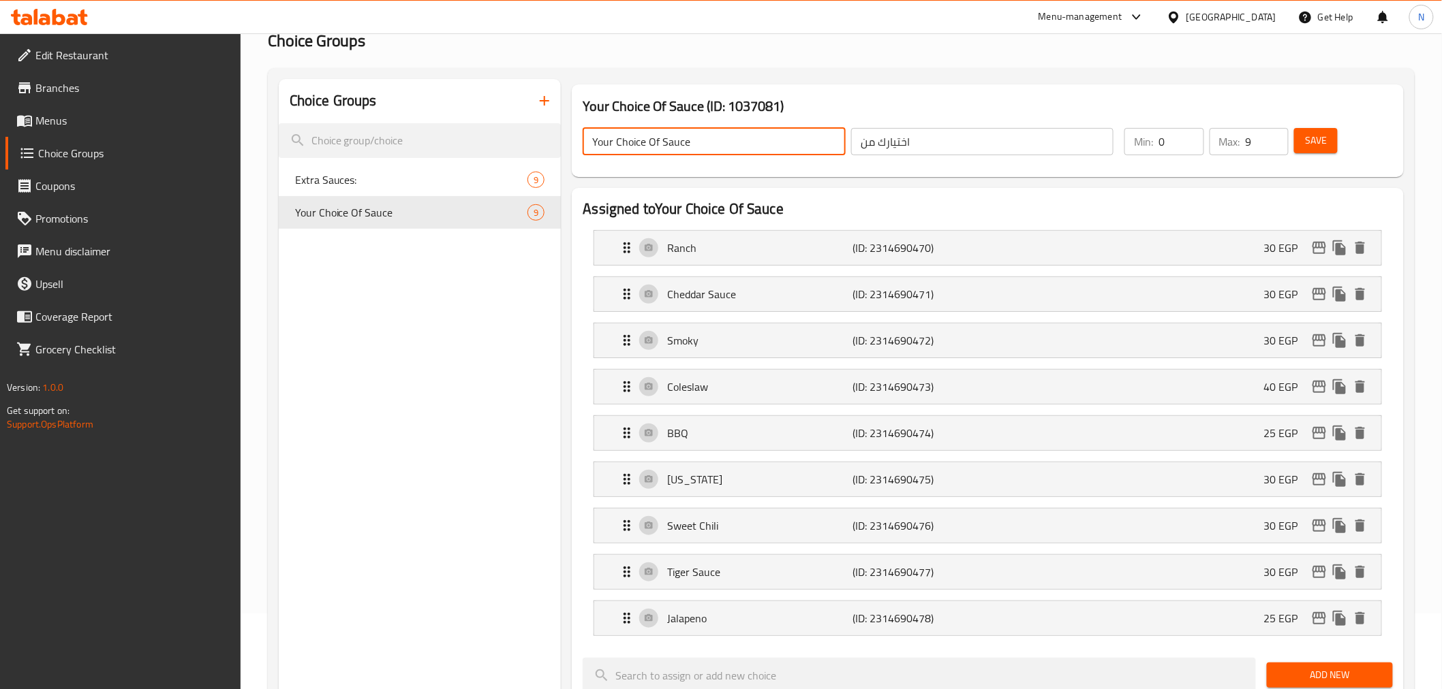
click at [669, 146] on input "Your Choice Of Sauce" at bounding box center [714, 141] width 262 height 27
type input "Your Choice Of"
click at [1331, 142] on button "Save" at bounding box center [1316, 140] width 44 height 25
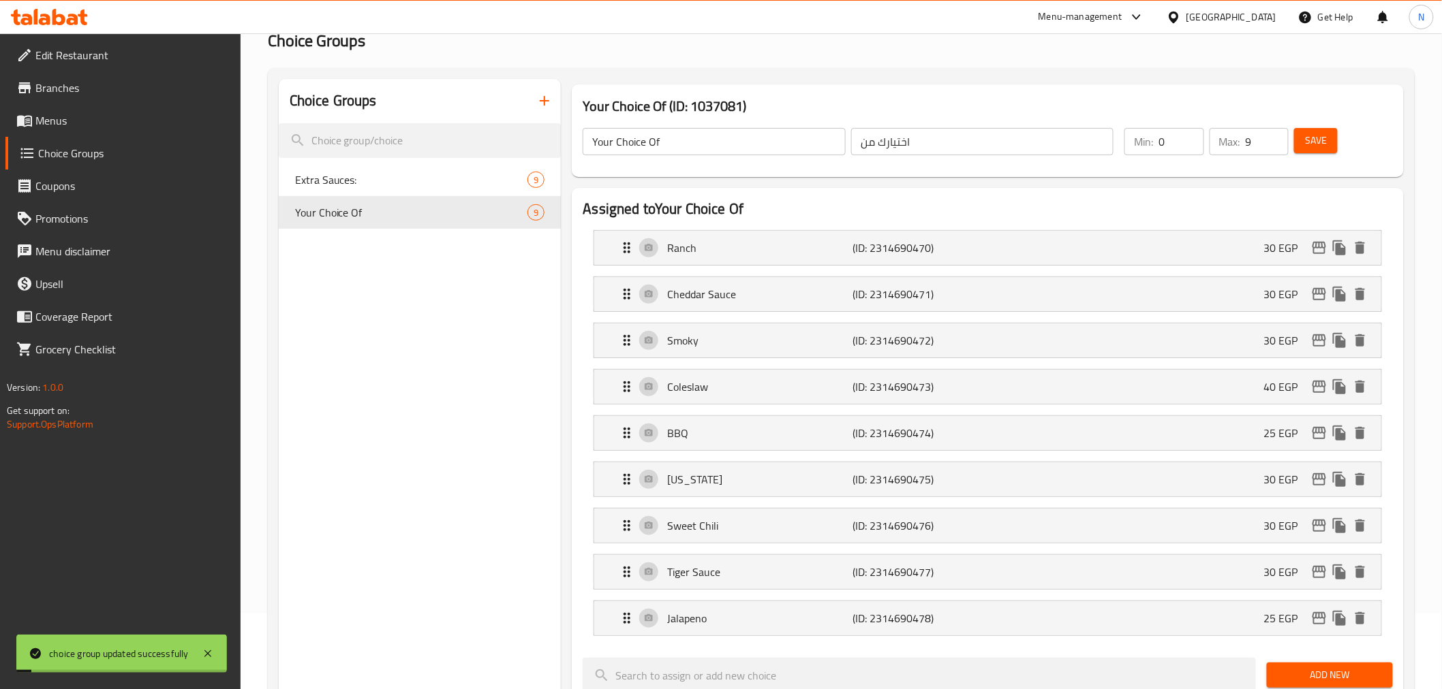
click at [634, 146] on input "Your Choice Of" at bounding box center [714, 141] width 262 height 27
click at [352, 365] on div "Choice Groups Extra Sauces: 9 Your Choice Of 9" at bounding box center [420, 677] width 283 height 1197
click at [773, 251] on p "Ranch" at bounding box center [759, 248] width 185 height 16
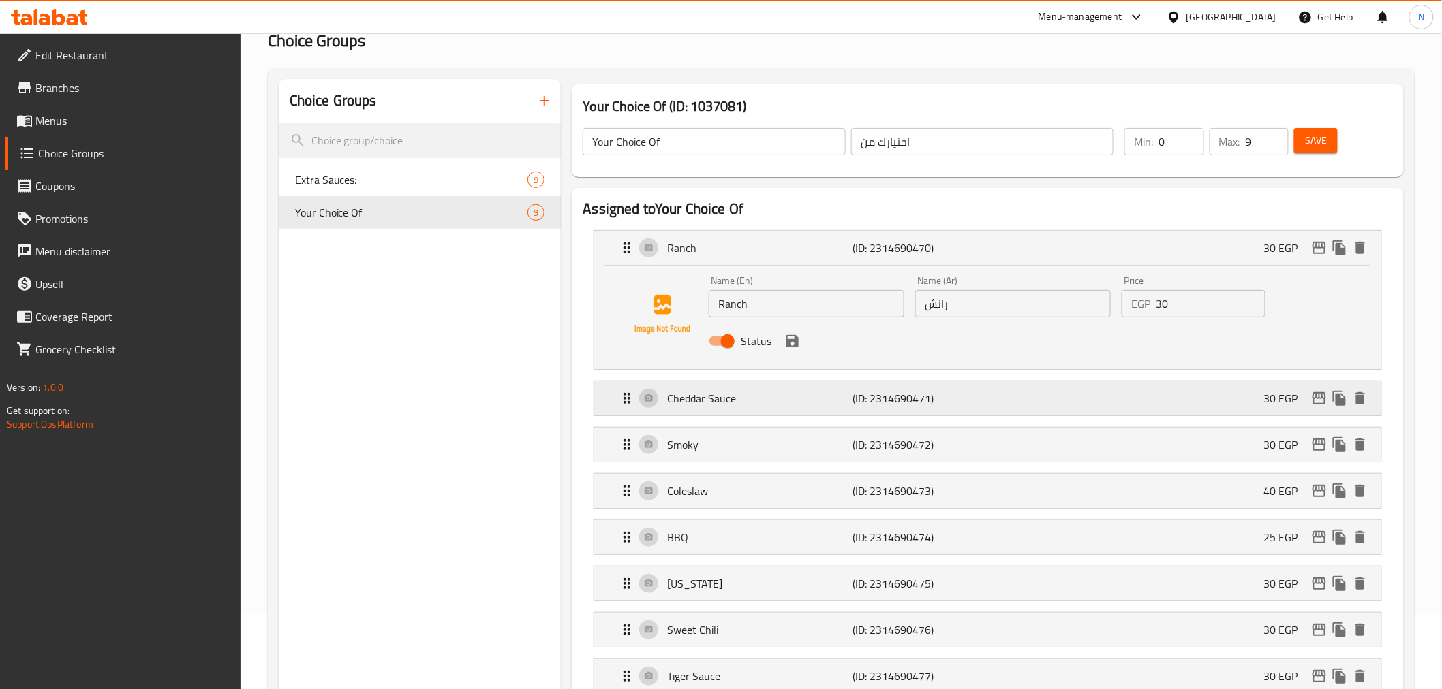
click at [774, 407] on div "Cheddar Sauce (ID: 2314690471) 30 EGP" at bounding box center [991, 399] width 745 height 34
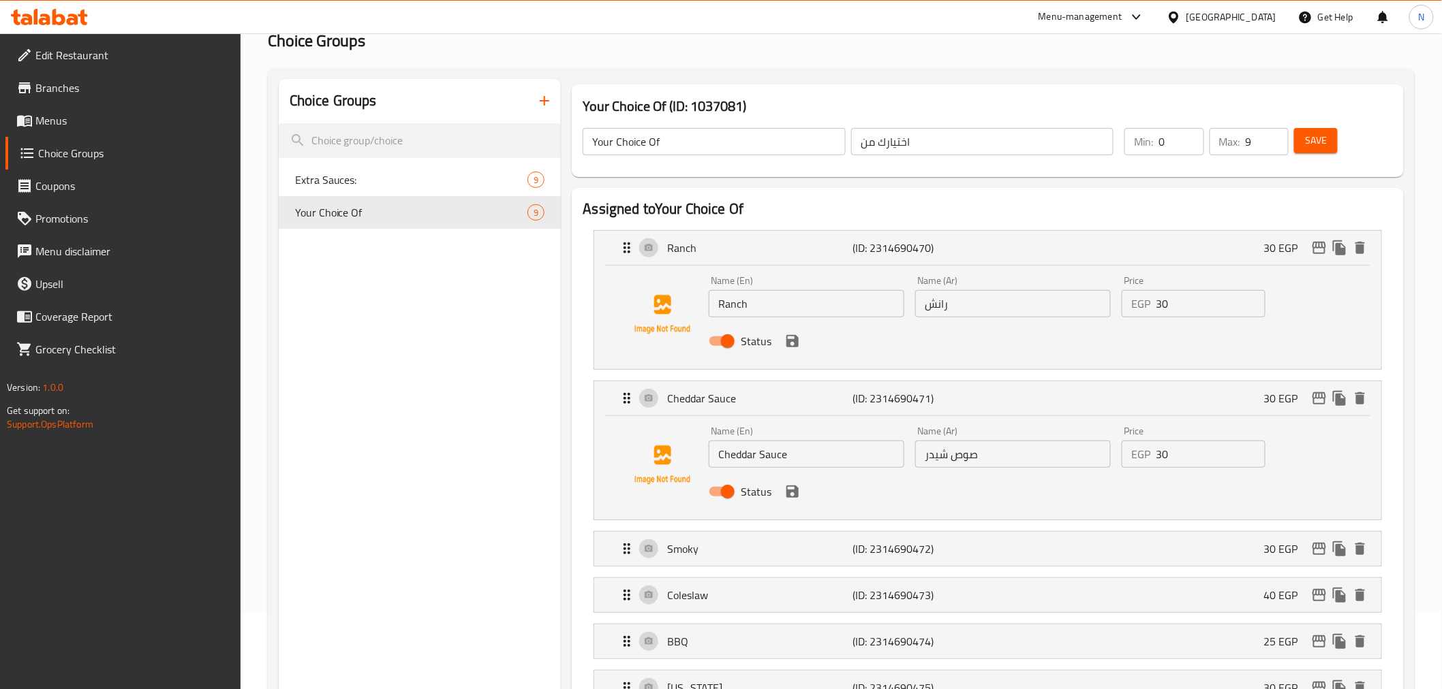
click at [777, 441] on input "Cheddar Sauce" at bounding box center [807, 454] width 196 height 27
click at [802, 310] on input "Ranch" at bounding box center [807, 303] width 196 height 27
paste input "Sauce"
type input "Ranch Sauce"
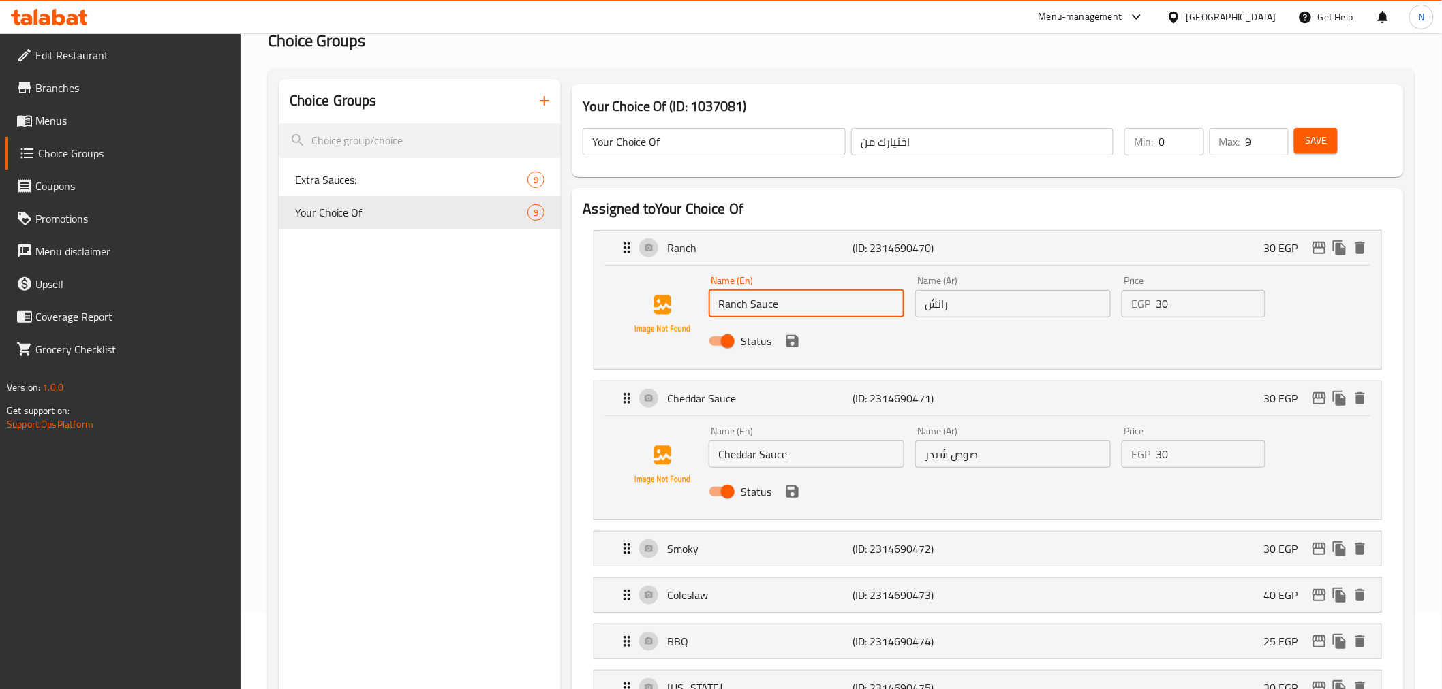
click at [985, 450] on input "صوص شيدر" at bounding box center [1013, 454] width 196 height 27
click at [969, 456] on input "صوص شيدر" at bounding box center [1013, 454] width 196 height 27
click at [921, 304] on input "رانش" at bounding box center [1013, 303] width 196 height 27
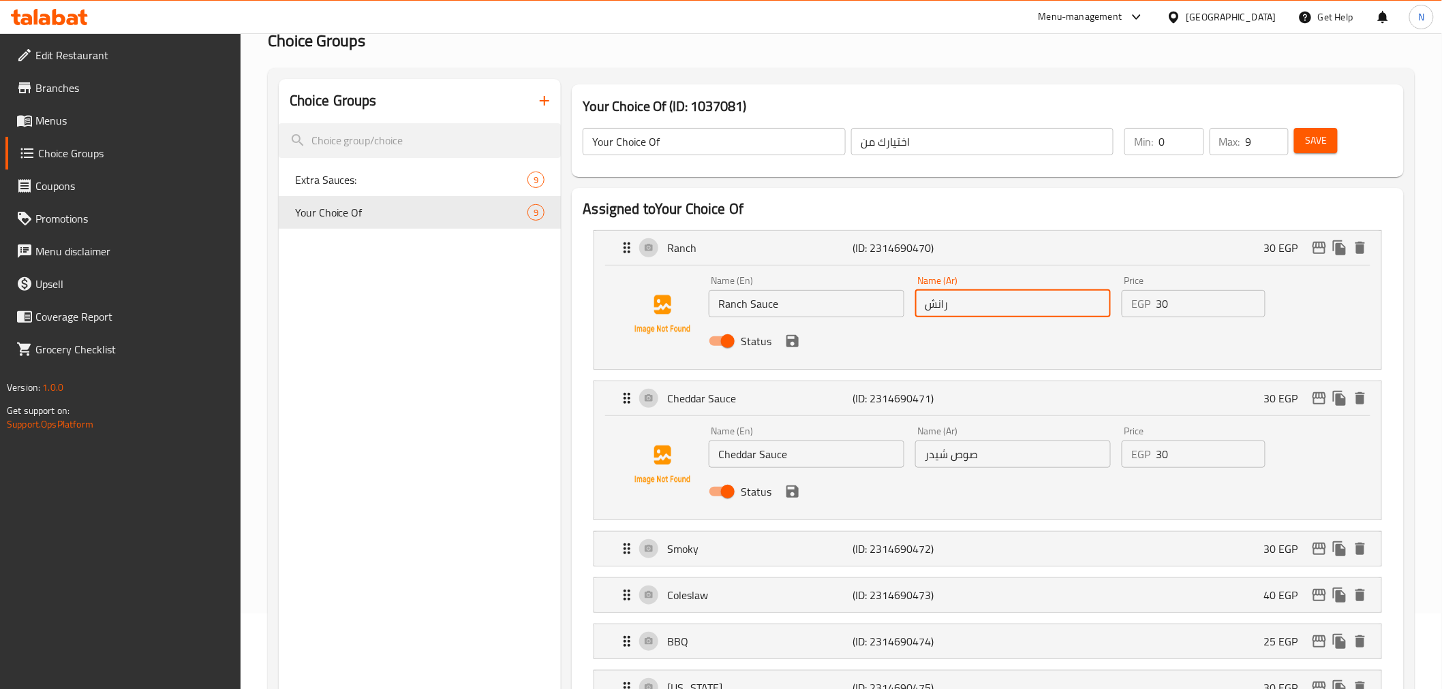
paste input "صوص"
click at [827, 547] on p "Smoky" at bounding box center [759, 549] width 185 height 16
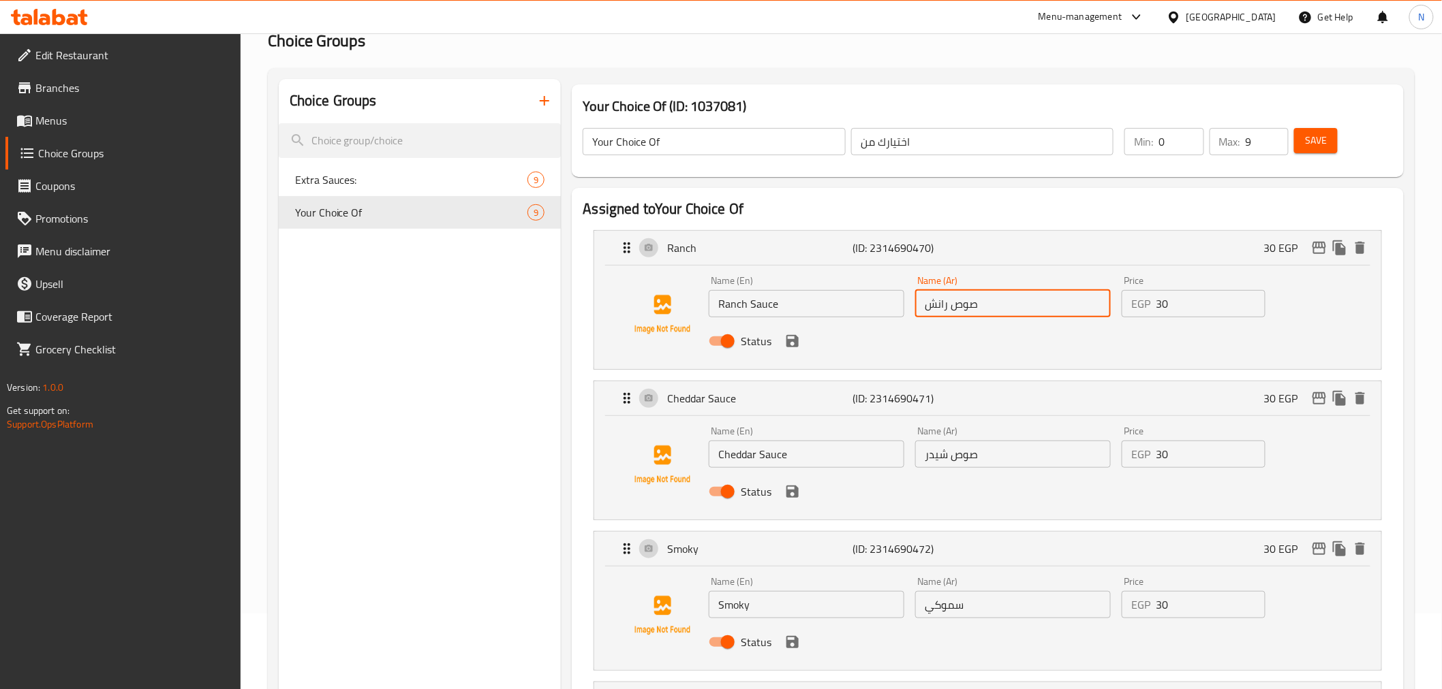
type input "صوص رانش"
click at [927, 610] on input "سموكي" at bounding box center [1013, 604] width 196 height 27
paste input "صوص"
type input "صوص سموكي"
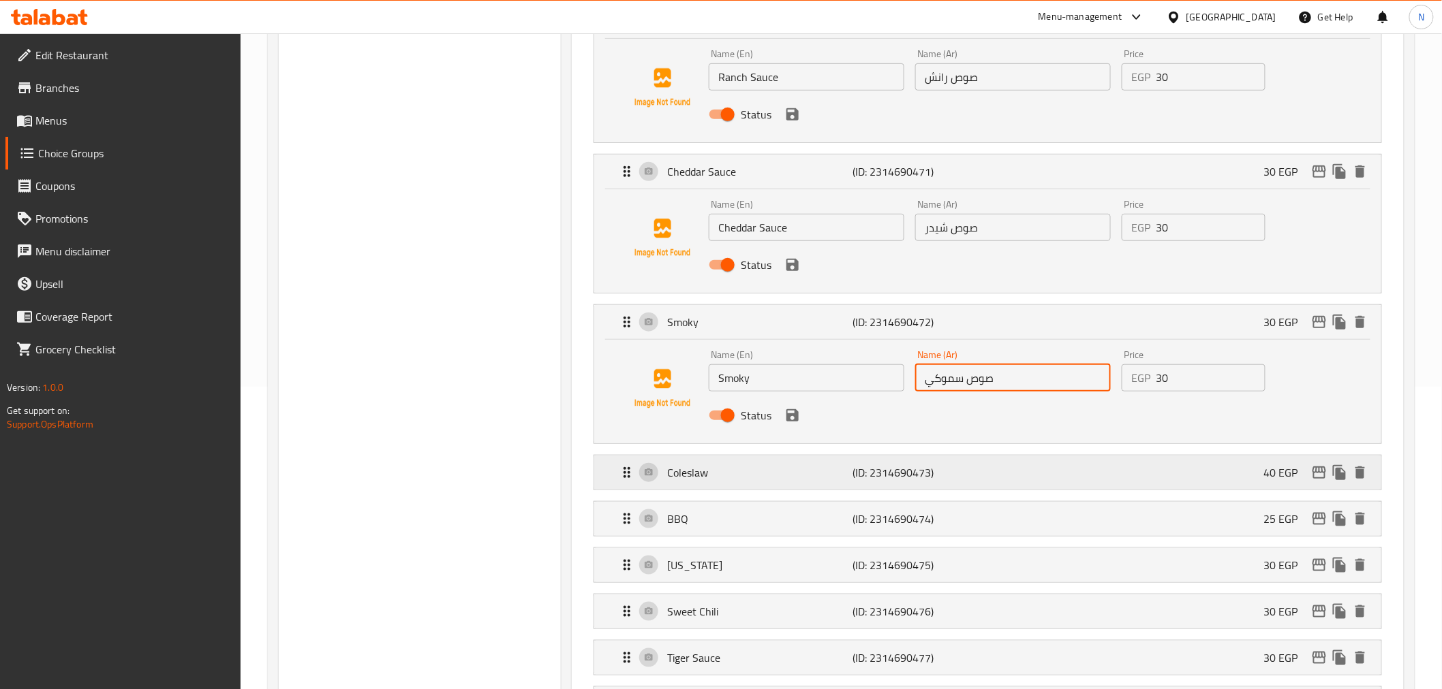
scroll to position [303, 0]
click at [967, 474] on p "(ID: 2314690473)" at bounding box center [915, 473] width 124 height 16
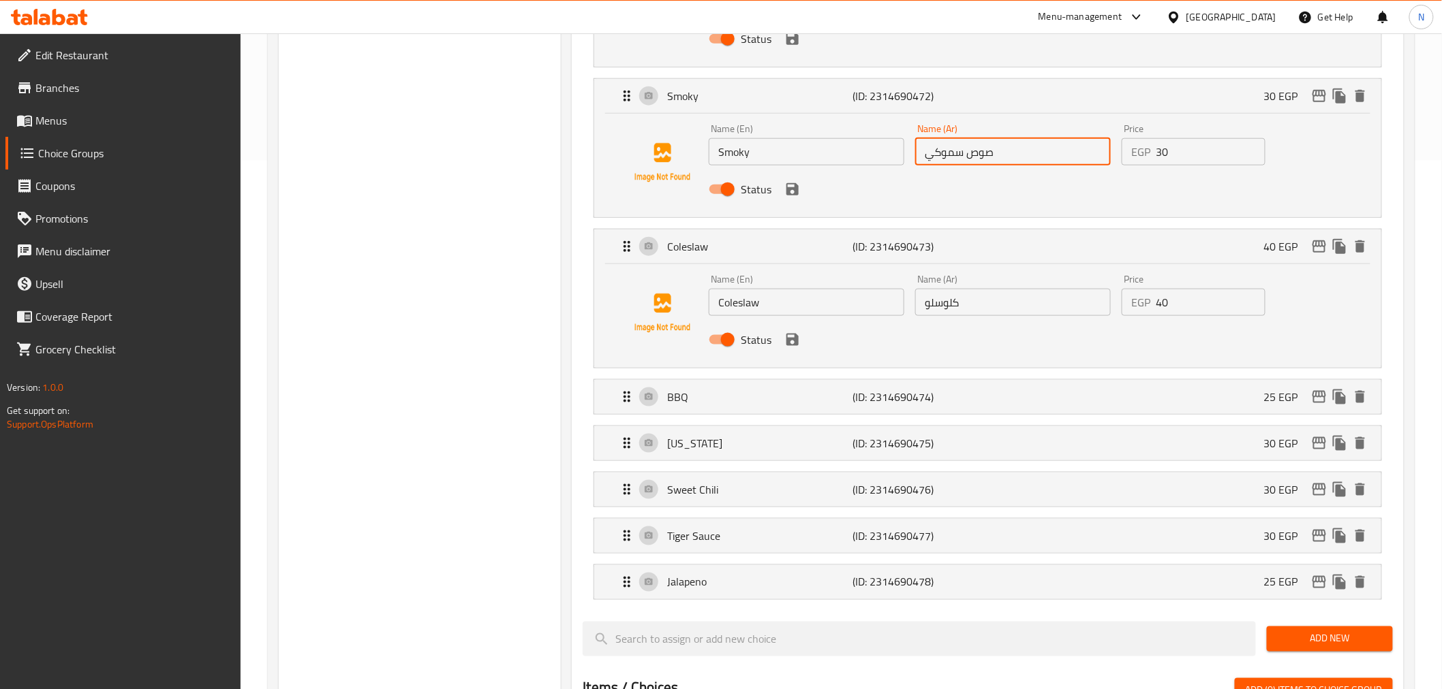
scroll to position [529, 0]
click at [942, 390] on p "(ID: 2314690474)" at bounding box center [915, 396] width 124 height 16
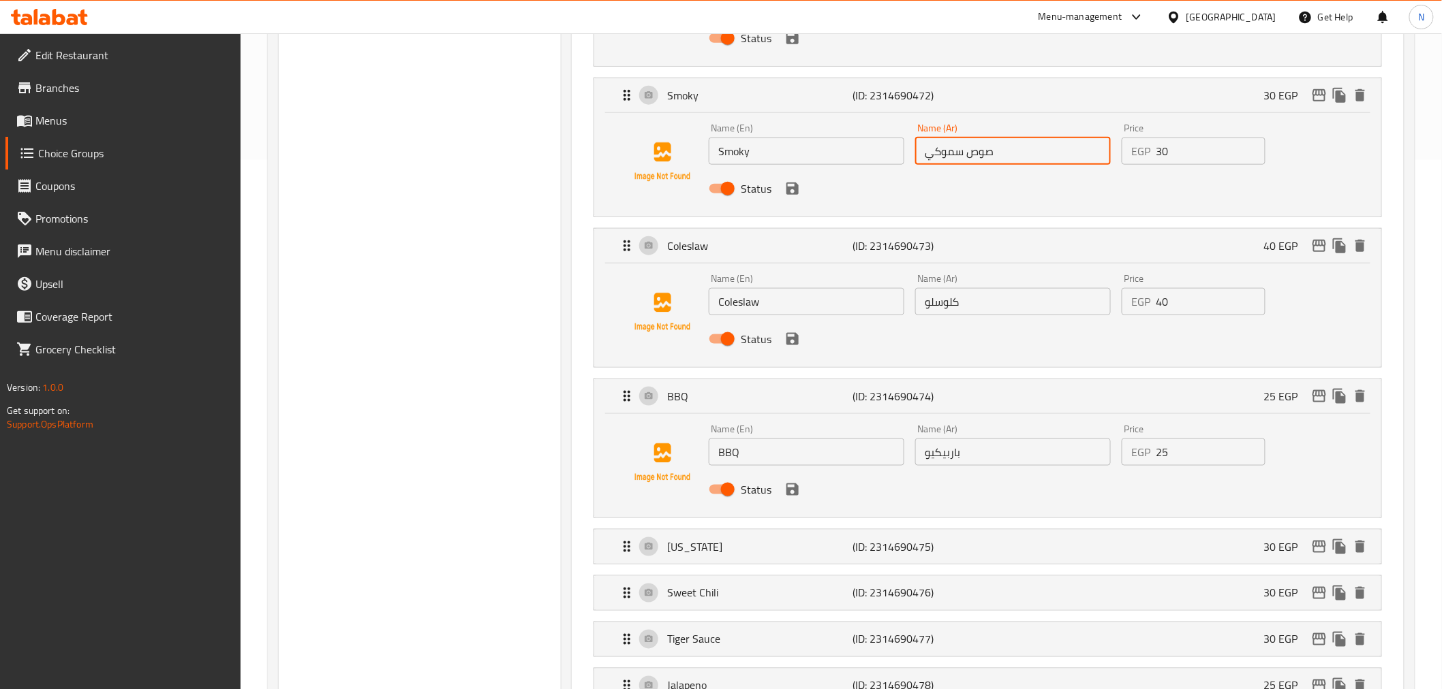
type input "صوص سموكي"
click at [925, 454] on input "باربيكيو" at bounding box center [1013, 452] width 196 height 27
paste input "صوص"
click at [920, 549] on p "(ID: 2314690475)" at bounding box center [915, 547] width 124 height 16
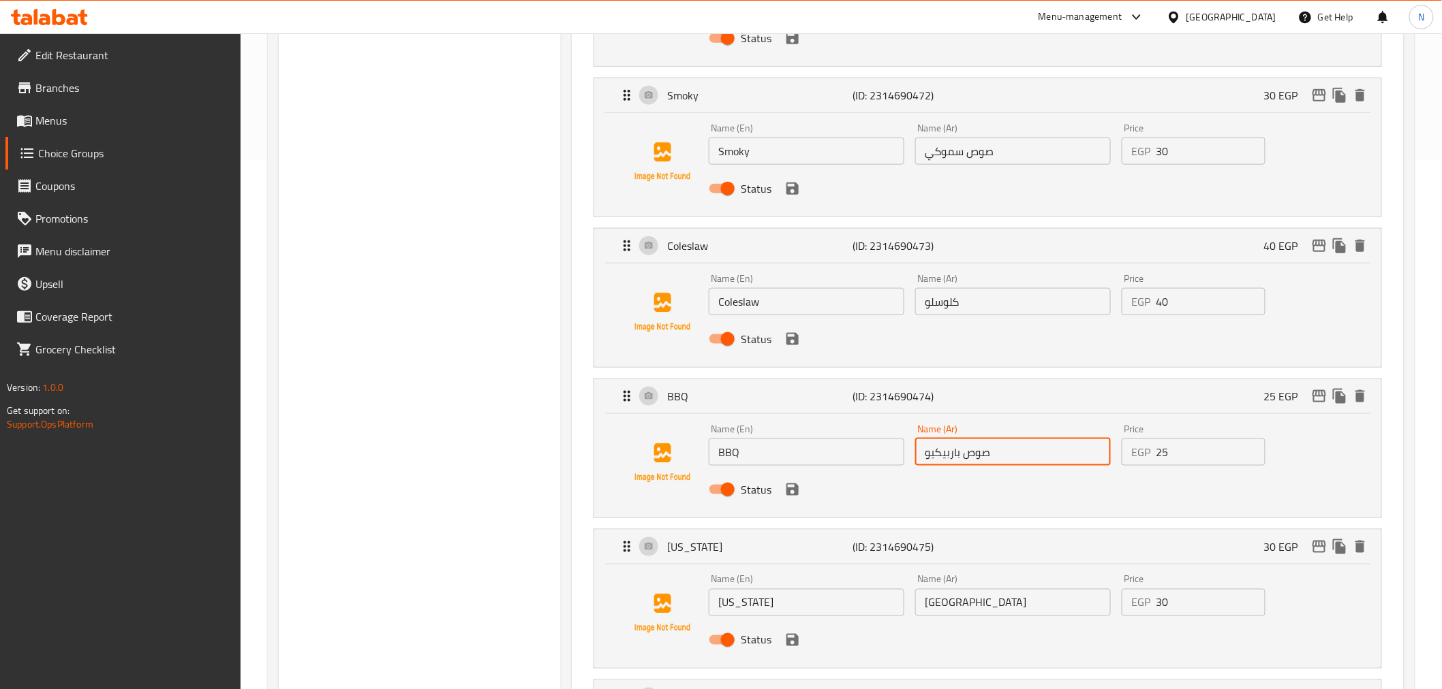
type input "صوص باربيكيو"
click at [924, 603] on input "[GEOGRAPHIC_DATA]" at bounding box center [1013, 602] width 196 height 27
paste input "صوص"
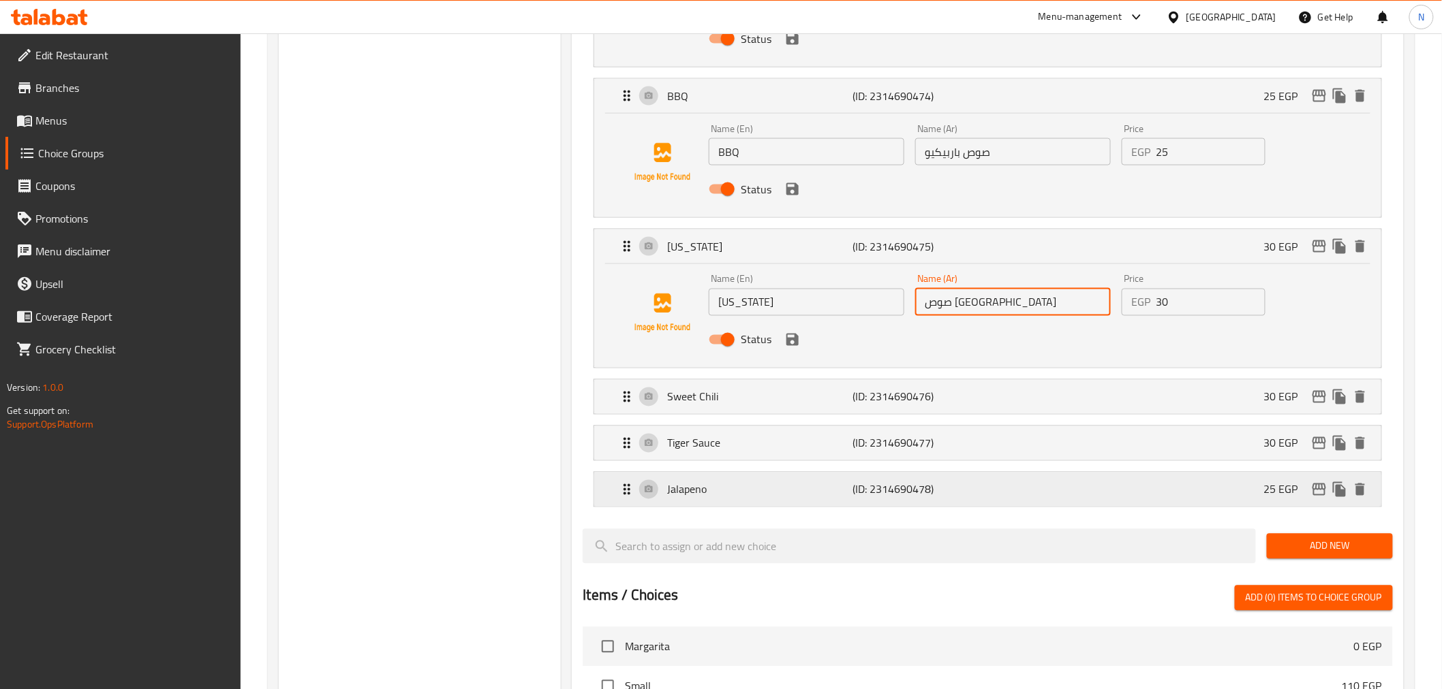
scroll to position [833, 0]
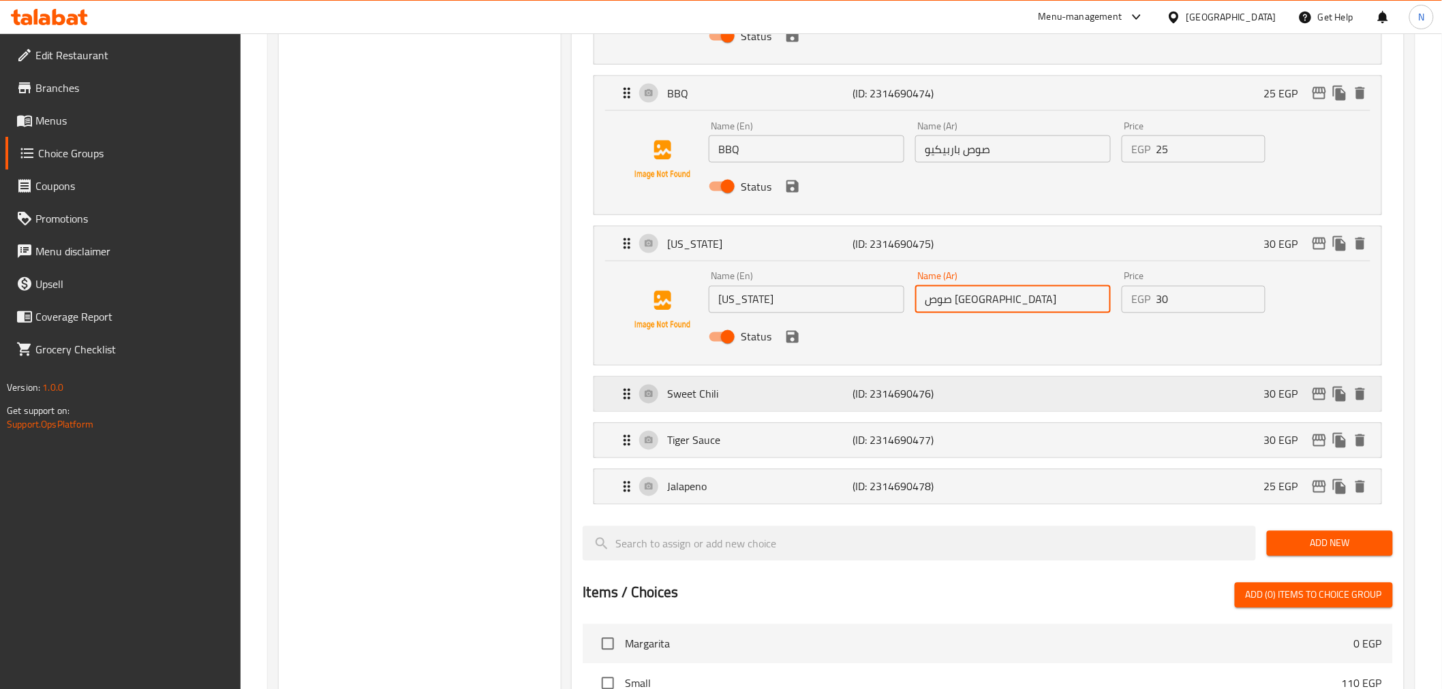
click at [893, 399] on p "(ID: 2314690476)" at bounding box center [915, 394] width 124 height 16
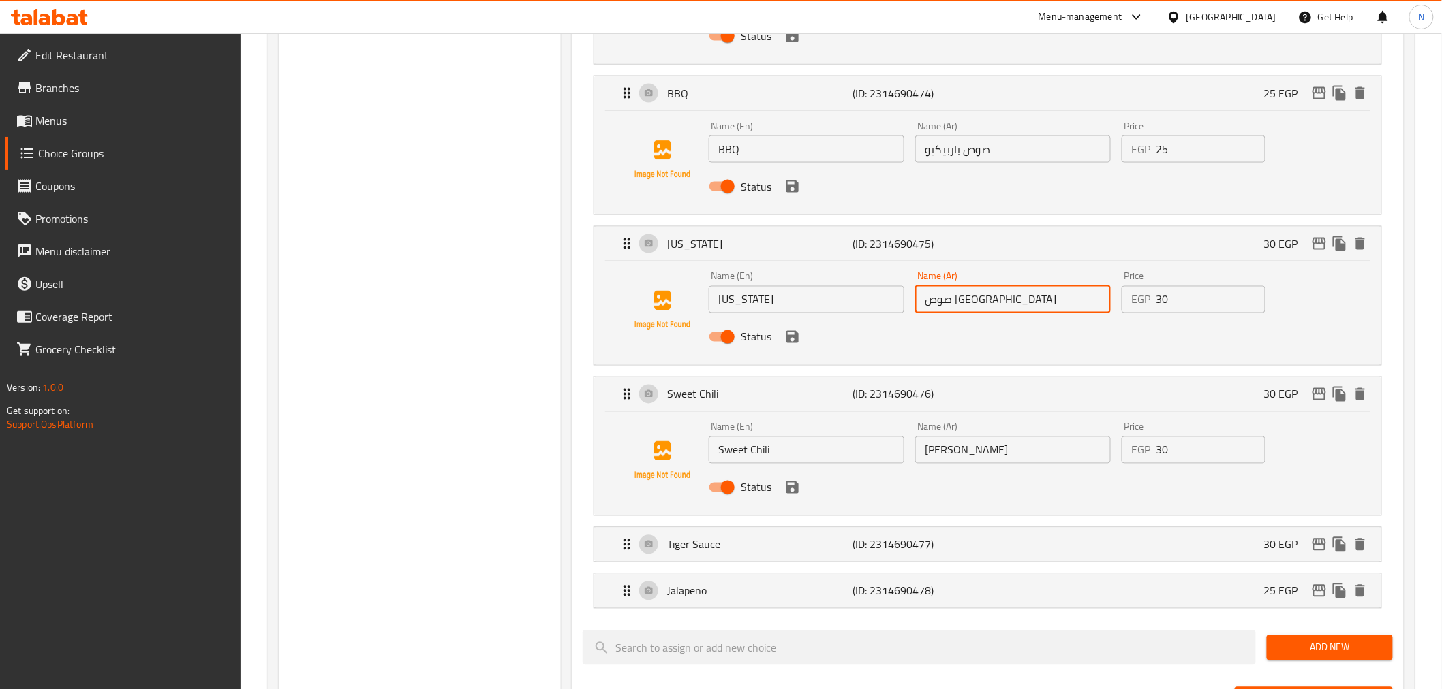
type input "صوص تكساس"
click at [927, 451] on input "[PERSON_NAME]" at bounding box center [1013, 450] width 196 height 27
paste input "صوص"
click at [925, 598] on p "(ID: 2314690478)" at bounding box center [915, 591] width 124 height 16
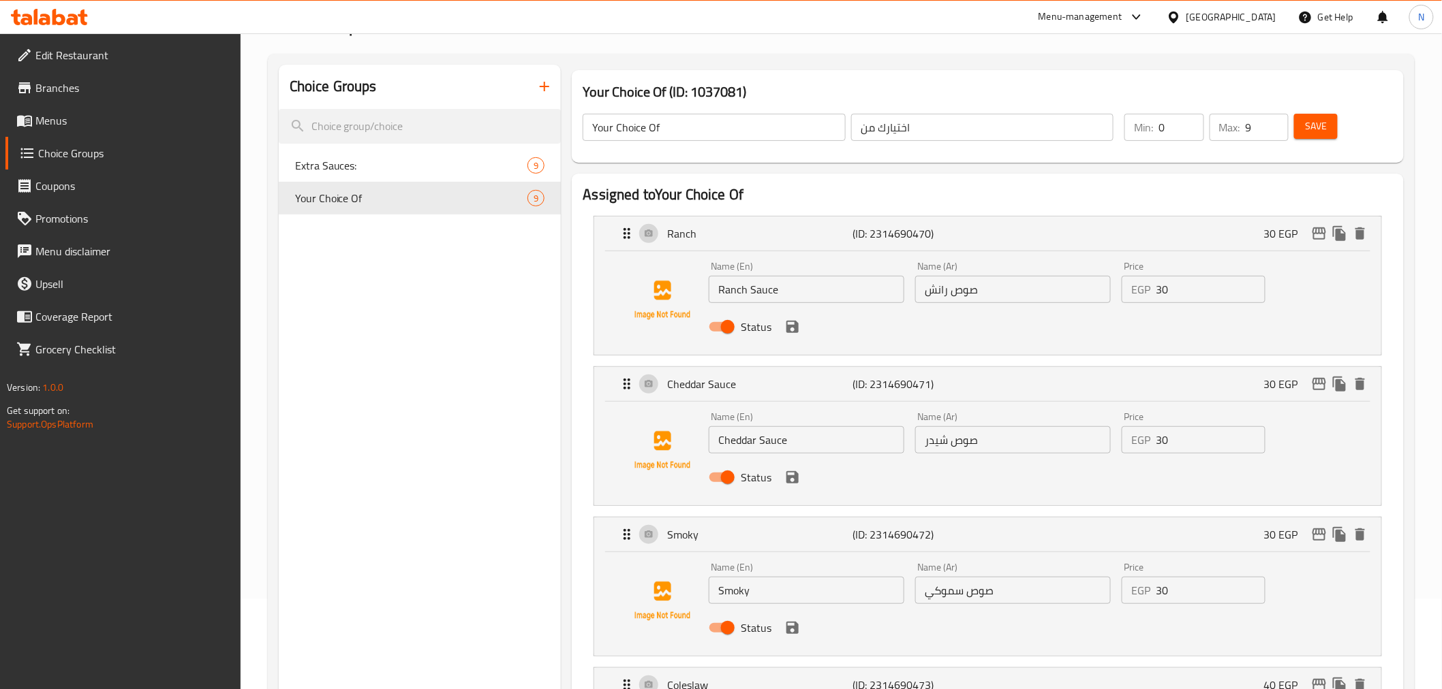
scroll to position [76, 0]
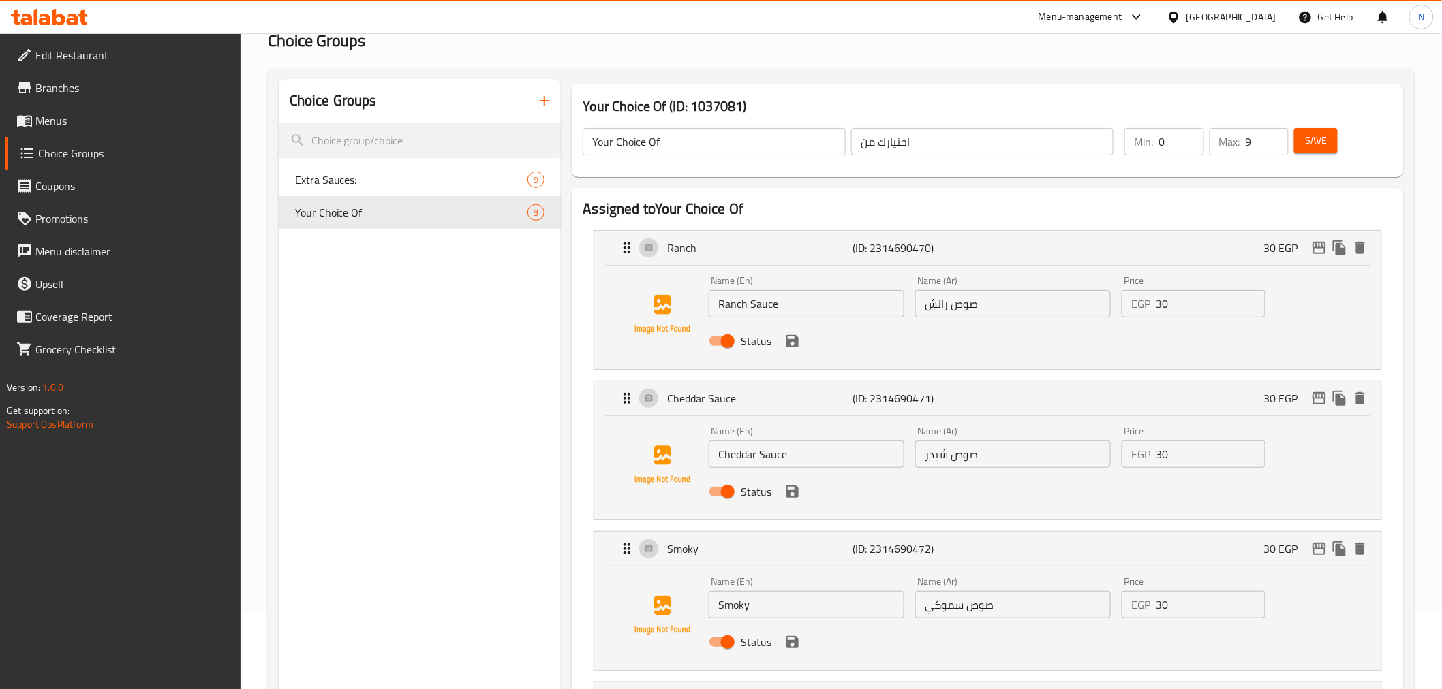
type input "صوص سويت شيلي"
click at [767, 304] on input "Ranch Sauce" at bounding box center [807, 303] width 196 height 27
drag, startPoint x: 767, startPoint y: 304, endPoint x: 777, endPoint y: 319, distance: 18.1
click at [767, 304] on input "Ranch Sauce" at bounding box center [807, 303] width 196 height 27
click at [813, 464] on input "Cheddar Sauce" at bounding box center [807, 454] width 196 height 27
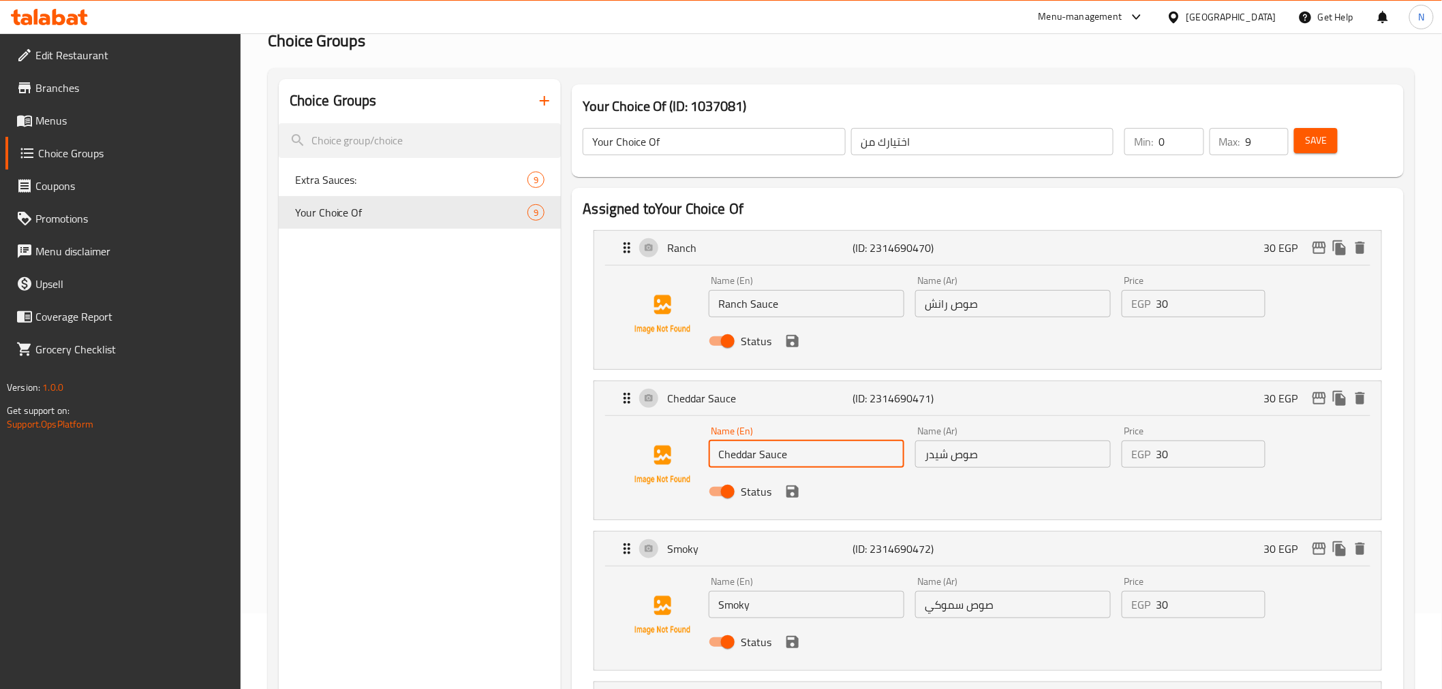
click at [773, 621] on div "Name (En) Smoky Name (En)" at bounding box center [806, 598] width 206 height 52
click at [772, 621] on div "Name (En) Smoky Name (En)" at bounding box center [806, 598] width 206 height 52
click at [781, 607] on input "Smoky" at bounding box center [807, 604] width 196 height 27
click at [807, 604] on input "Smoky" at bounding box center [807, 604] width 196 height 27
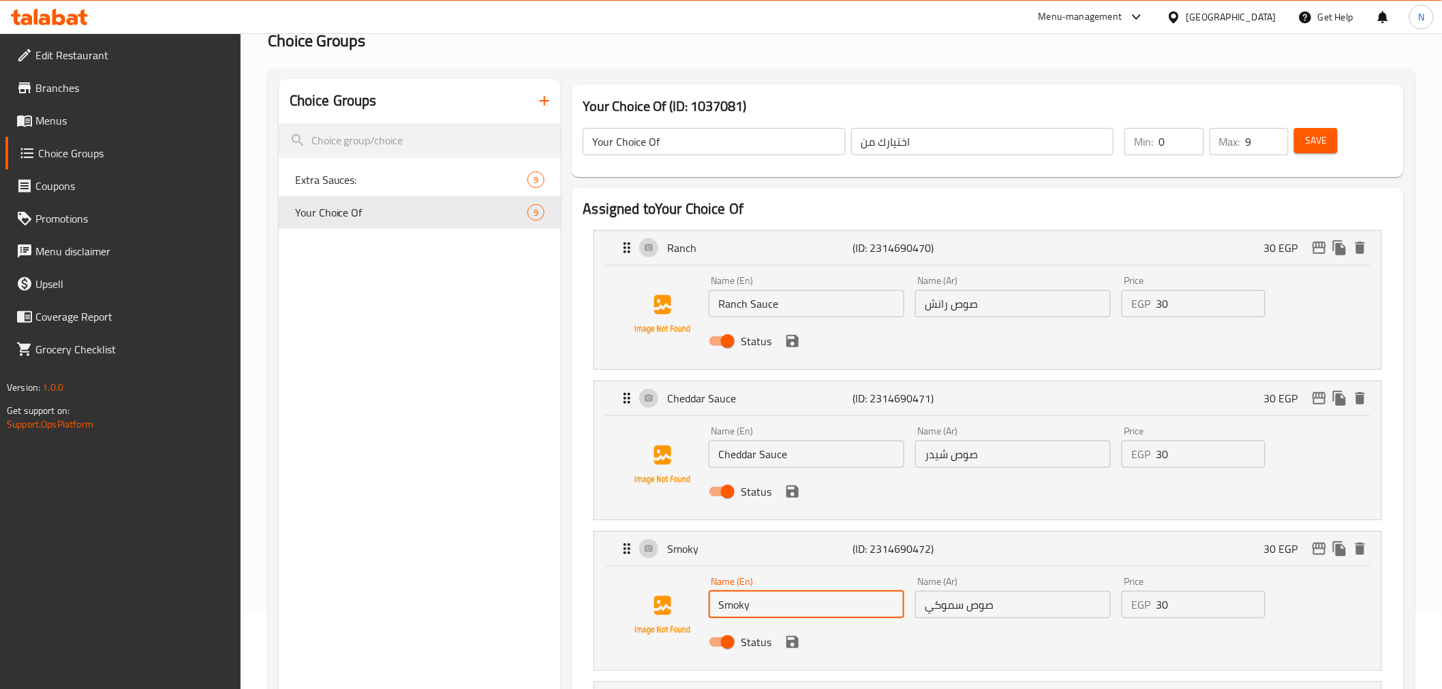
paste input "Sauce"
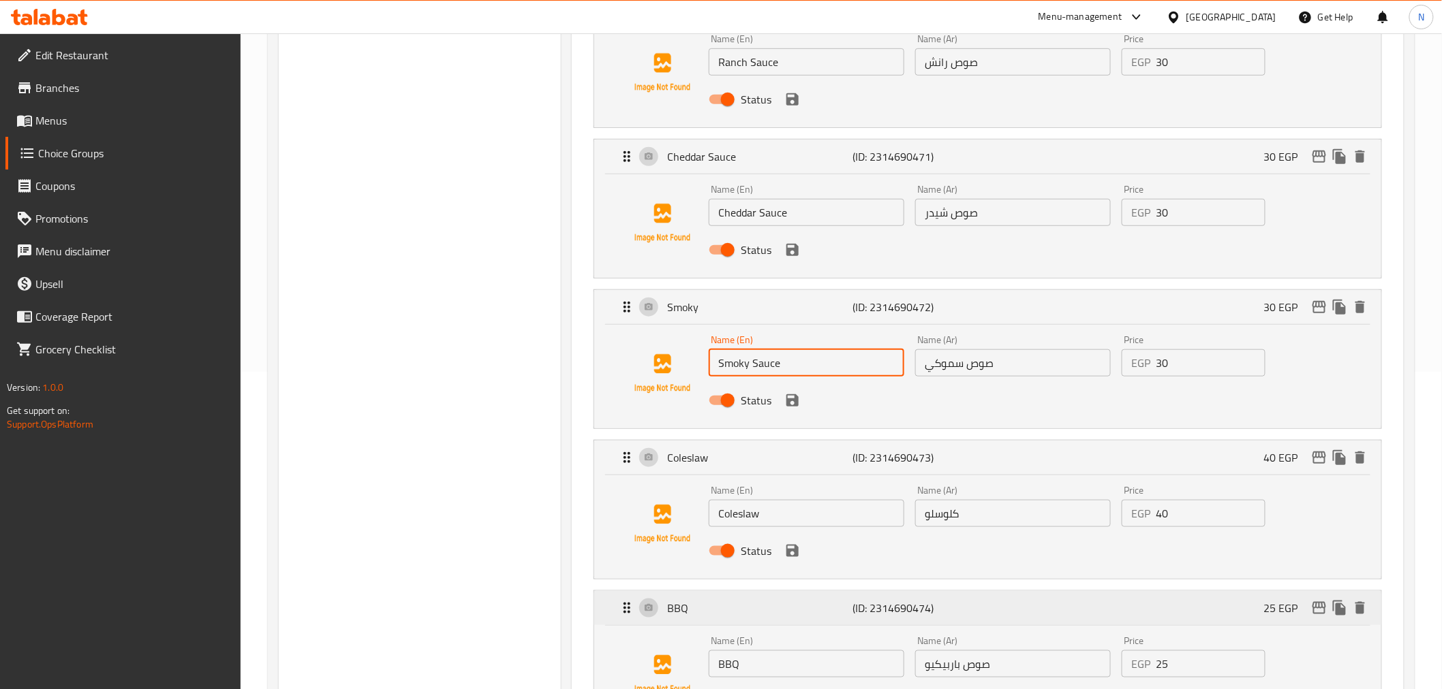
scroll to position [378, 0]
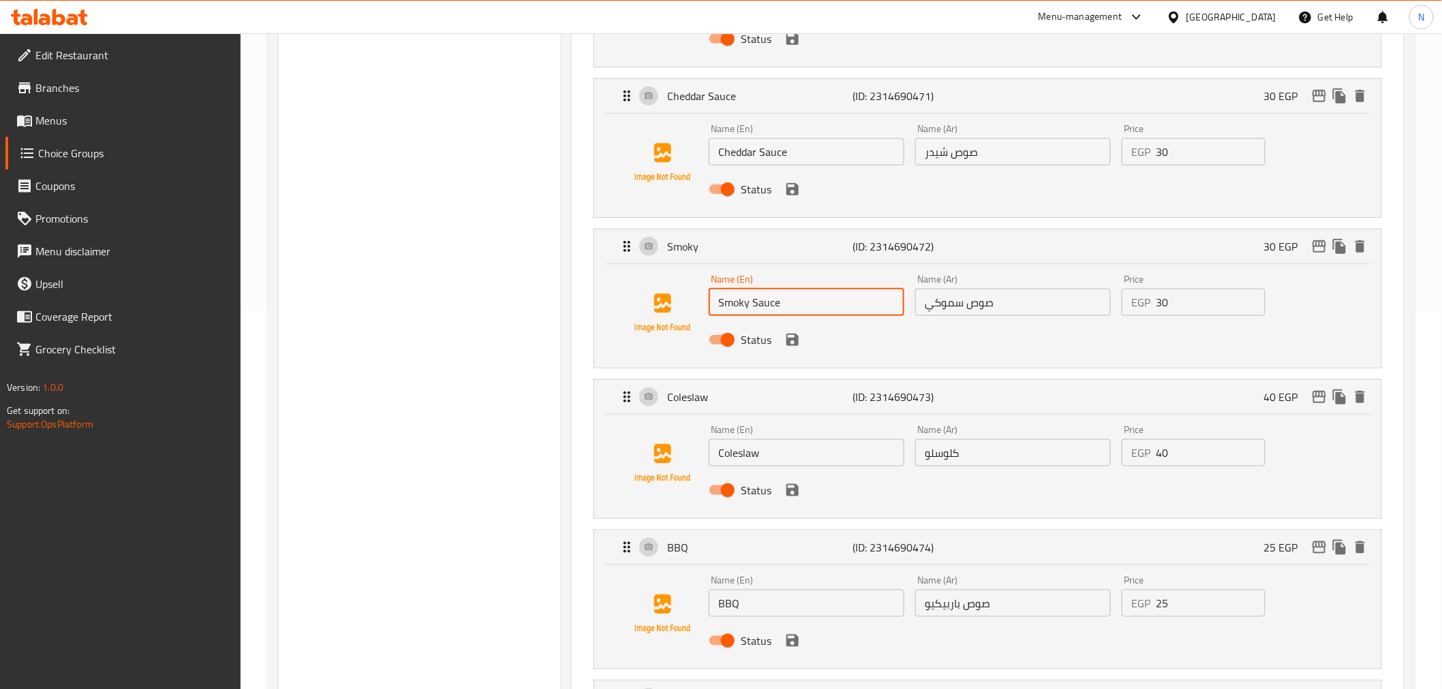
type input "Smoky Sauce"
click at [803, 445] on input "Coleslaw" at bounding box center [807, 452] width 196 height 27
click at [773, 604] on input "BBQ" at bounding box center [807, 603] width 196 height 27
paste input "Sauce"
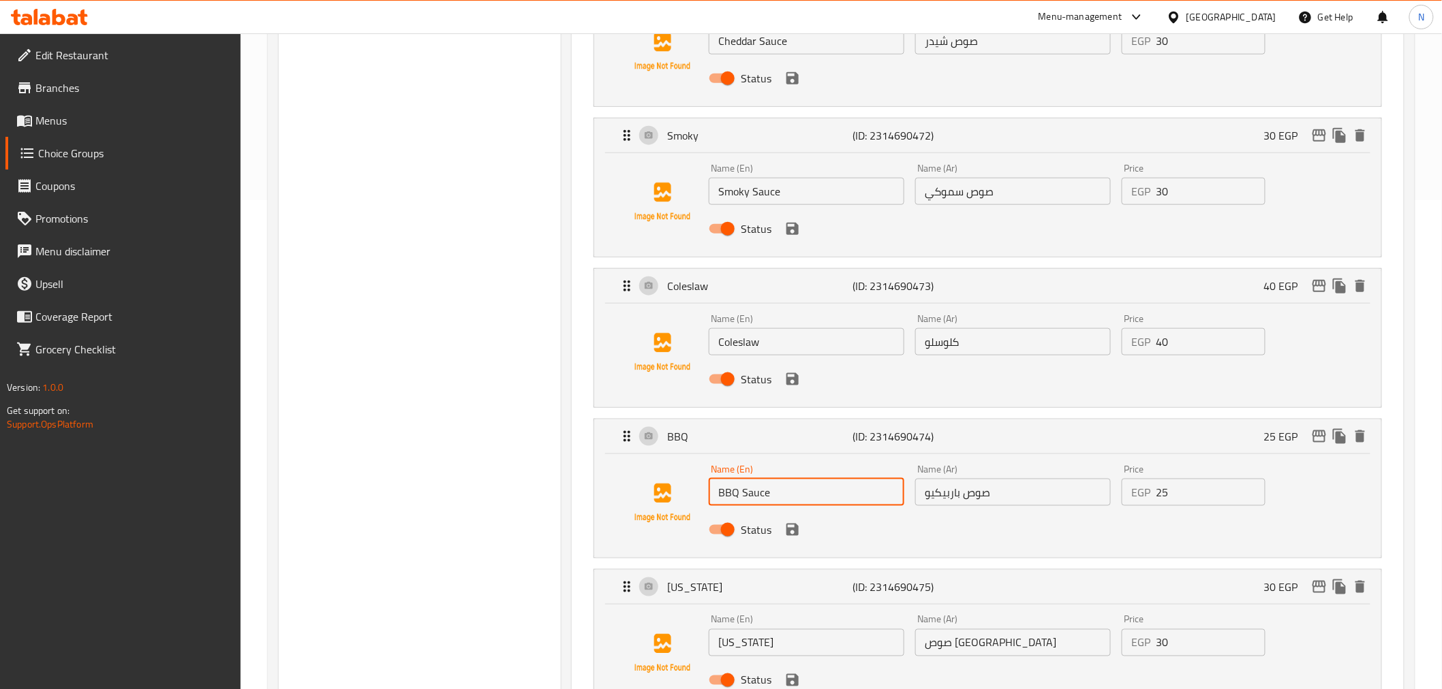
scroll to position [757, 0]
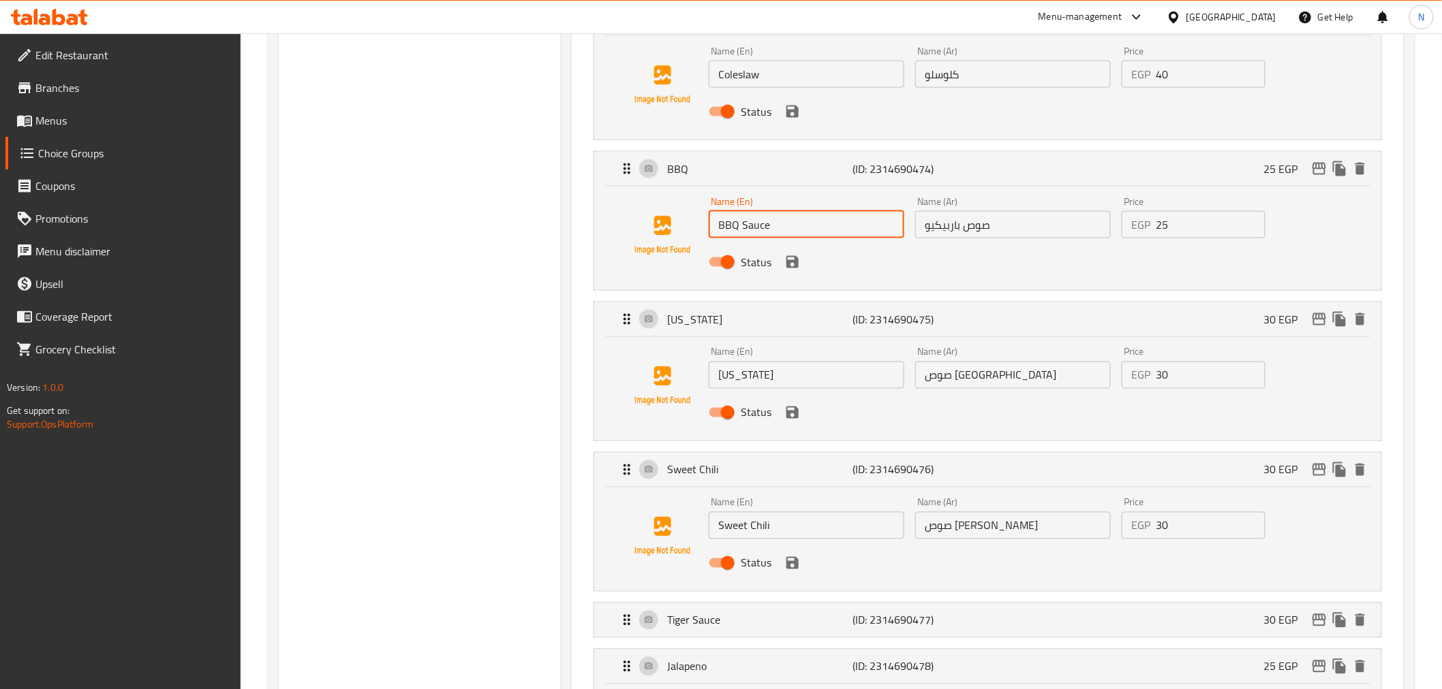
type input "BBQ Sauce"
click at [781, 382] on input "[US_STATE]" at bounding box center [807, 375] width 196 height 27
paste input "Sauce"
type input "Texas Sauce"
click at [804, 527] on input "Sweet Chili" at bounding box center [807, 525] width 196 height 27
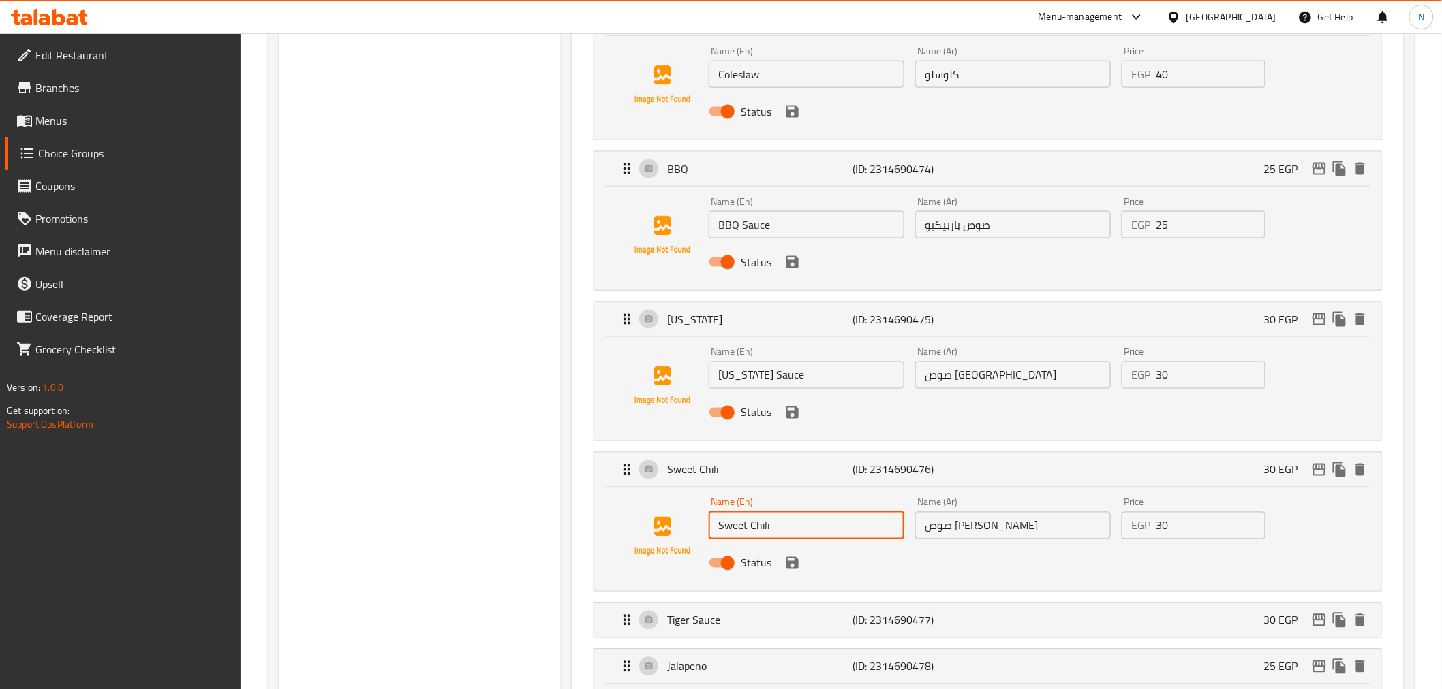
paste input "Sauce"
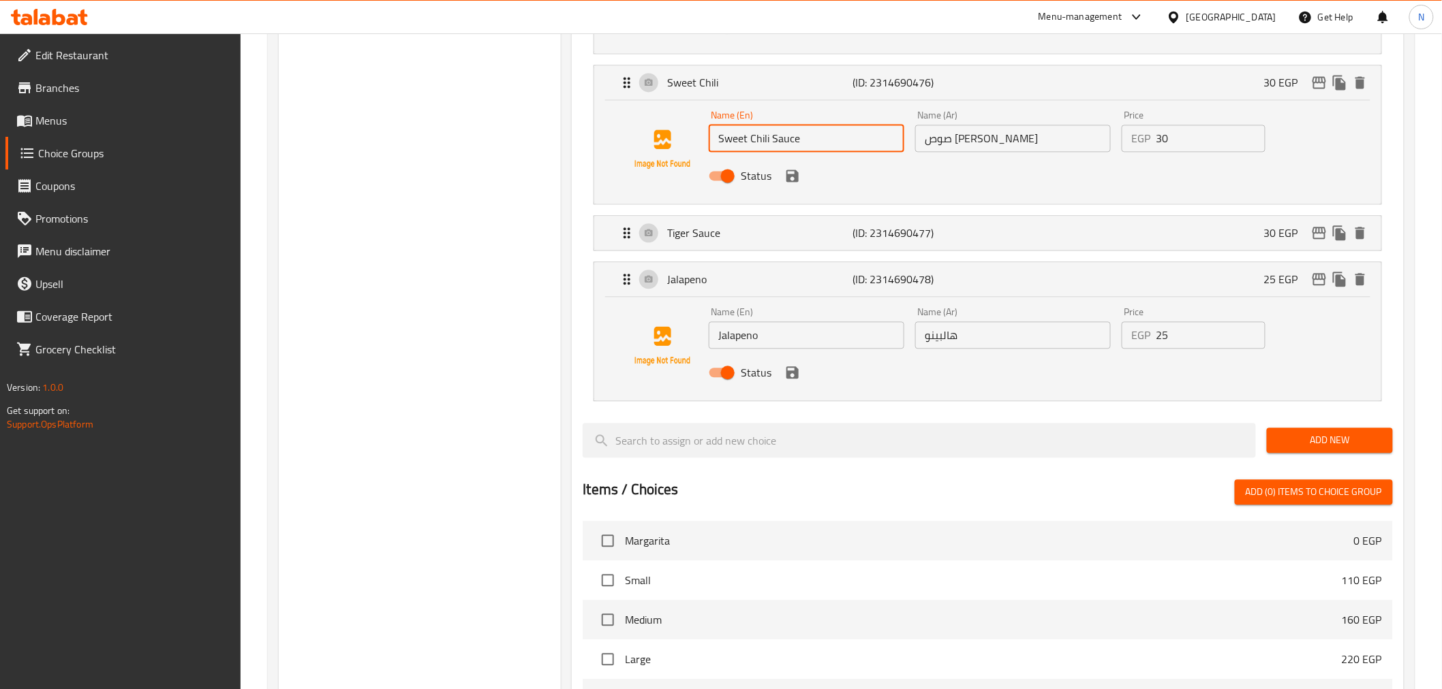
scroll to position [1005, 0]
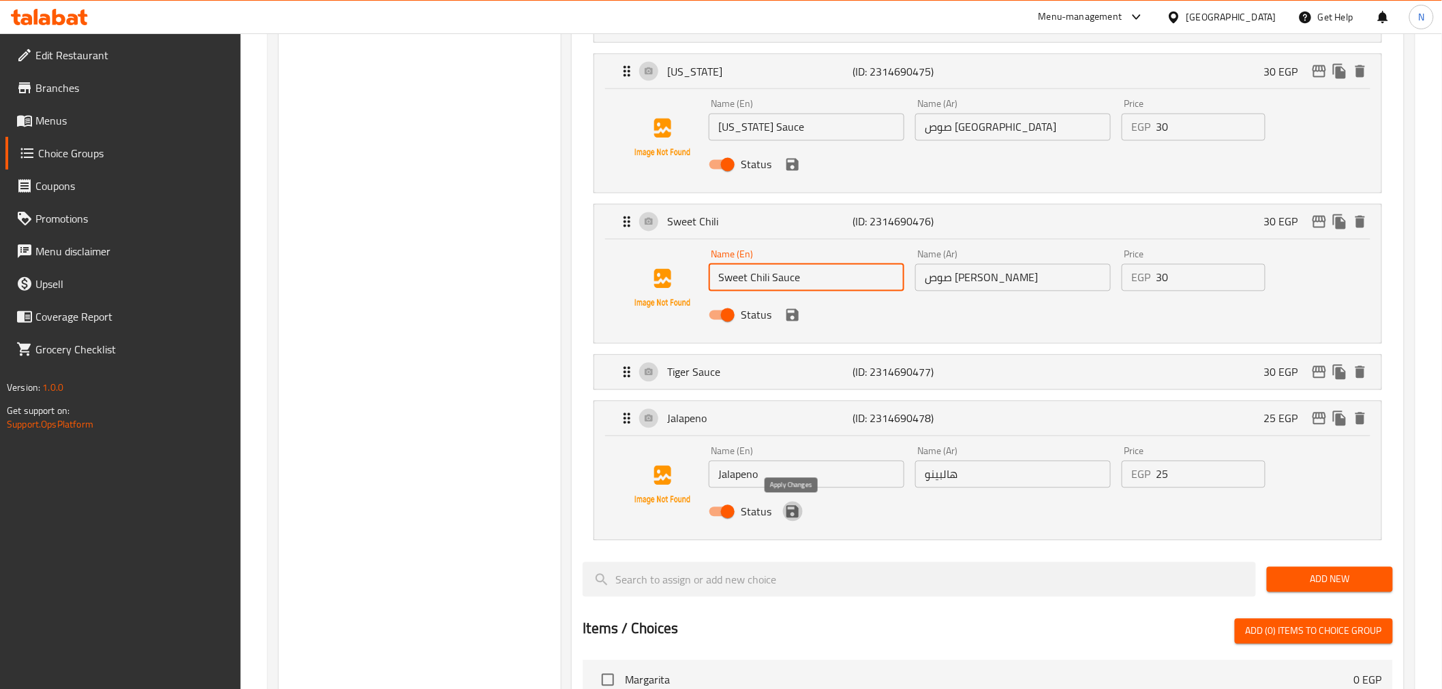
click at [788, 516] on icon "save" at bounding box center [792, 512] width 12 height 12
click at [792, 315] on icon "save" at bounding box center [792, 315] width 12 height 12
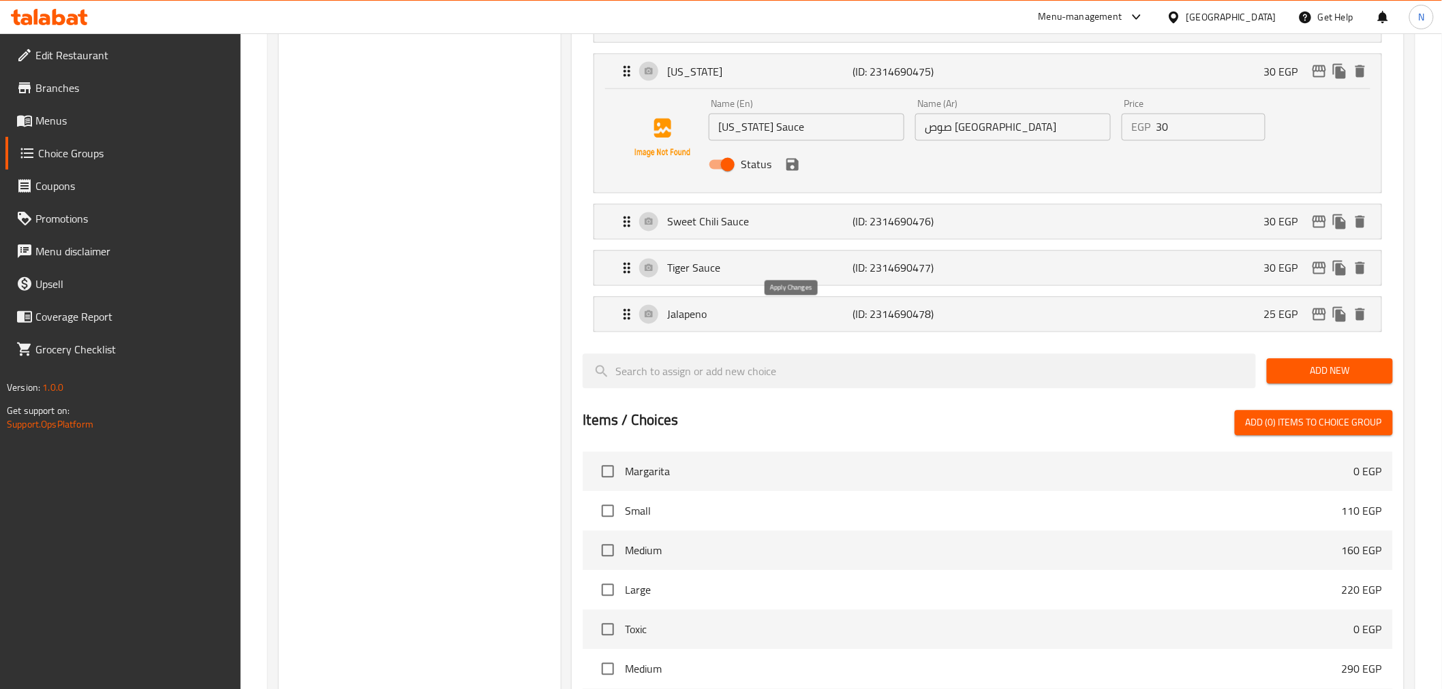
type input "Sweet Chili Sauce"
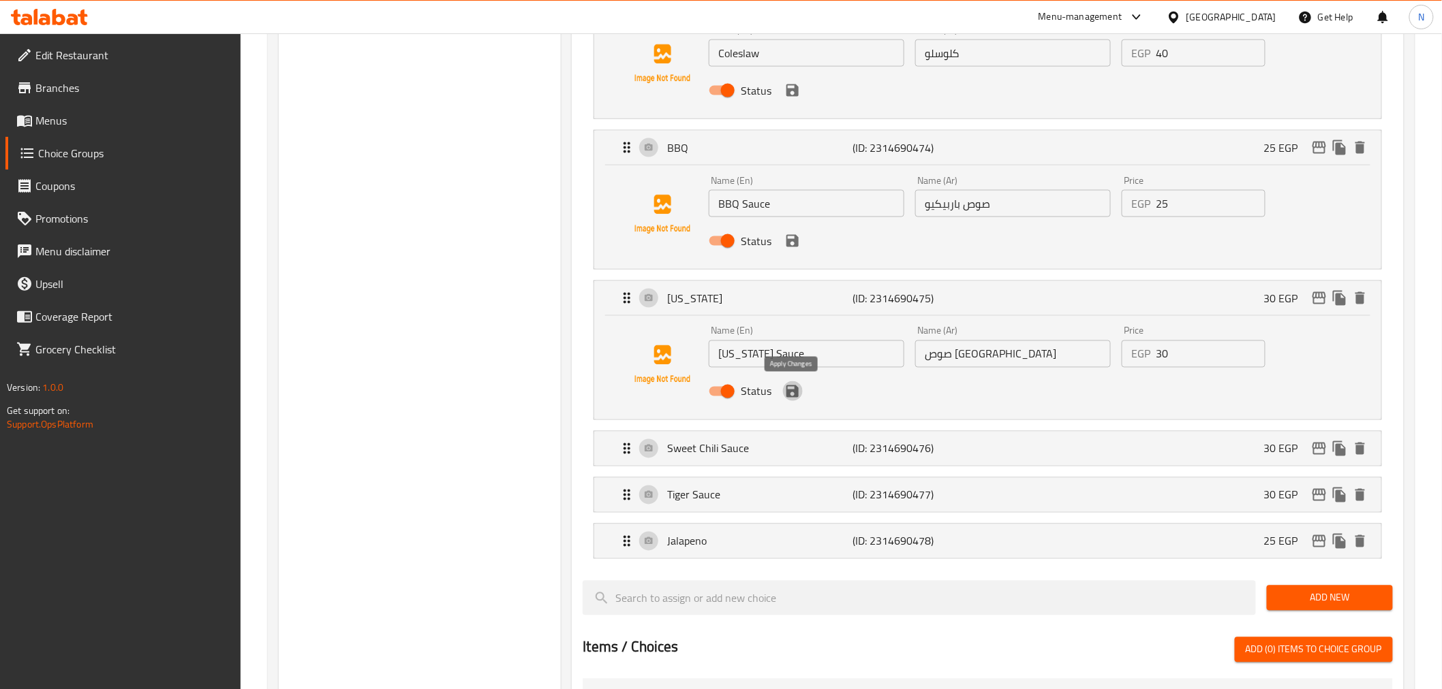
click at [792, 391] on icon "save" at bounding box center [792, 392] width 12 height 12
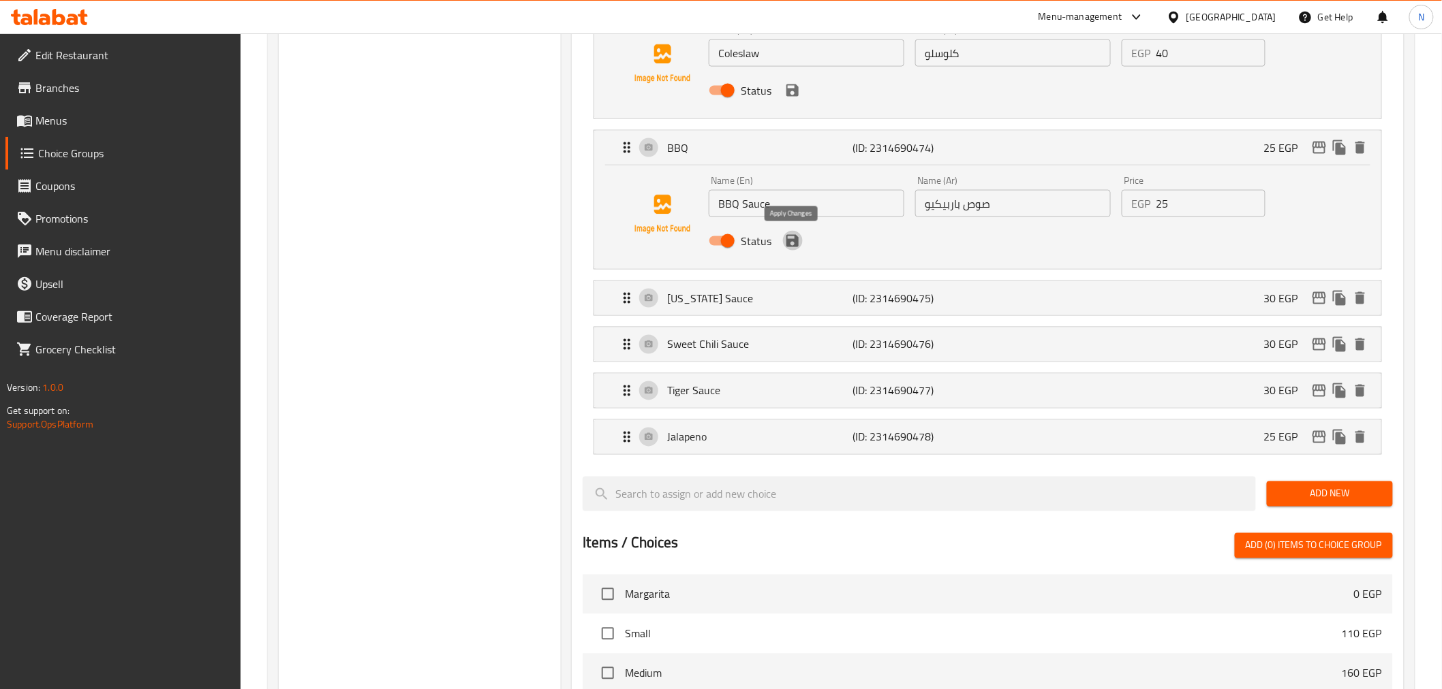
click at [792, 243] on icon "save" at bounding box center [792, 241] width 16 height 16
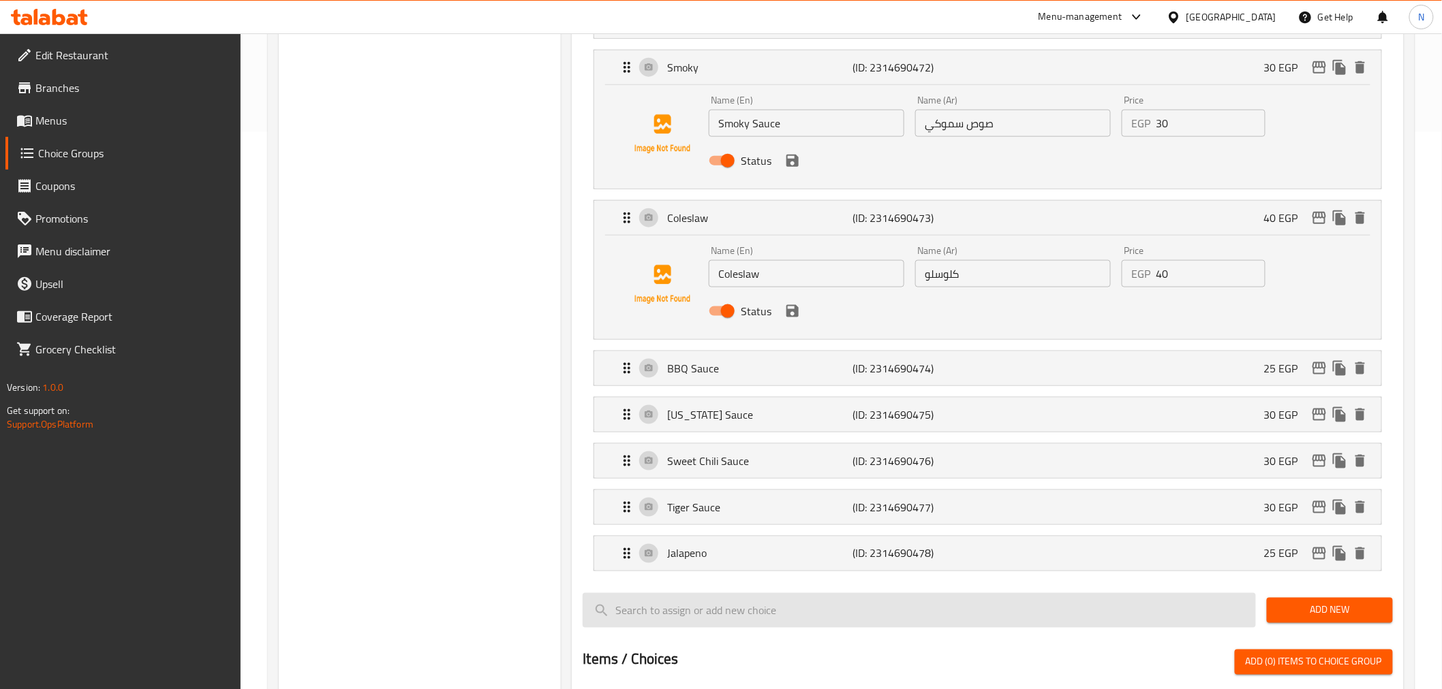
scroll to position [550, 0]
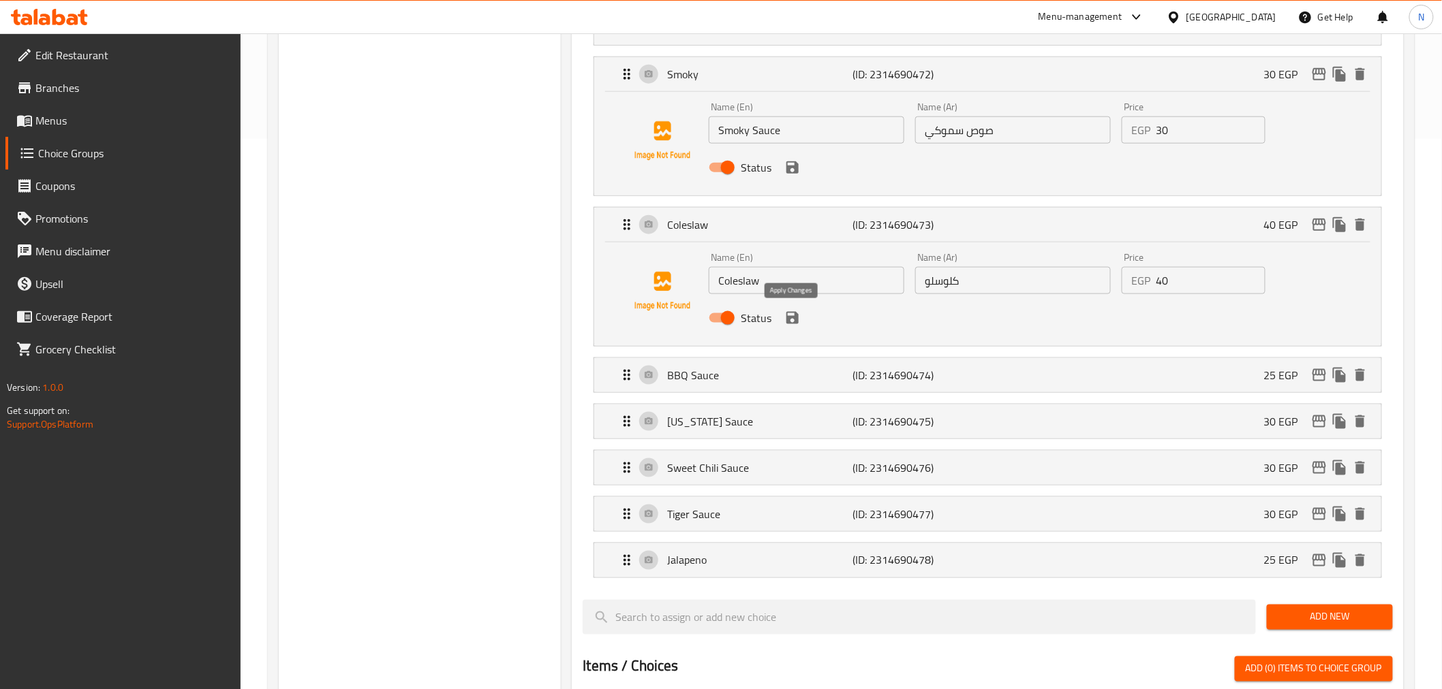
click at [791, 320] on icon "save" at bounding box center [792, 318] width 16 height 16
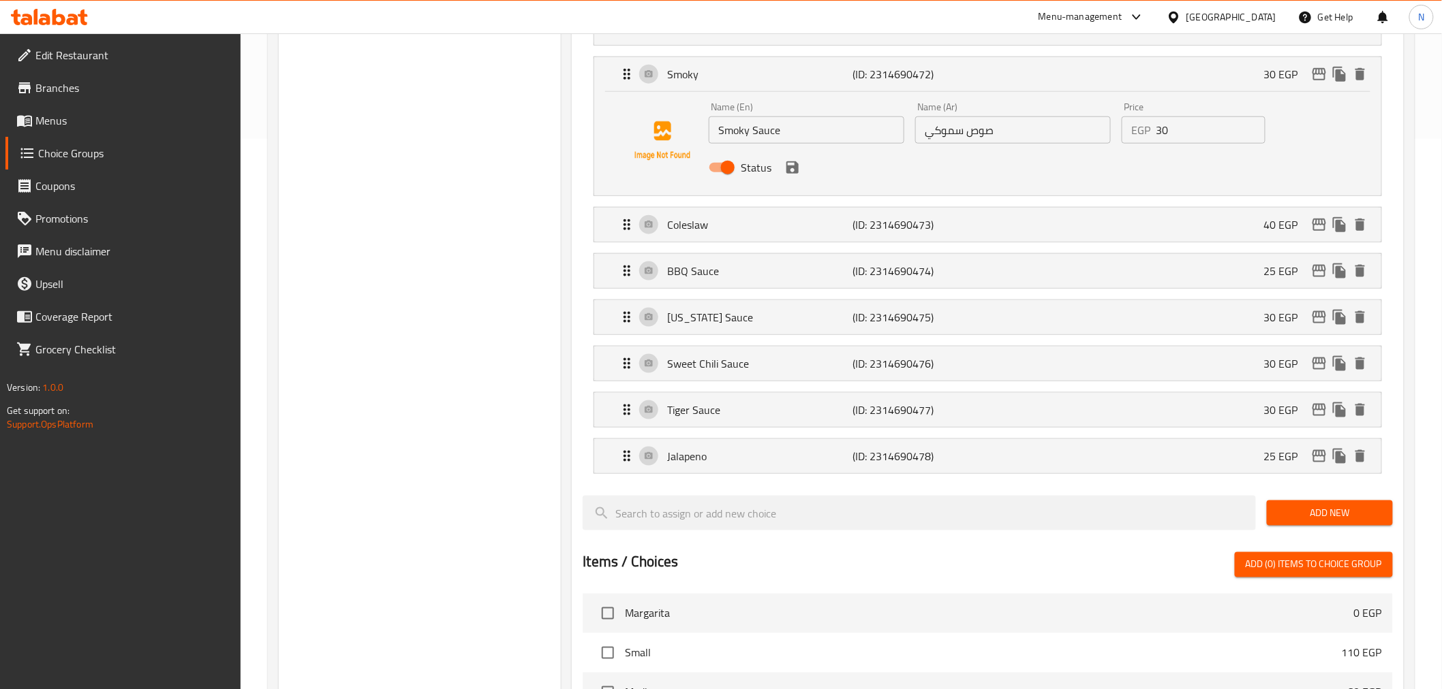
scroll to position [324, 0]
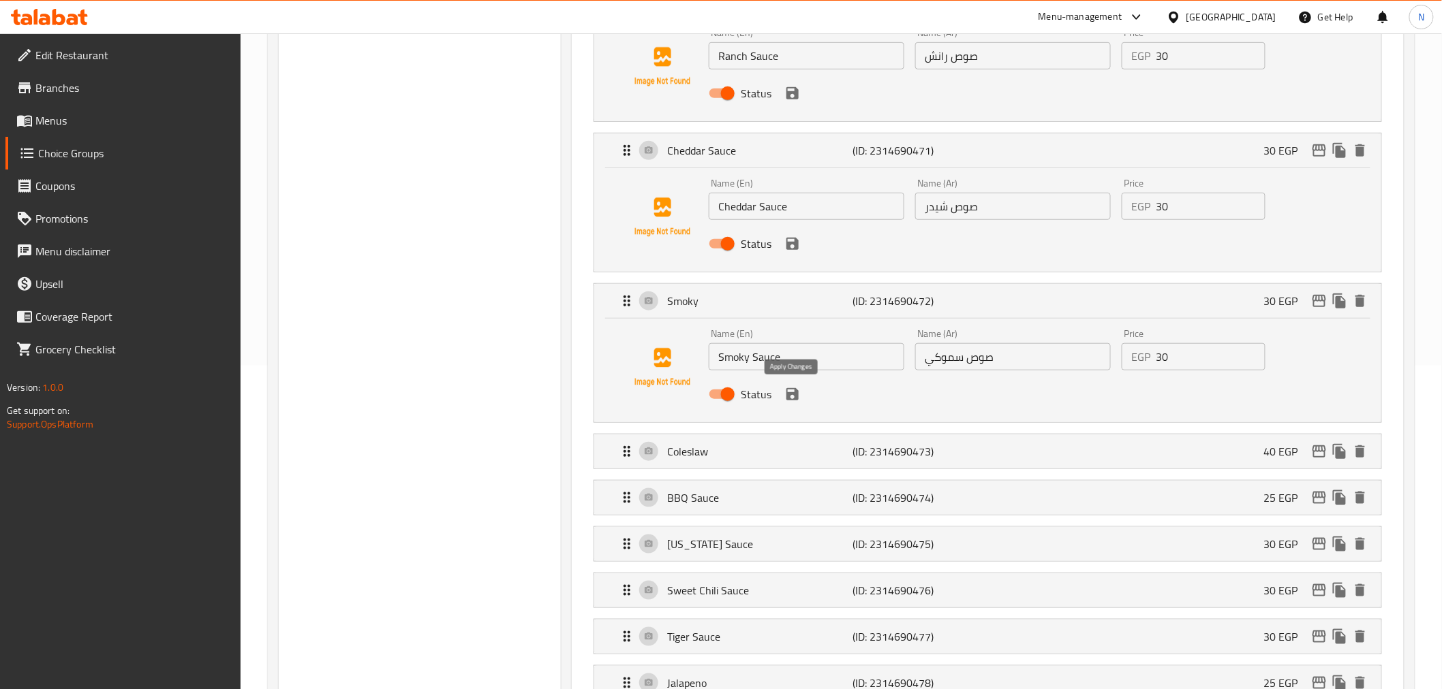
click at [791, 392] on icon "save" at bounding box center [792, 394] width 12 height 12
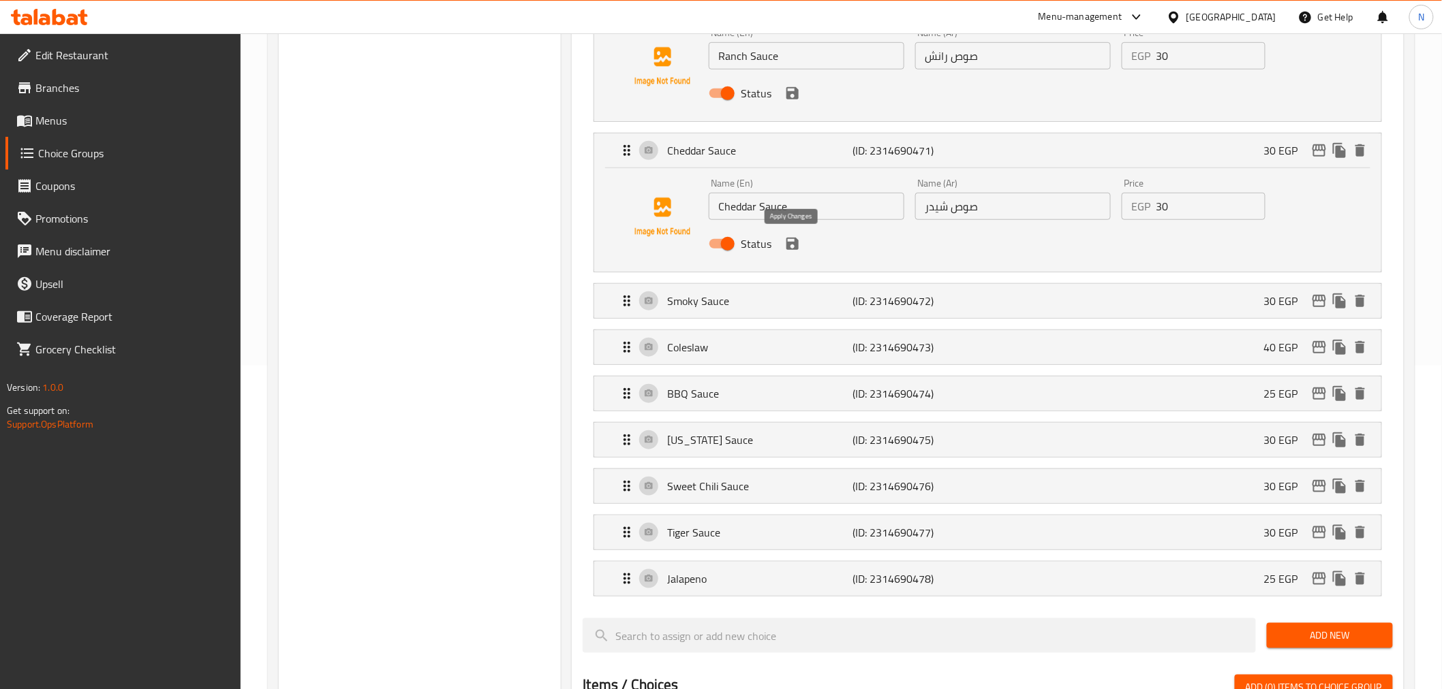
click at [792, 243] on icon "save" at bounding box center [792, 244] width 12 height 12
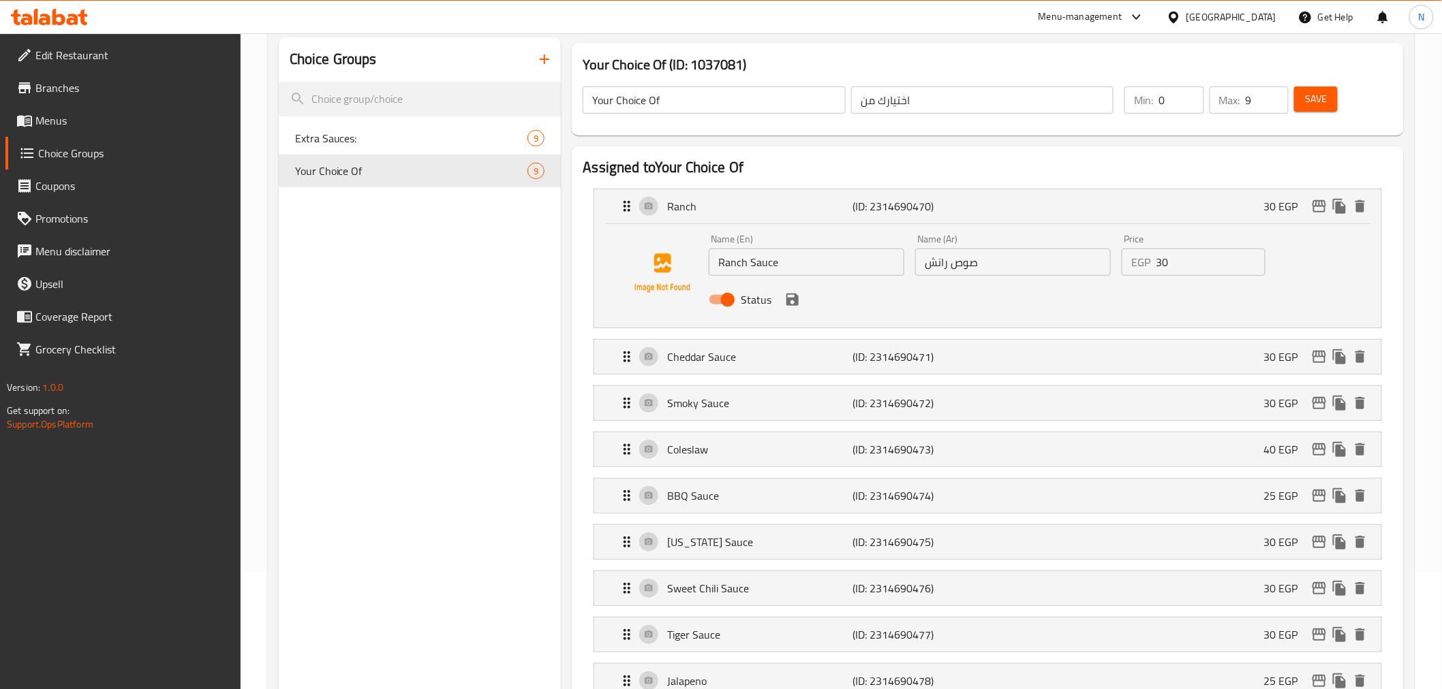
scroll to position [97, 0]
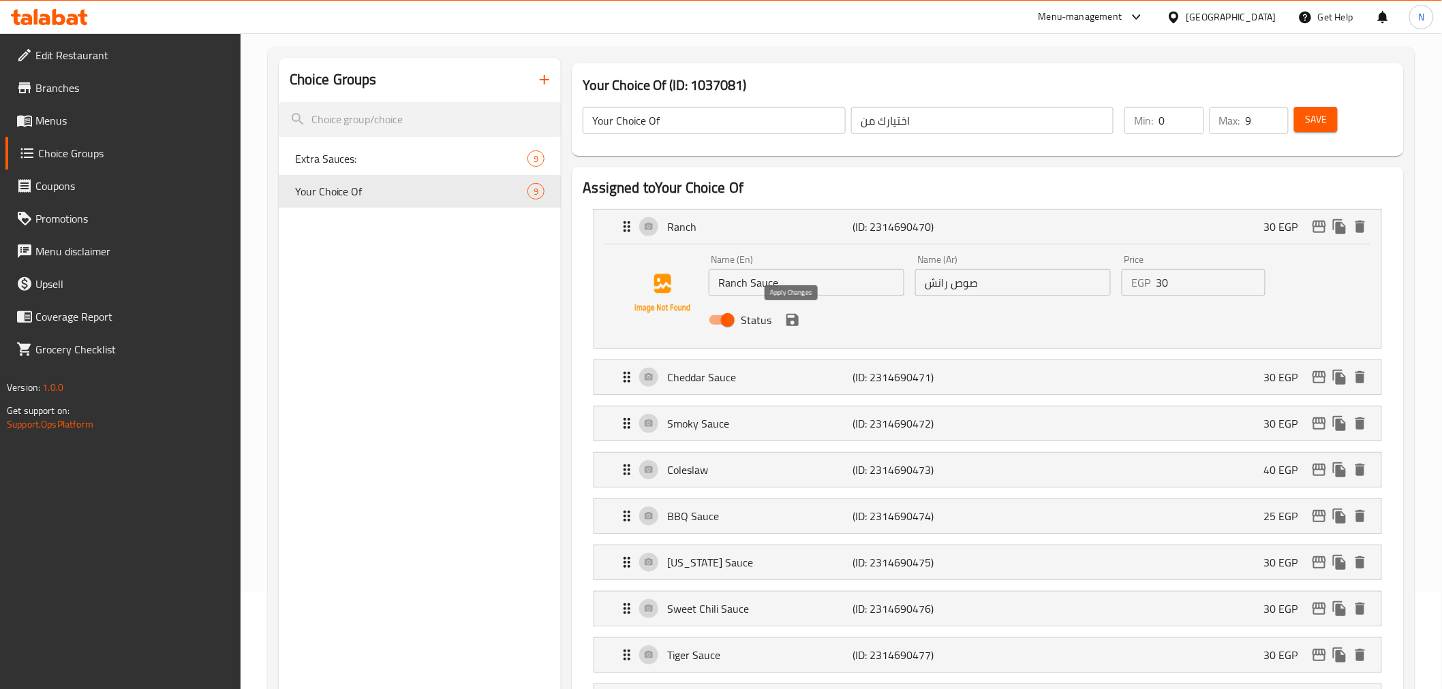
click at [788, 323] on icon "save" at bounding box center [792, 320] width 12 height 12
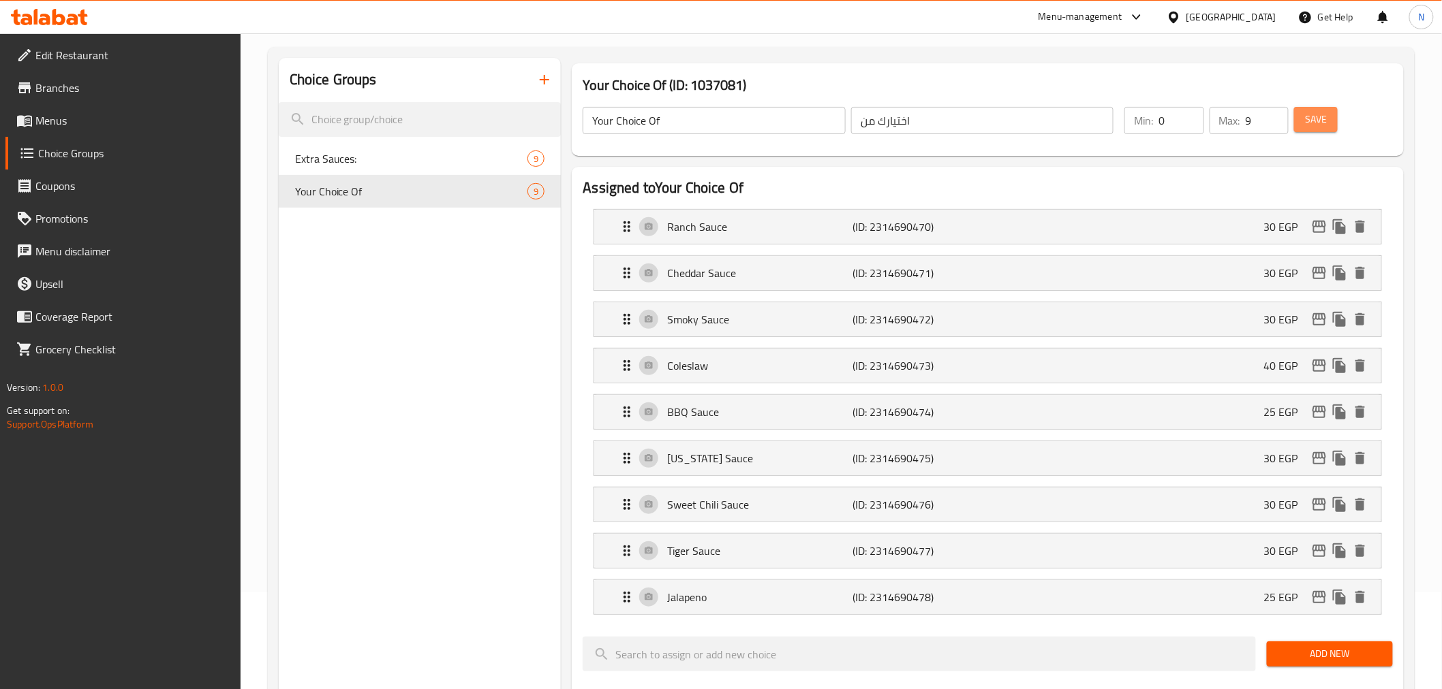
click at [1318, 123] on span "Save" at bounding box center [1316, 119] width 22 height 17
click at [787, 412] on p "BBQ Sauce" at bounding box center [759, 412] width 185 height 16
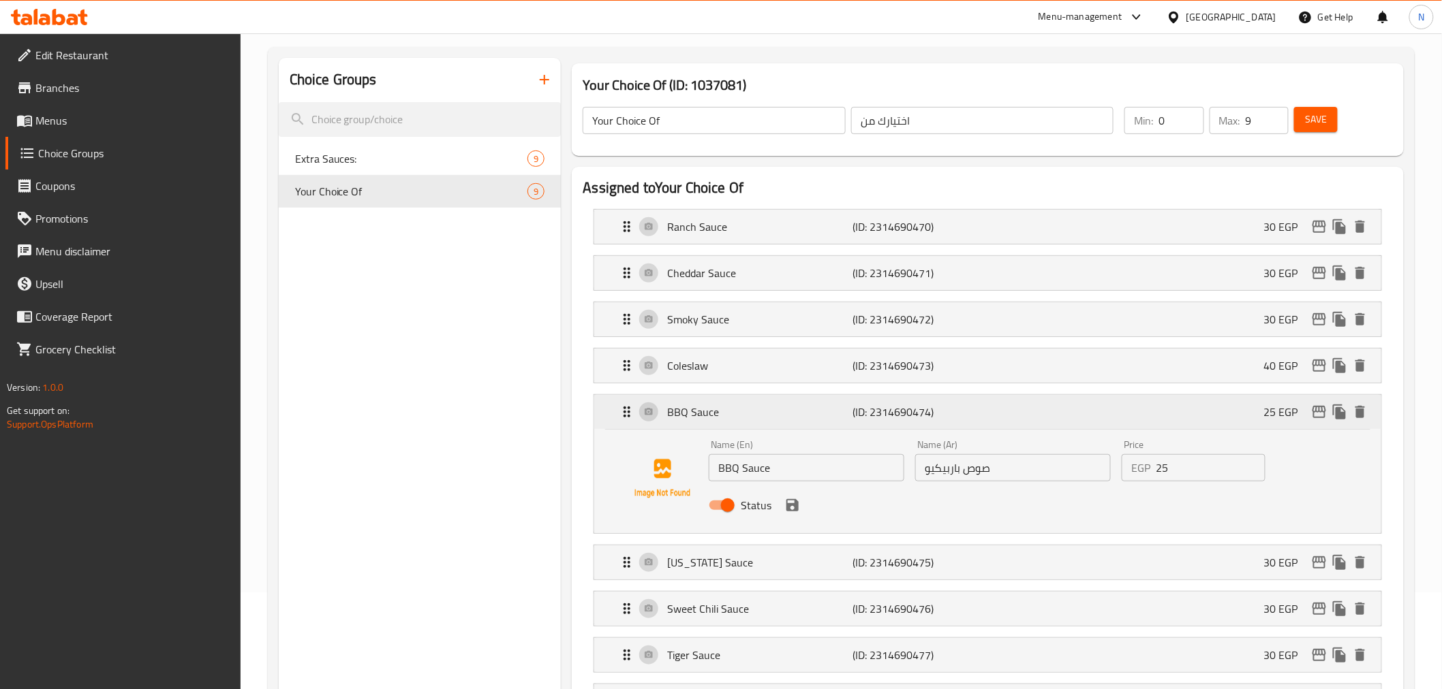
click at [787, 412] on p "BBQ Sauce" at bounding box center [759, 412] width 185 height 16
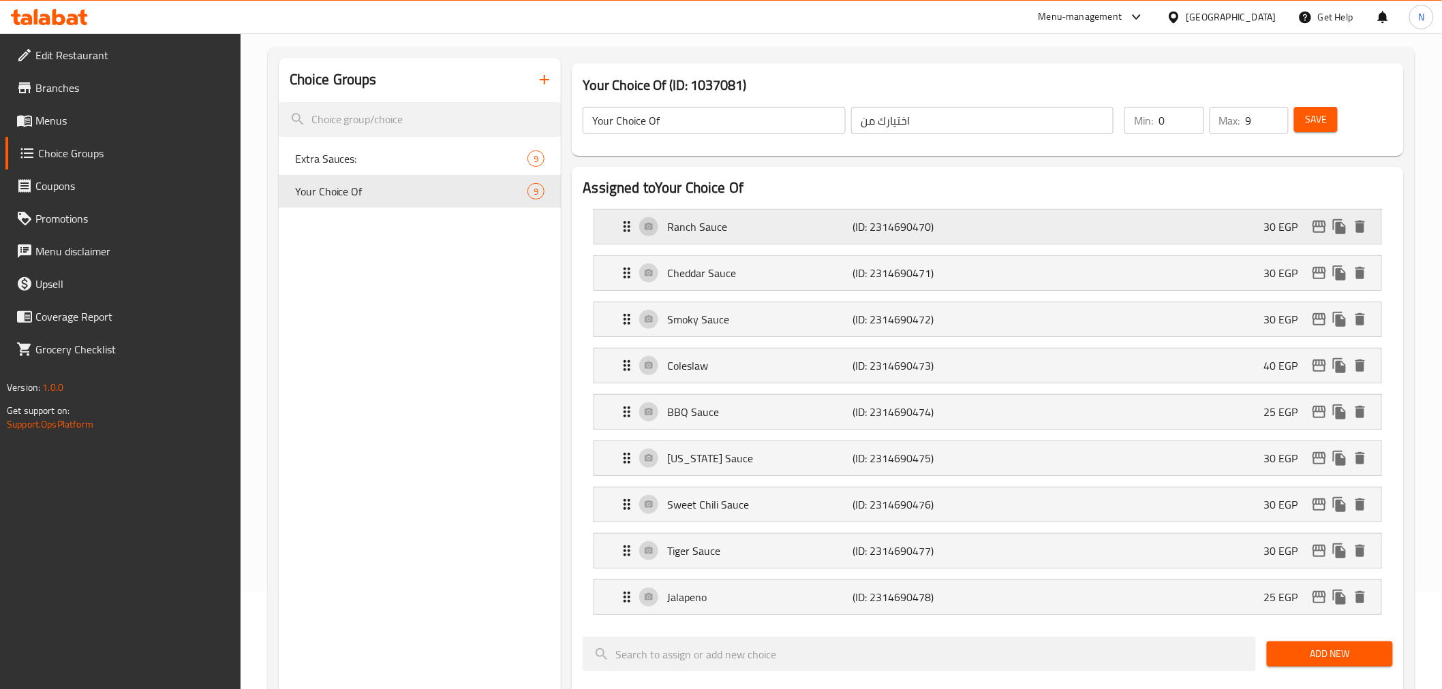
click at [786, 212] on div "Ranch Sauce (ID: 2314690470) 30 EGP" at bounding box center [991, 227] width 745 height 34
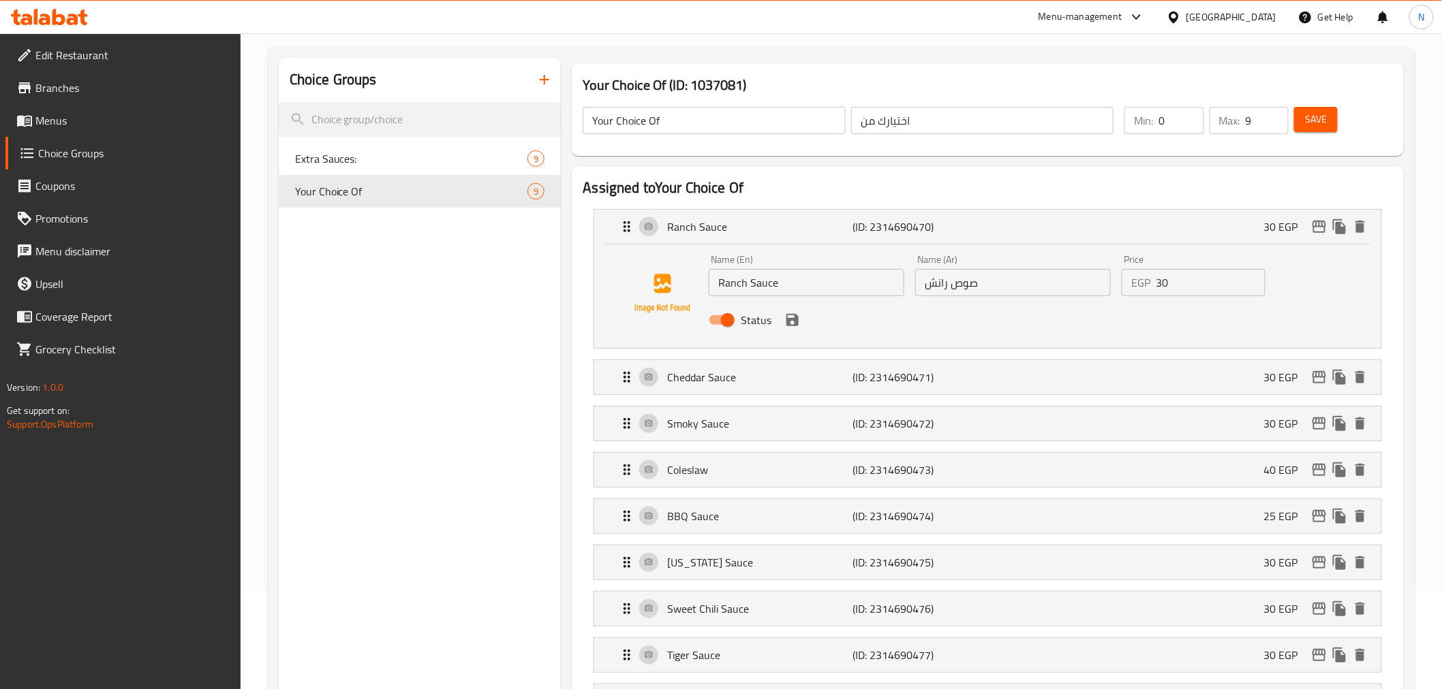
click at [965, 288] on input "صوص رانش" at bounding box center [1013, 282] width 196 height 27
type input "رانش"
click at [764, 286] on input "Ranch Sauce" at bounding box center [807, 282] width 196 height 27
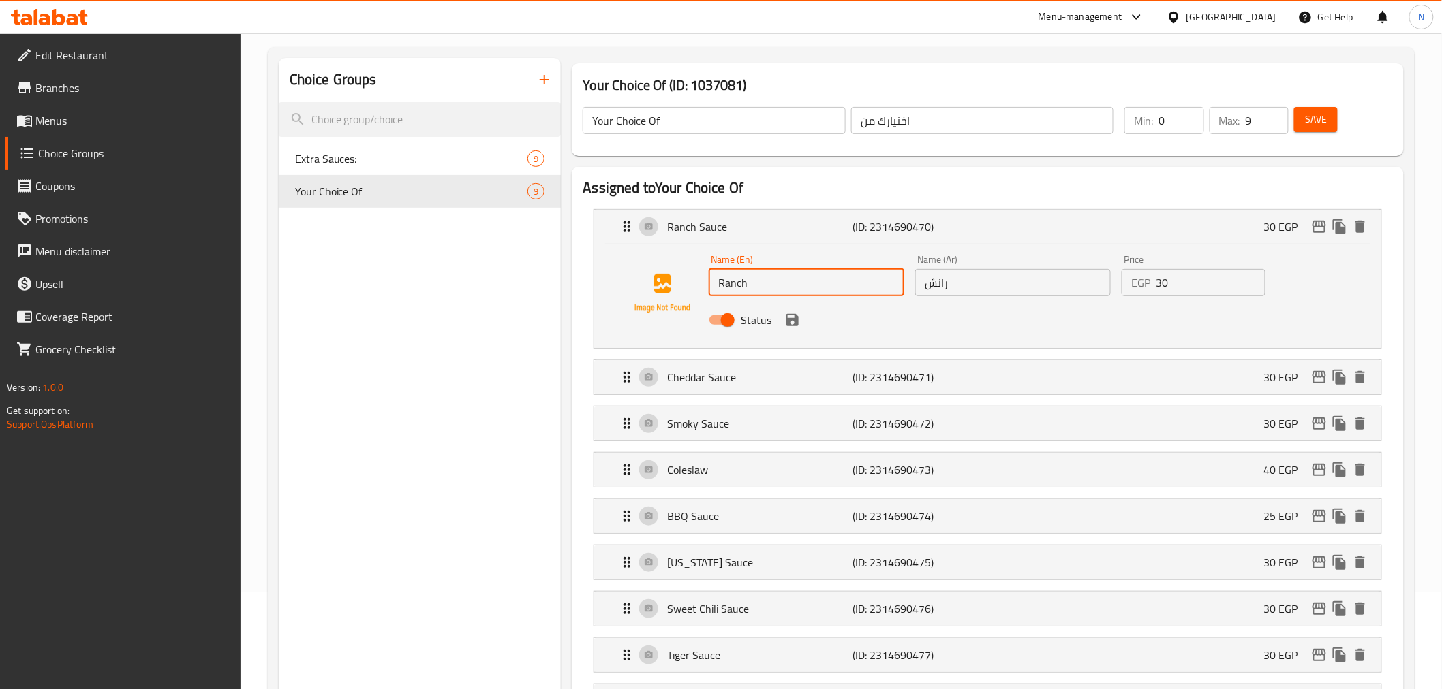
click at [1004, 331] on div "Status" at bounding box center [1012, 320] width 619 height 37
click at [1010, 380] on div "Cheddar Sauce (ID: 2314690471) 30 EGP" at bounding box center [991, 377] width 745 height 34
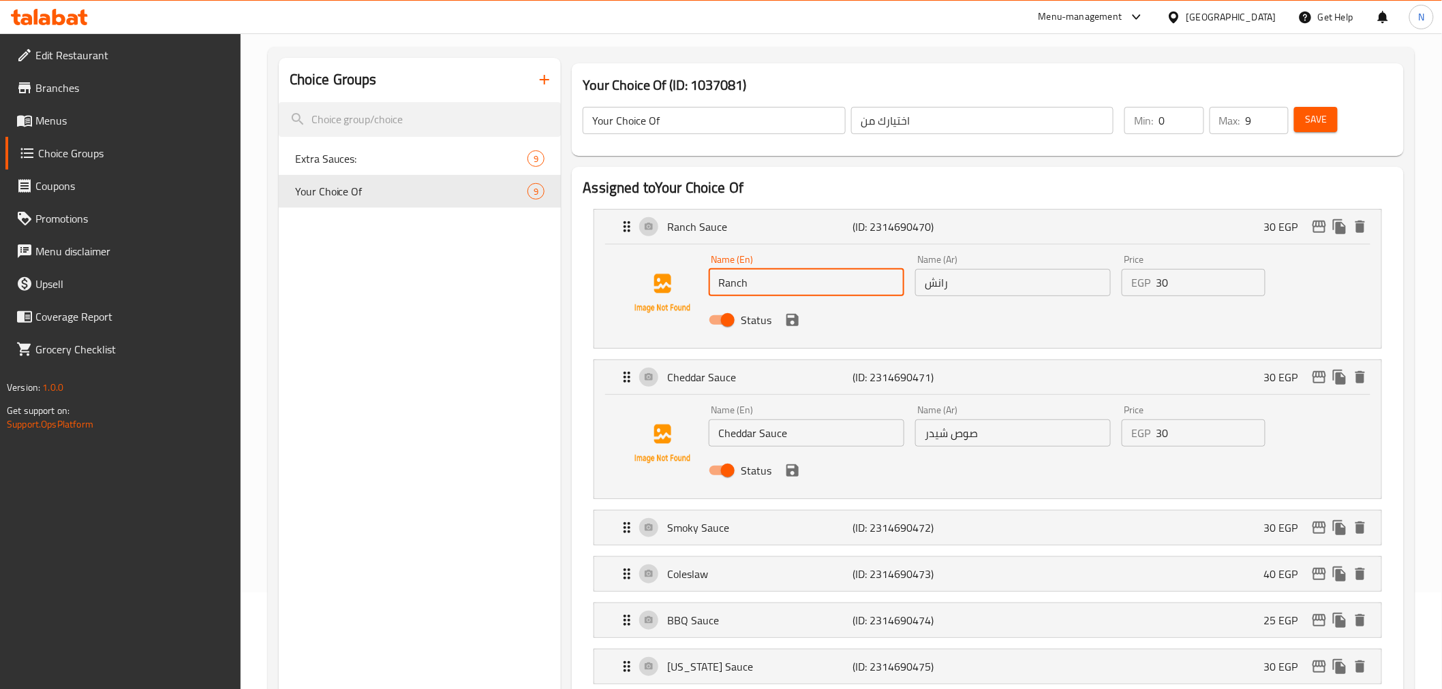
type input "Ranch"
click at [764, 439] on input "Cheddar Sauce" at bounding box center [807, 433] width 196 height 27
drag, startPoint x: 764, startPoint y: 439, endPoint x: 771, endPoint y: 443, distance: 7.0
click at [764, 439] on input "Cheddar Sauce" at bounding box center [807, 433] width 196 height 27
type input "Cheddar"
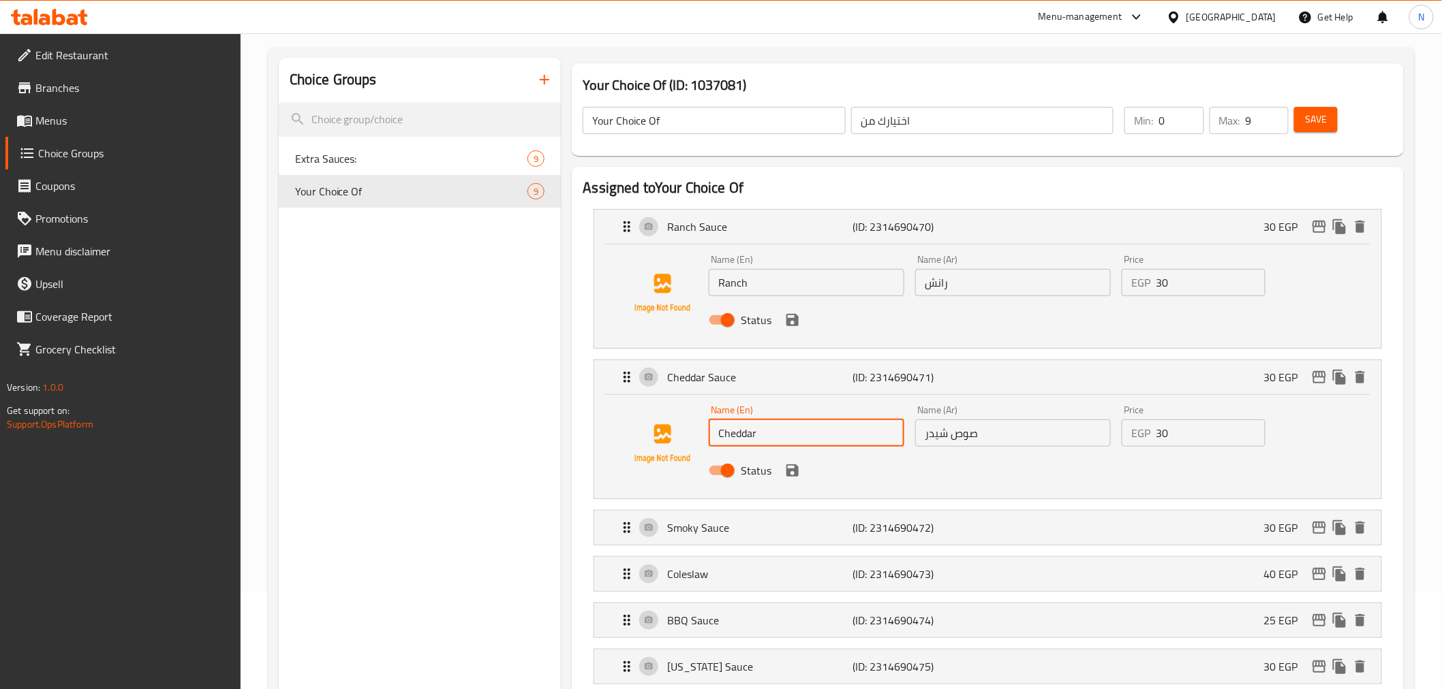
click at [962, 425] on input "صوص شيدر" at bounding box center [1013, 433] width 196 height 27
drag, startPoint x: 962, startPoint y: 425, endPoint x: 982, endPoint y: 418, distance: 21.1
click at [962, 425] on input "صوص شيدر" at bounding box center [1013, 433] width 196 height 27
click at [956, 435] on input "صص شيدر" at bounding box center [1013, 433] width 196 height 27
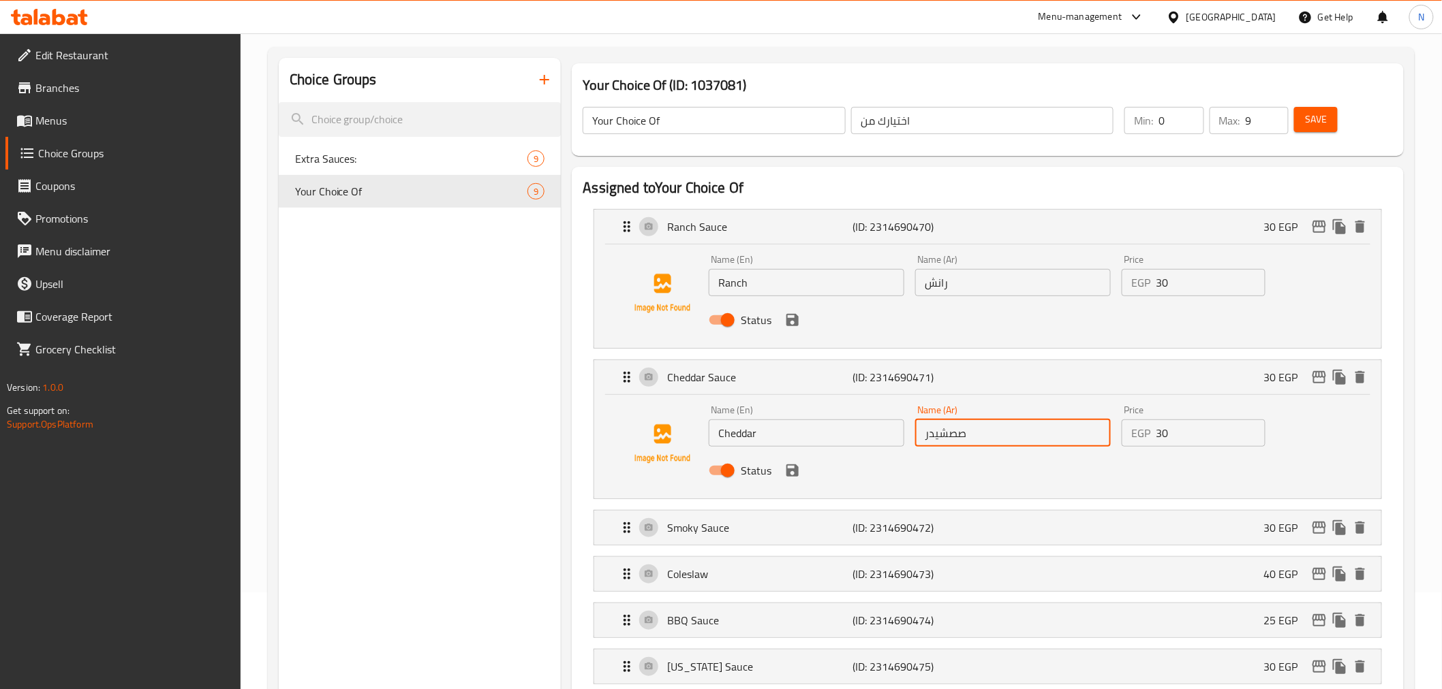
click at [958, 432] on input "صصشيدر" at bounding box center [1013, 433] width 196 height 27
click at [950, 435] on input "صصشيدر" at bounding box center [1013, 433] width 196 height 27
click at [790, 320] on icon "save" at bounding box center [792, 320] width 12 height 12
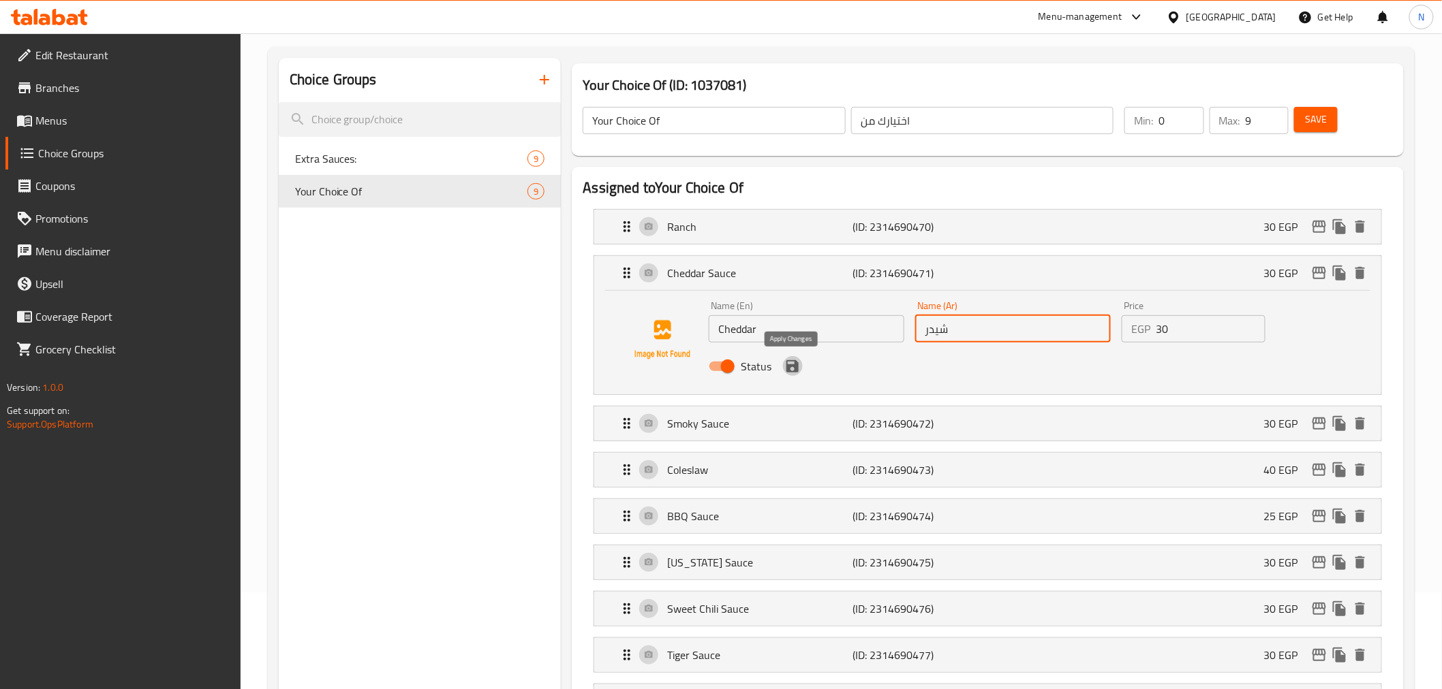
click at [797, 365] on icon "save" at bounding box center [792, 366] width 12 height 12
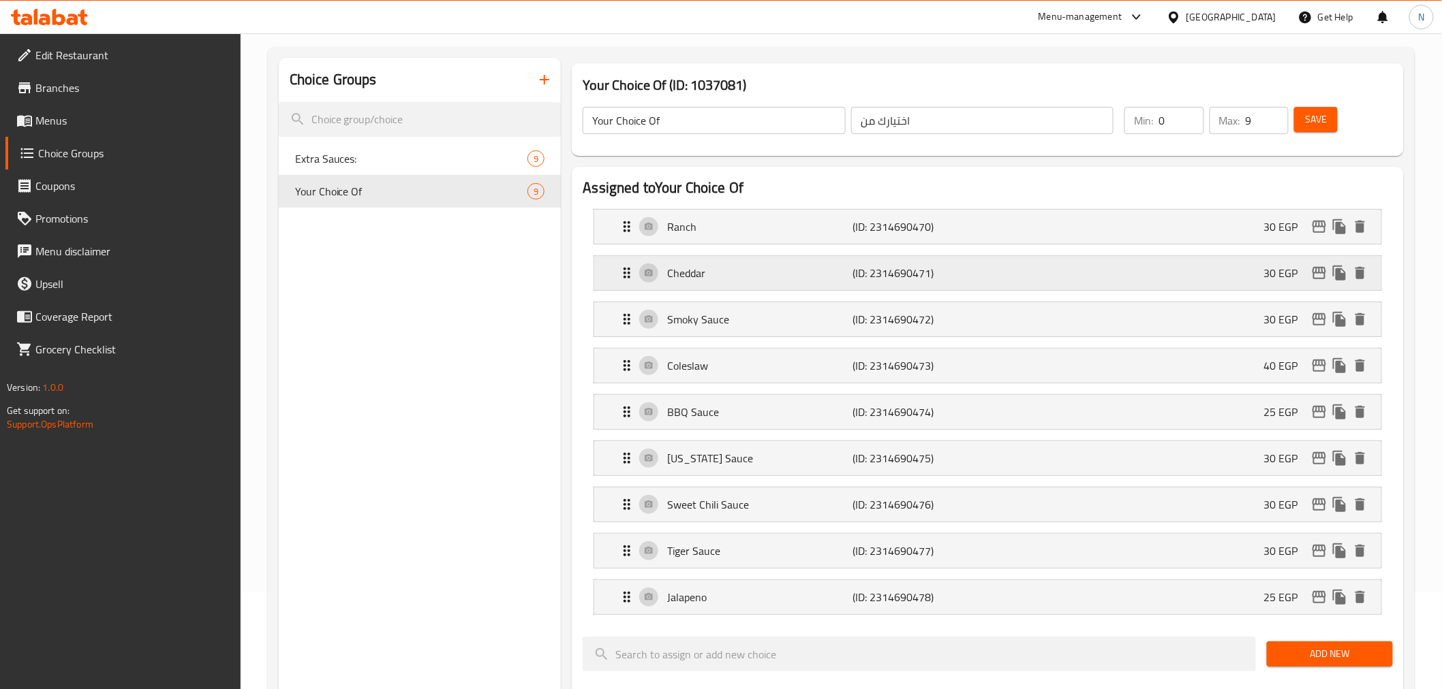
click at [787, 279] on p "Cheddar" at bounding box center [759, 273] width 185 height 16
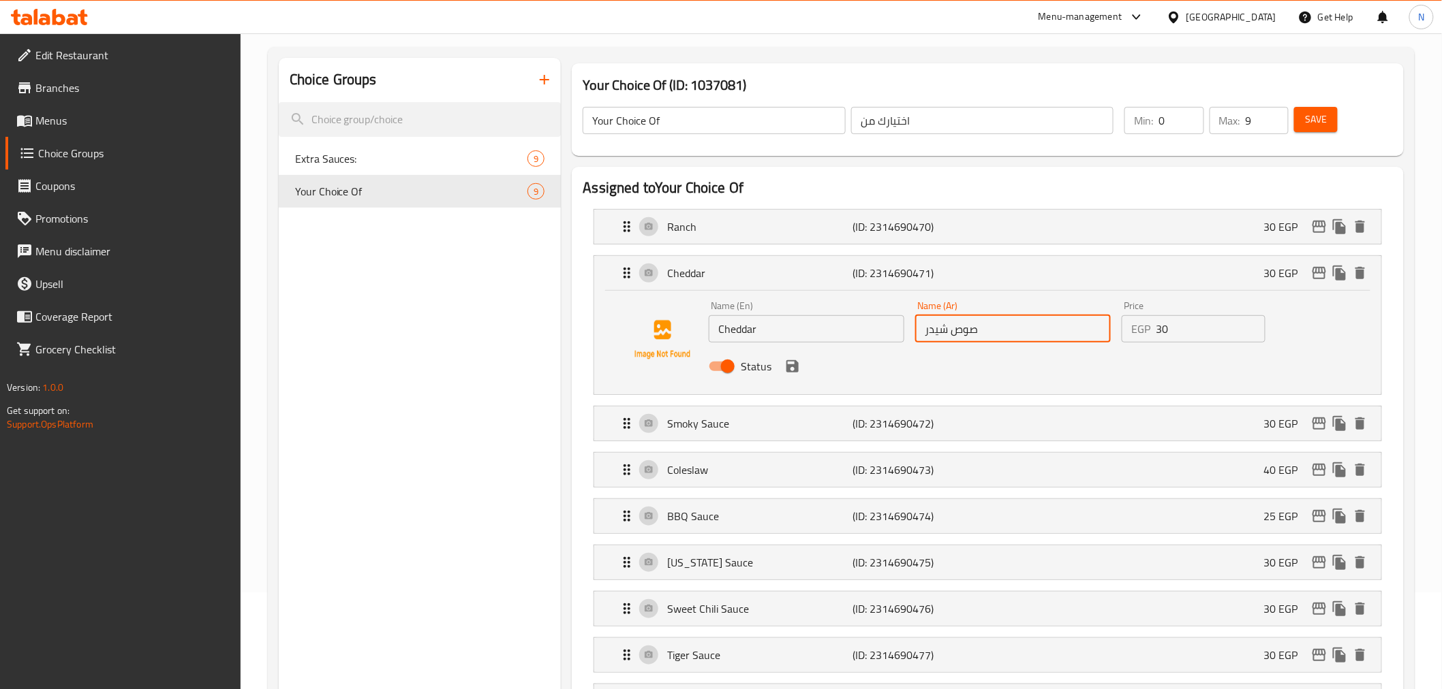
type input "صوص شيدر"
click at [793, 371] on icon "save" at bounding box center [792, 366] width 12 height 12
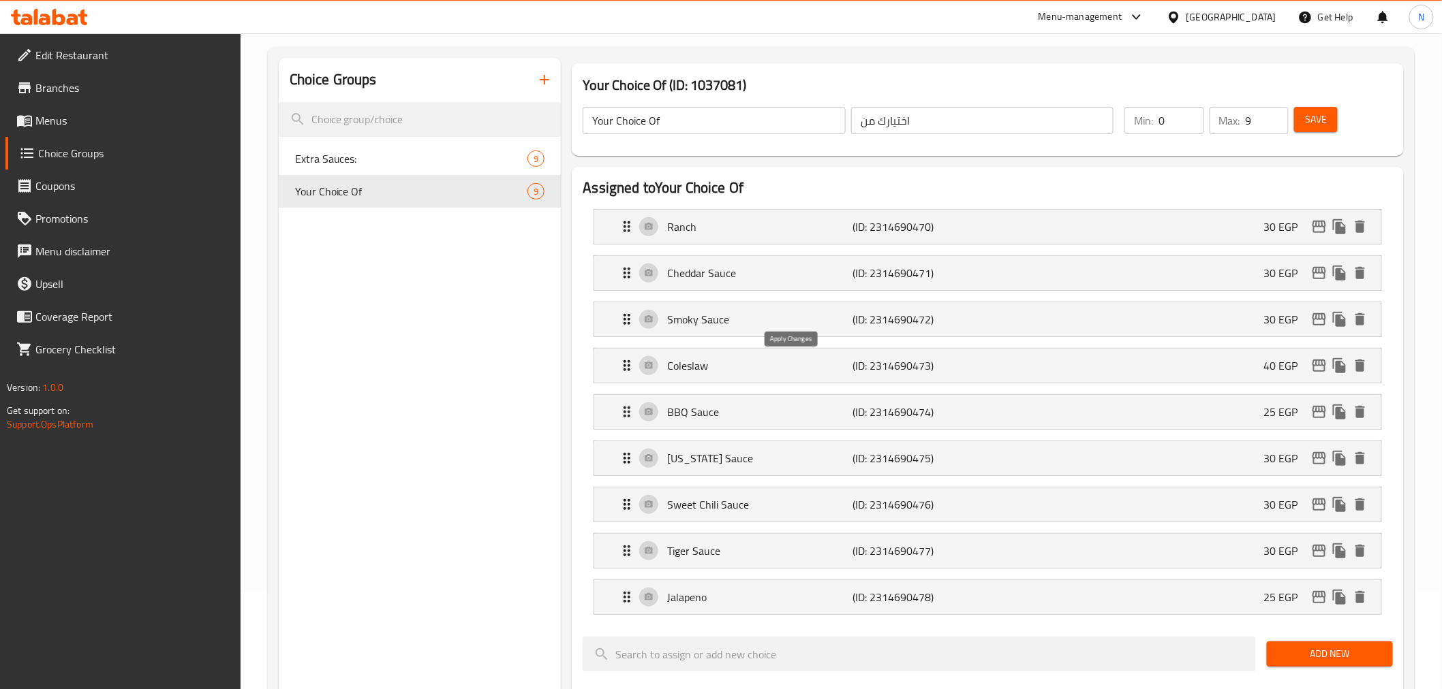
type input "Cheddar Sauce"
click at [773, 326] on p "Smoky Sauce" at bounding box center [759, 319] width 185 height 16
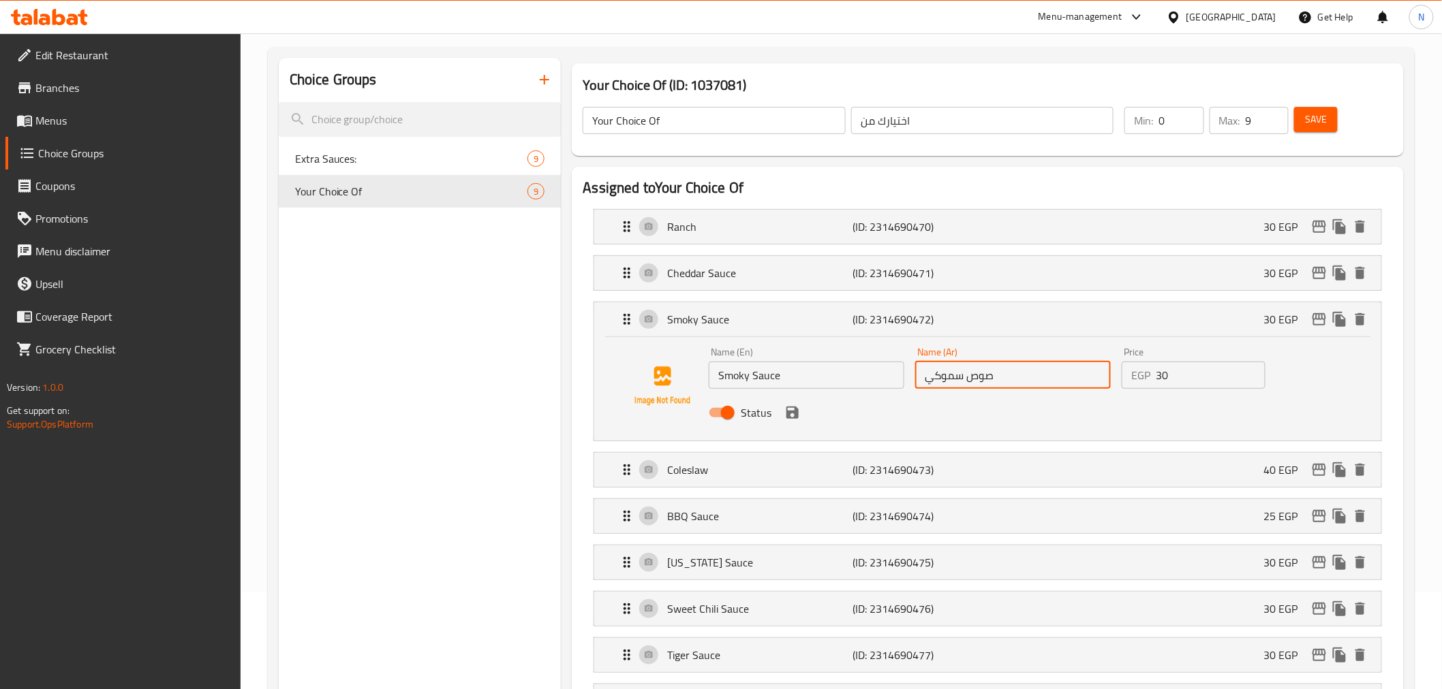
click at [982, 376] on input "صوص سموكي" at bounding box center [1013, 375] width 196 height 27
type input "سموكي"
click at [771, 382] on input "Smoky Sauce" at bounding box center [807, 375] width 196 height 27
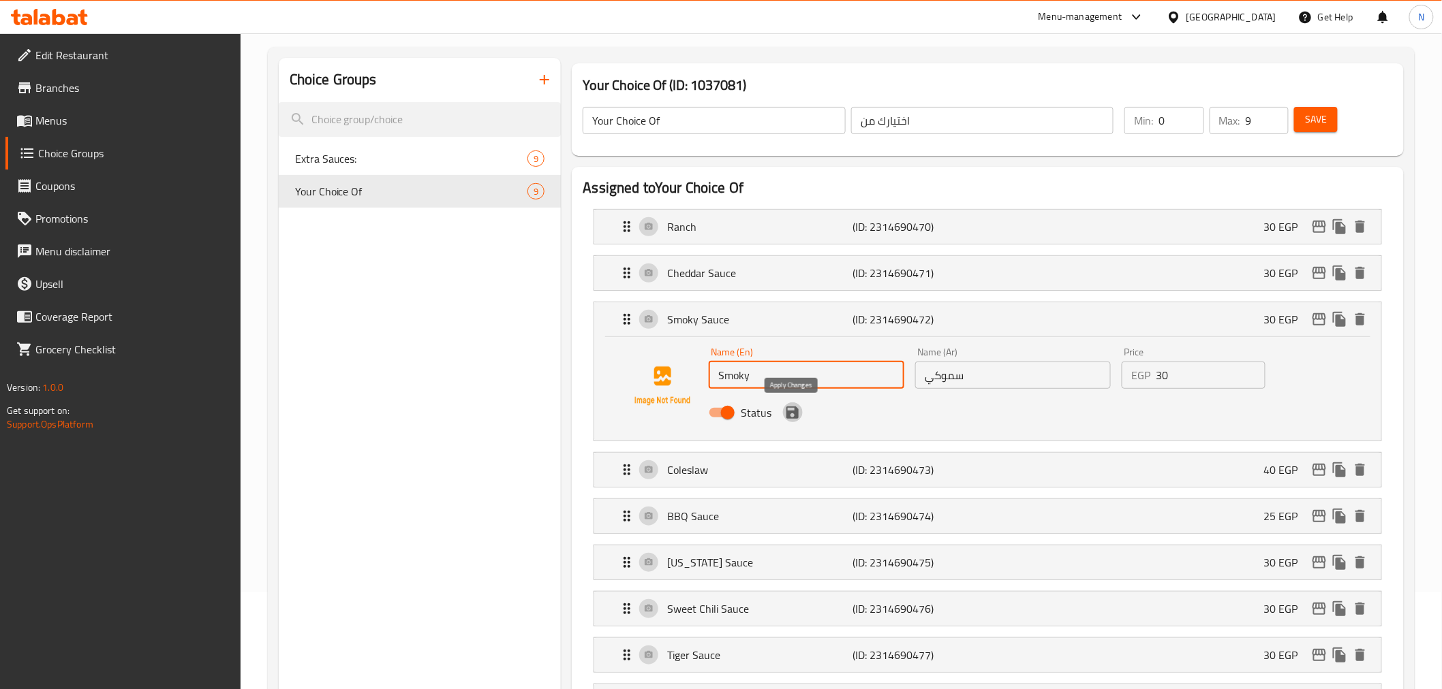
click at [794, 407] on icon "save" at bounding box center [792, 413] width 12 height 12
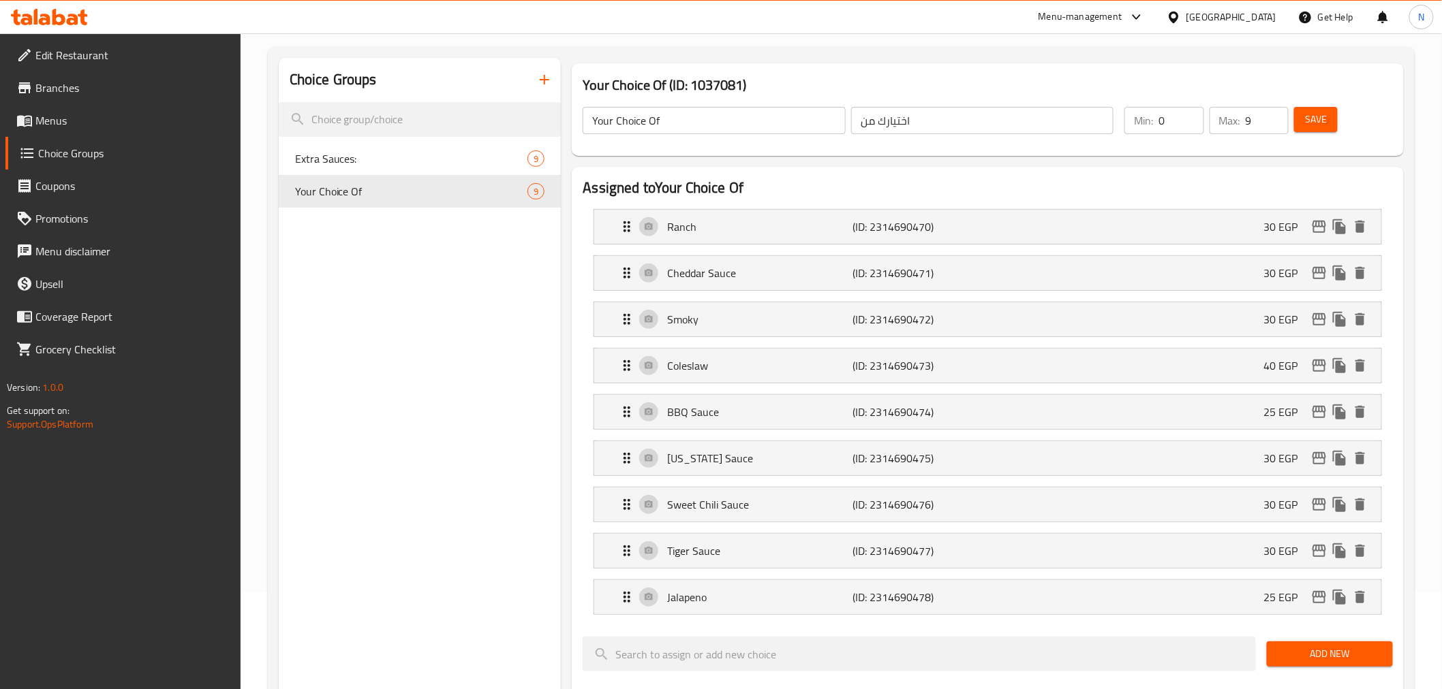
type input "Smoky"
click at [756, 409] on p "BBQ Sauce" at bounding box center [759, 412] width 185 height 16
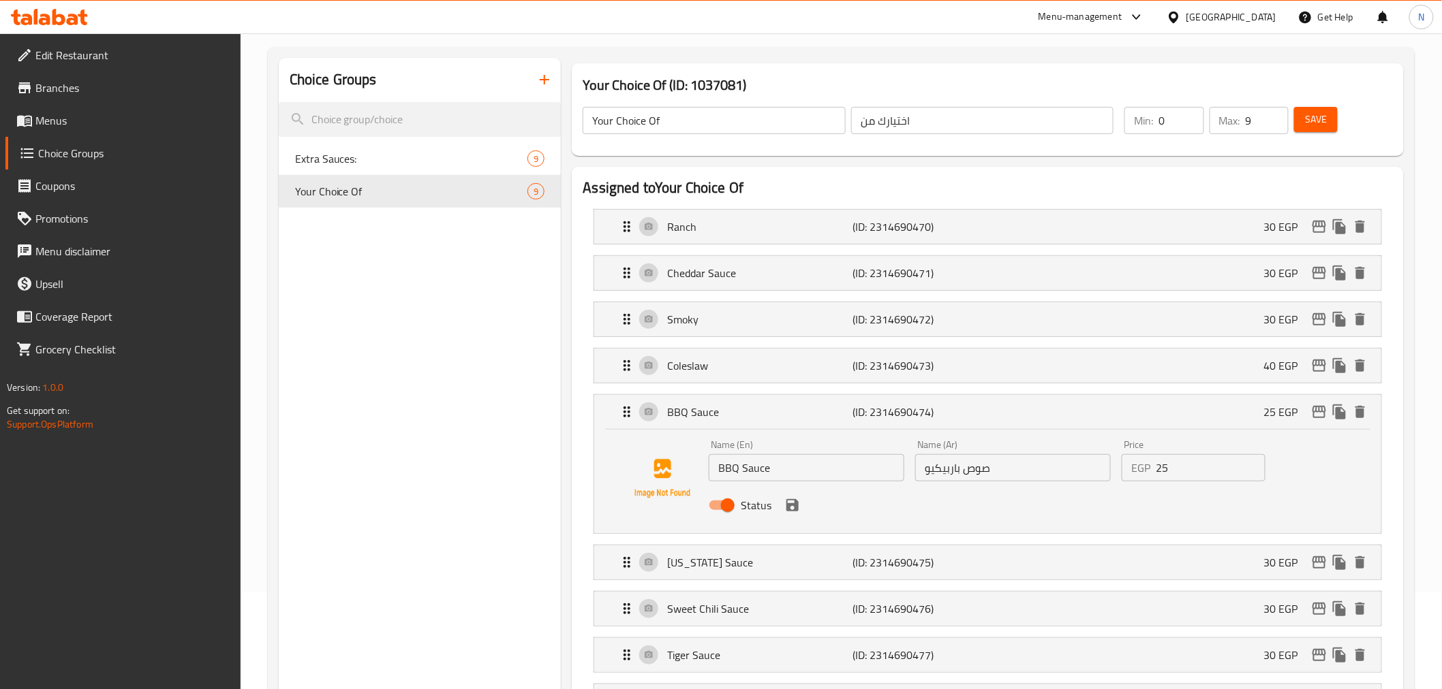
click at [760, 466] on input "BBQ Sauce" at bounding box center [807, 467] width 196 height 27
click at [759, 466] on input "BBQ Sauce" at bounding box center [807, 467] width 196 height 27
type input "BBQ"
click at [979, 473] on input "صوص باربيكيو" at bounding box center [1013, 467] width 196 height 27
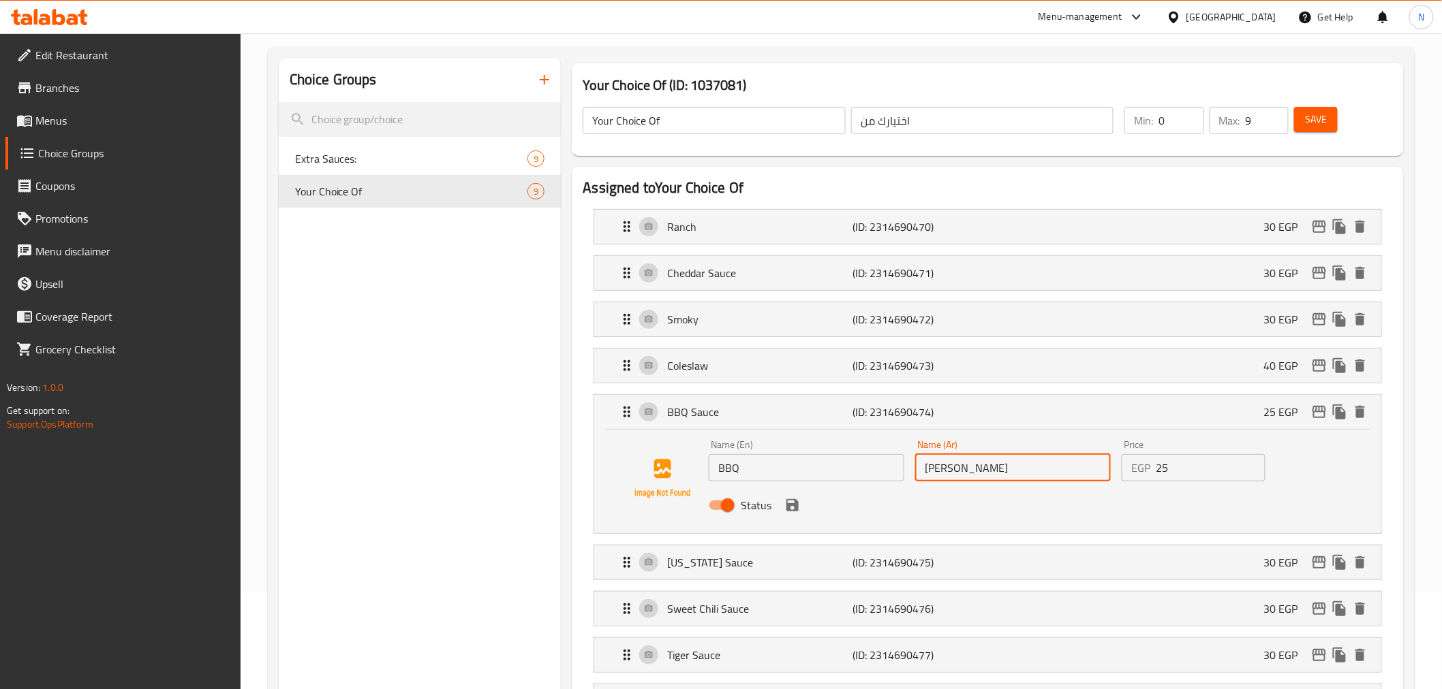
drag, startPoint x: 965, startPoint y: 466, endPoint x: 920, endPoint y: 520, distance: 70.1
click at [970, 468] on input "ص باربيكيو" at bounding box center [1013, 467] width 196 height 27
type input "باربيكيو"
type input "صوص باربيكيو"
click at [959, 513] on div "Status" at bounding box center [1012, 505] width 619 height 37
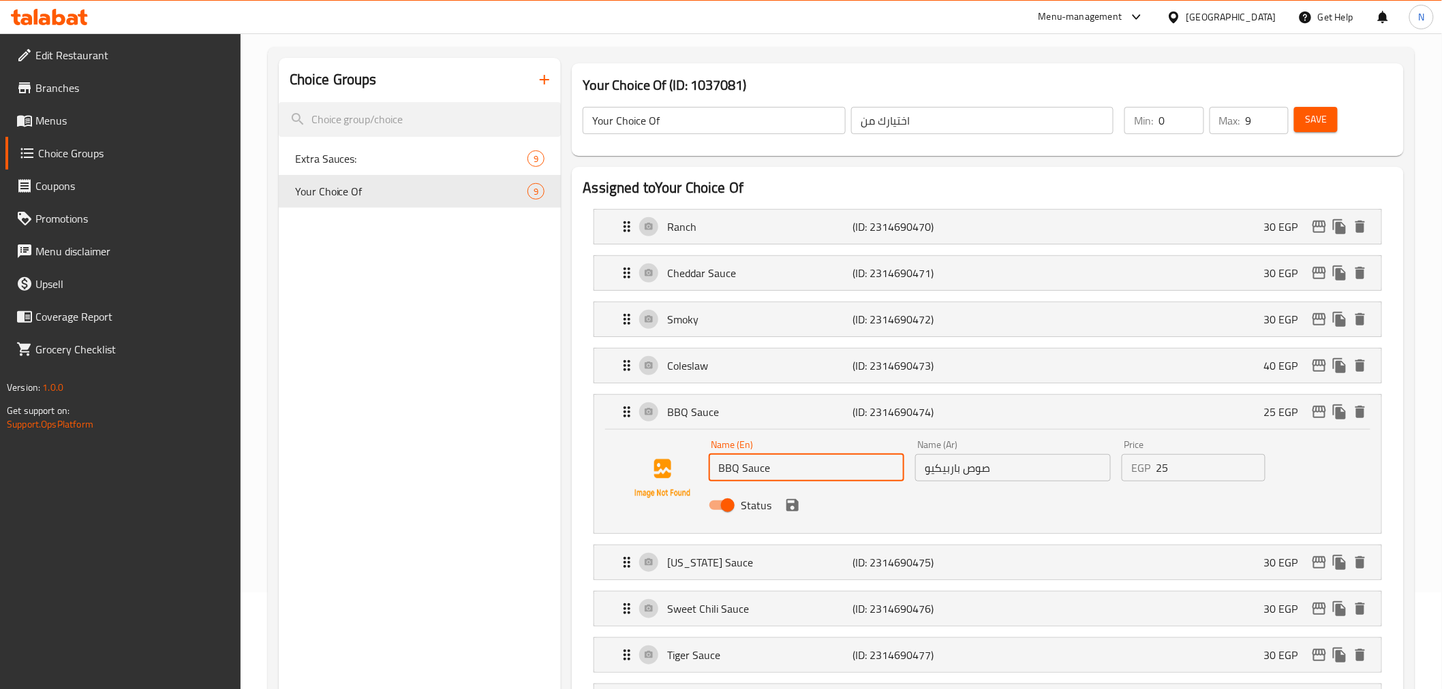
click at [970, 469] on input "صوص باربيكيو" at bounding box center [1013, 467] width 196 height 27
click at [754, 466] on input "BBQ Sauce" at bounding box center [807, 467] width 196 height 27
type input "BBQ"
click at [976, 465] on input "صوص باربيكيو" at bounding box center [1013, 467] width 196 height 27
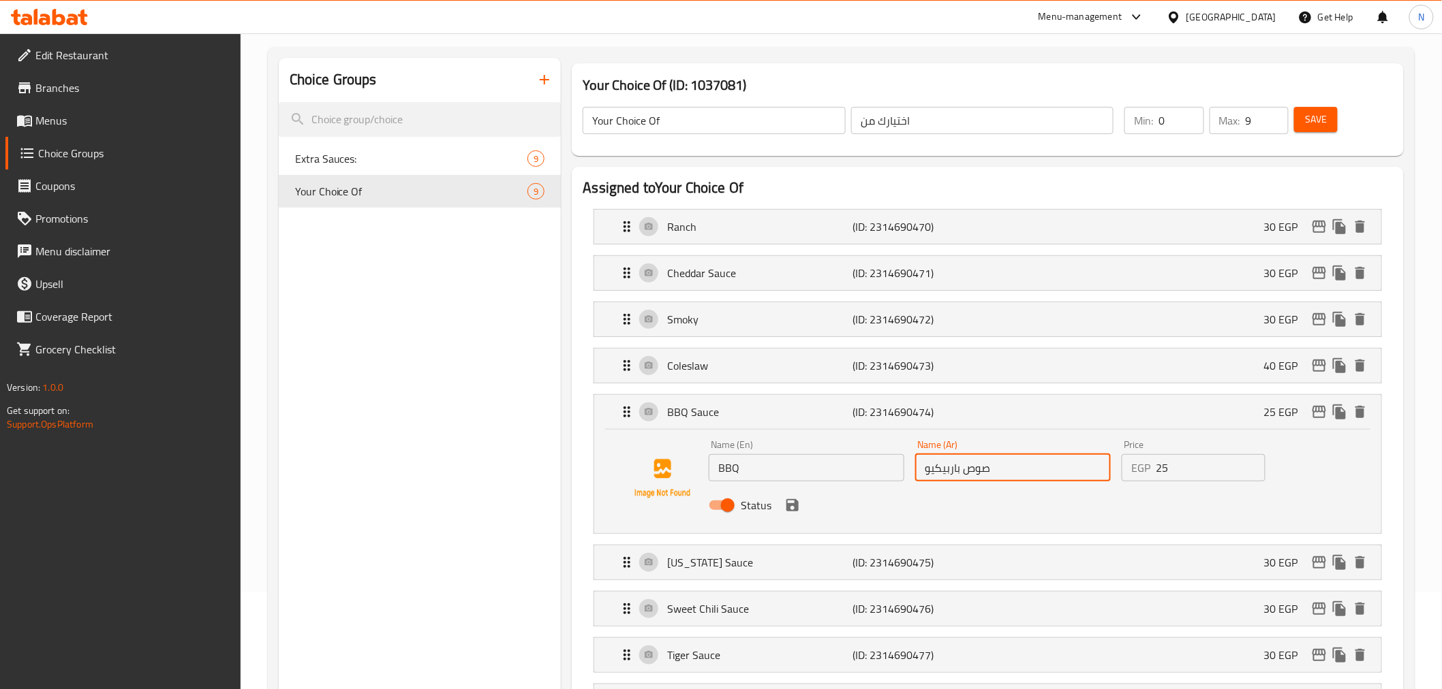
click at [976, 465] on input "صوص باربيكيو" at bounding box center [1013, 467] width 196 height 27
click at [980, 469] on input "صوص باربيكيو" at bounding box center [1013, 467] width 196 height 27
click at [990, 466] on input "صوص باربيكيو" at bounding box center [1013, 467] width 196 height 27
click at [983, 466] on input "صوص باربيكيو" at bounding box center [1013, 467] width 196 height 27
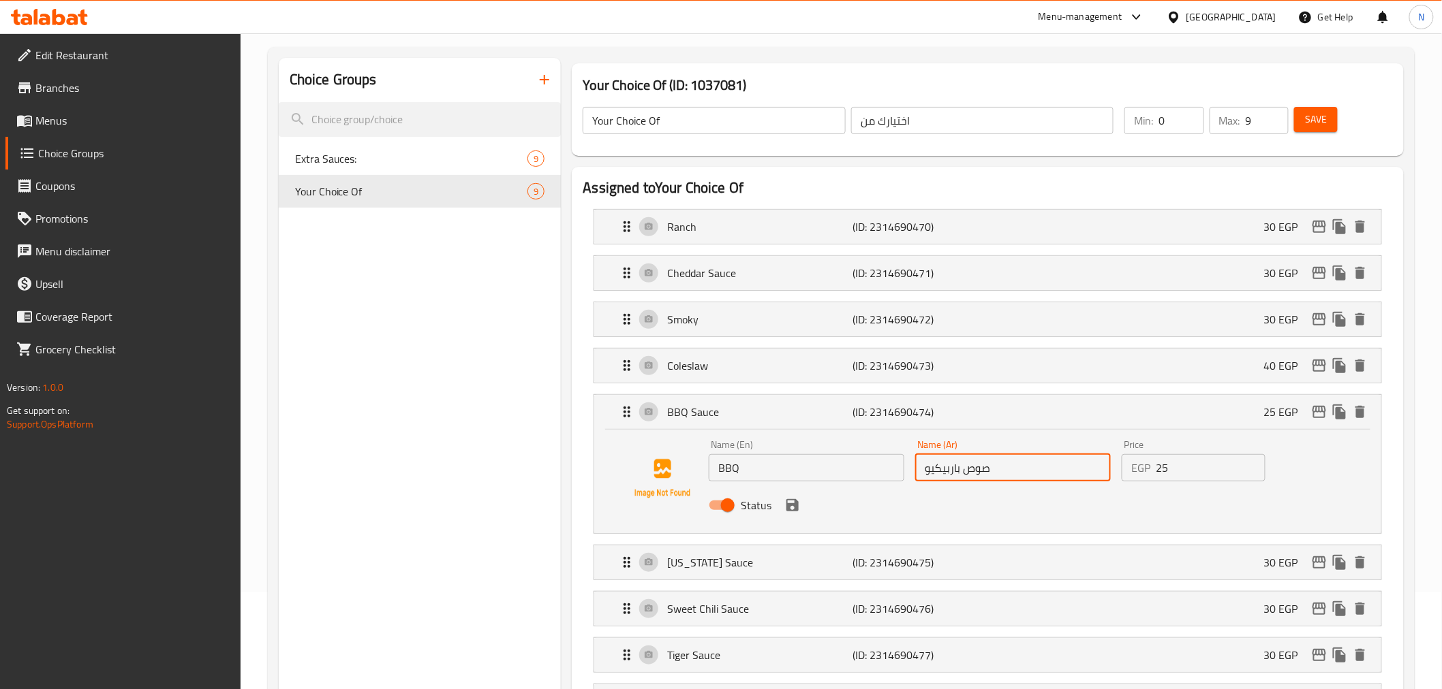
click at [967, 475] on input "صوص باربيكيو" at bounding box center [1013, 467] width 196 height 27
drag, startPoint x: 961, startPoint y: 465, endPoint x: 1000, endPoint y: 472, distance: 40.2
click at [1000, 472] on input "صوص باربيكيو" at bounding box center [1013, 467] width 196 height 27
click at [794, 507] on icon "save" at bounding box center [792, 505] width 12 height 12
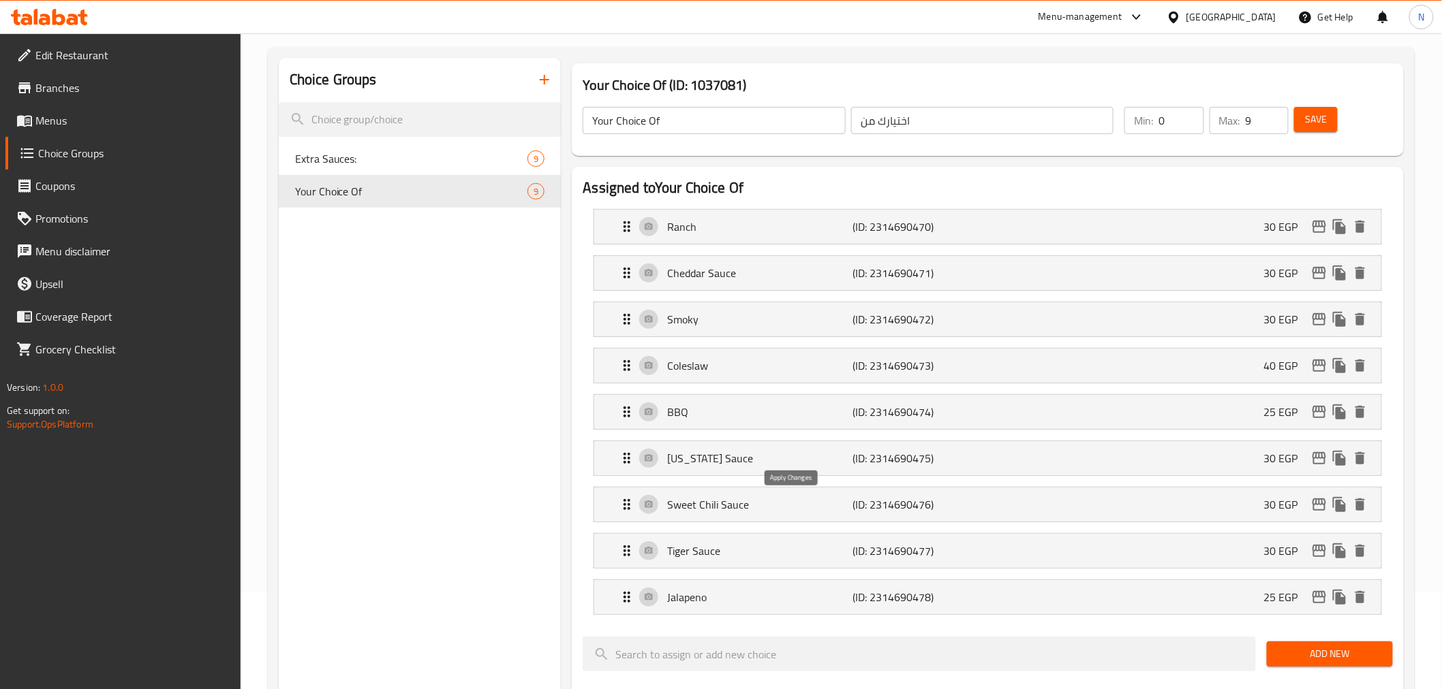
type input "باربيكيو"
click at [773, 327] on p "Smoky" at bounding box center [759, 319] width 185 height 16
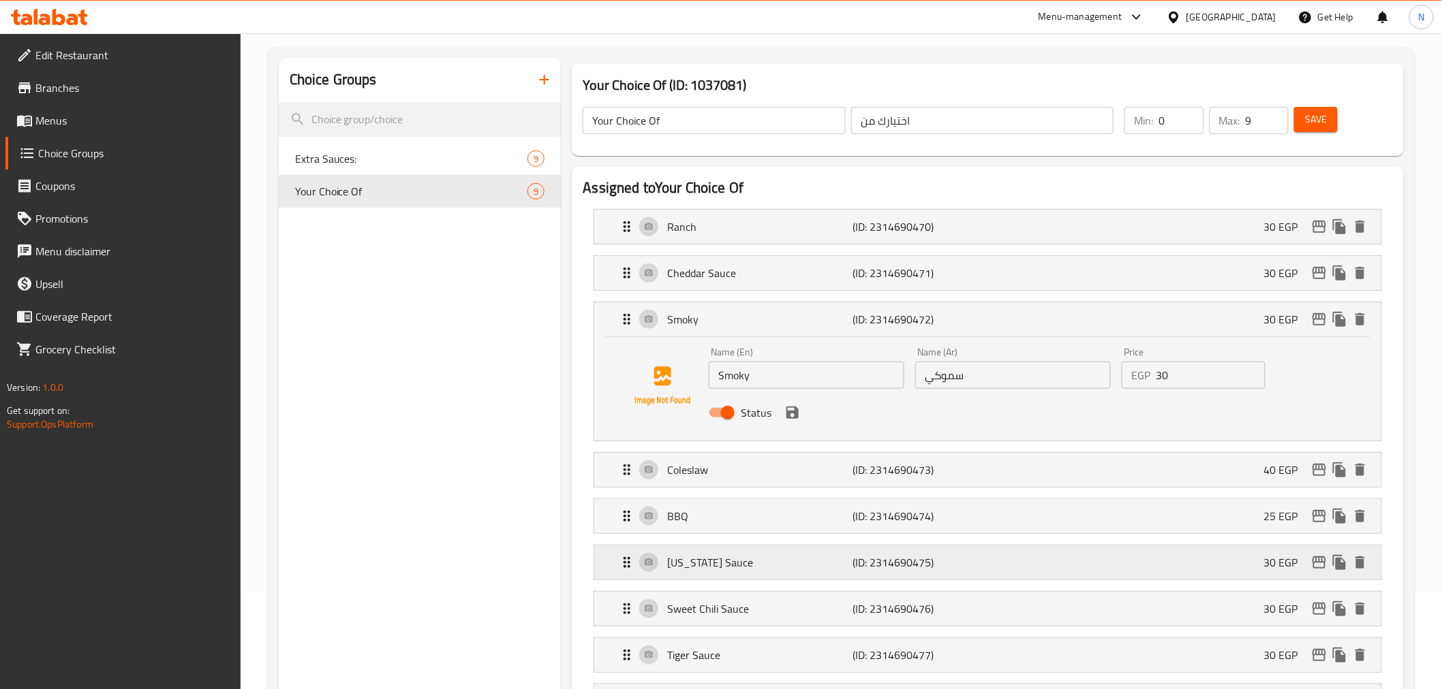
click at [764, 559] on p "Texas Sauce" at bounding box center [759, 563] width 185 height 16
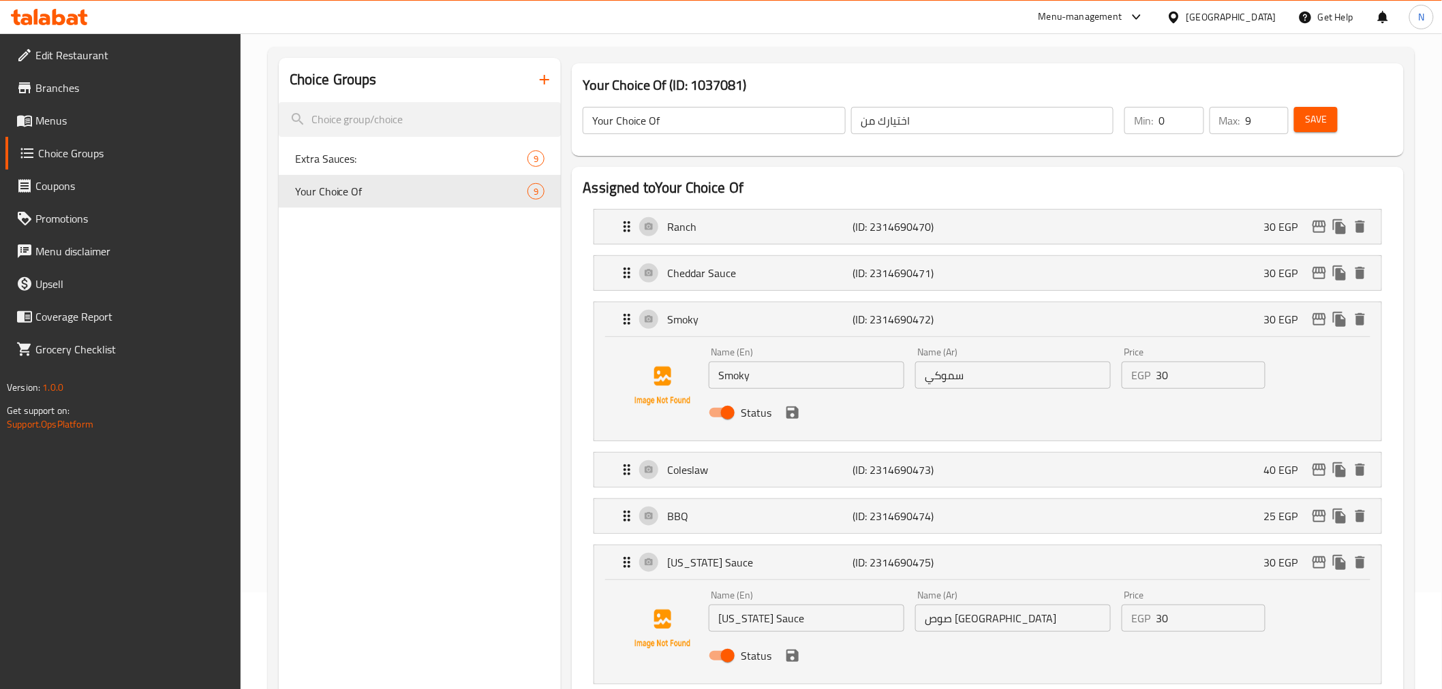
click at [772, 613] on input "Texas Sauce" at bounding box center [807, 618] width 196 height 27
click at [764, 615] on input "Texas Sauce" at bounding box center [807, 618] width 196 height 27
type input "[US_STATE]"
click at [978, 615] on input "صوص تكساس" at bounding box center [1013, 618] width 196 height 27
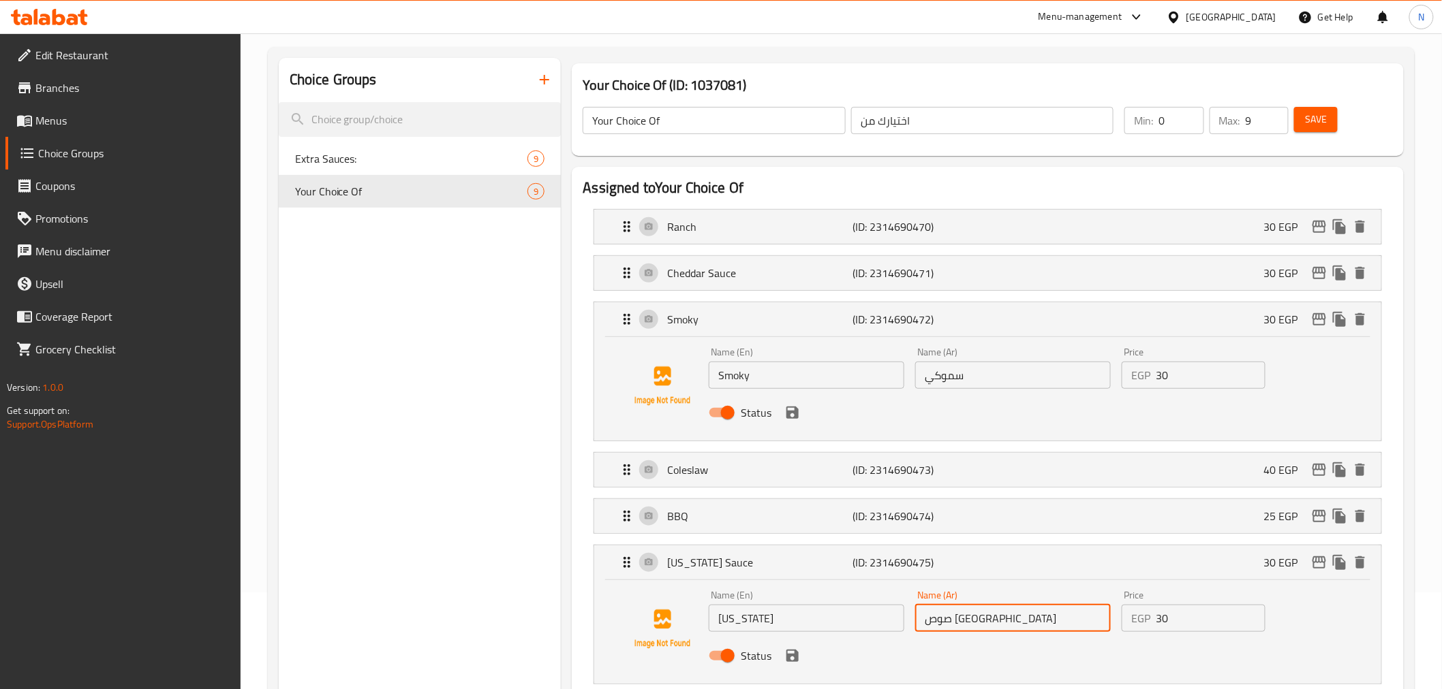
click at [978, 615] on input "صوص تكساس" at bounding box center [1013, 618] width 196 height 27
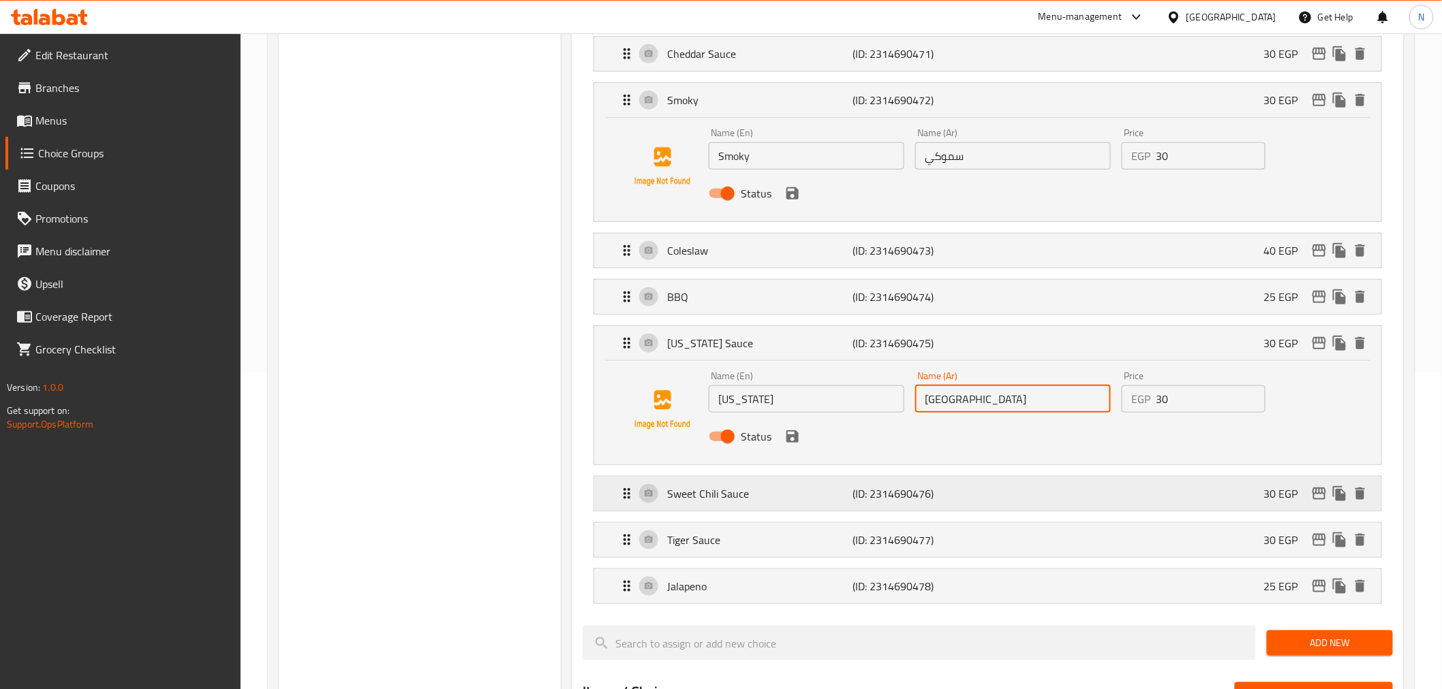
scroll to position [324, 0]
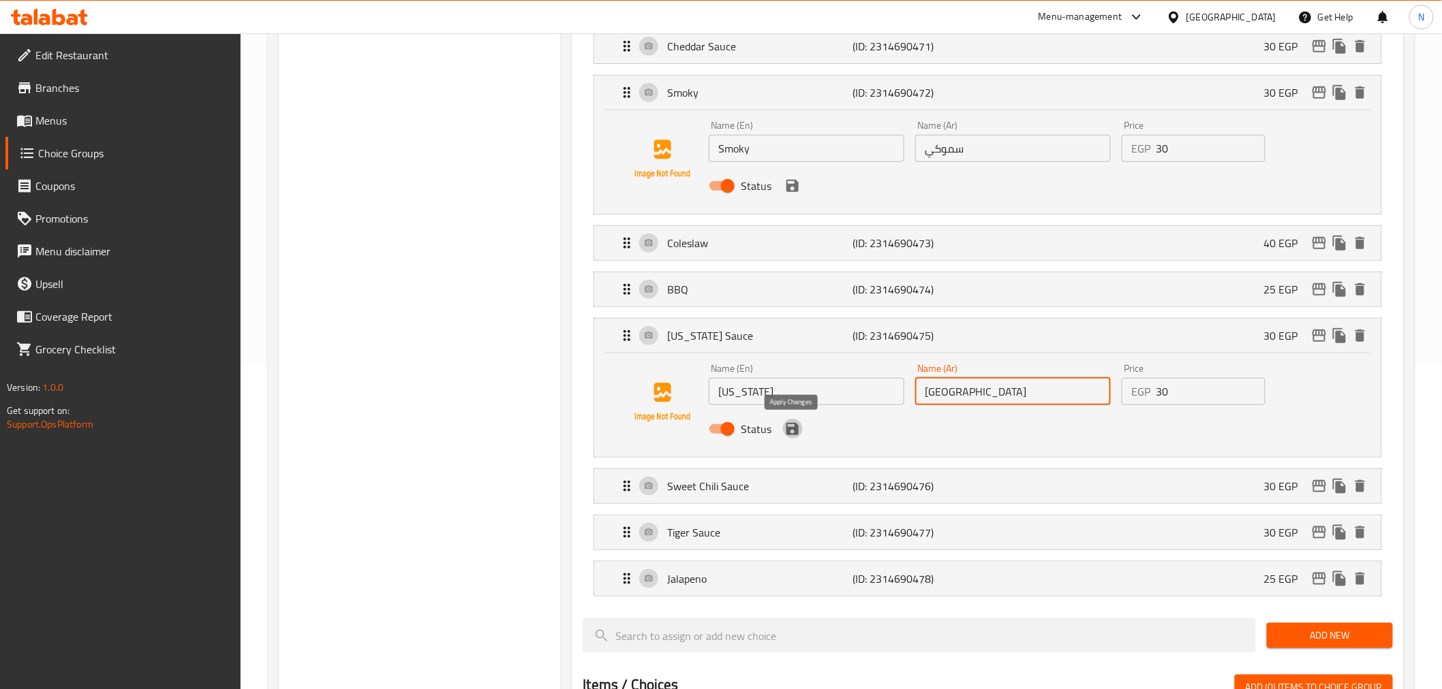
click at [792, 431] on icon "save" at bounding box center [792, 429] width 16 height 16
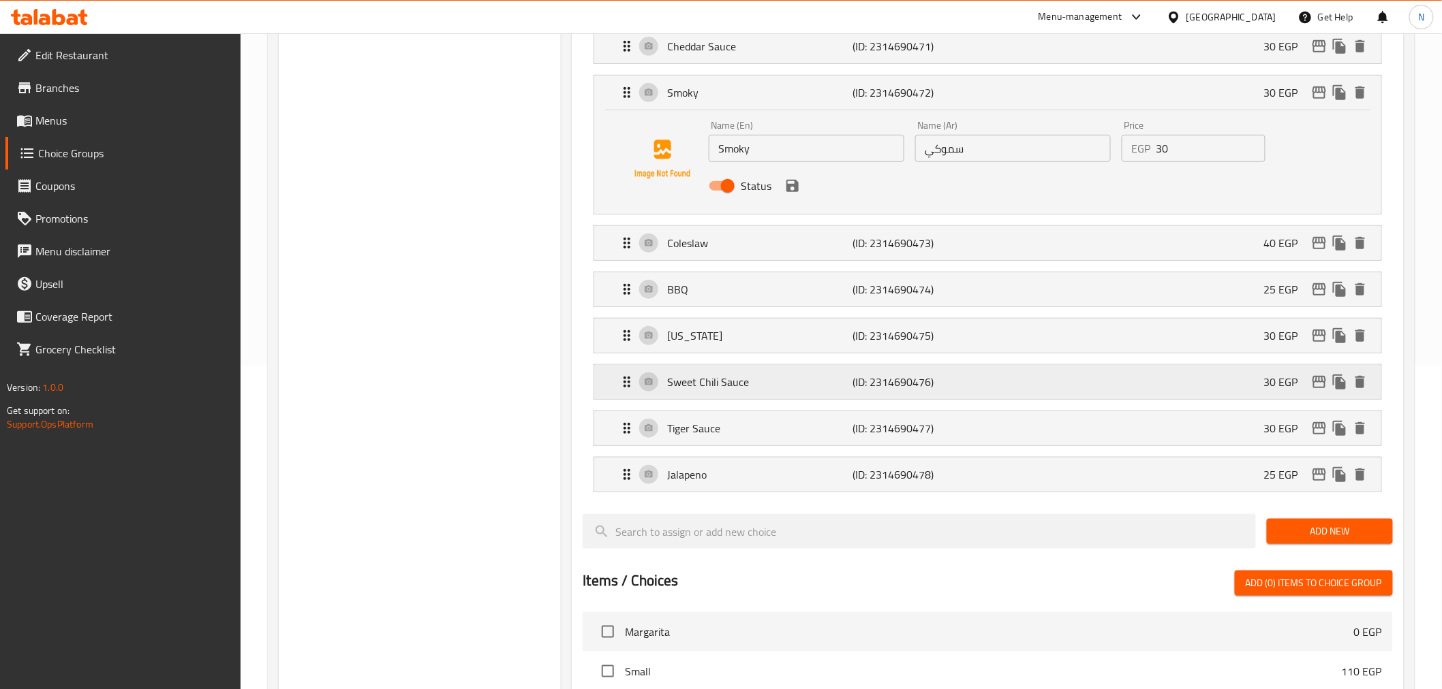
type input "[GEOGRAPHIC_DATA]"
click at [773, 386] on p "Sweet Chili Sauce" at bounding box center [759, 382] width 185 height 16
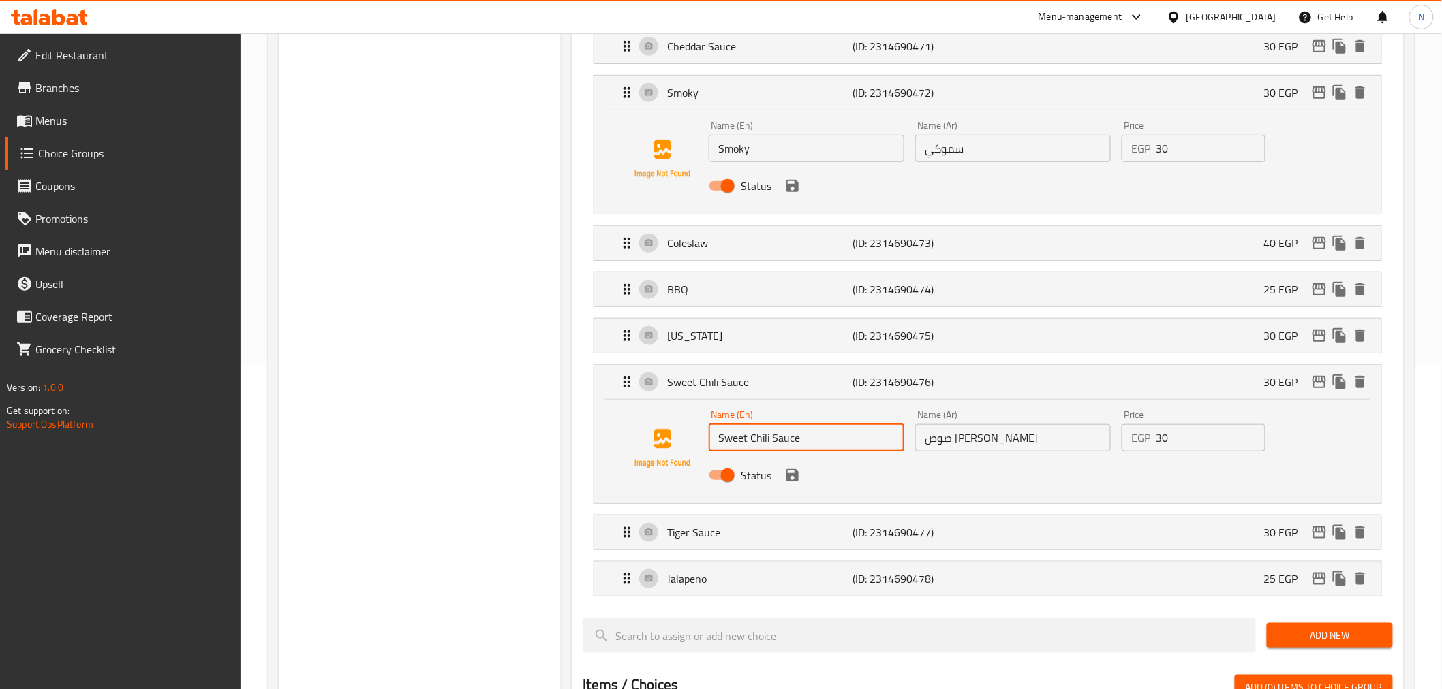
click at [784, 428] on input "Sweet Chili Sauce" at bounding box center [807, 437] width 196 height 27
type input "Sweet Chili"
click at [1000, 432] on input "صوص سويت شيلي" at bounding box center [1013, 437] width 196 height 27
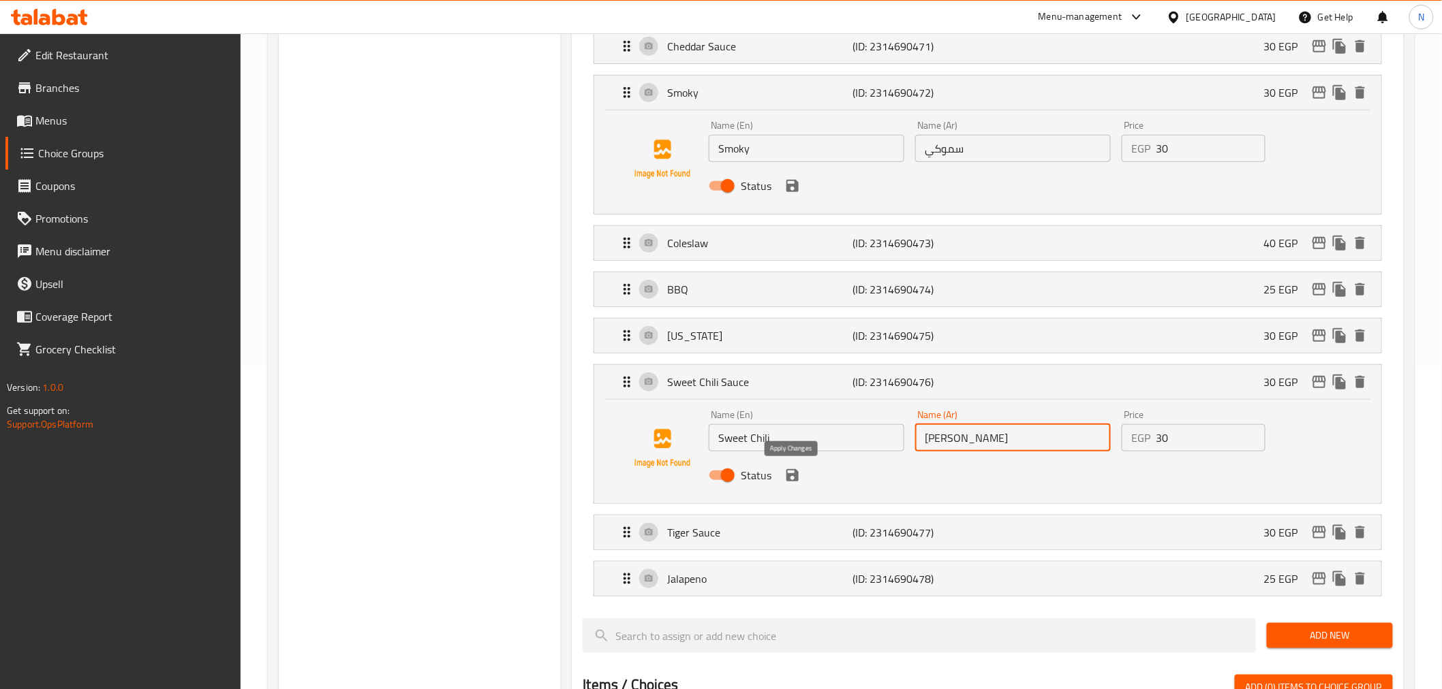
click at [791, 473] on icon "save" at bounding box center [792, 475] width 16 height 16
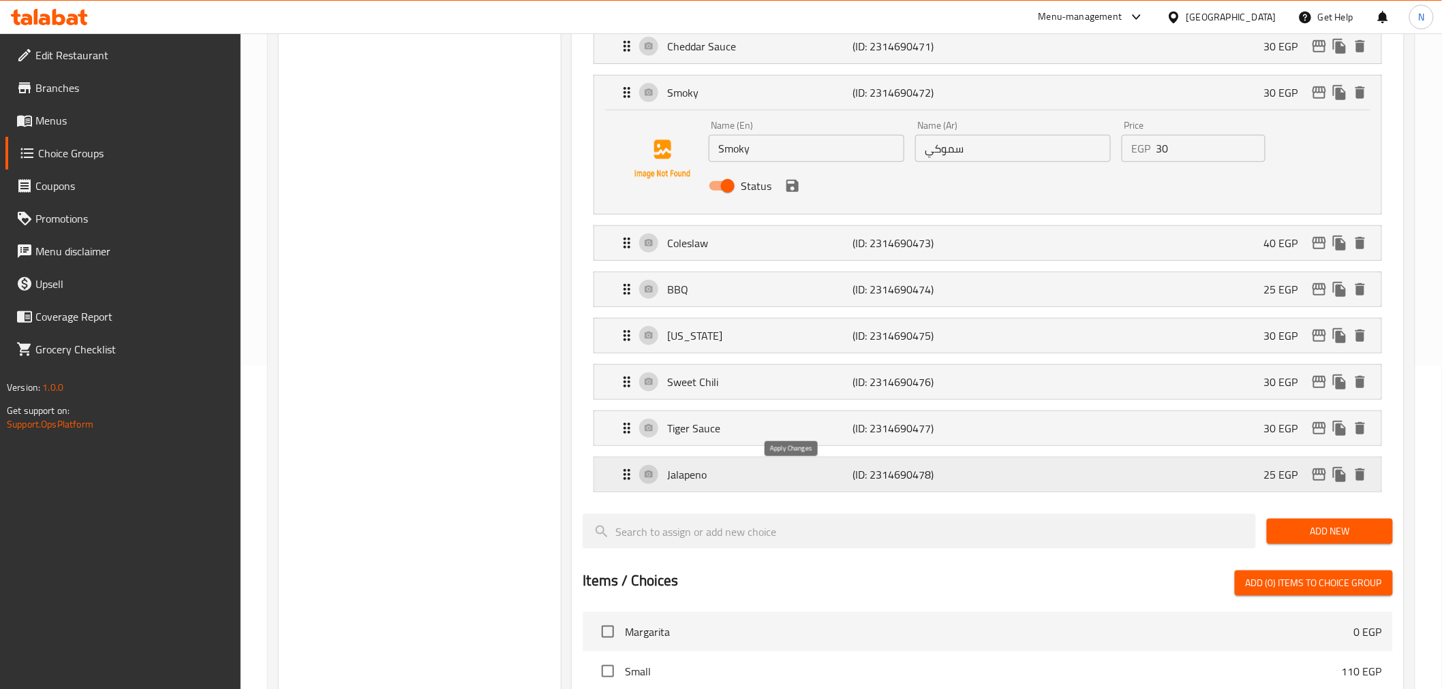
type input "[PERSON_NAME]"
click at [793, 185] on icon "save" at bounding box center [792, 186] width 12 height 12
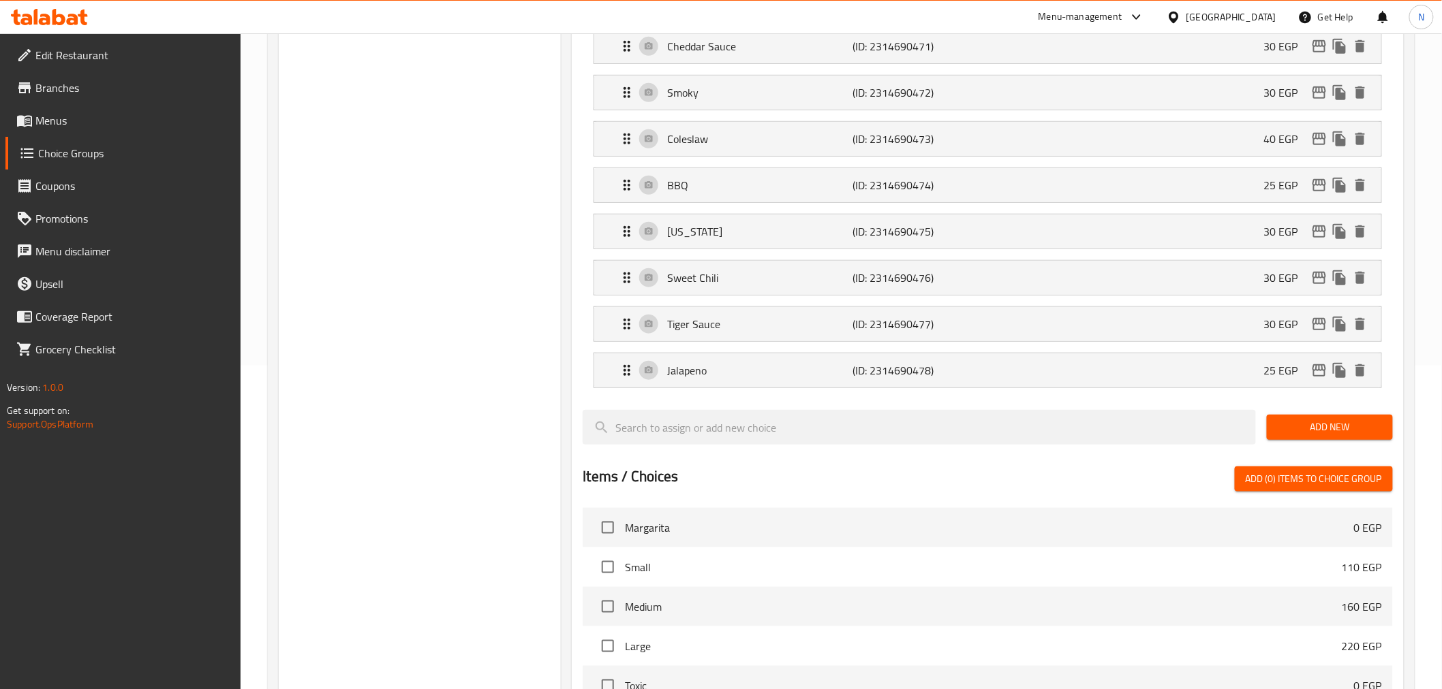
scroll to position [248, 0]
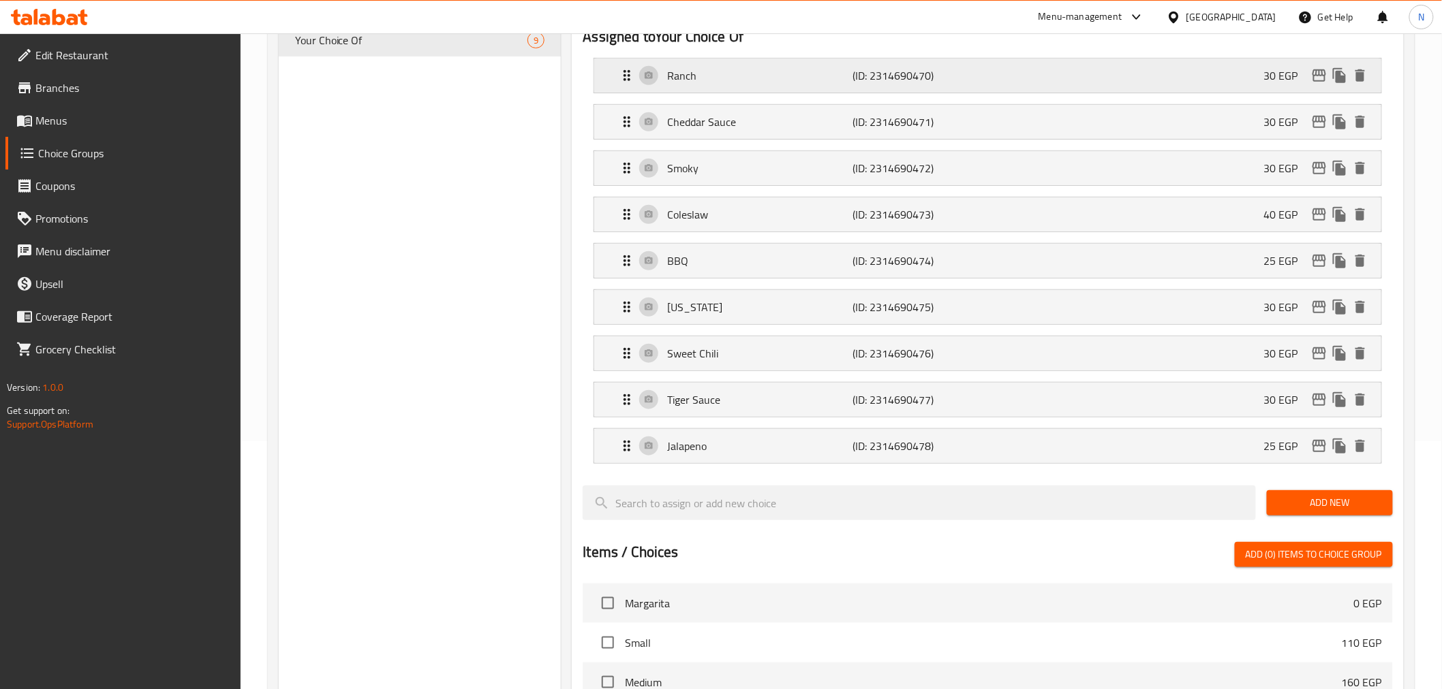
click at [768, 74] on p "Ranch" at bounding box center [759, 75] width 185 height 16
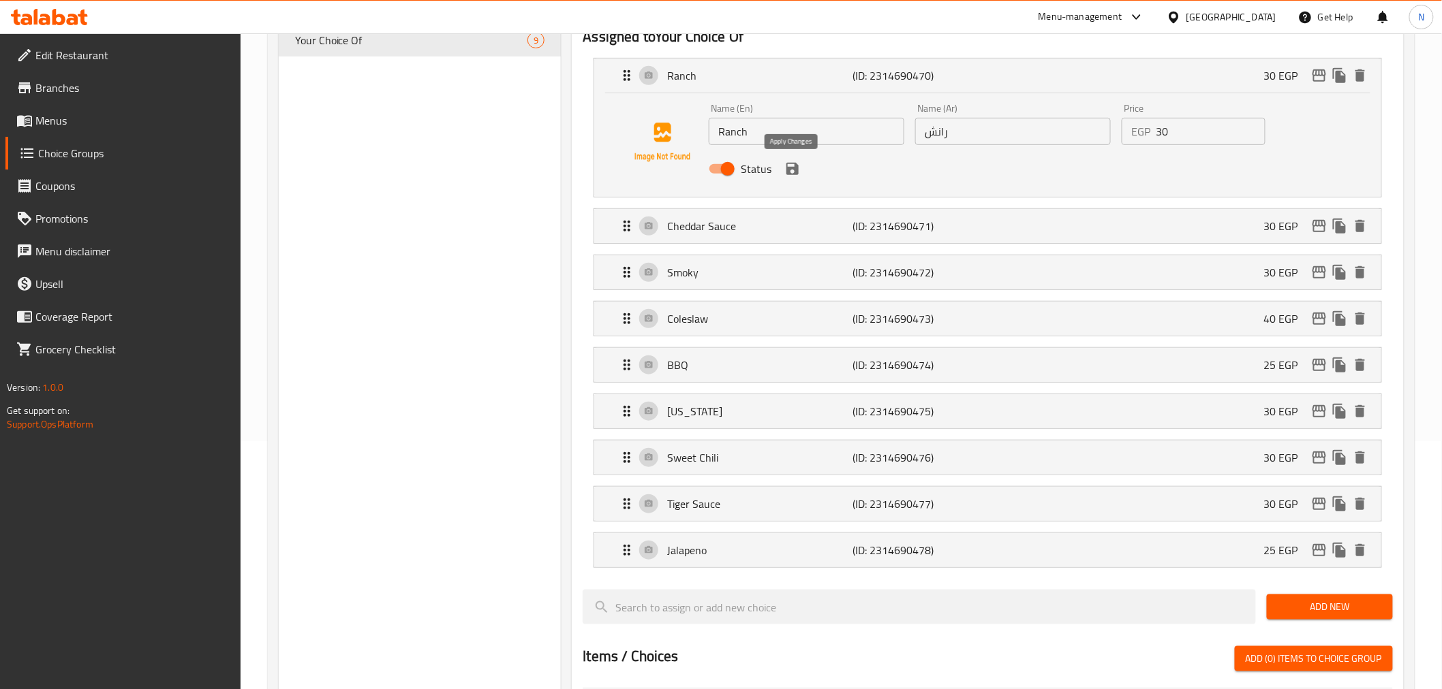
click at [787, 163] on icon "save" at bounding box center [792, 169] width 12 height 12
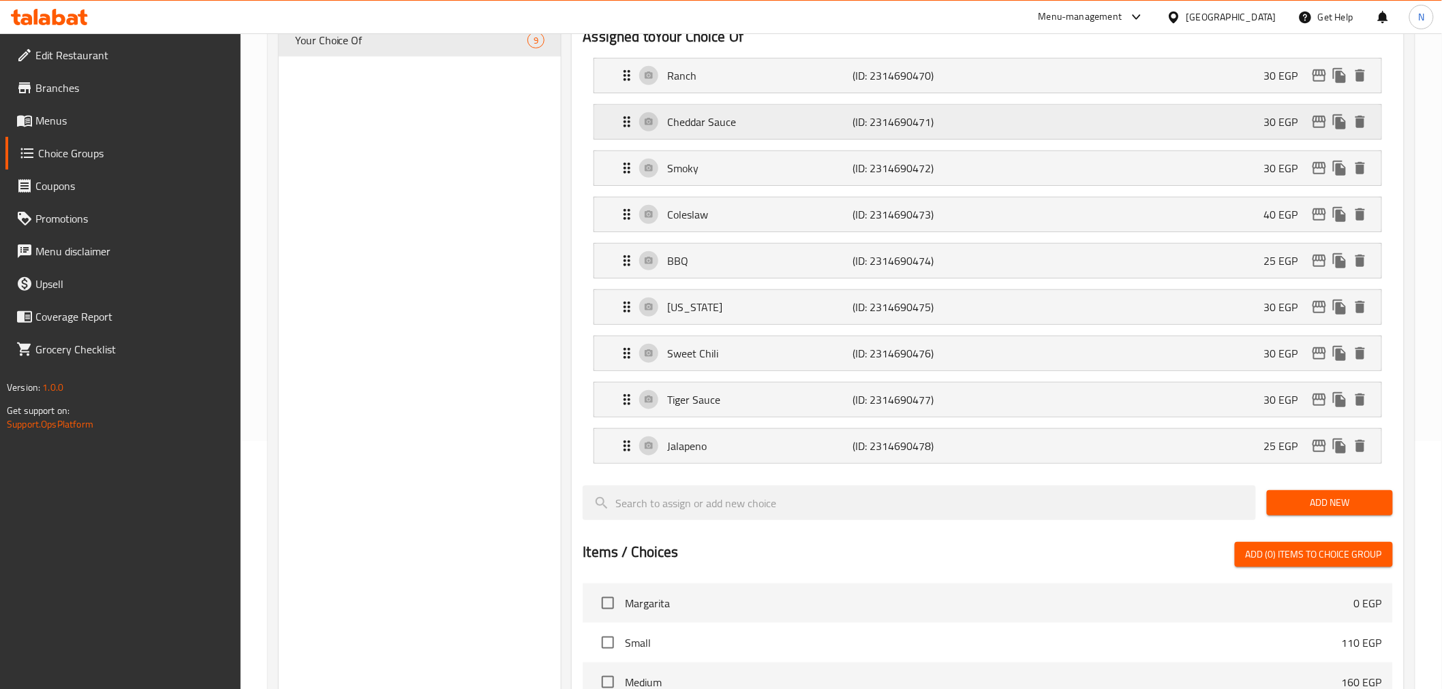
click at [781, 131] on div "Cheddar Sauce (ID: 2314690471) 30 EGP" at bounding box center [991, 122] width 745 height 34
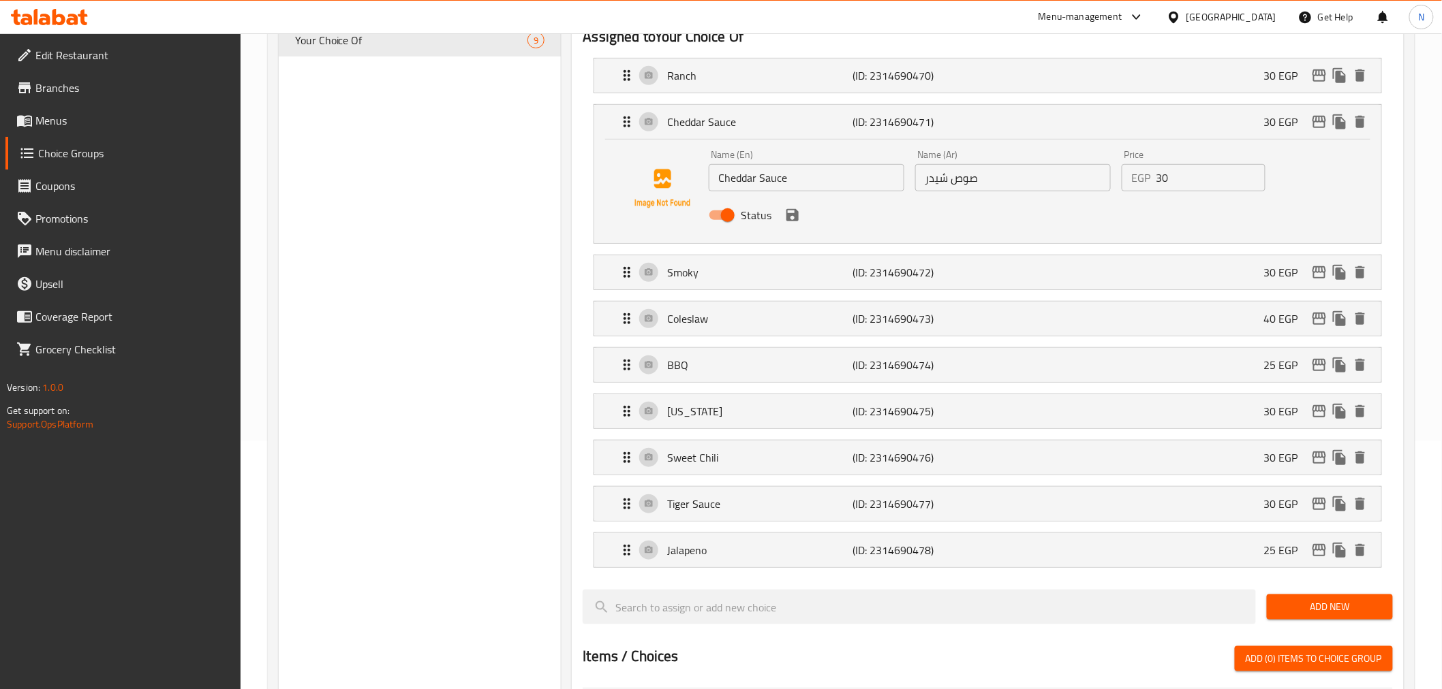
click at [792, 215] on icon "save" at bounding box center [792, 215] width 16 height 16
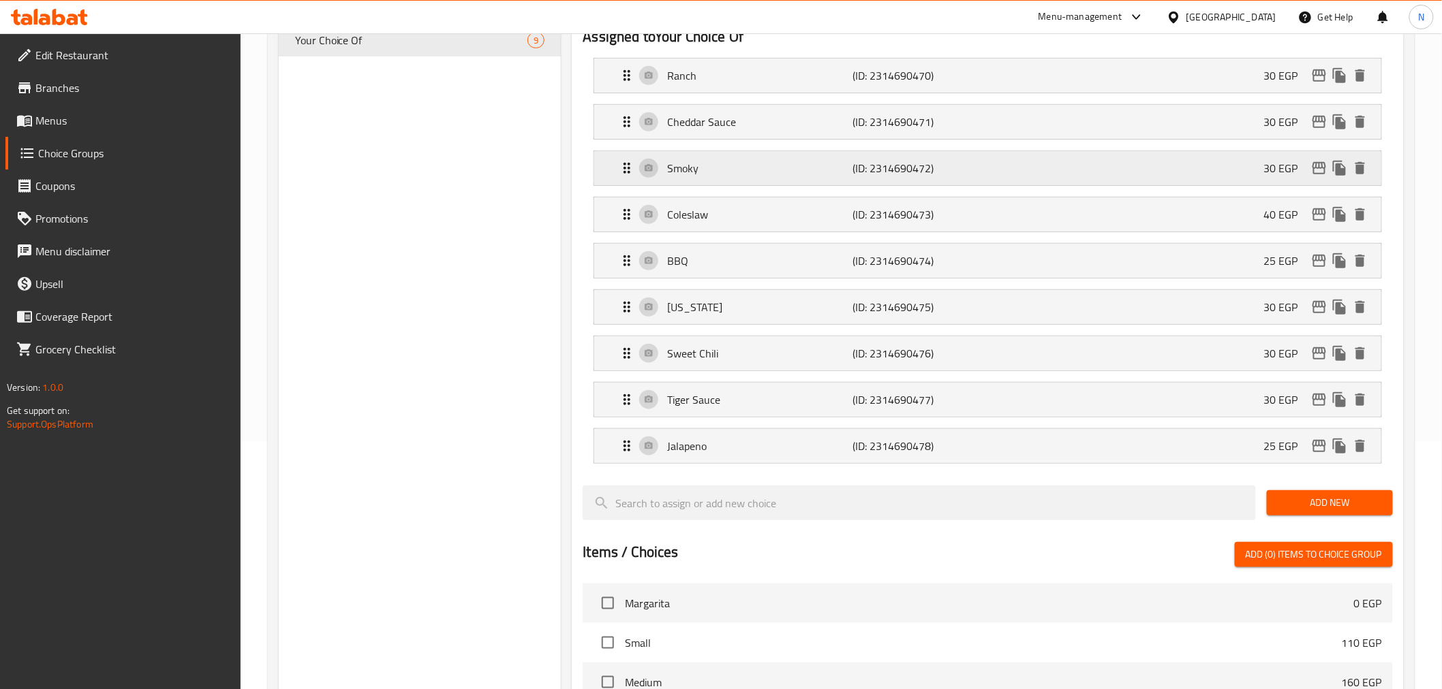
click at [746, 170] on p "Smoky" at bounding box center [759, 168] width 185 height 16
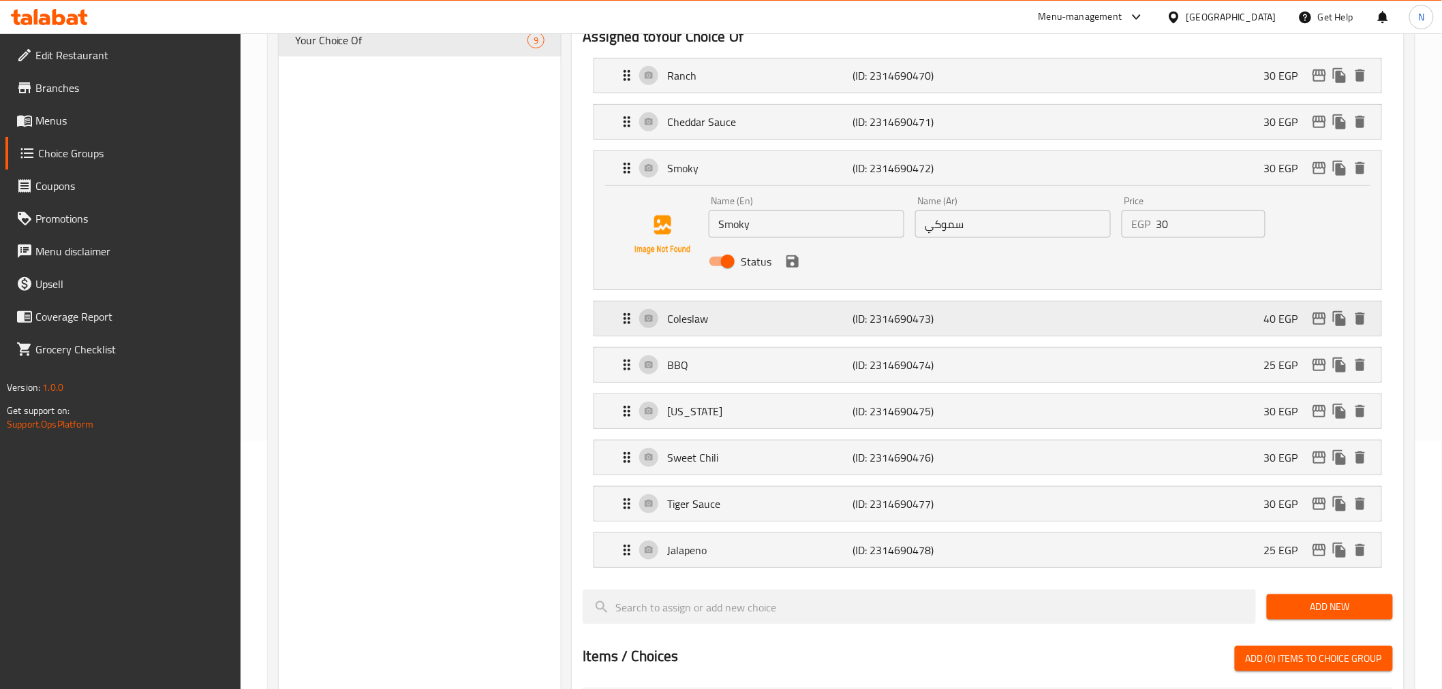
click at [744, 315] on p "Coleslaw" at bounding box center [759, 319] width 185 height 16
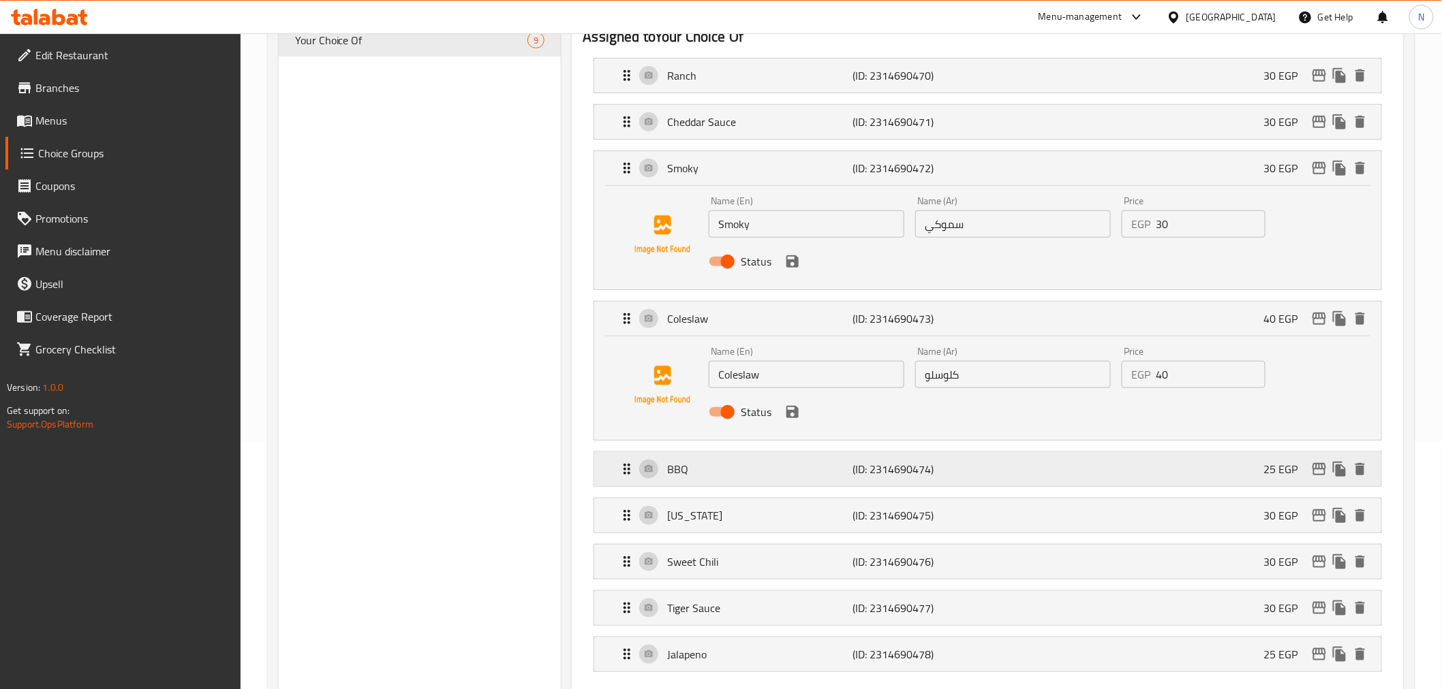
click at [733, 467] on p "BBQ" at bounding box center [759, 469] width 185 height 16
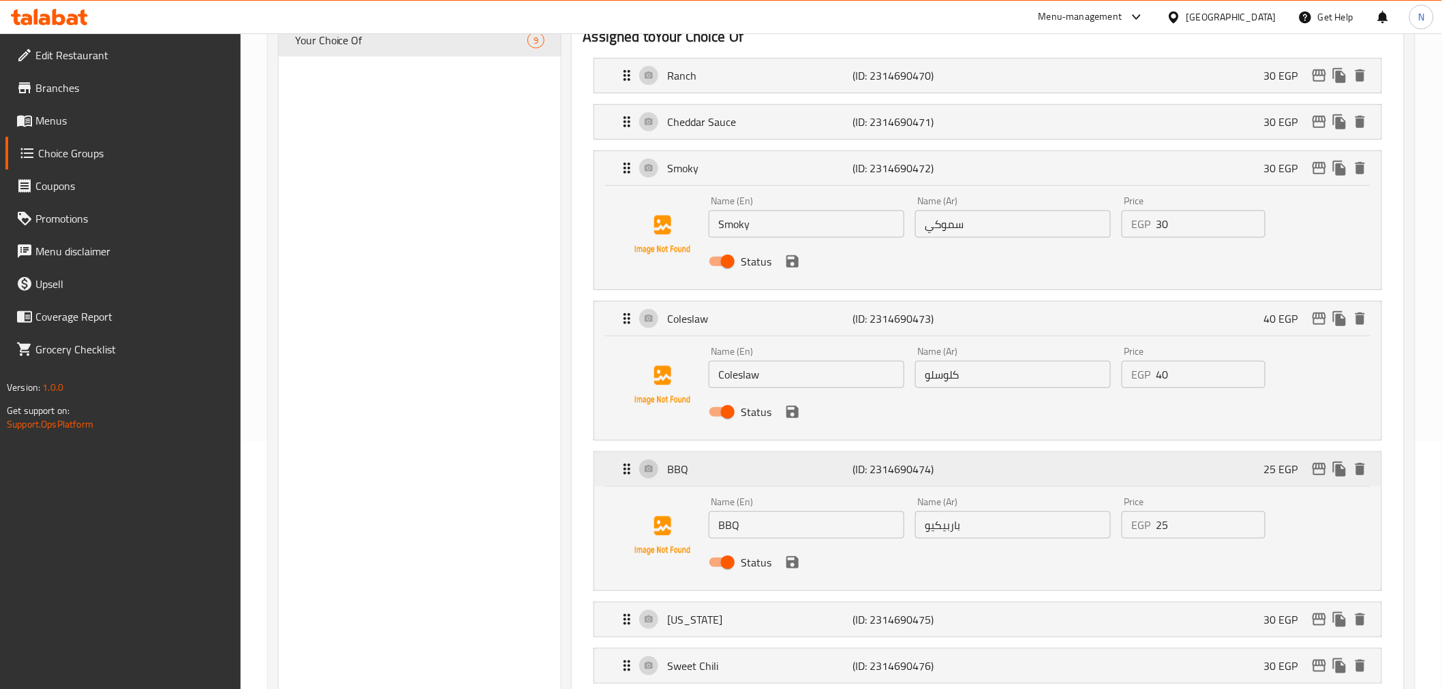
scroll to position [324, 0]
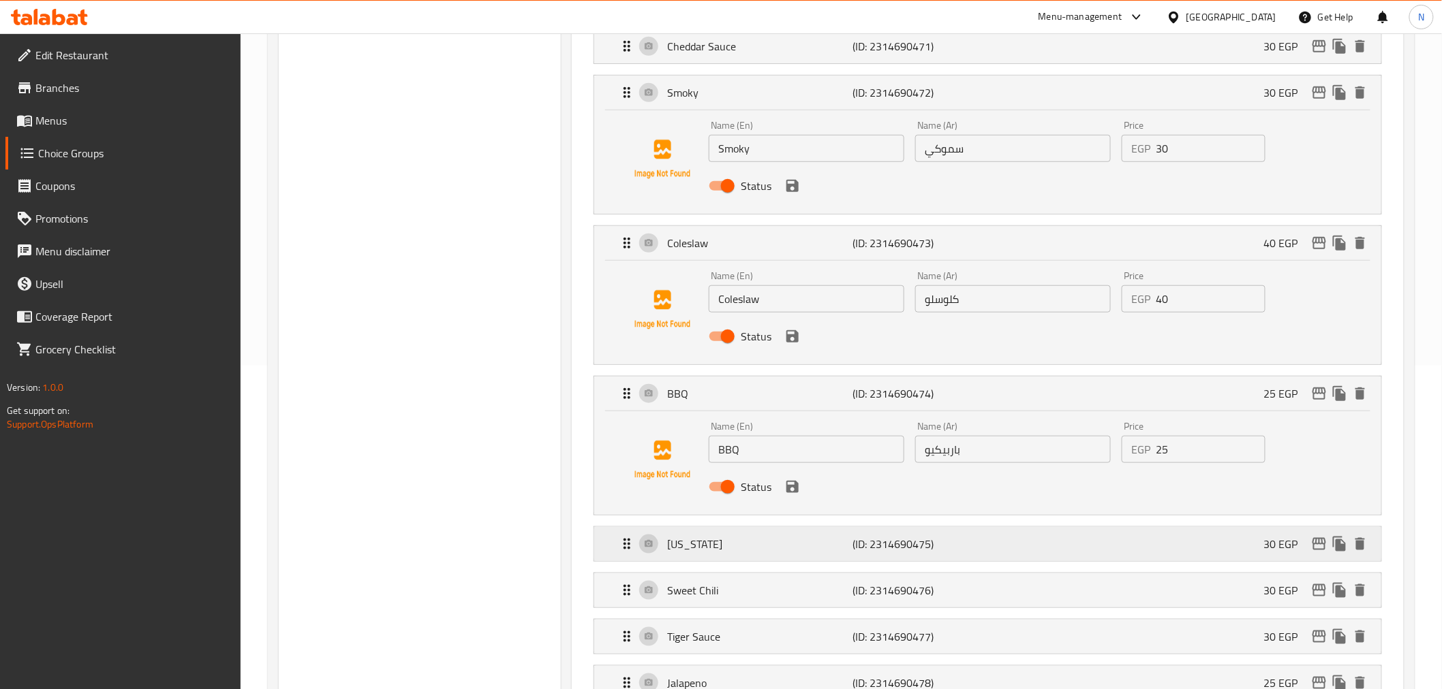
click at [730, 542] on p "[US_STATE]" at bounding box center [759, 544] width 185 height 16
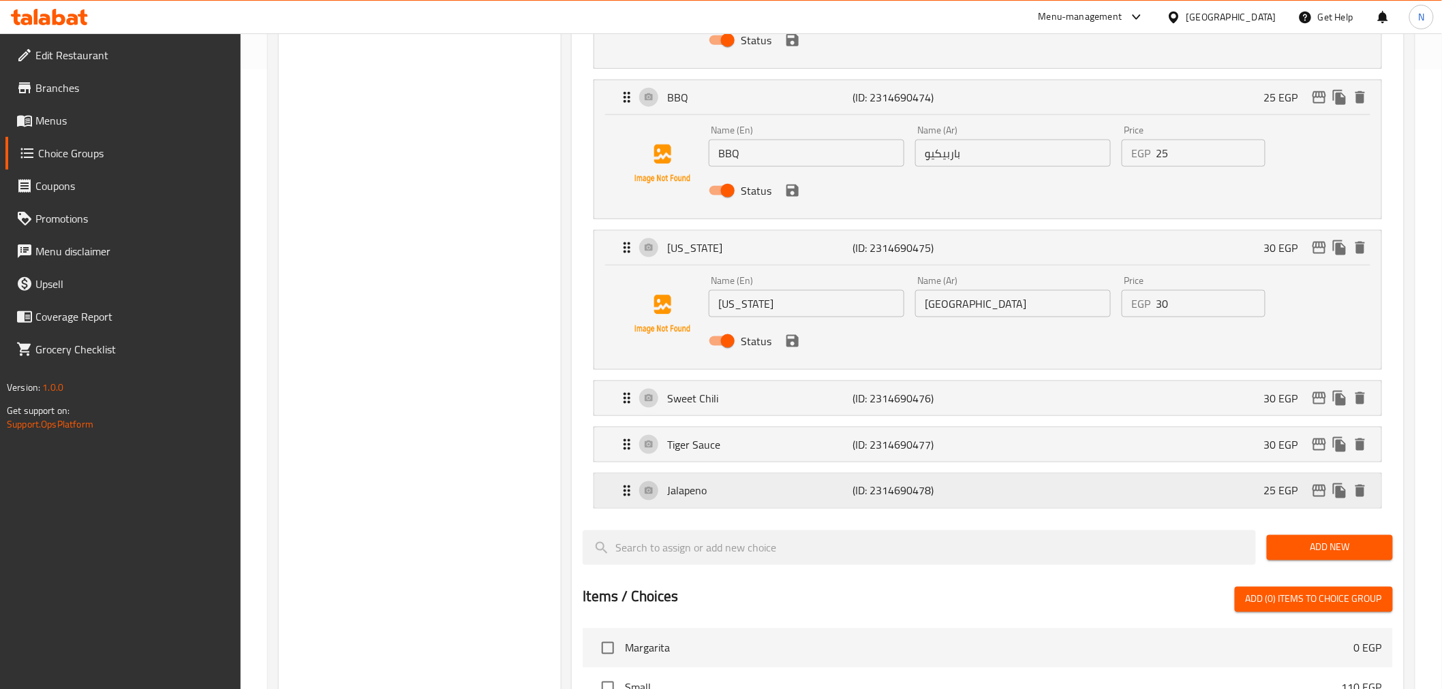
scroll to position [627, 0]
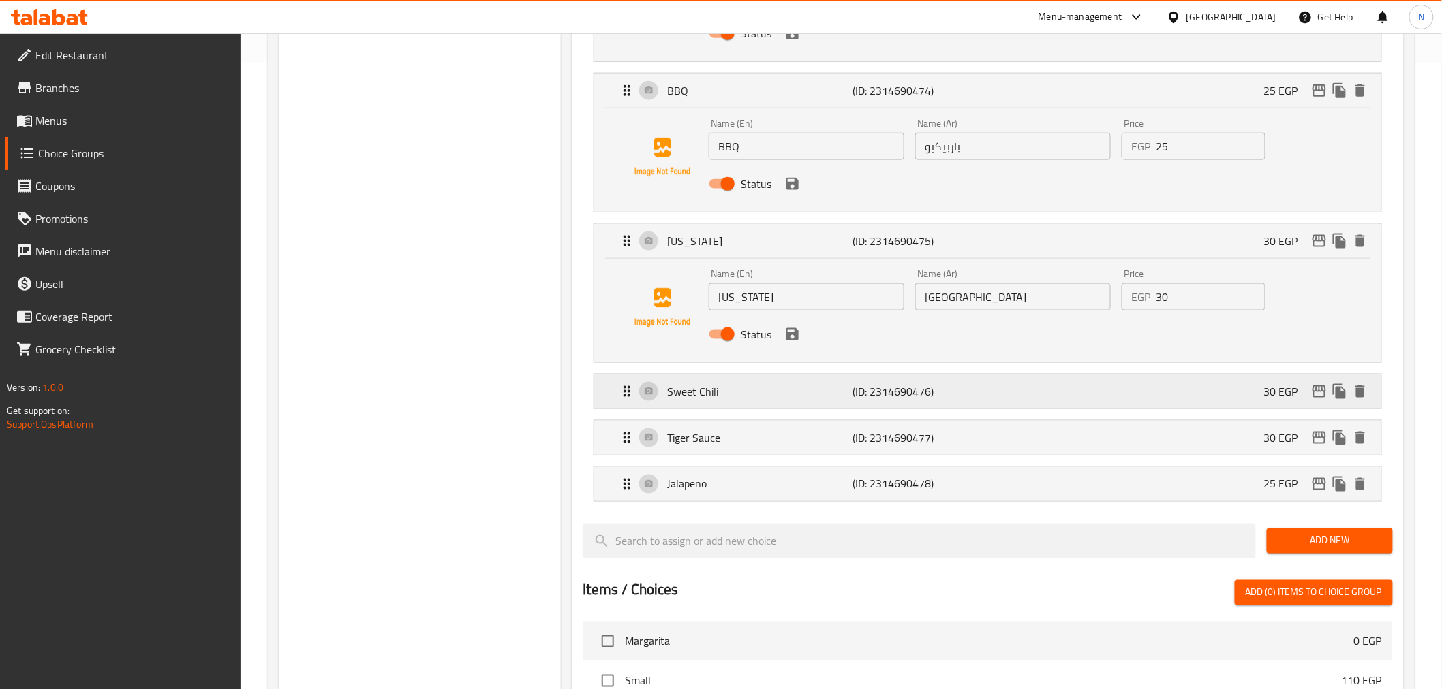
click at [745, 403] on div "Sweet Chili (ID: 2314690476) 30 EGP" at bounding box center [991, 392] width 745 height 34
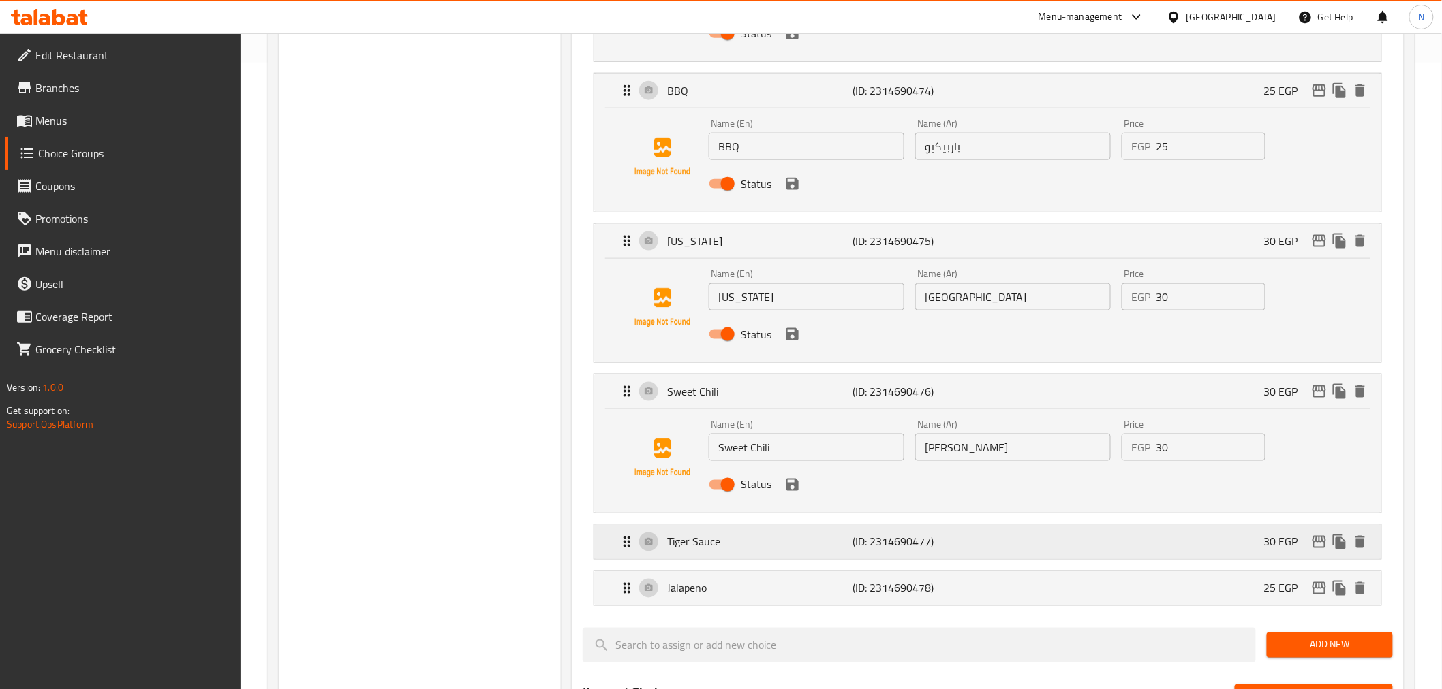
click at [748, 542] on p "Tiger Sauce" at bounding box center [759, 542] width 185 height 16
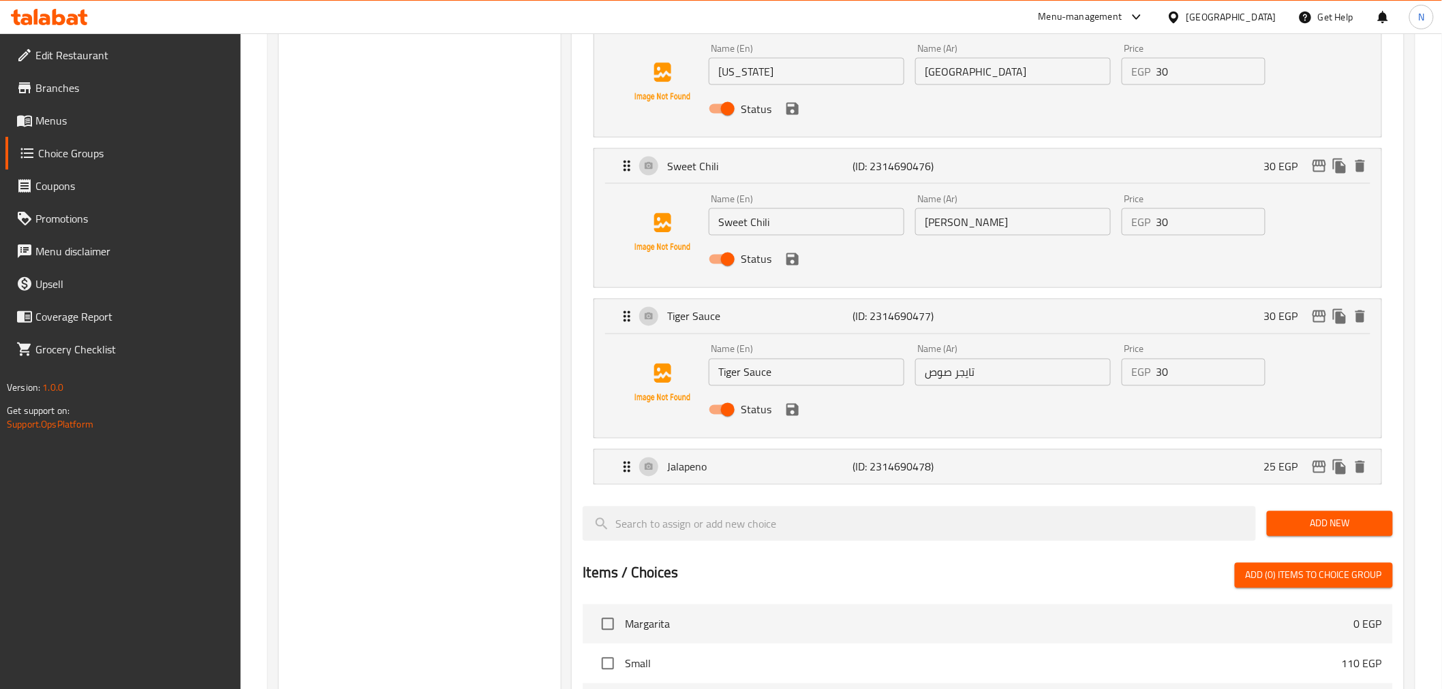
scroll to position [854, 0]
click at [736, 468] on p "Jalapeno" at bounding box center [759, 466] width 185 height 16
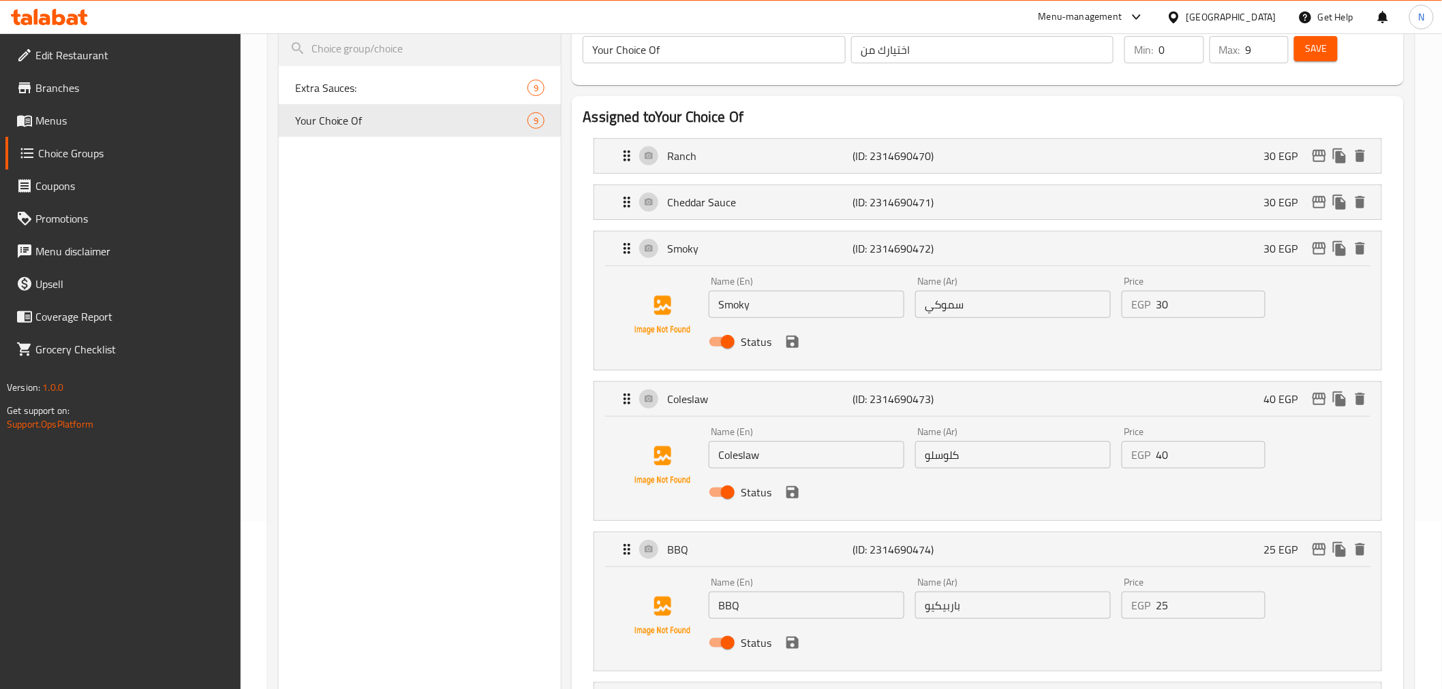
scroll to position [21, 0]
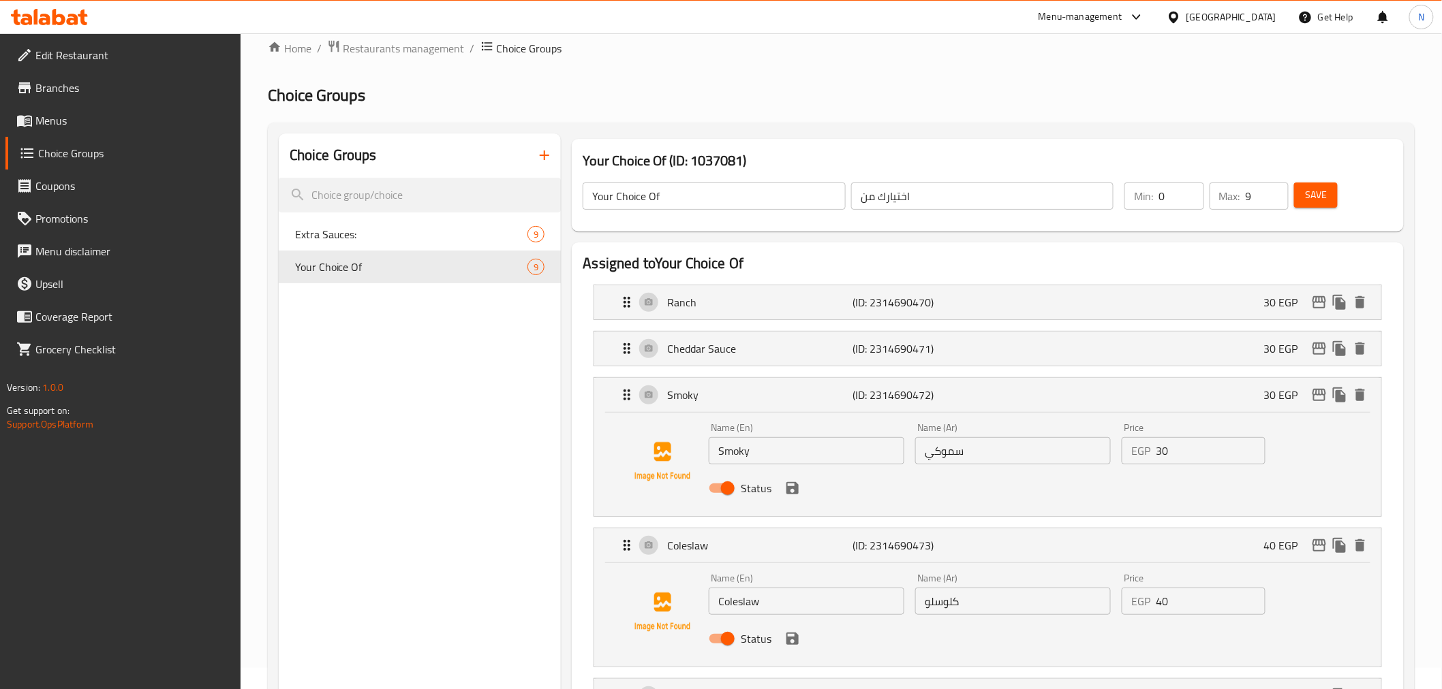
click at [1317, 198] on span "Save" at bounding box center [1316, 195] width 22 height 17
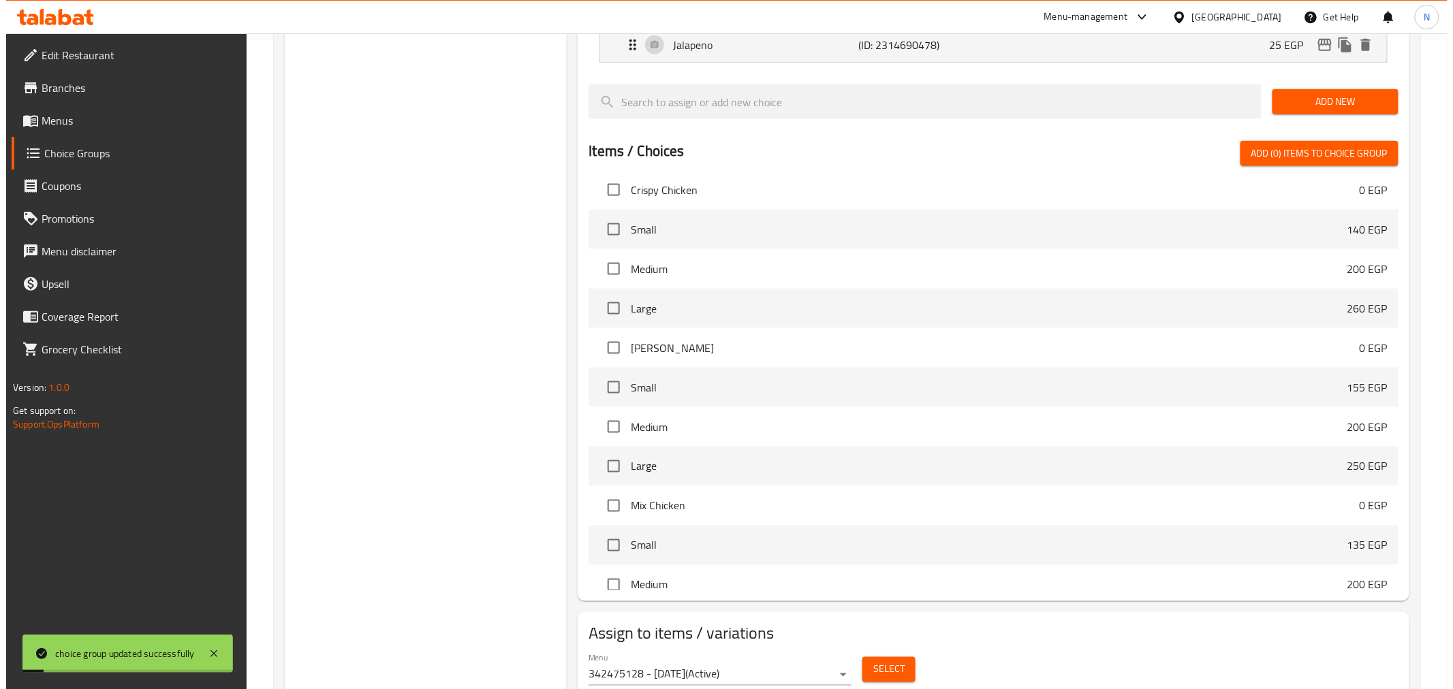
scroll to position [702, 0]
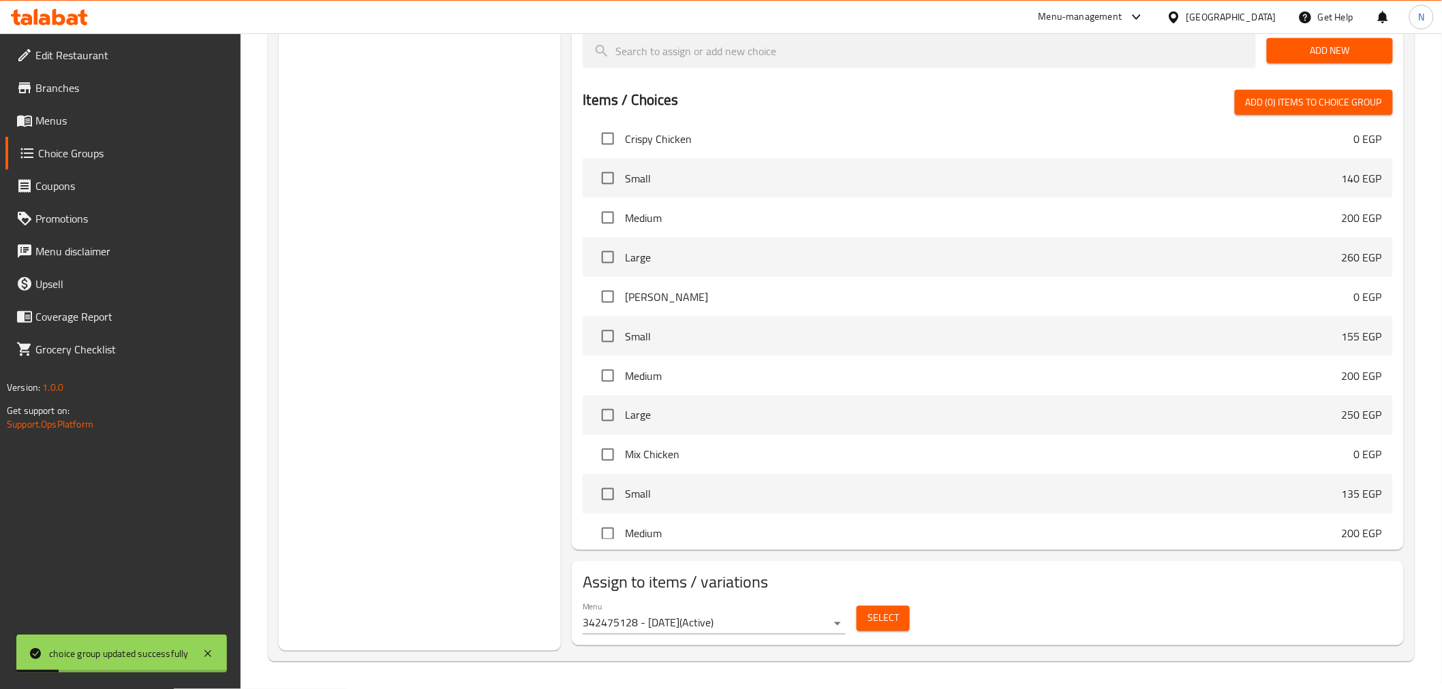
click at [890, 622] on span "Select" at bounding box center [882, 618] width 31 height 17
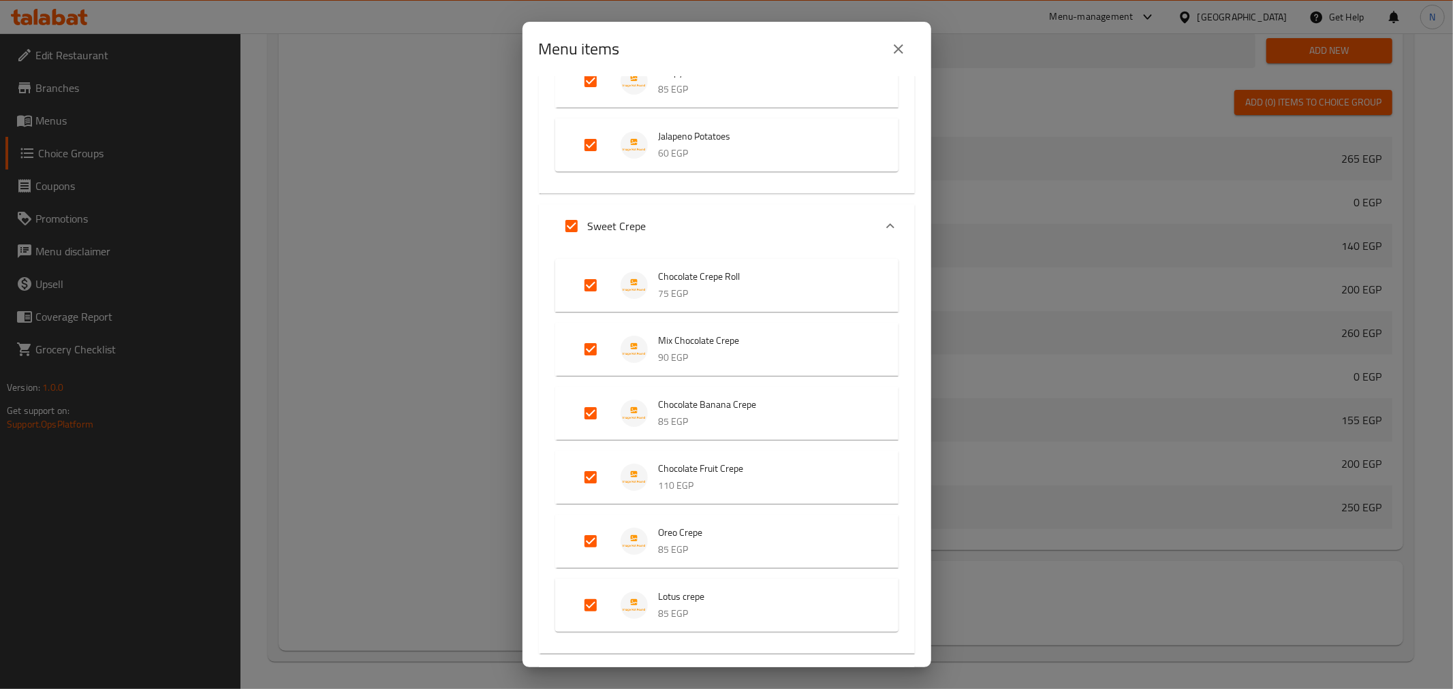
scroll to position [3633, 0]
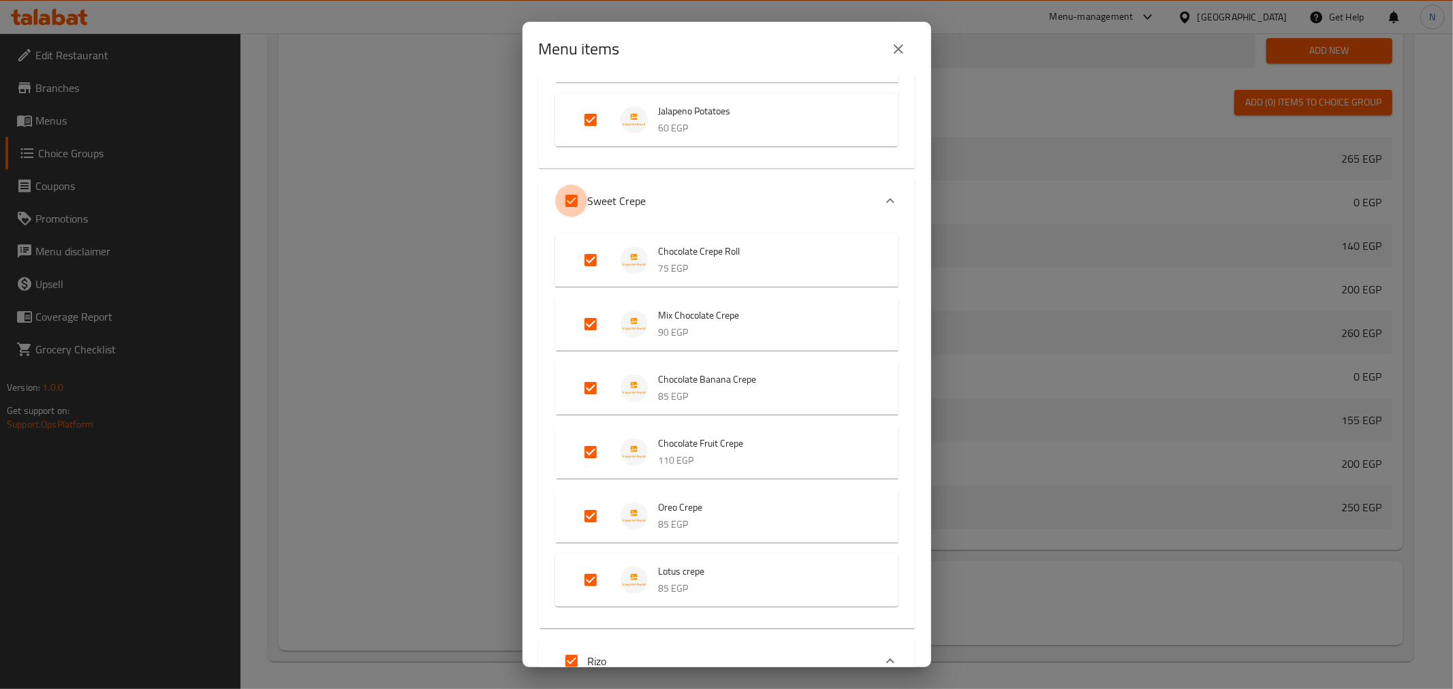
click at [574, 198] on input "Expand" at bounding box center [571, 201] width 33 height 33
checkbox input "false"
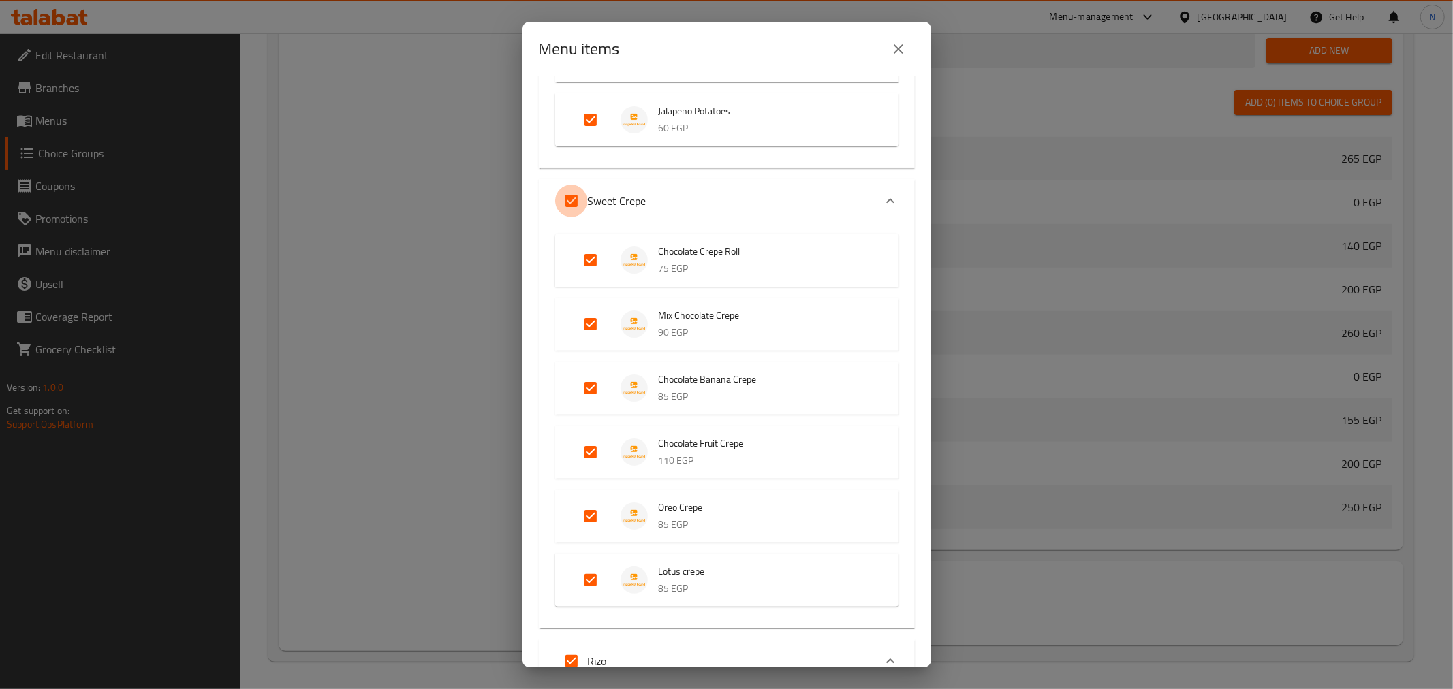
checkbox input "false"
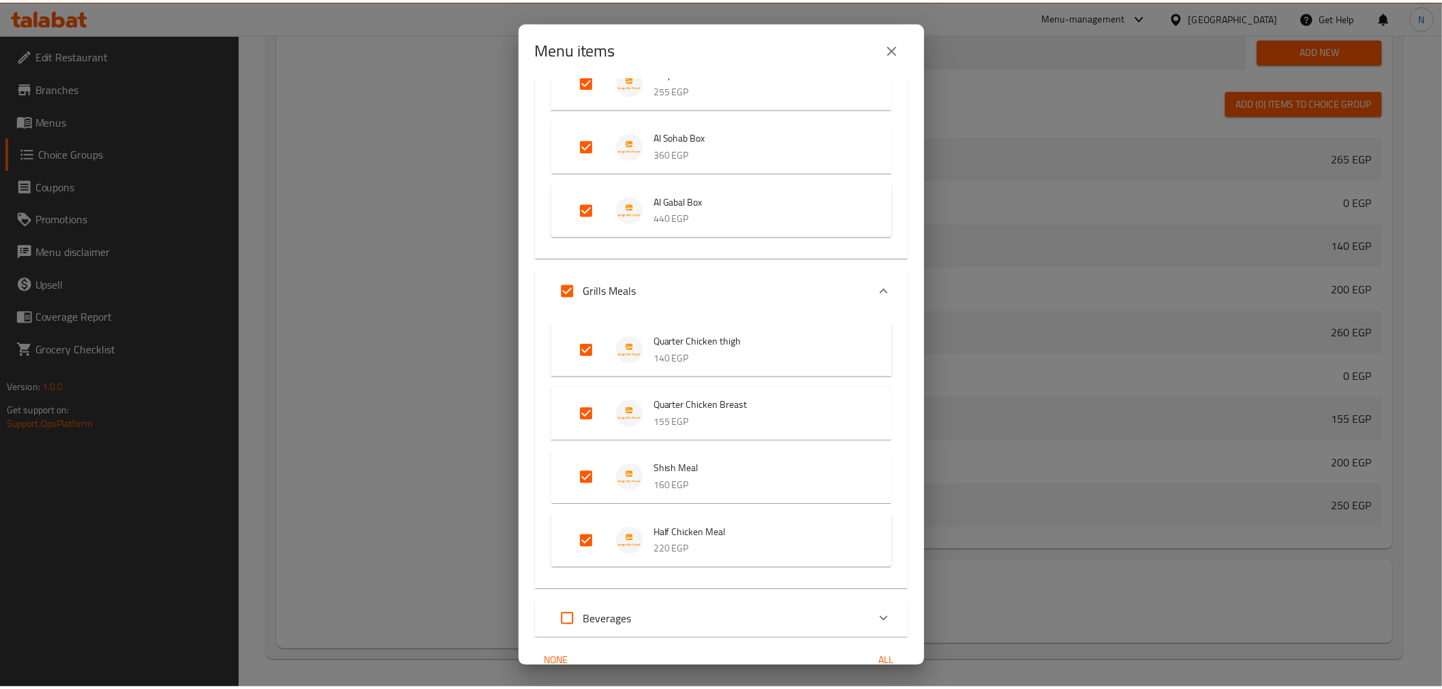
scroll to position [5190, 0]
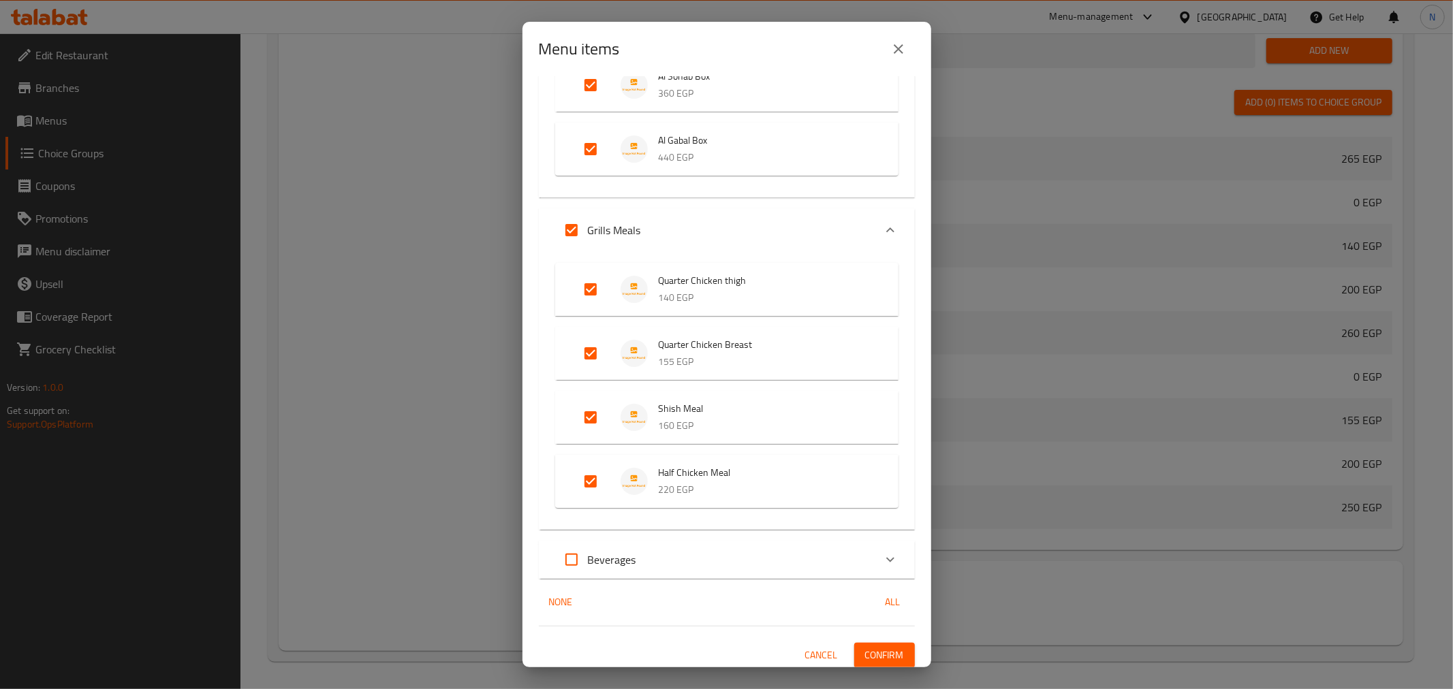
click at [869, 647] on span "Confirm" at bounding box center [884, 655] width 39 height 17
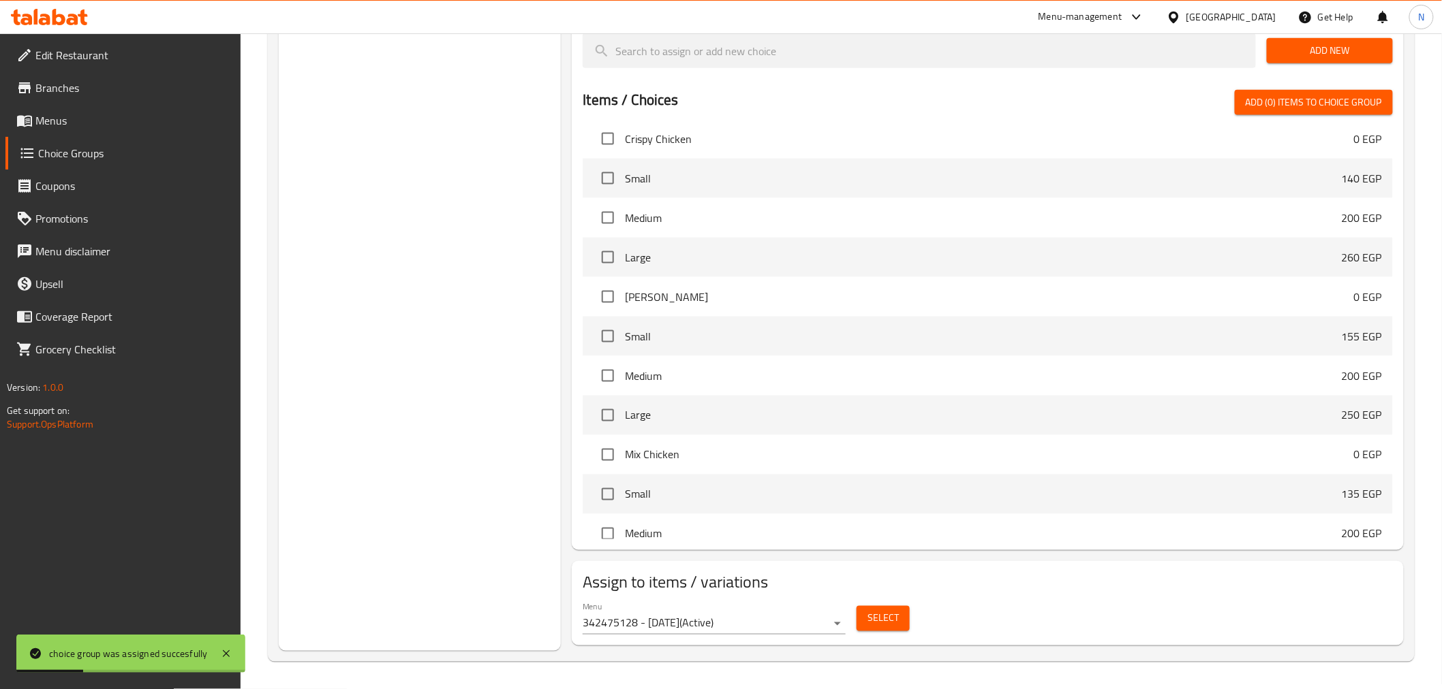
click at [77, 124] on span "Menus" at bounding box center [132, 120] width 194 height 16
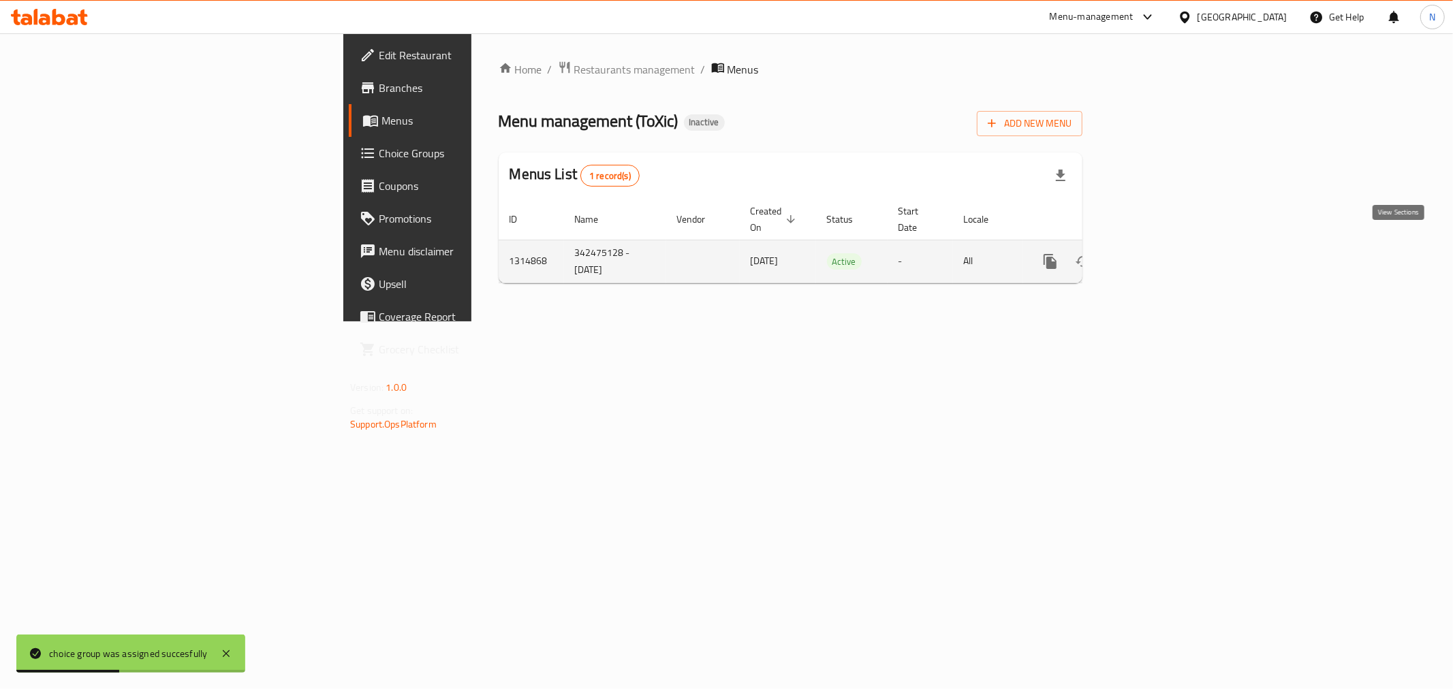
click at [1157, 253] on icon "enhanced table" at bounding box center [1149, 261] width 16 height 16
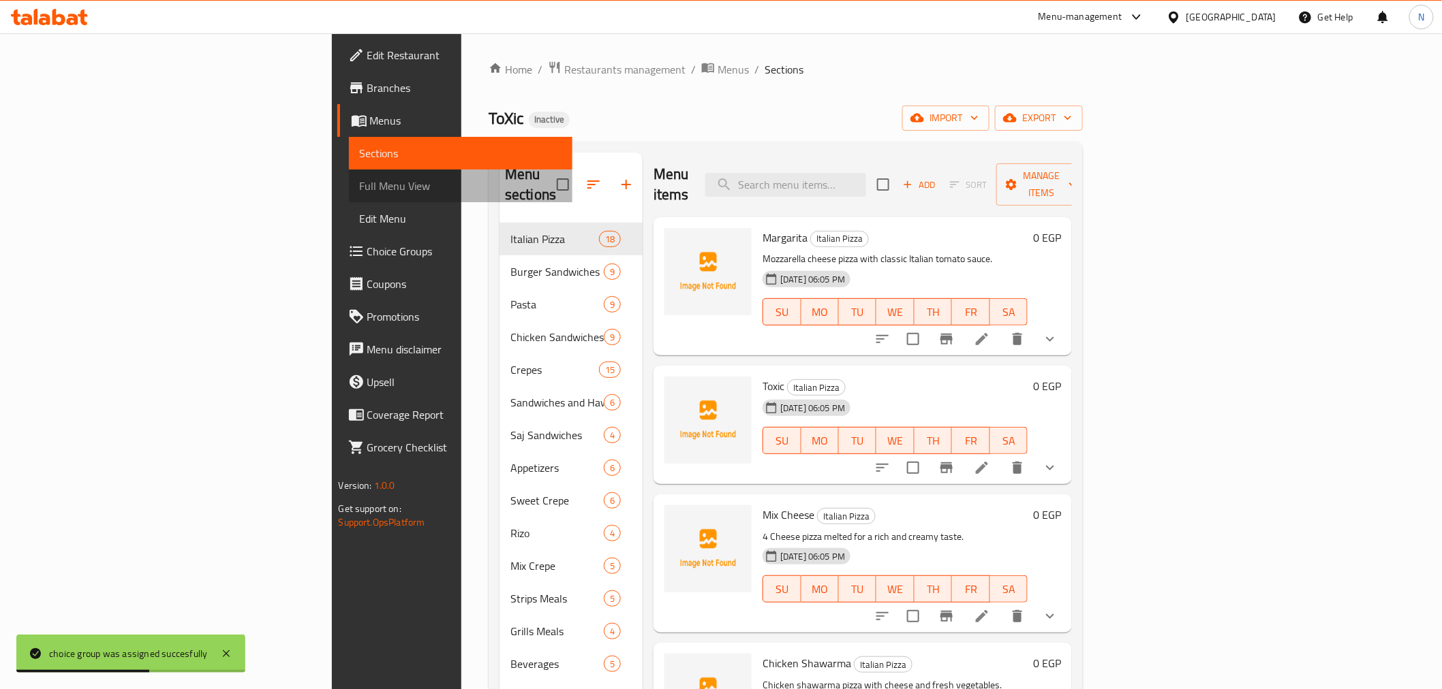
click at [360, 193] on span "Full Menu View" at bounding box center [461, 186] width 202 height 16
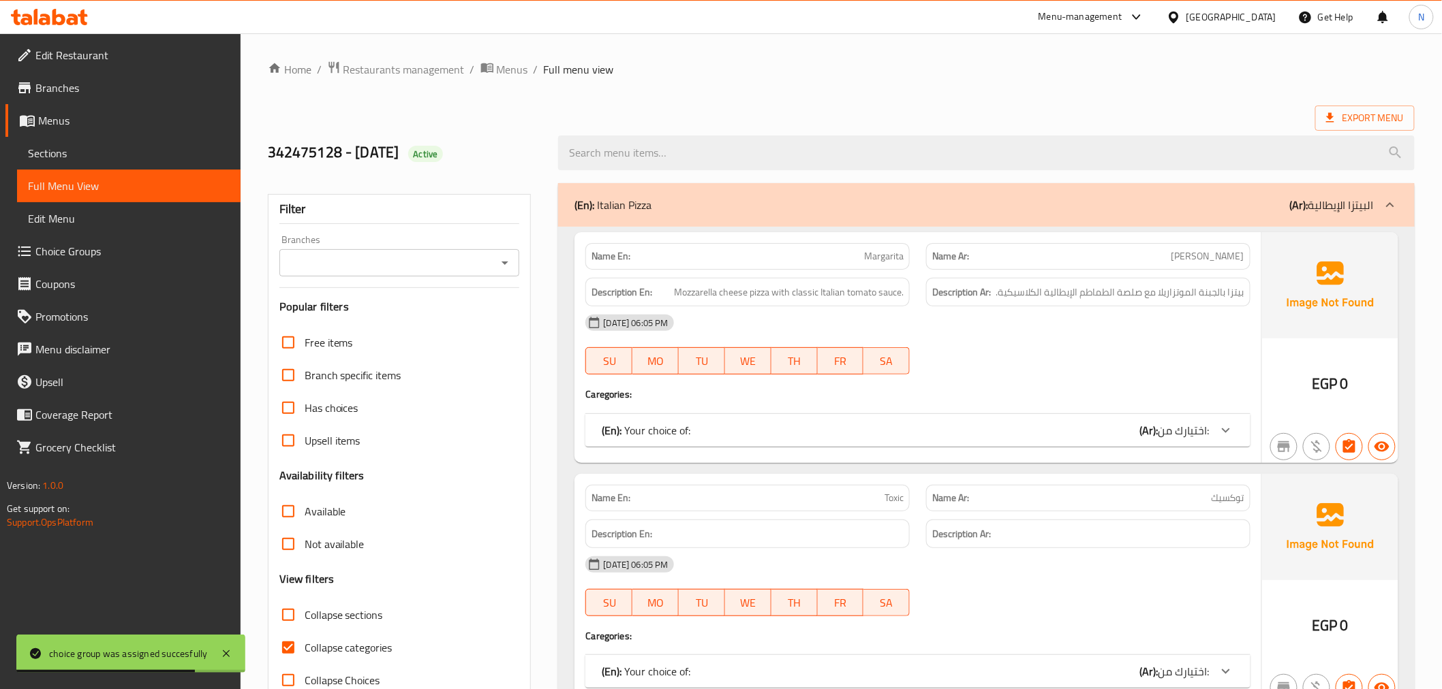
click at [982, 586] on div "28-09-2025 06:05 PM SU MO TU WE TH FR SA" at bounding box center [917, 586] width 681 height 76
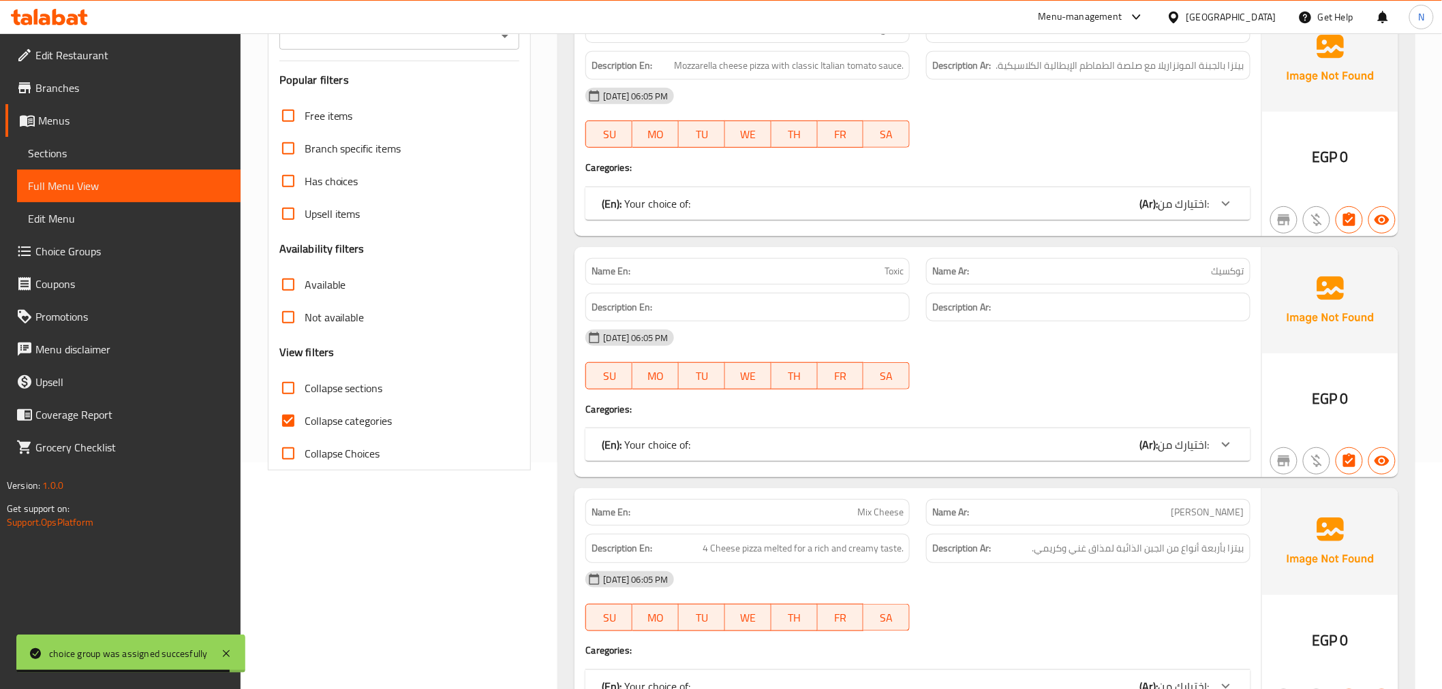
click at [283, 424] on input "Collapse categories" at bounding box center [288, 421] width 33 height 33
checkbox input "false"
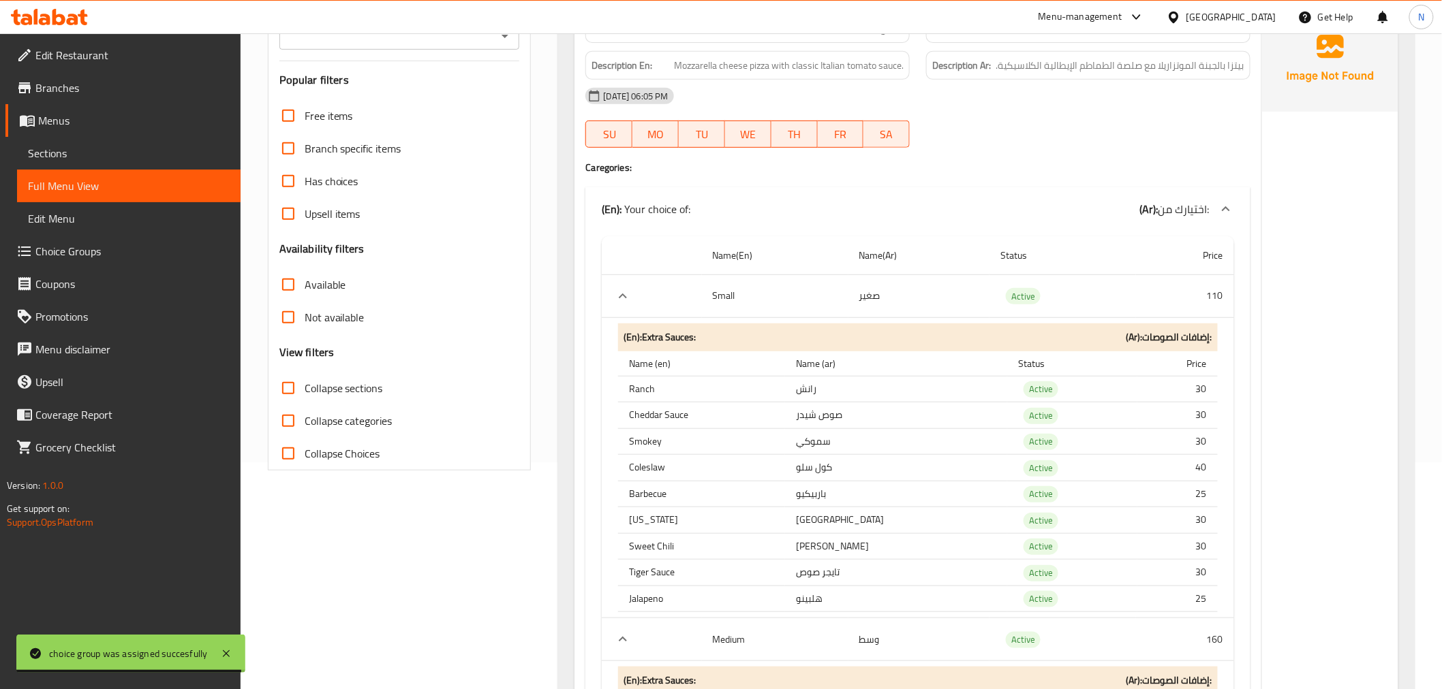
scroll to position [0, 0]
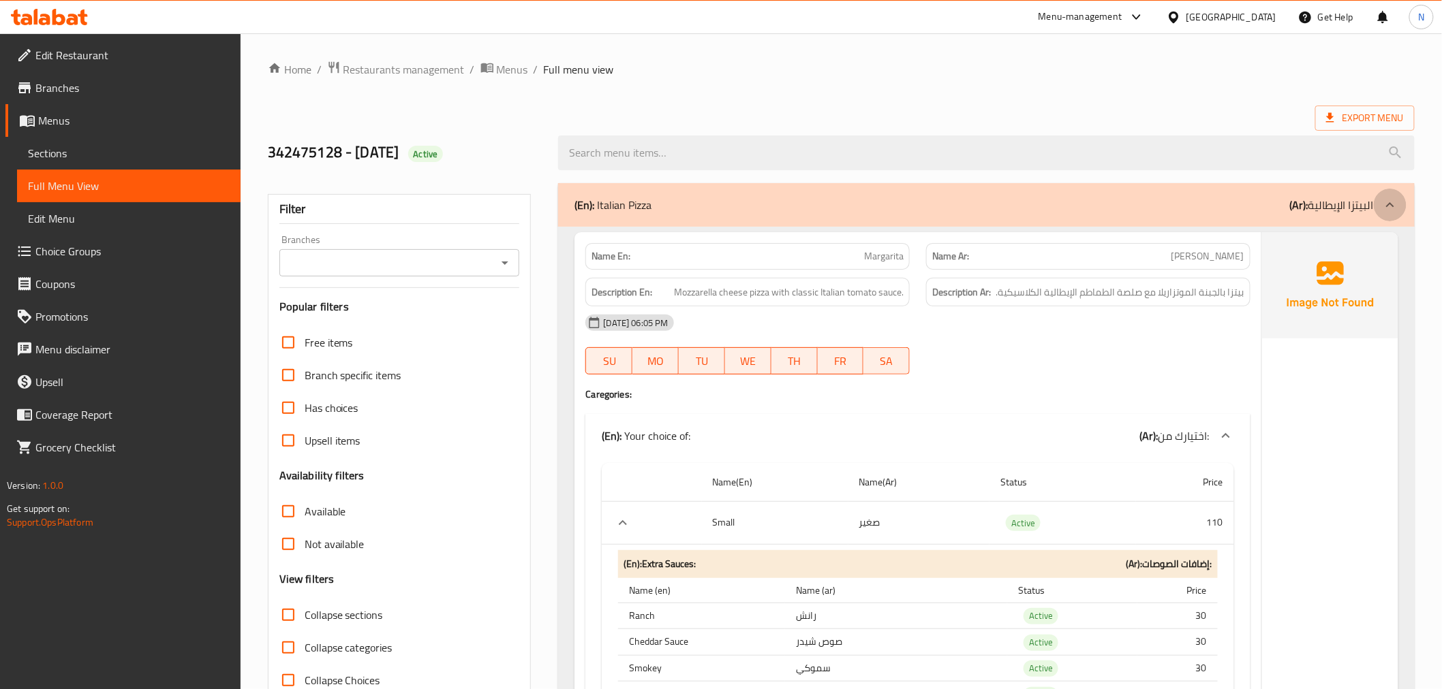
click at [1393, 200] on icon at bounding box center [1390, 205] width 16 height 16
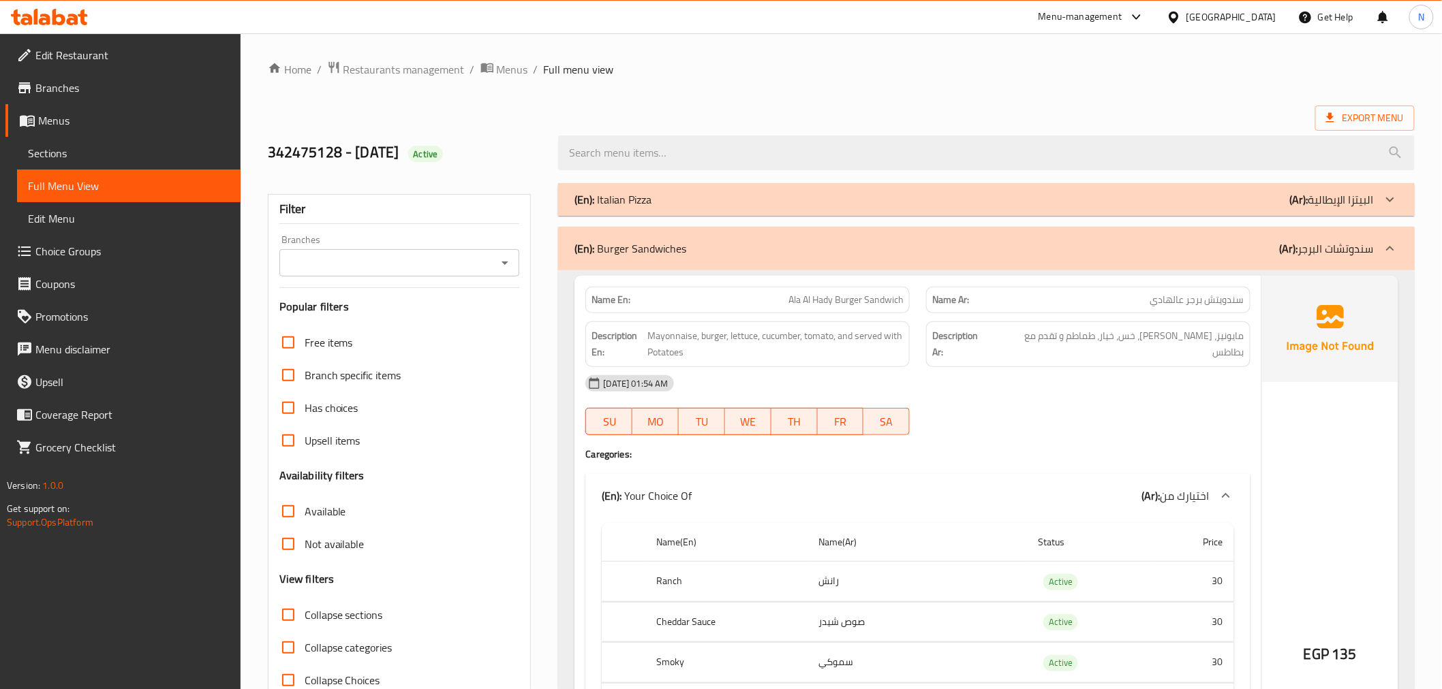
click at [1184, 405] on div "29-09-2025 01:54 AM SU MO TU WE TH FR SA" at bounding box center [917, 405] width 681 height 76
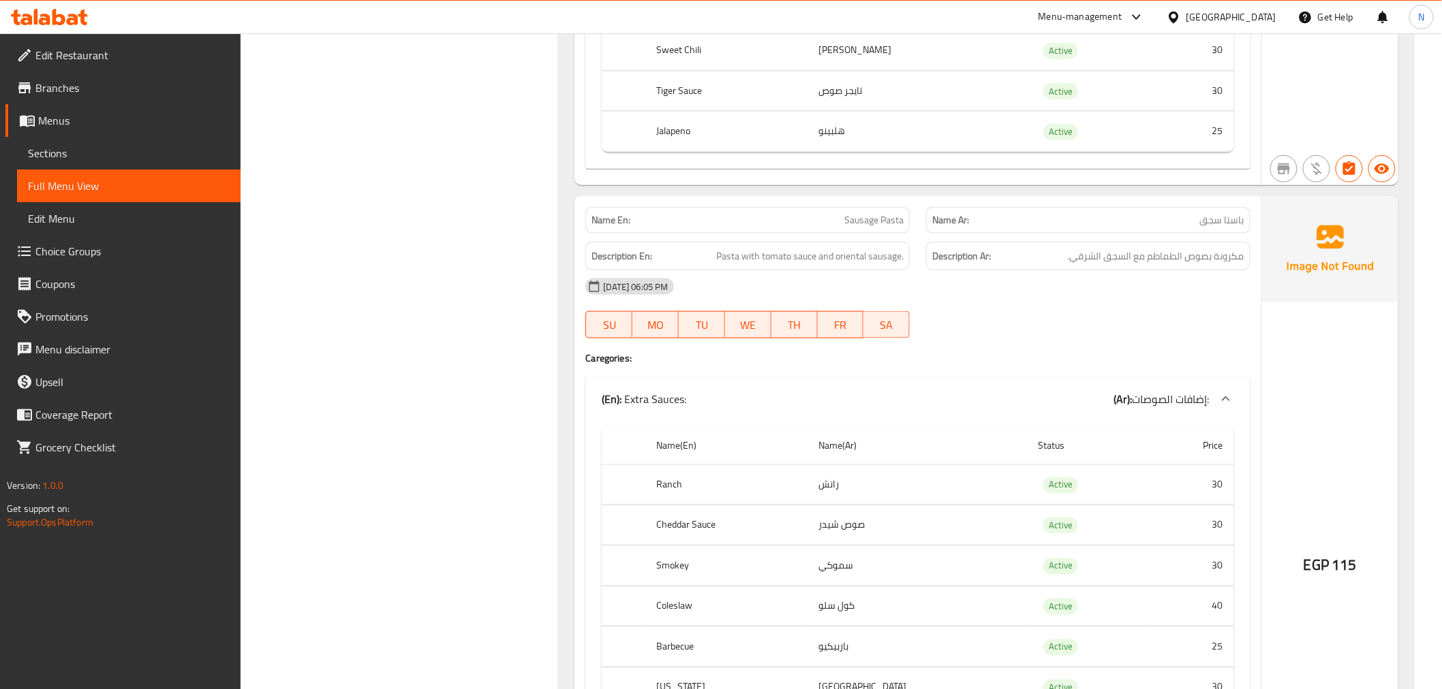
scroll to position [6510, 0]
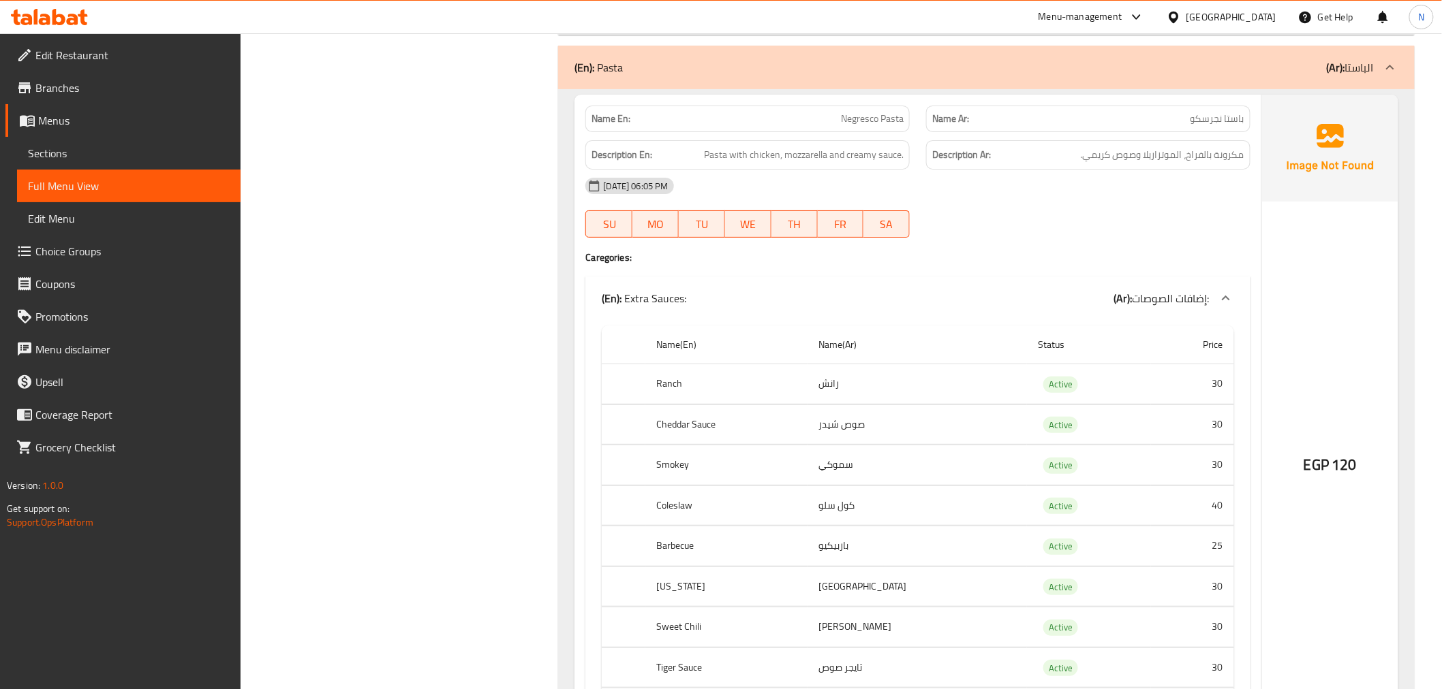
click at [1387, 66] on icon at bounding box center [1390, 67] width 16 height 16
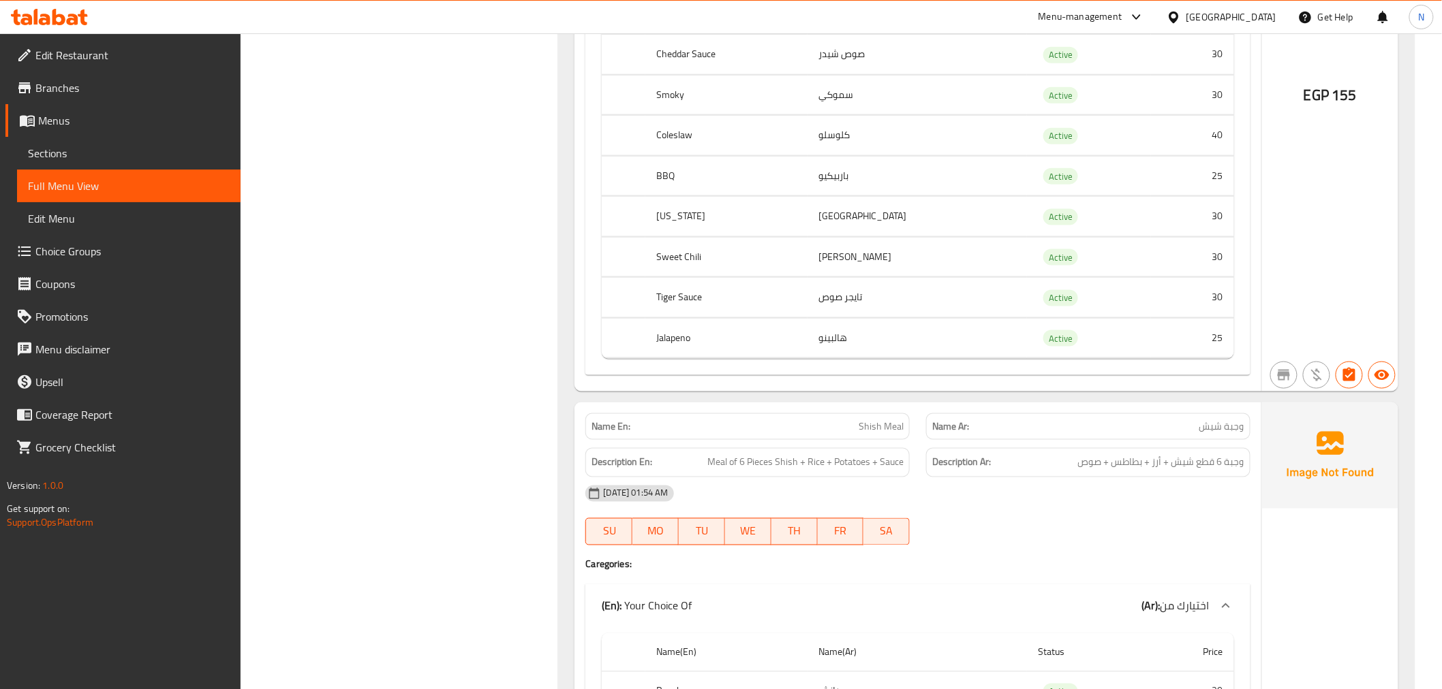
scroll to position [46025, 0]
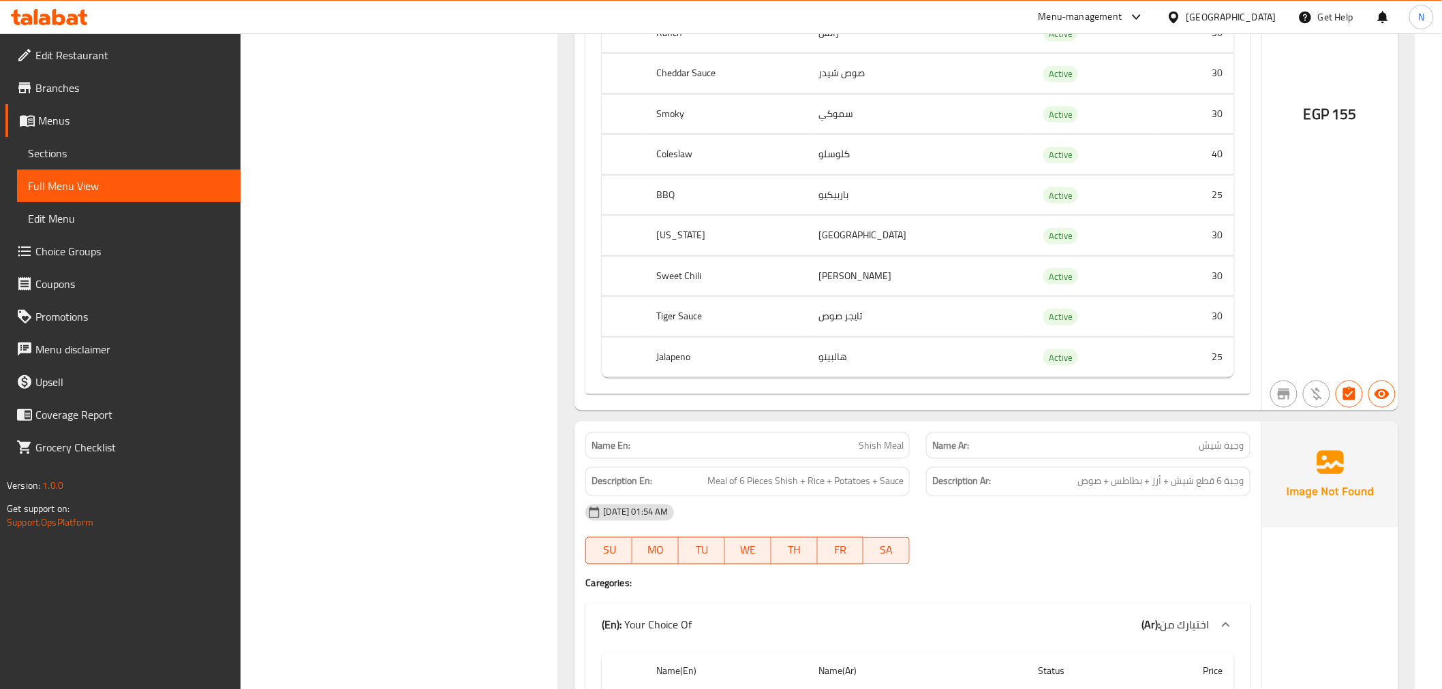
click at [1258, 15] on div "[GEOGRAPHIC_DATA]" at bounding box center [1231, 17] width 90 height 15
click at [1262, 21] on div "[GEOGRAPHIC_DATA]" at bounding box center [1231, 17] width 90 height 15
click at [1262, 27] on div "[GEOGRAPHIC_DATA]" at bounding box center [1221, 17] width 131 height 33
click at [1262, 20] on div "[GEOGRAPHIC_DATA]" at bounding box center [1231, 17] width 90 height 15
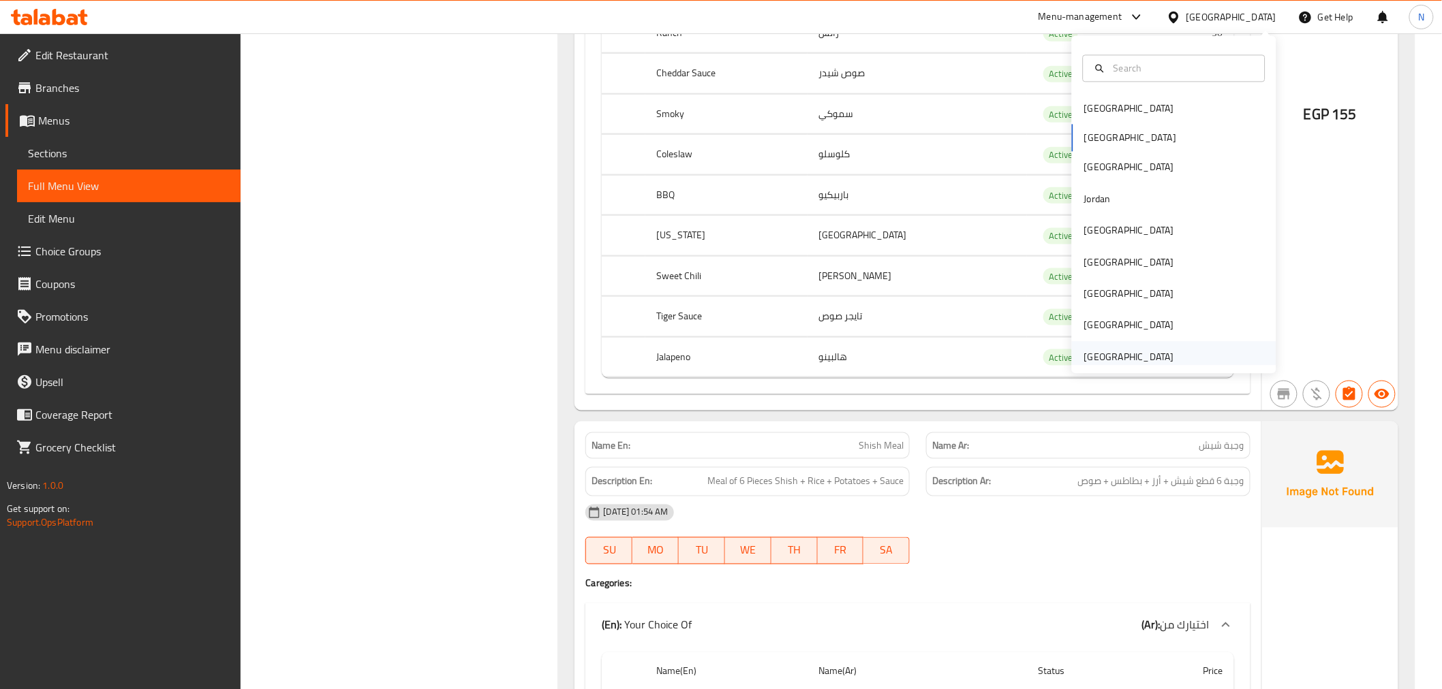
click at [1121, 350] on div "United Arab Emirates" at bounding box center [1129, 357] width 90 height 15
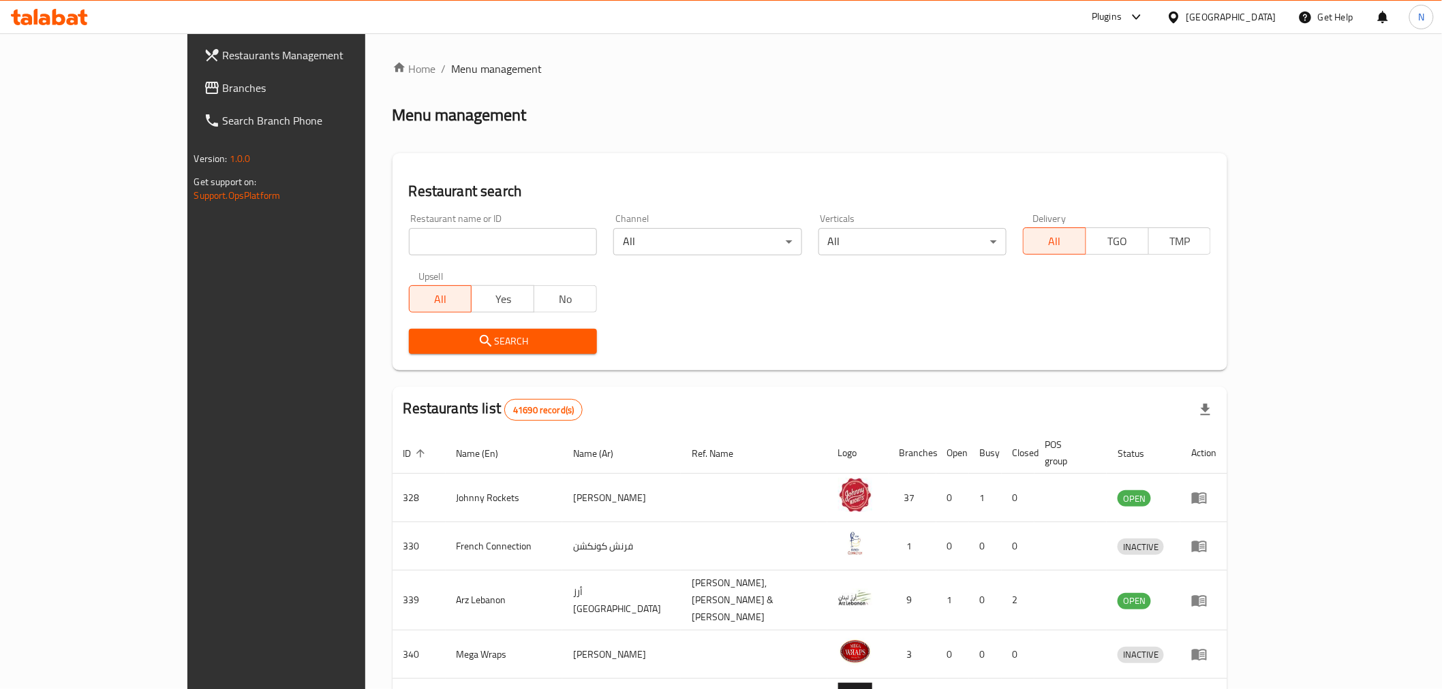
click at [223, 83] on span "Branches" at bounding box center [320, 88] width 194 height 16
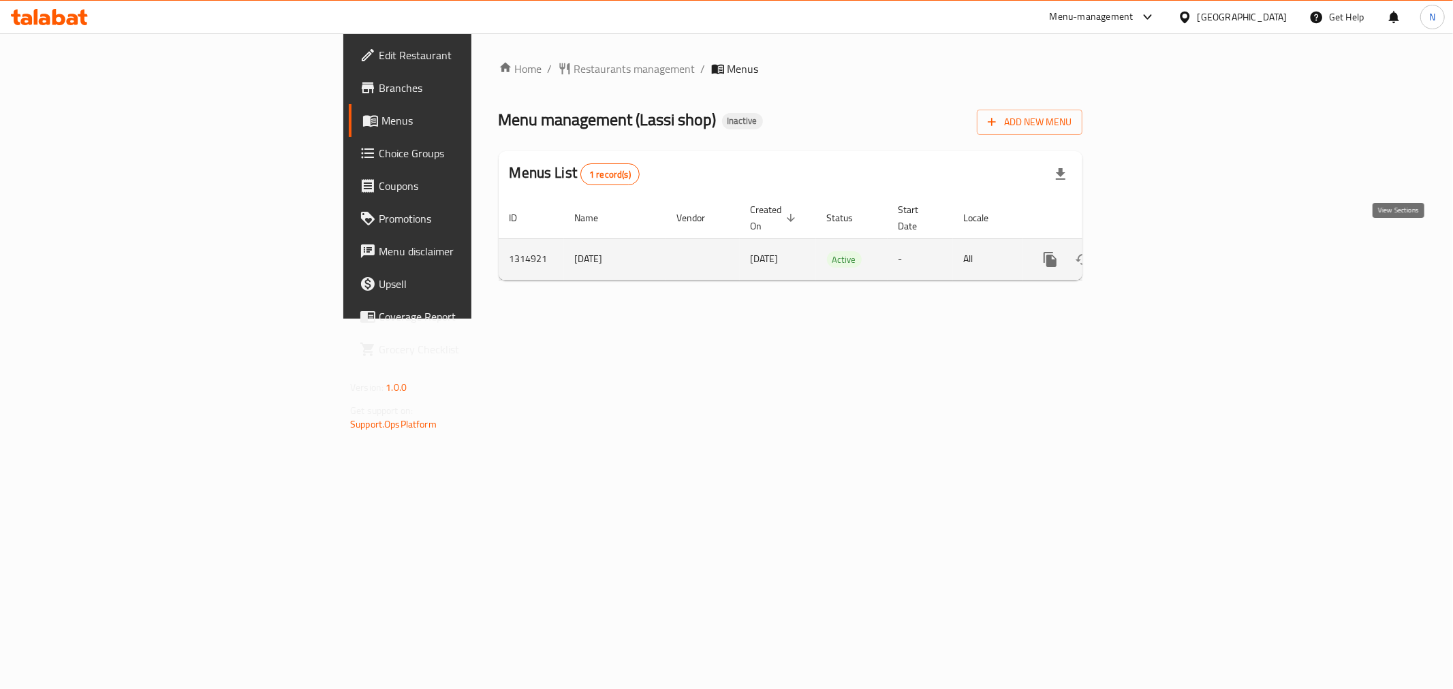
click at [1157, 251] on icon "enhanced table" at bounding box center [1149, 259] width 16 height 16
